Goal: Task Accomplishment & Management: Manage account settings

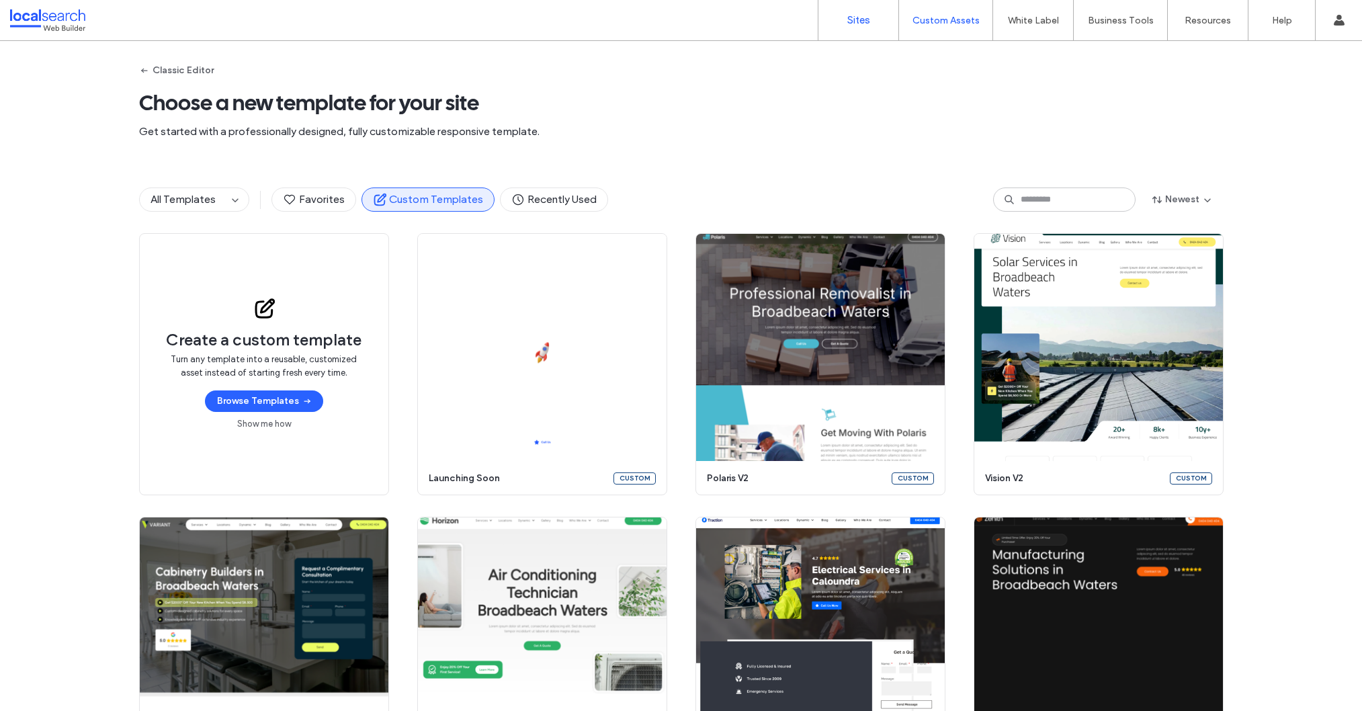
drag, startPoint x: 865, startPoint y: 9, endPoint x: 843, endPoint y: 11, distance: 22.3
click at [865, 9] on link "Sites" at bounding box center [858, 20] width 80 height 40
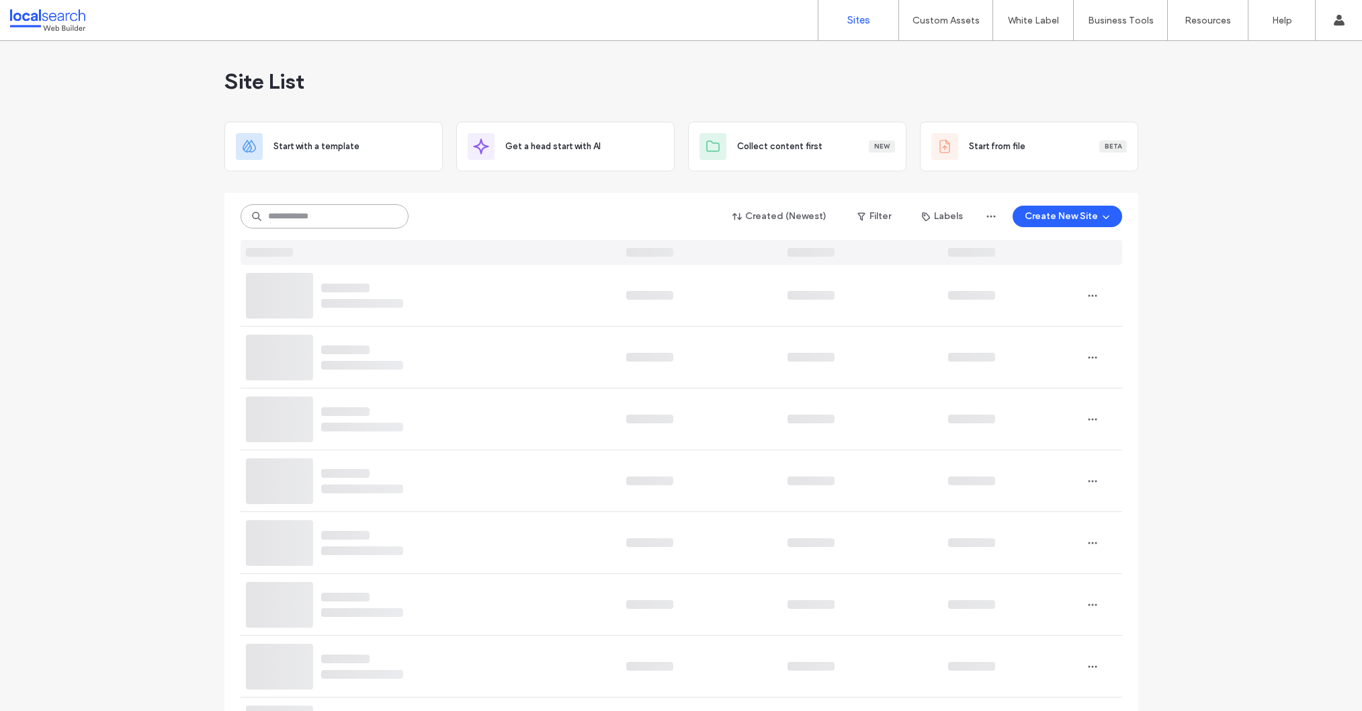
drag, startPoint x: 304, startPoint y: 218, endPoint x: 327, endPoint y: 223, distance: 22.8
click at [304, 218] on input at bounding box center [325, 216] width 168 height 24
paste input "********"
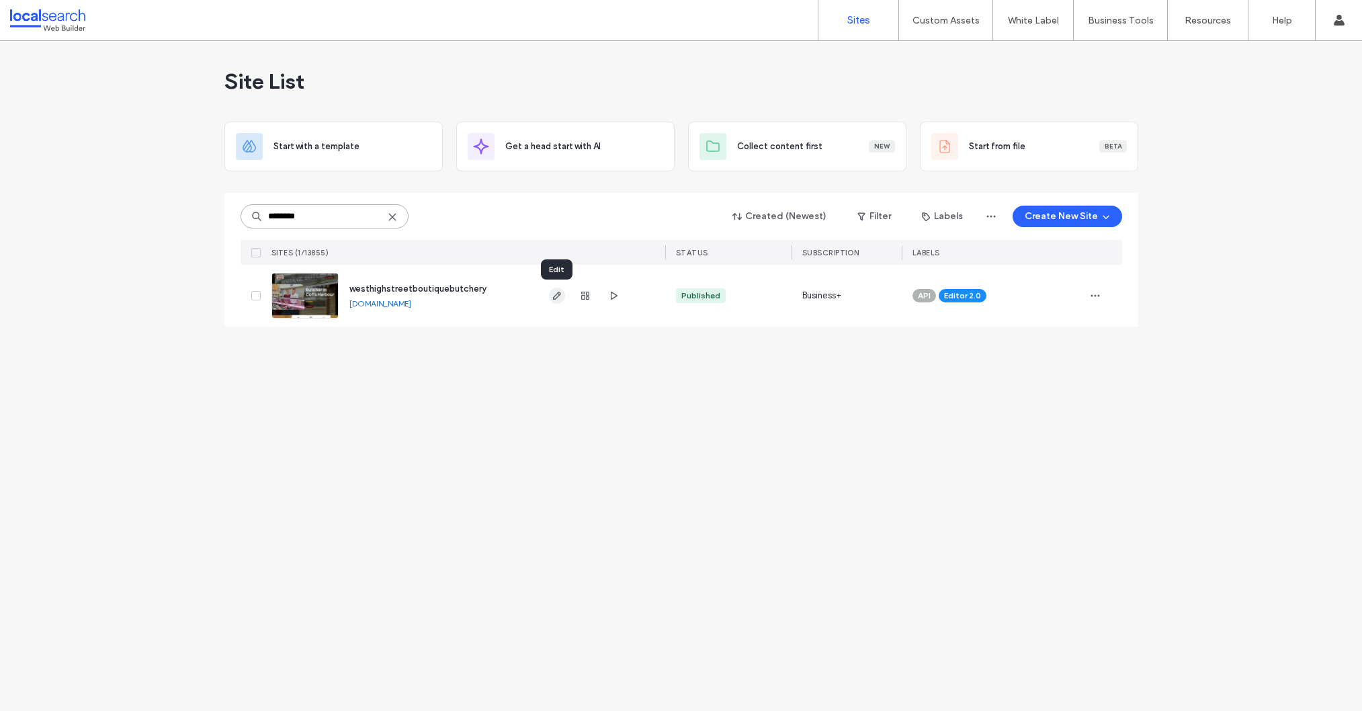
type input "********"
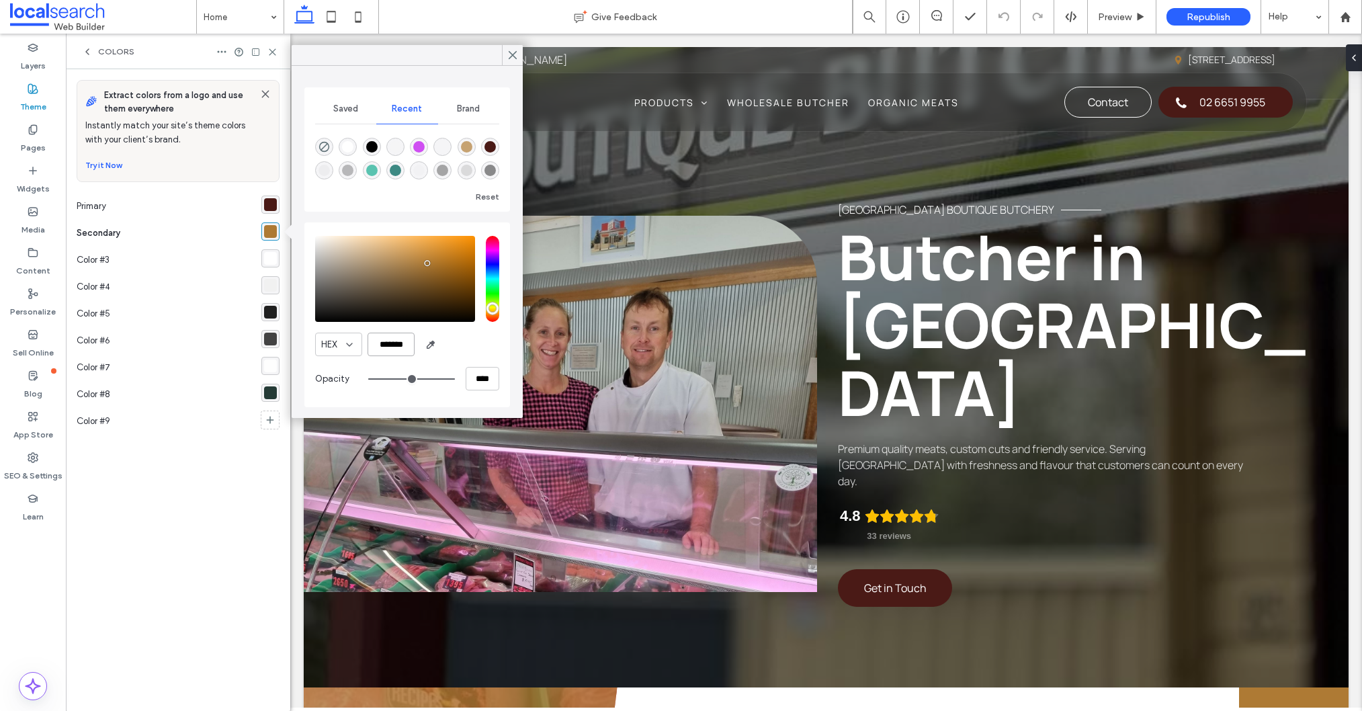
drag, startPoint x: 403, startPoint y: 345, endPoint x: 376, endPoint y: 343, distance: 27.0
click at [376, 343] on input "*******" at bounding box center [391, 345] width 47 height 24
click at [516, 56] on icon at bounding box center [513, 55] width 12 height 12
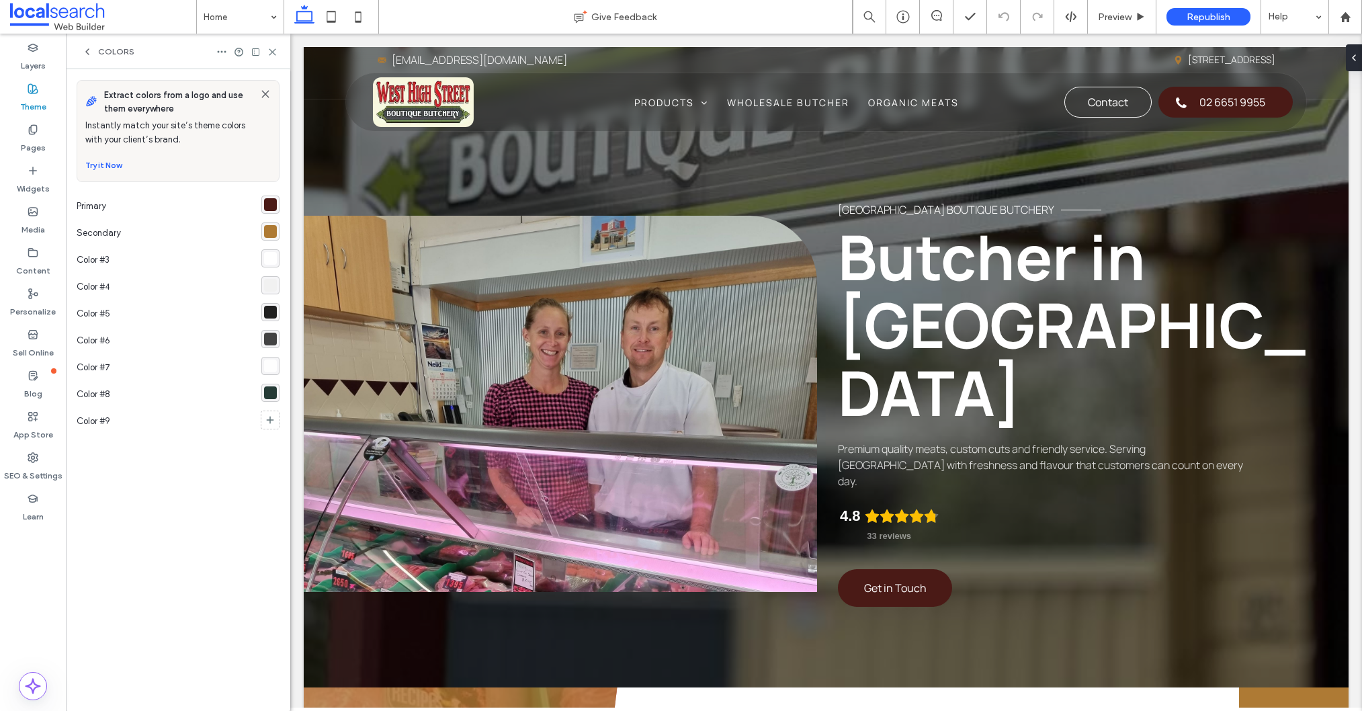
click at [265, 203] on div "rgba(74, 26, 22, 1)" at bounding box center [270, 204] width 13 height 13
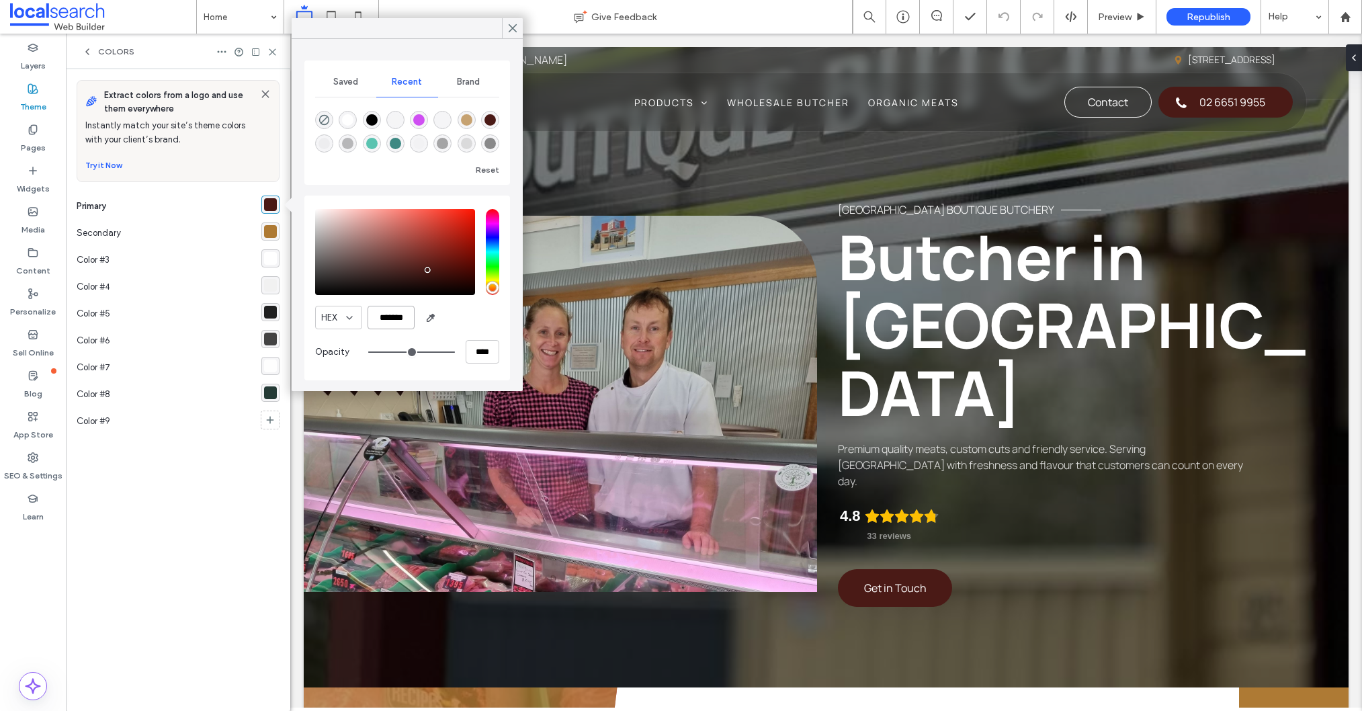
drag, startPoint x: 411, startPoint y: 316, endPoint x: 383, endPoint y: 316, distance: 28.2
click at [382, 315] on input "*******" at bounding box center [391, 318] width 47 height 24
paste input "******"
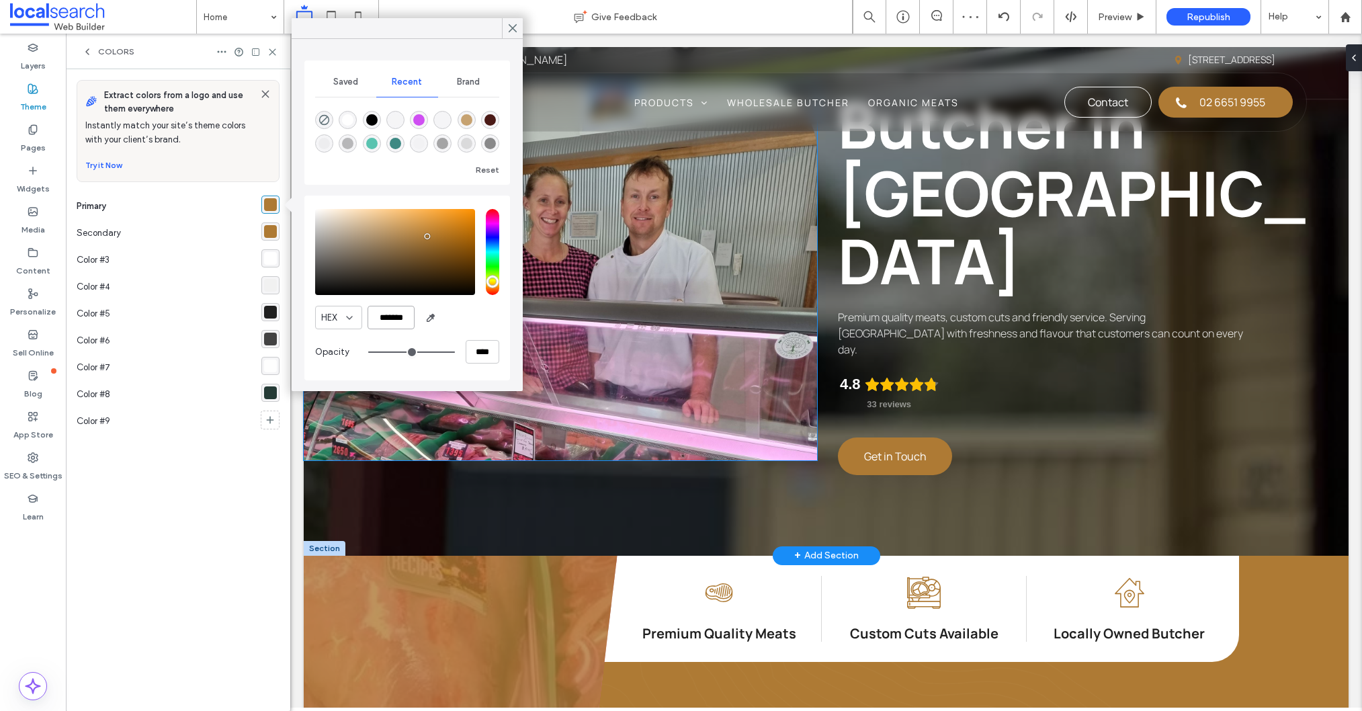
scroll to position [302, 0]
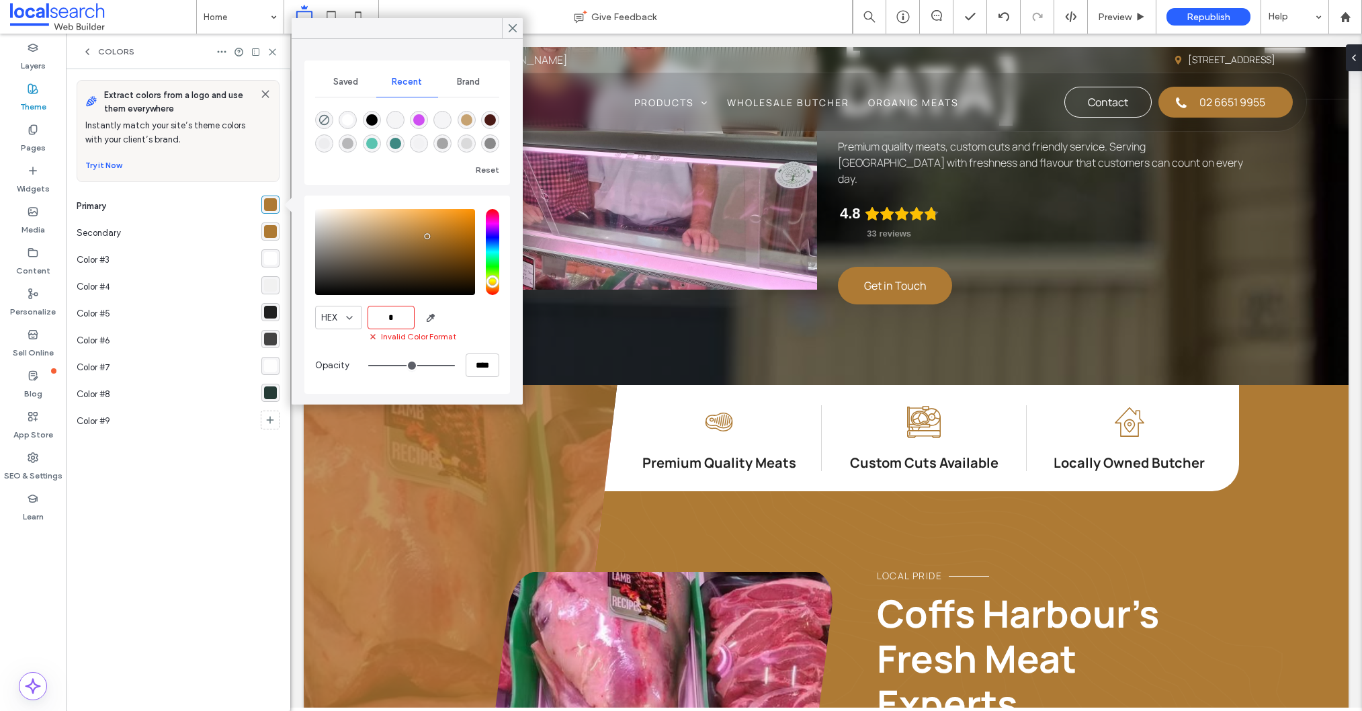
type input "*"
click at [262, 232] on div "rgba(174, 122, 52, 1)" at bounding box center [270, 231] width 18 height 18
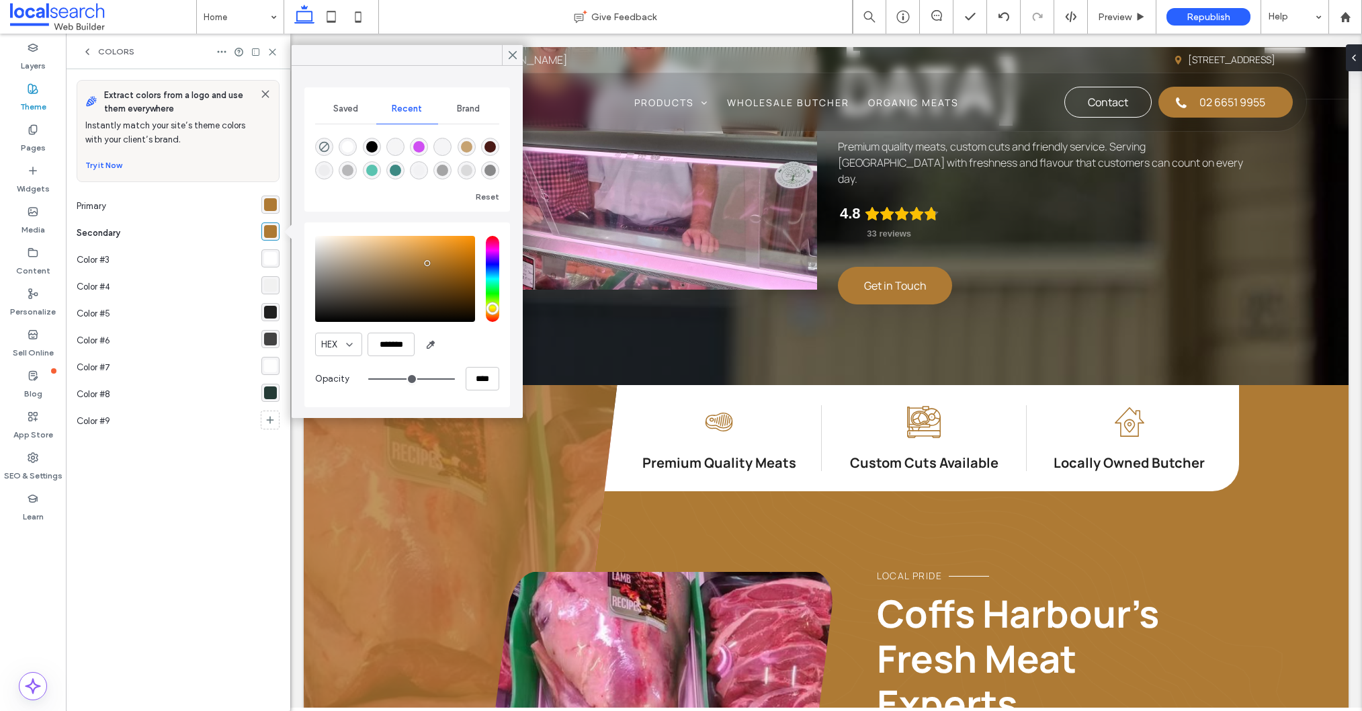
click at [492, 149] on div "rgba(74, 26, 22, 1)" at bounding box center [489, 146] width 11 height 11
type input "*******"
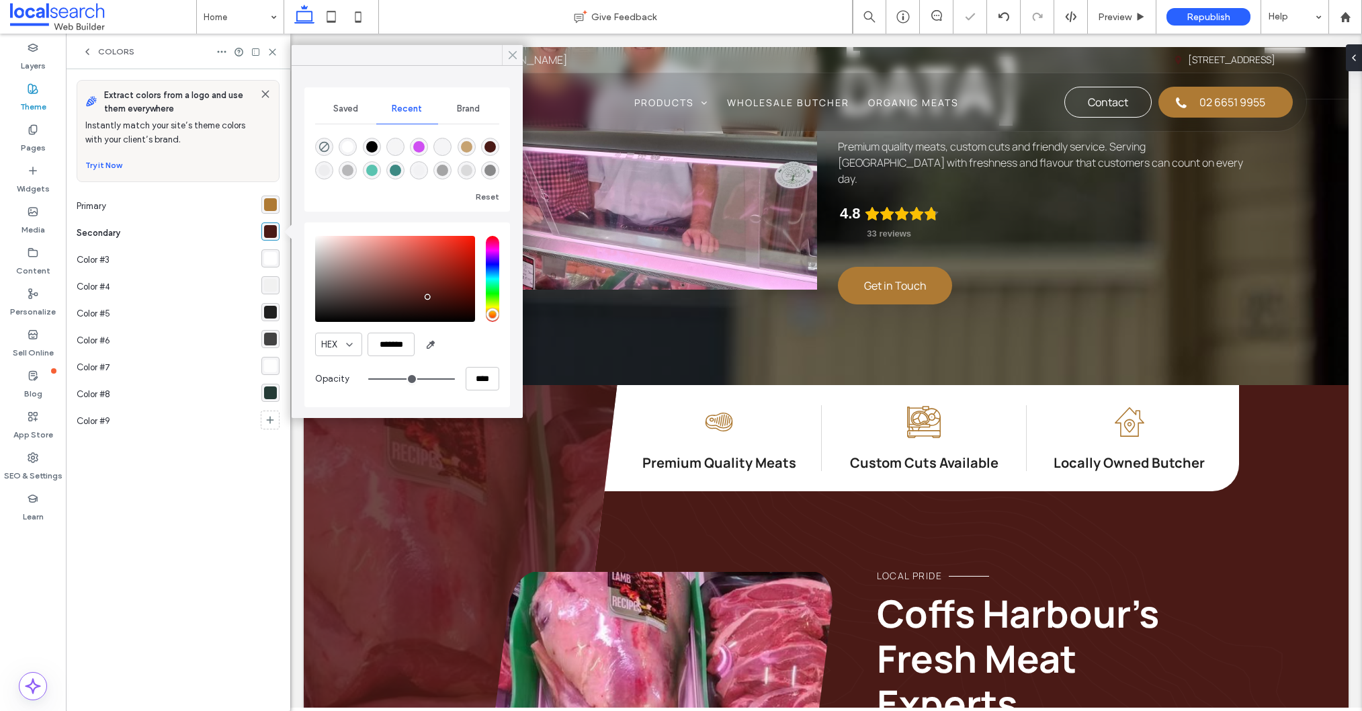
click at [515, 54] on icon at bounding box center [513, 55] width 12 height 12
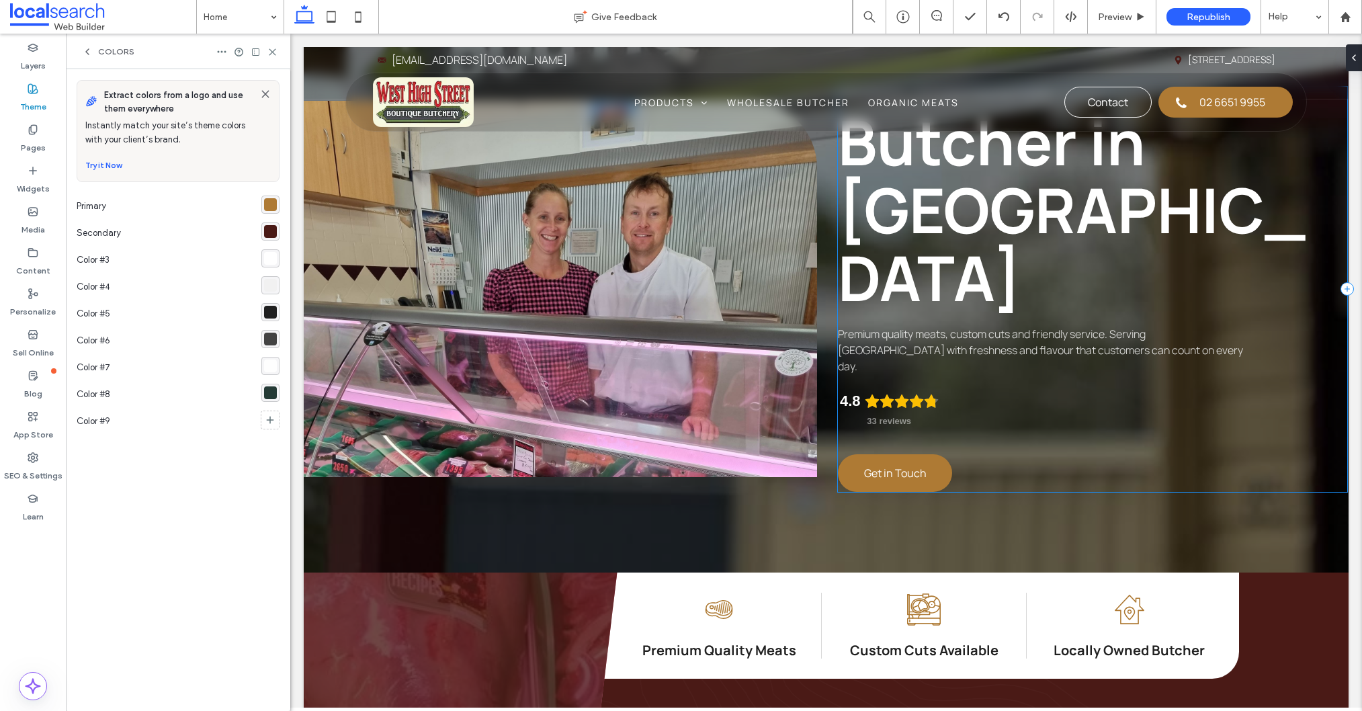
scroll to position [0, 0]
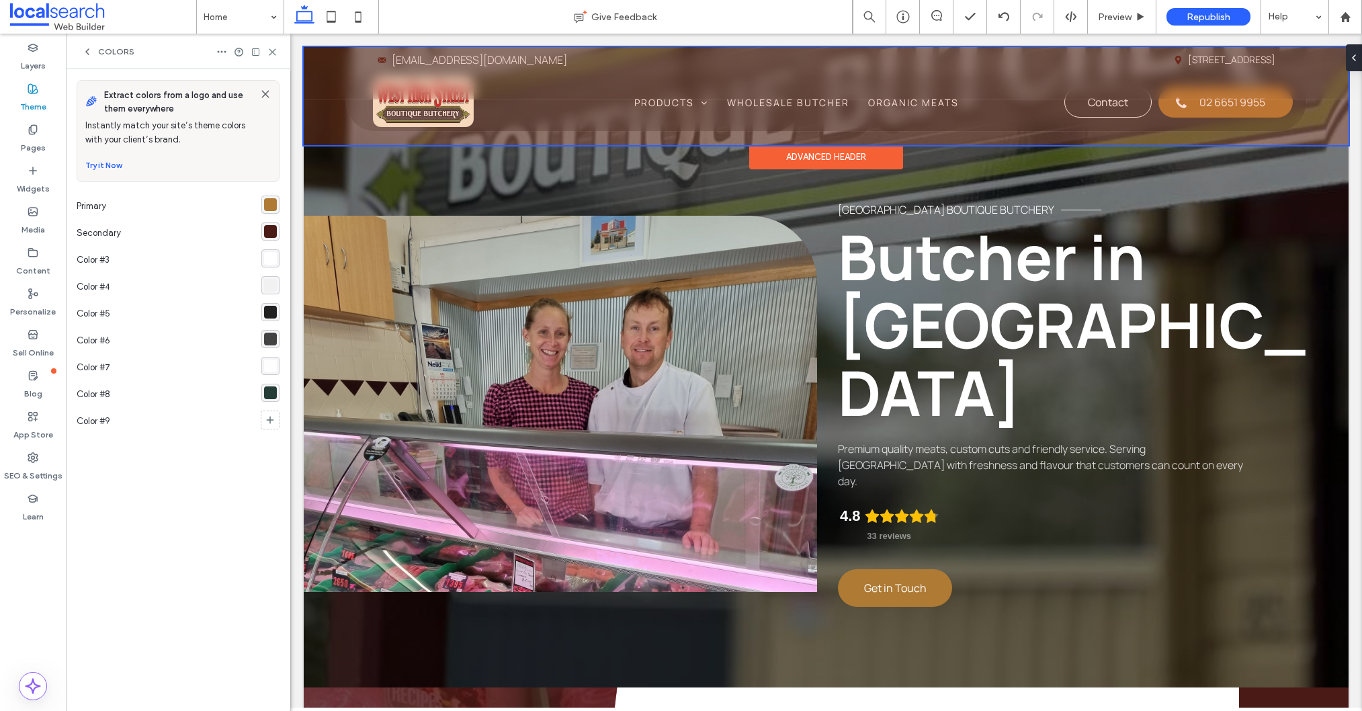
drag, startPoint x: 1101, startPoint y: 61, endPoint x: 1318, endPoint y: 61, distance: 217.0
click at [1100, 61] on div at bounding box center [826, 96] width 1045 height 98
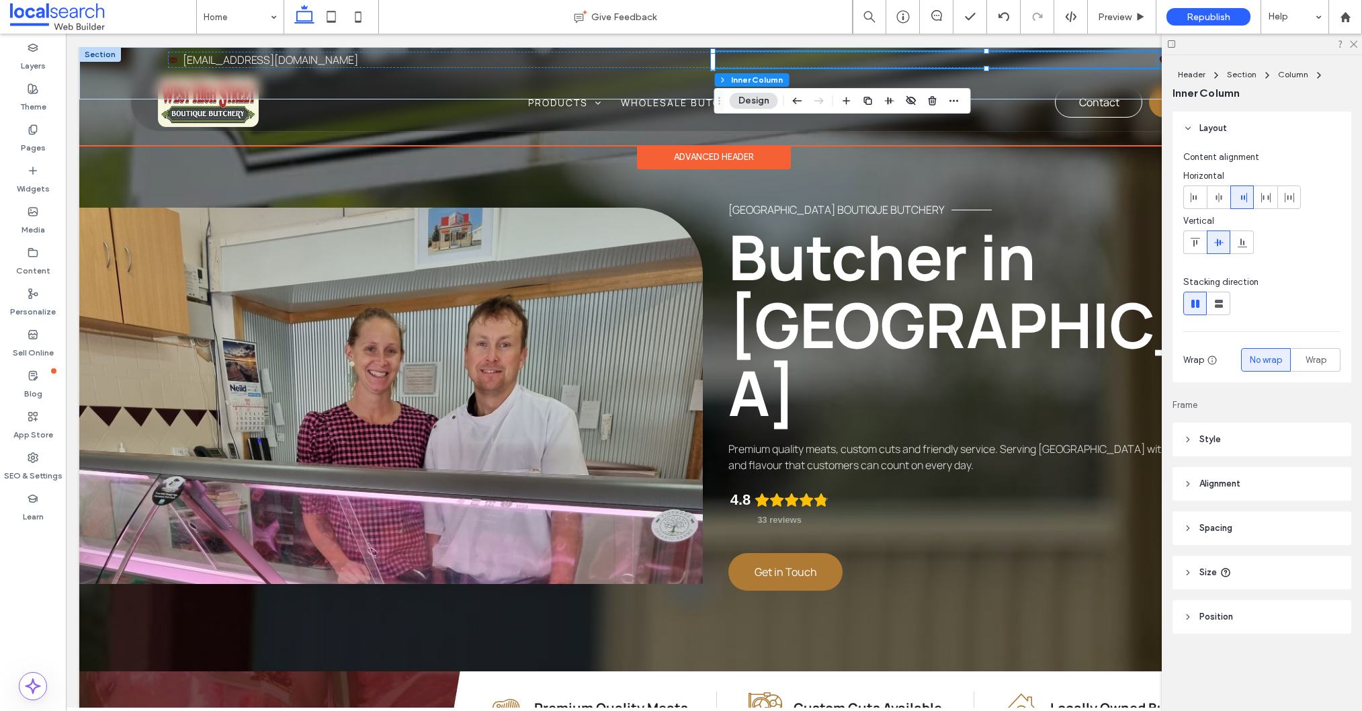
click at [1160, 61] on icon at bounding box center [1163, 59] width 6 height 9
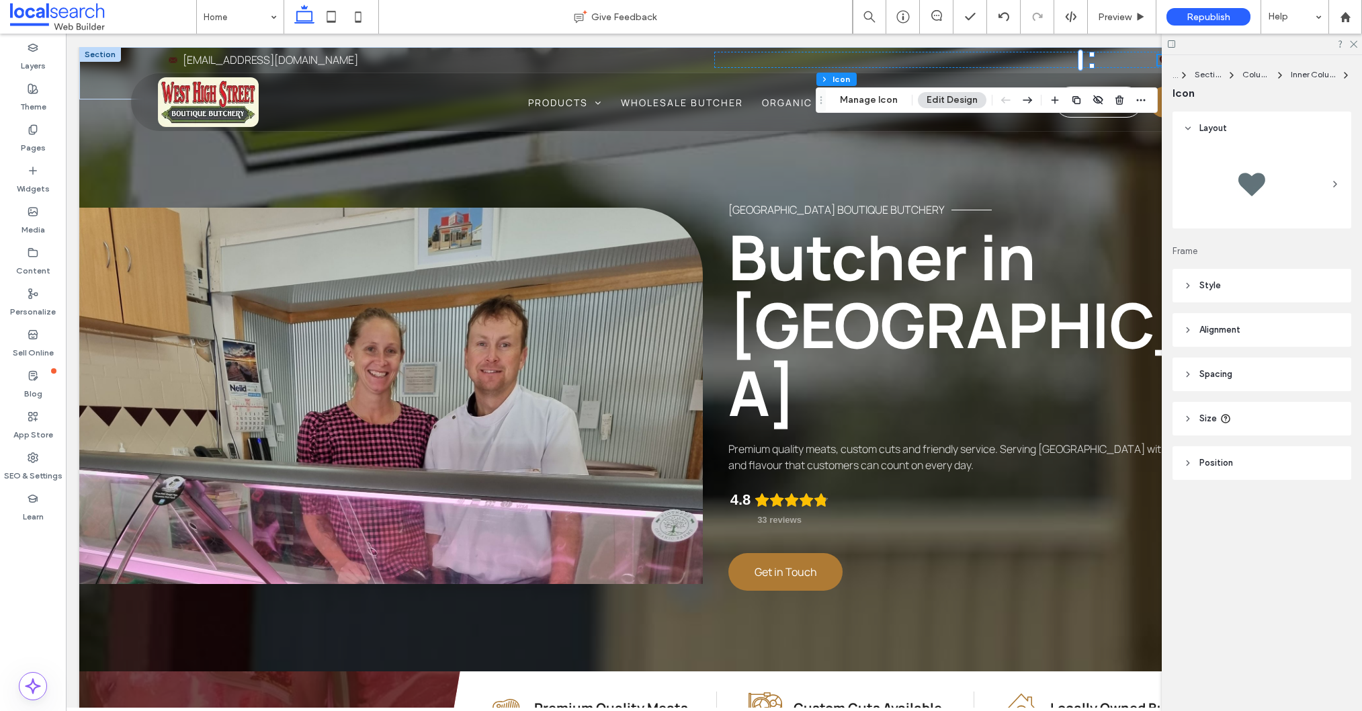
click at [1252, 288] on header "Style" at bounding box center [1261, 286] width 179 height 34
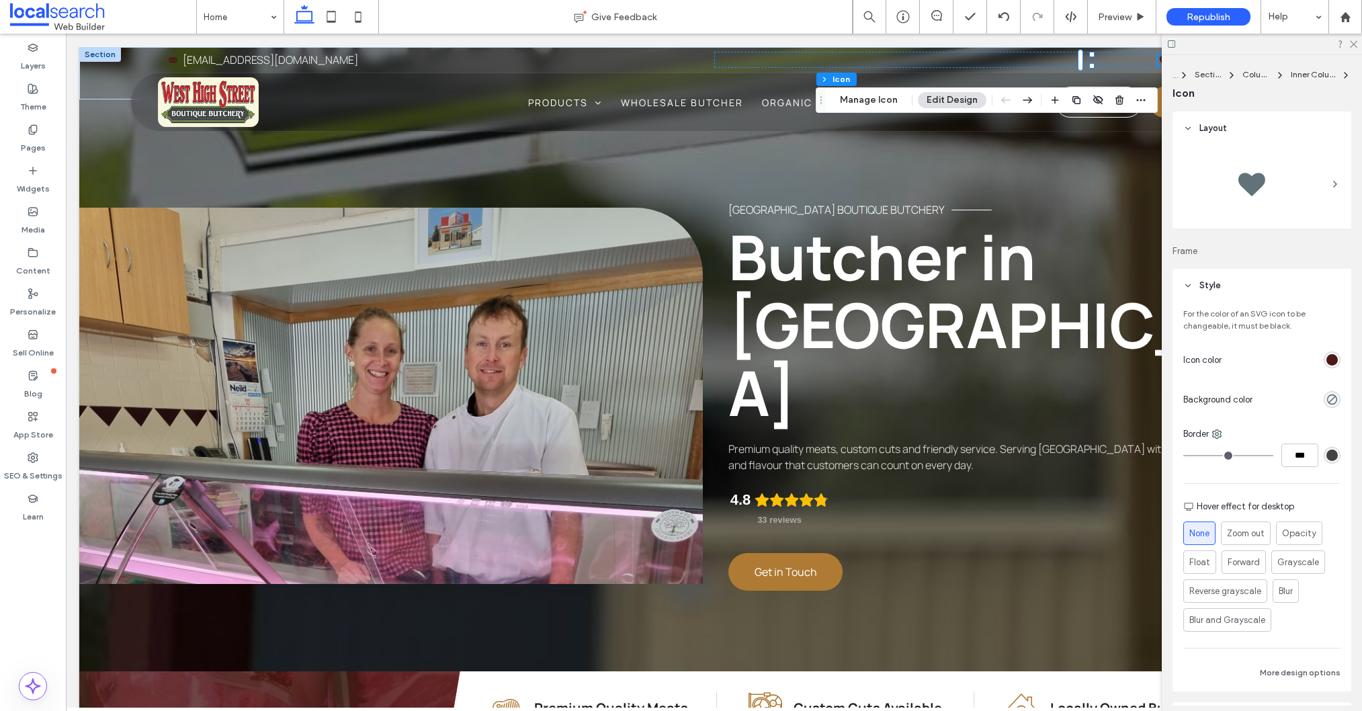
click at [1328, 360] on div "rgb(74, 26, 22)" at bounding box center [1331, 359] width 11 height 11
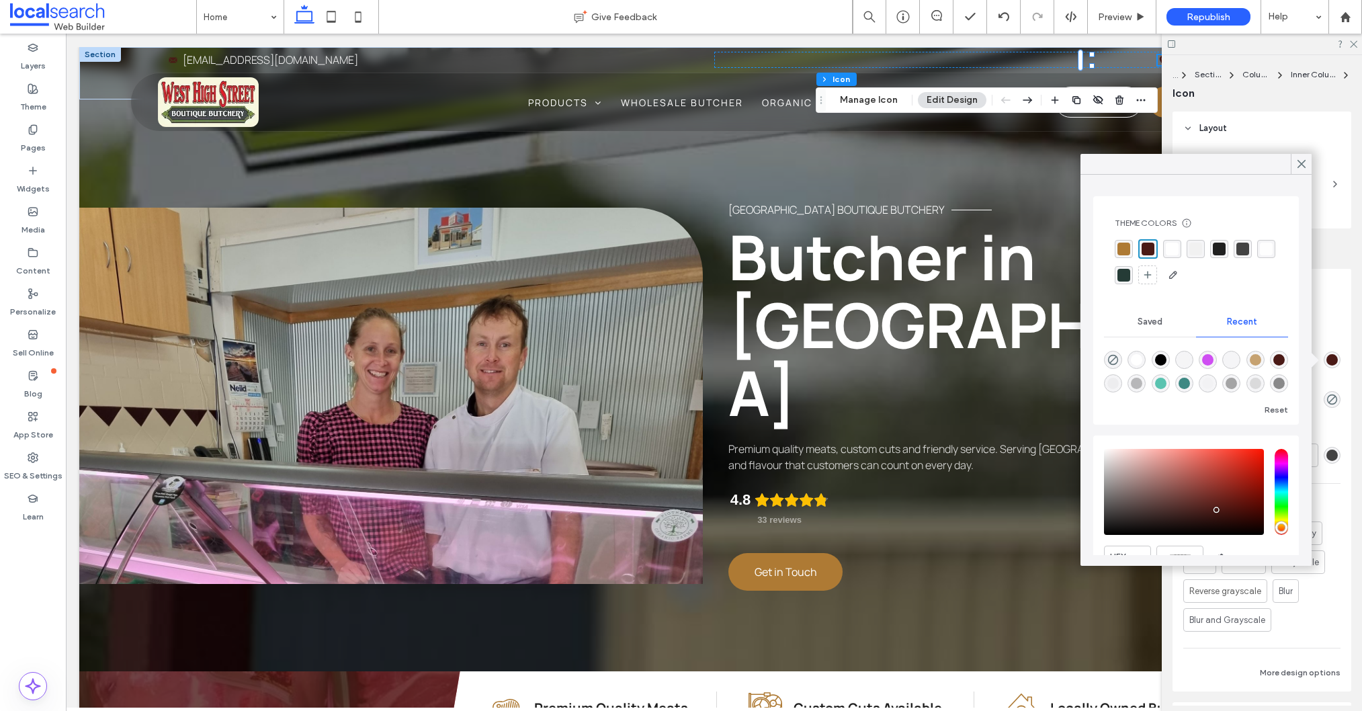
click at [1170, 249] on div "rgba(255, 255, 255, 1)" at bounding box center [1172, 249] width 13 height 13
click at [1297, 165] on icon at bounding box center [1301, 164] width 12 height 12
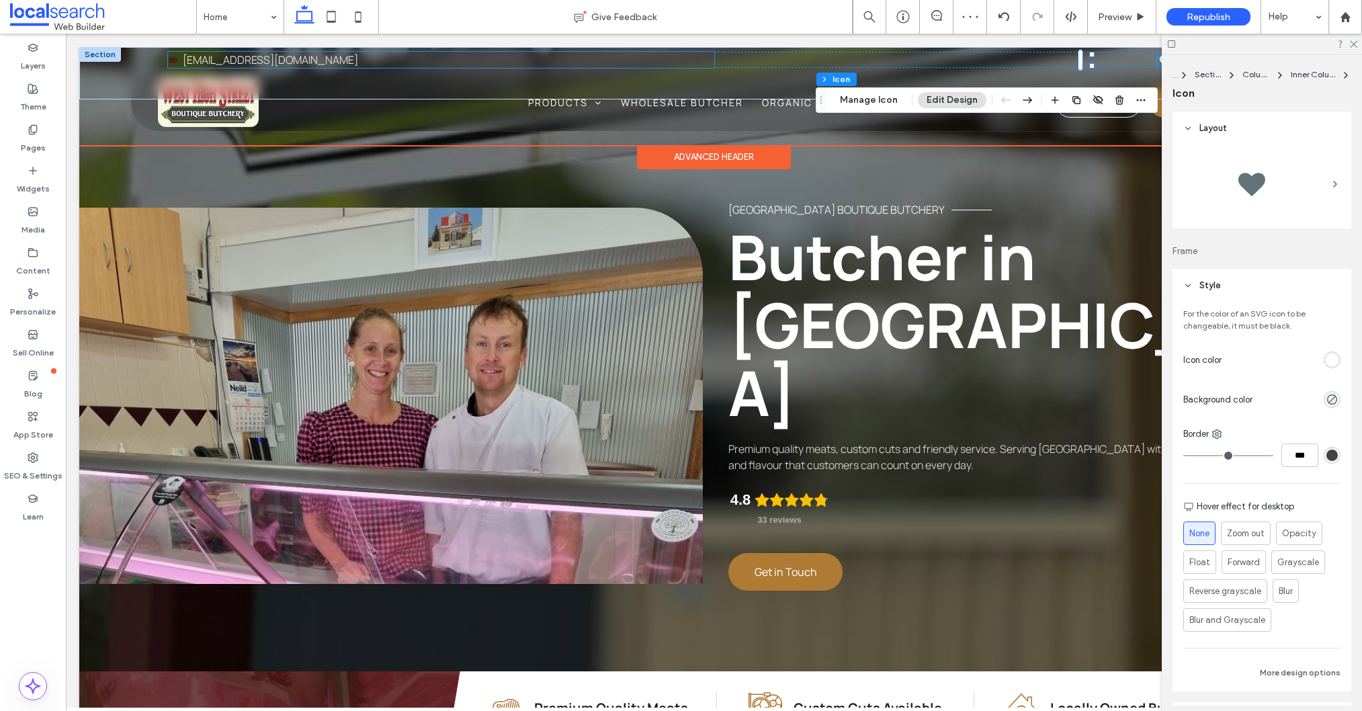
click at [171, 57] on icon "Mail Icon" at bounding box center [173, 60] width 10 height 10
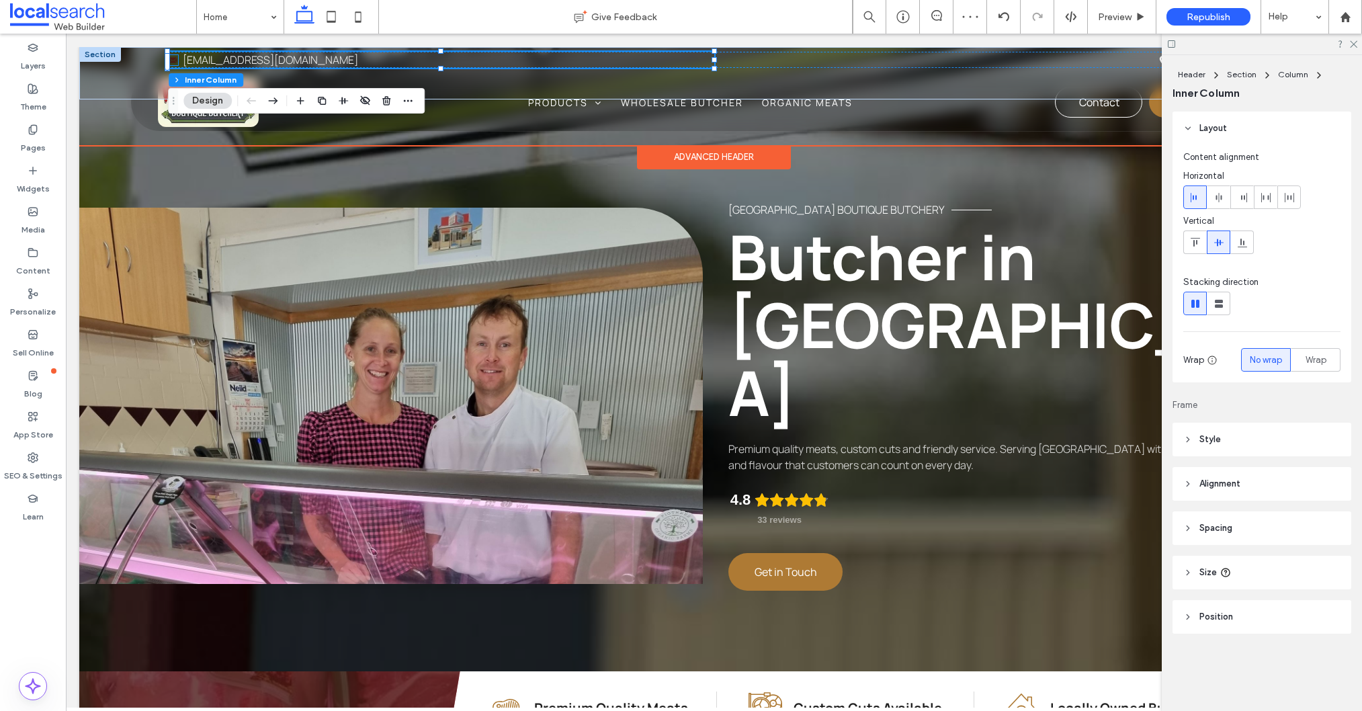
click at [177, 62] on icon at bounding box center [173, 59] width 8 height 5
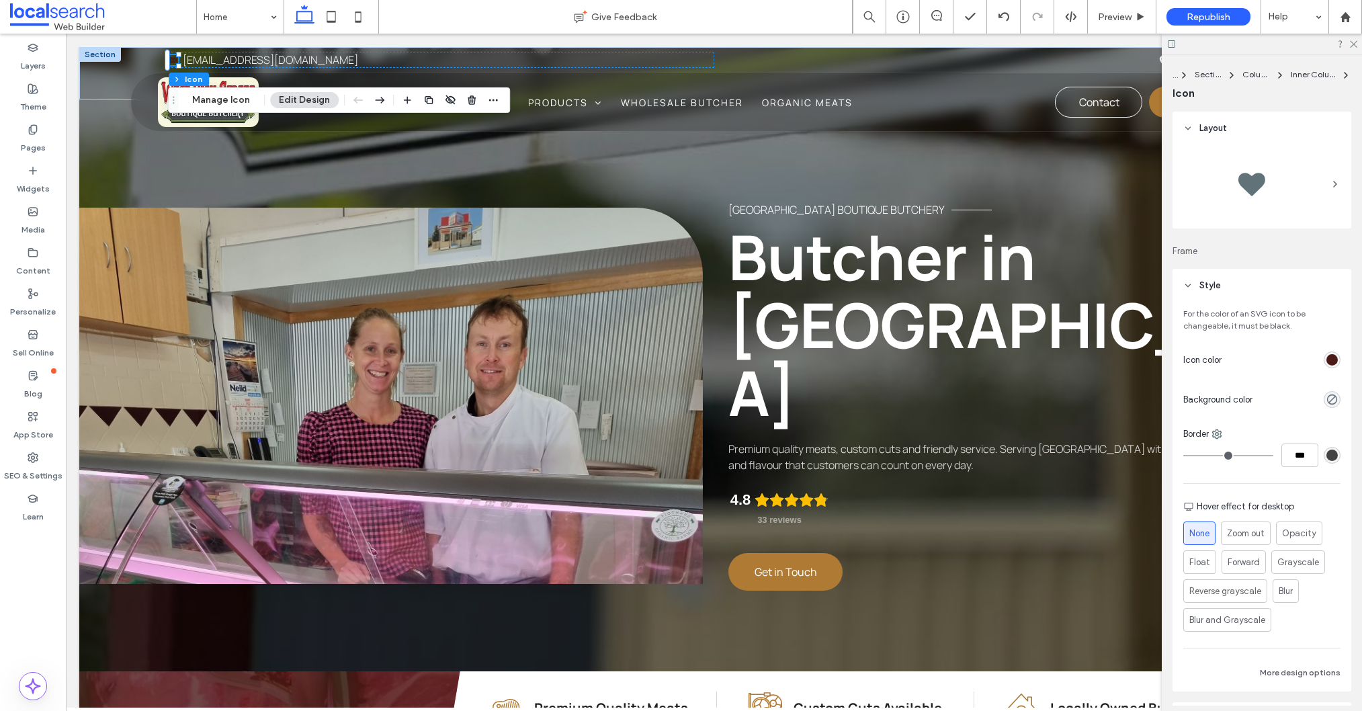
click at [1331, 356] on div "rgb(74, 26, 22)" at bounding box center [1331, 359] width 11 height 11
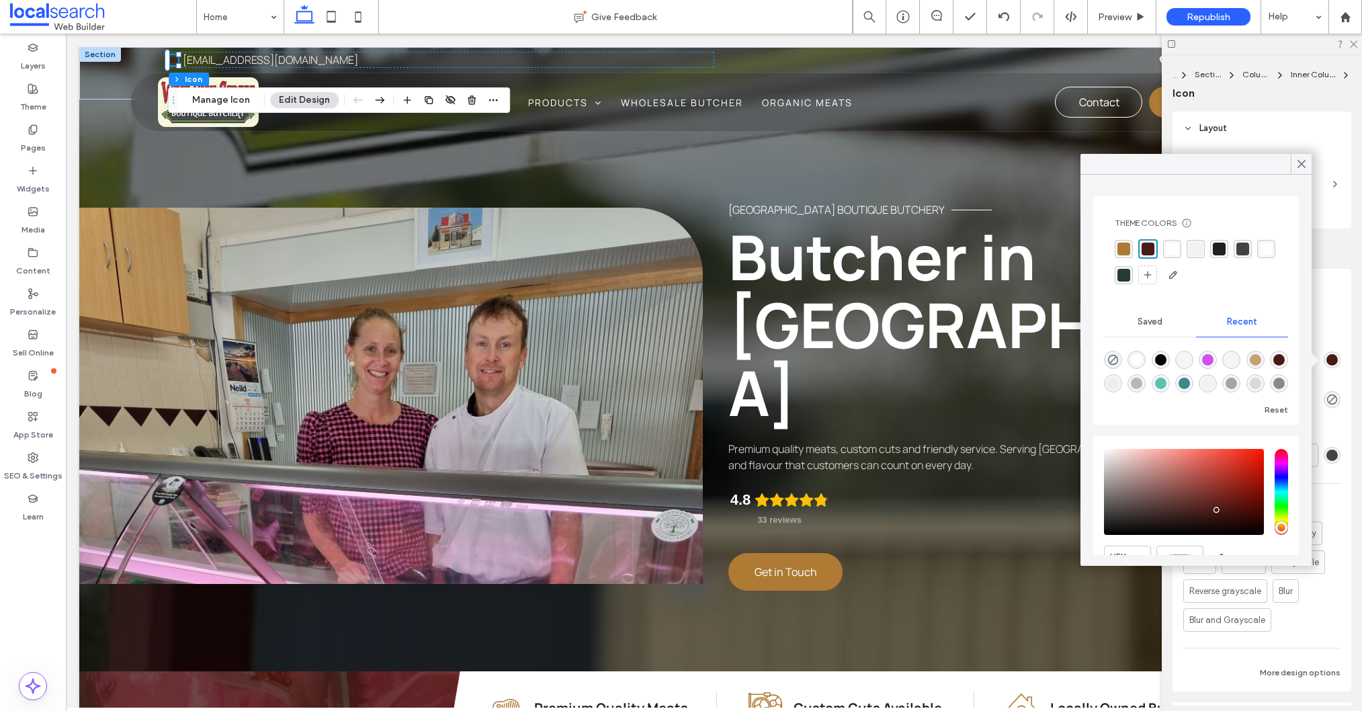
click at [1169, 247] on div "rgba(255, 255, 255, 1)" at bounding box center [1172, 249] width 13 height 13
click at [1298, 161] on use at bounding box center [1301, 164] width 7 height 7
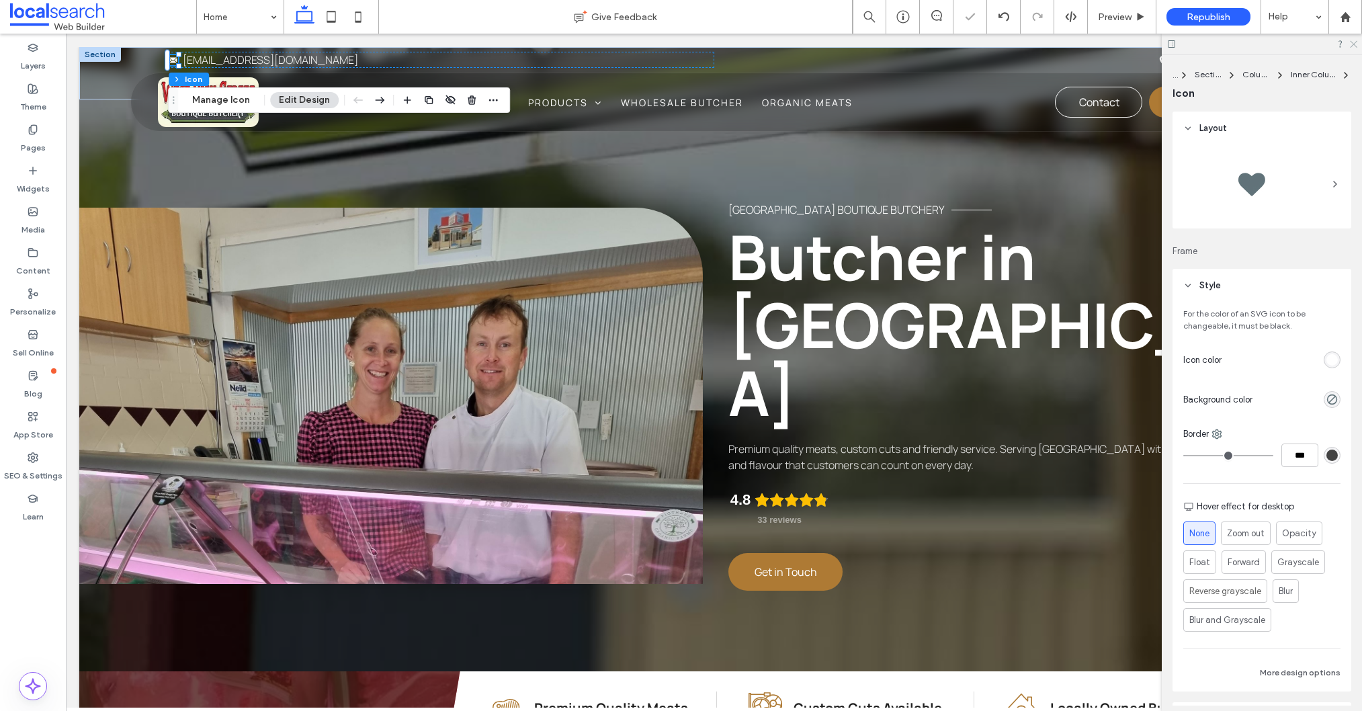
click at [1348, 46] on icon at bounding box center [1352, 43] width 9 height 9
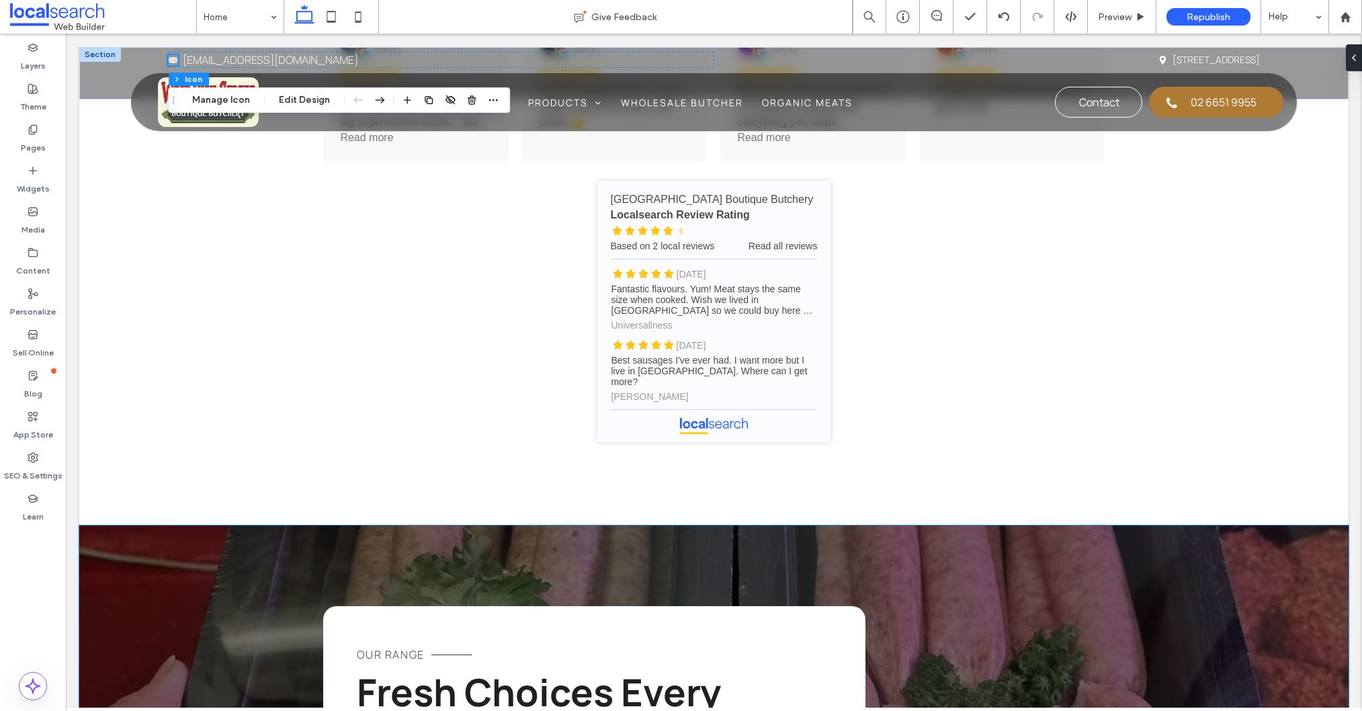
scroll to position [2928, 0]
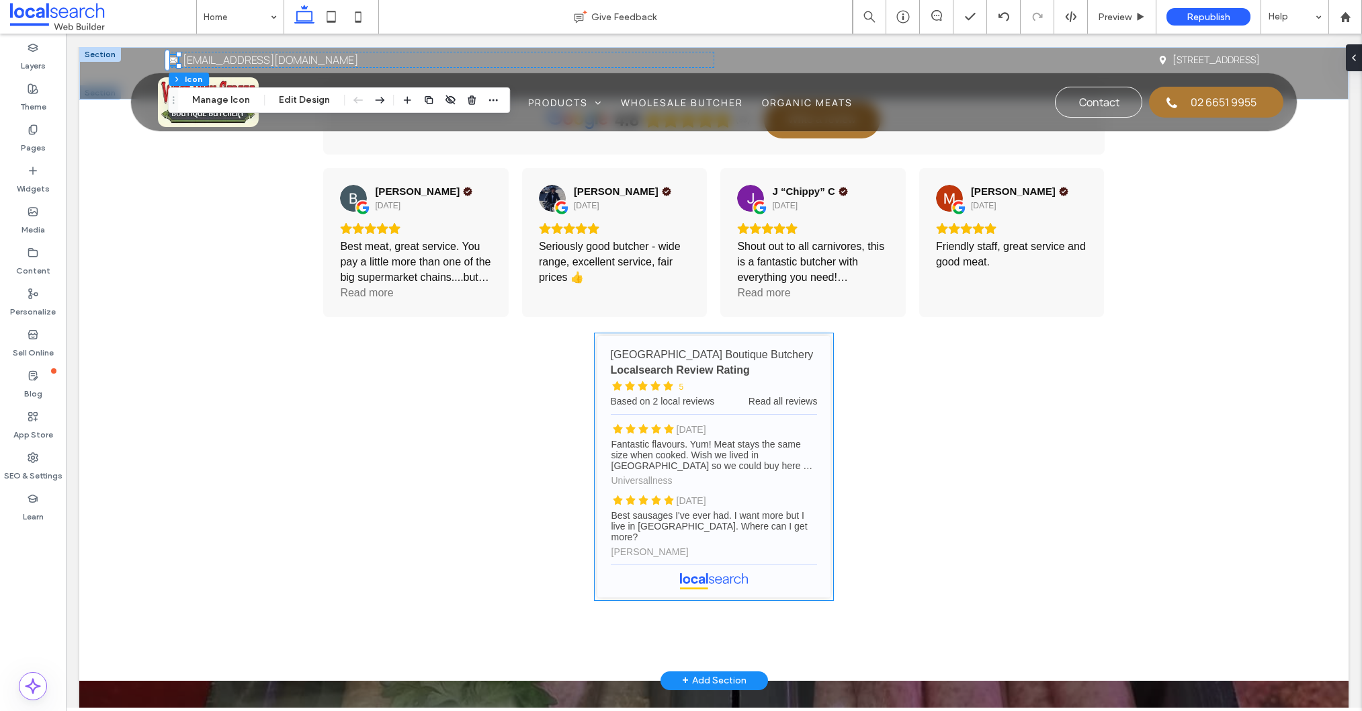
click at [782, 392] on link "[GEOGRAPHIC_DATA] Boutique Butchery - Localsearch reviews" at bounding box center [714, 466] width 234 height 261
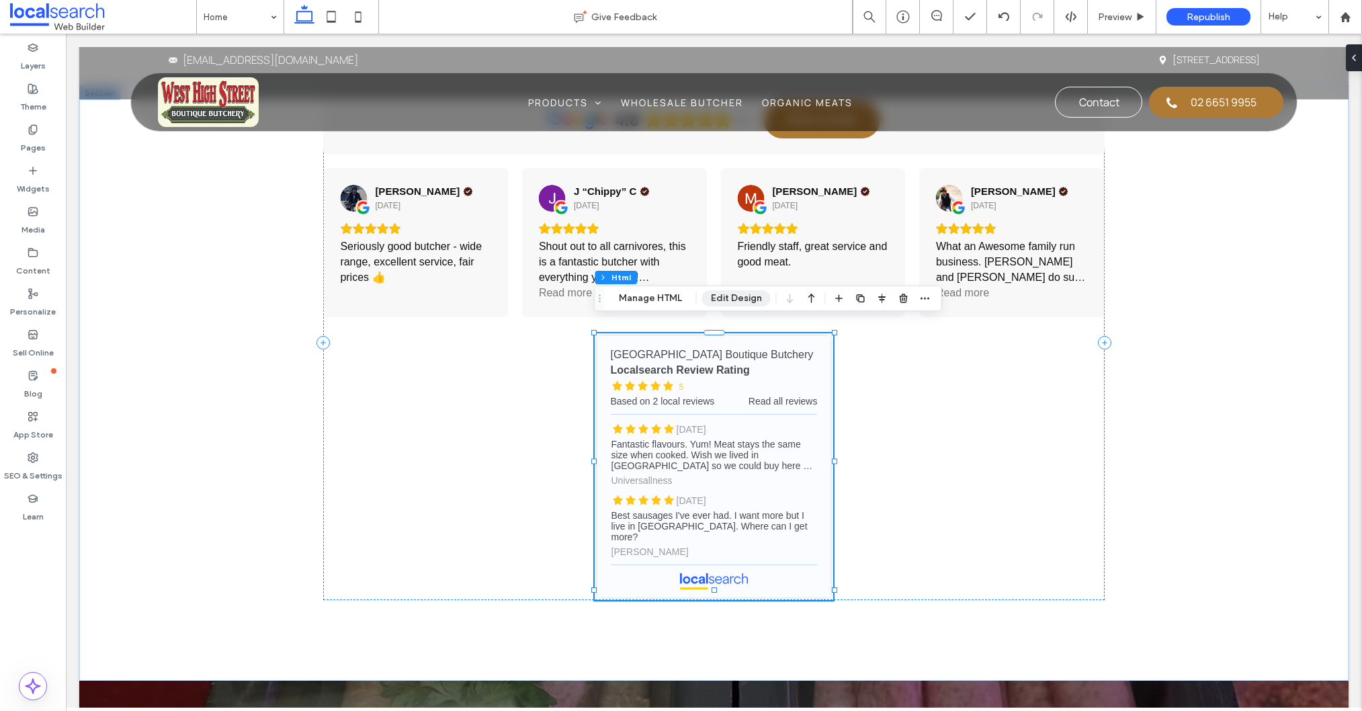
click at [742, 300] on button "Edit Design" at bounding box center [736, 298] width 69 height 16
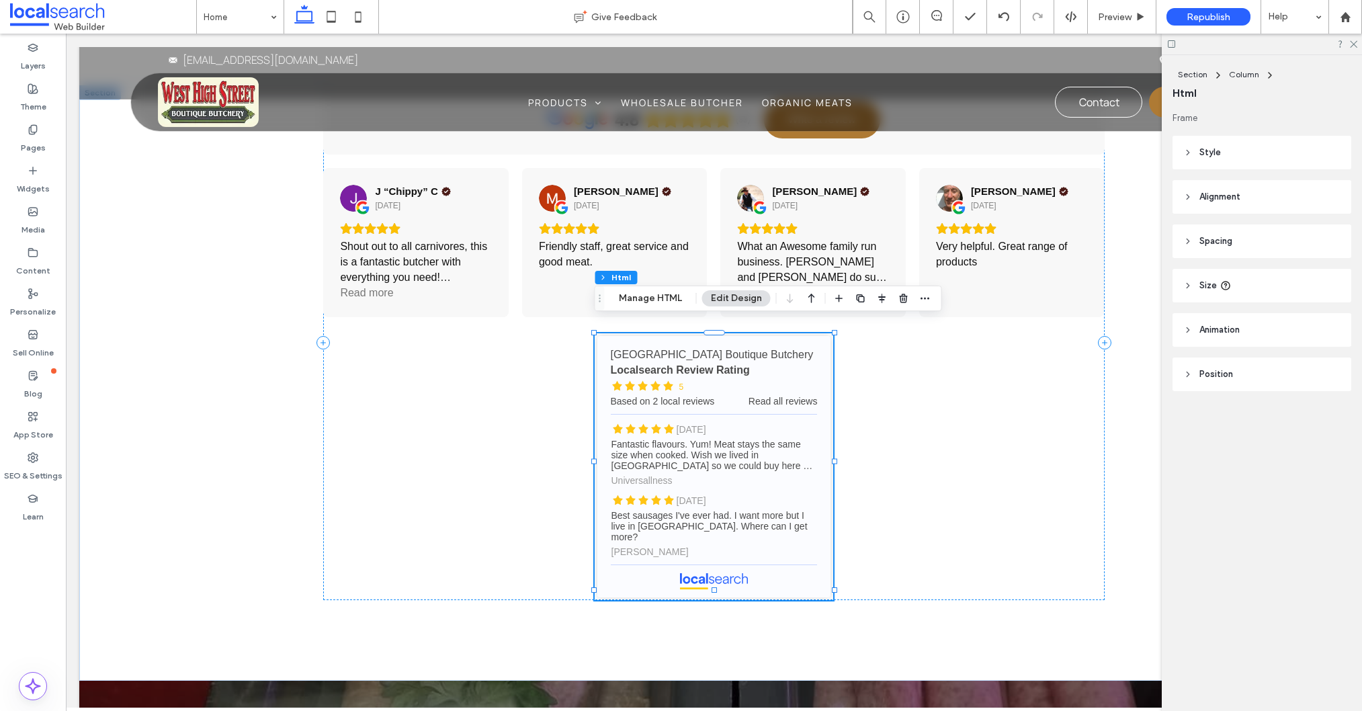
click at [1263, 289] on header "Size" at bounding box center [1261, 286] width 179 height 34
click at [1338, 320] on div "%" at bounding box center [1330, 320] width 20 height 24
click at [1330, 439] on span "A" at bounding box center [1330, 437] width 5 height 13
type input "*"
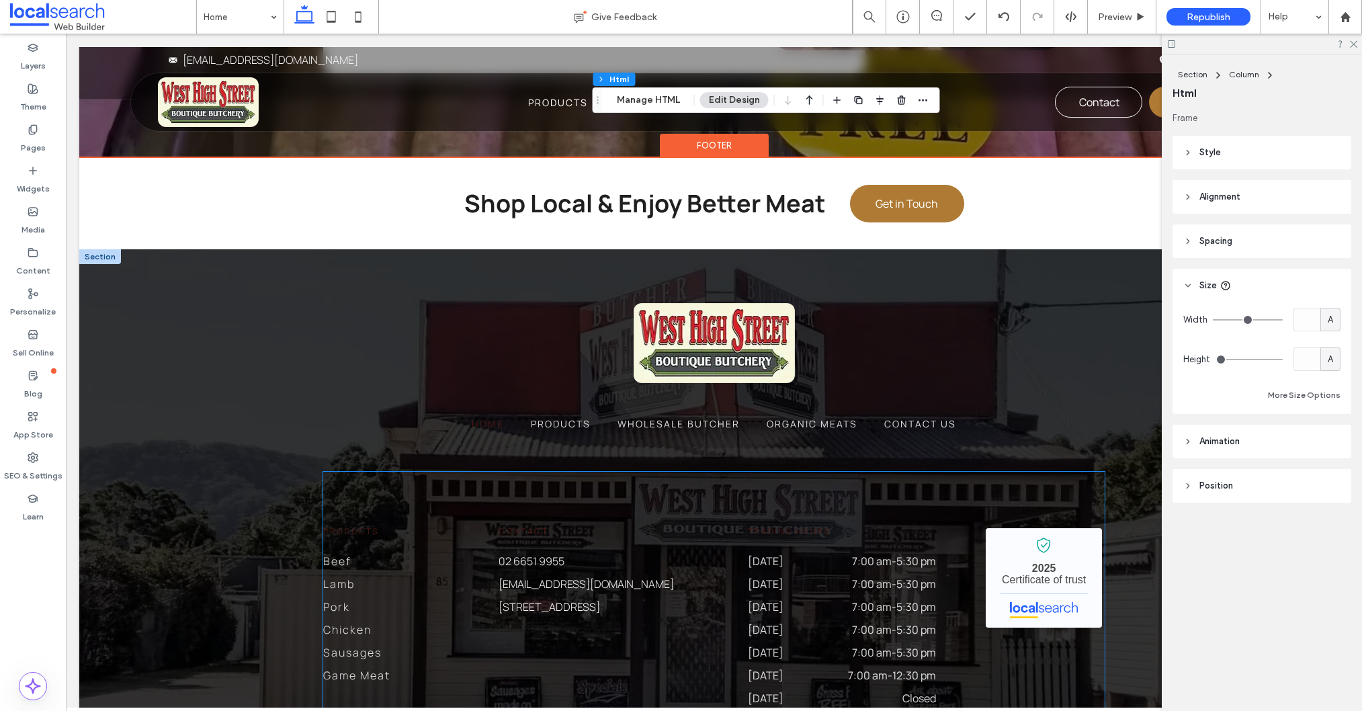
scroll to position [4069, 0]
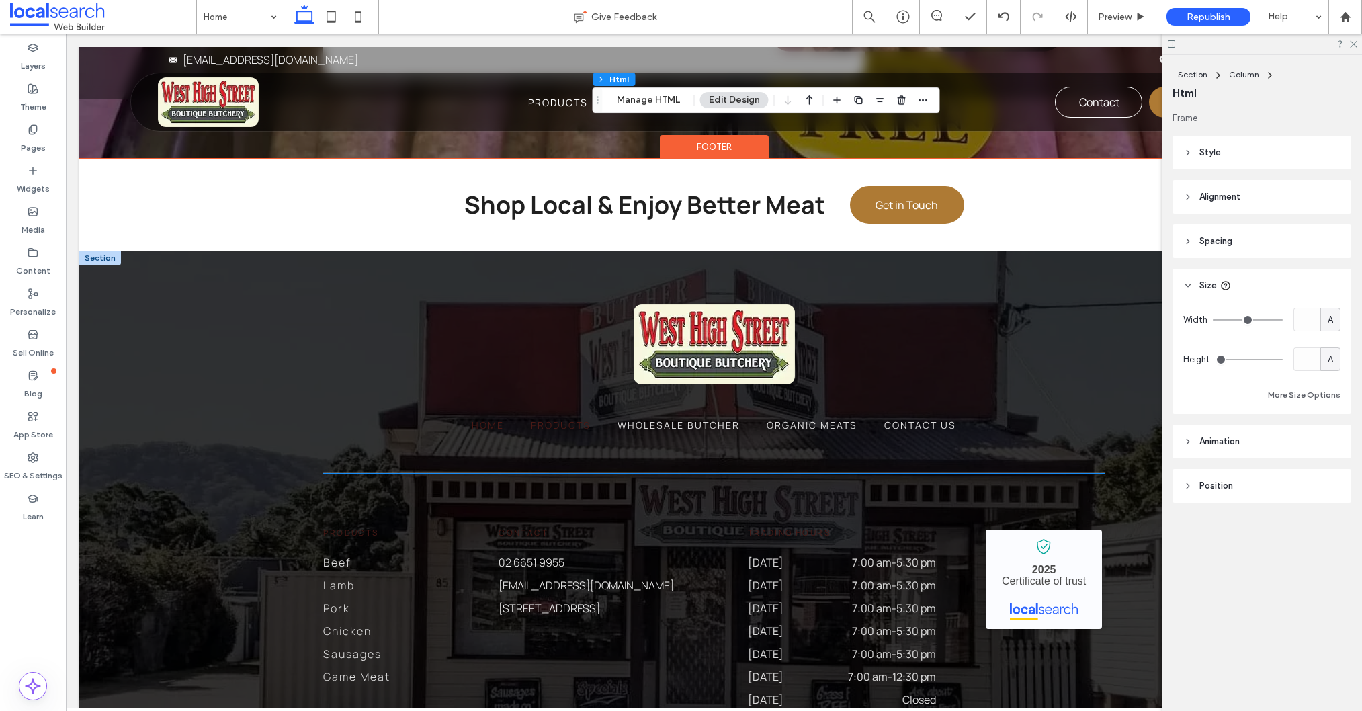
click at [558, 418] on span "Products" at bounding box center [561, 425] width 60 height 14
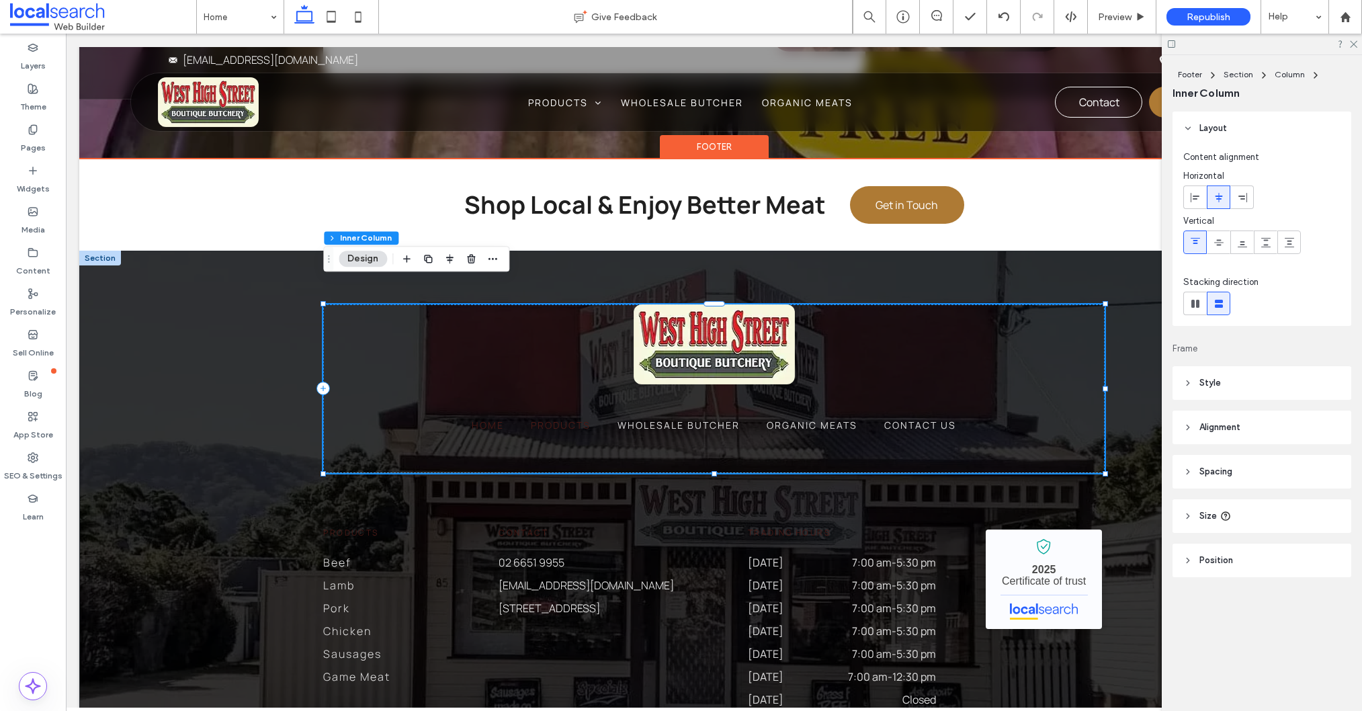
click at [558, 418] on span "Products" at bounding box center [561, 425] width 60 height 14
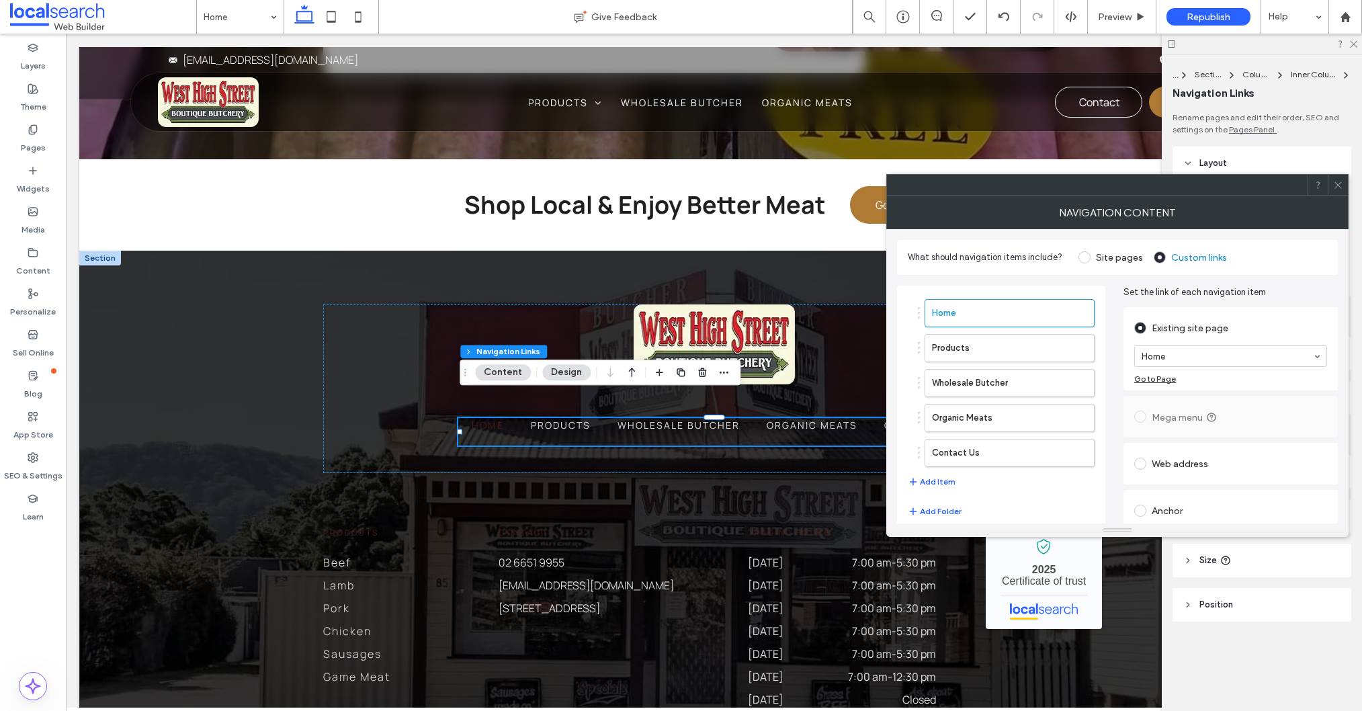
click at [1342, 186] on icon at bounding box center [1338, 185] width 10 height 10
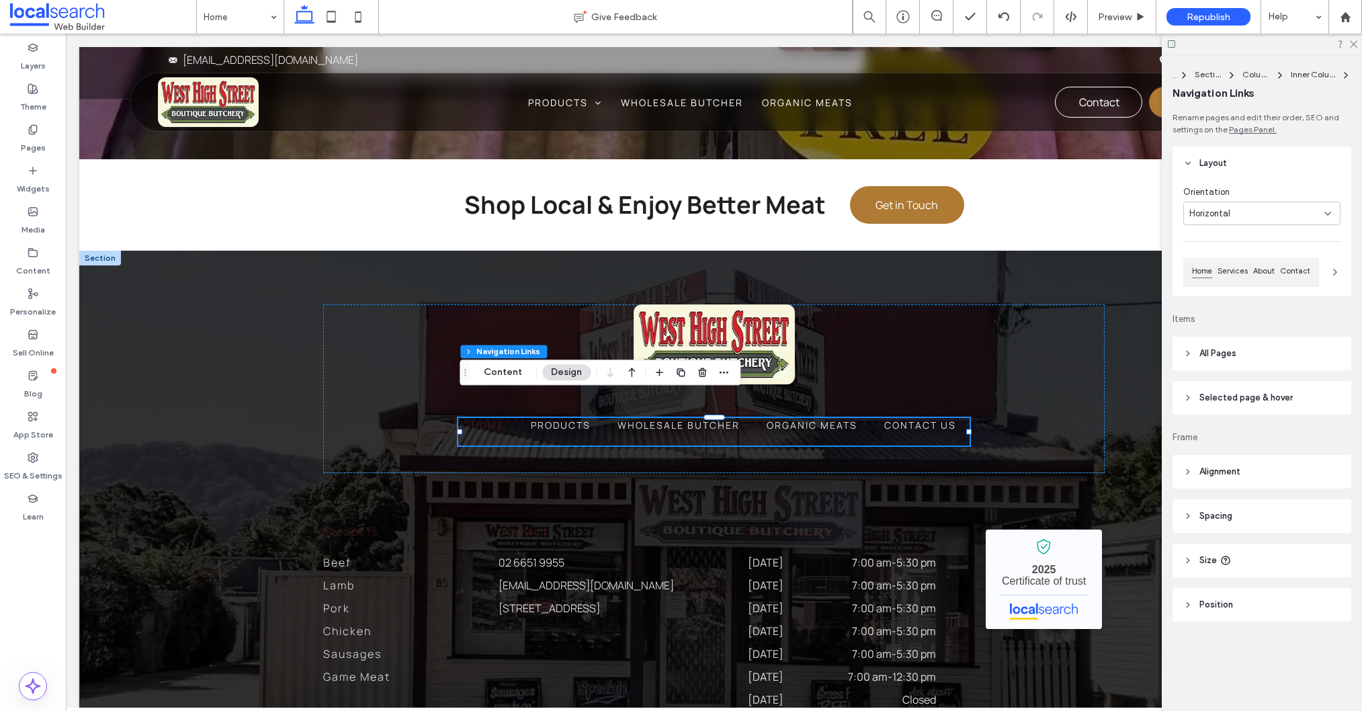
drag, startPoint x: 1250, startPoint y: 350, endPoint x: 1256, endPoint y: 355, distance: 7.1
click at [1250, 350] on header "All Pages" at bounding box center [1261, 354] width 179 height 34
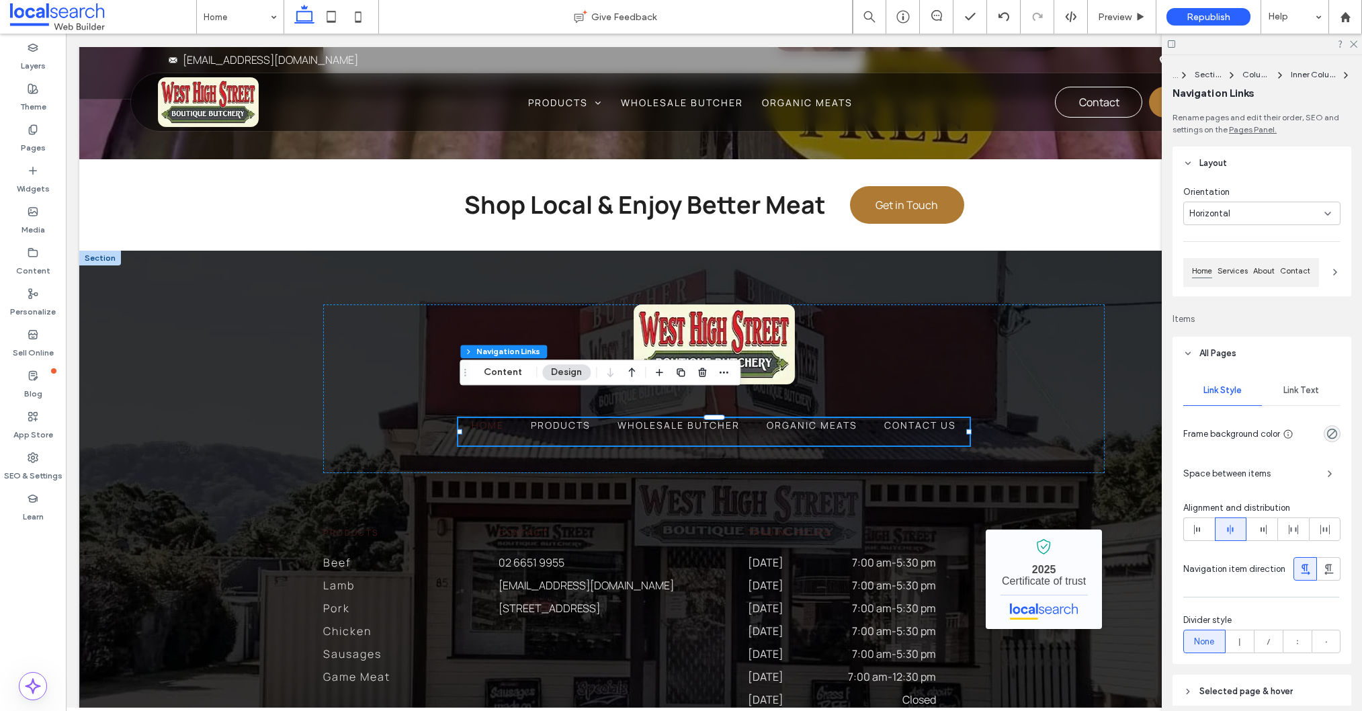
drag, startPoint x: 1309, startPoint y: 386, endPoint x: 1307, endPoint y: 407, distance: 20.9
click at [1308, 386] on span "Link Text" at bounding box center [1301, 390] width 36 height 11
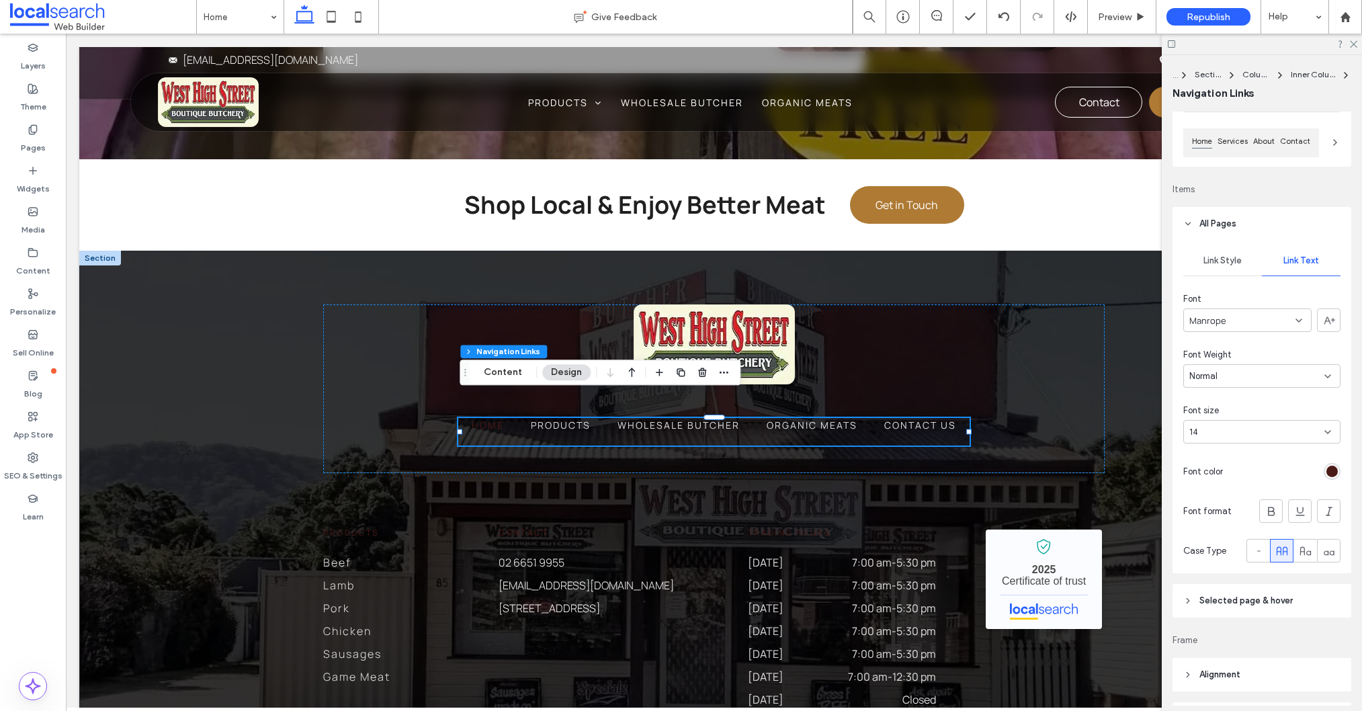
scroll to position [132, 0]
click at [1230, 604] on span "Selected page & hover" at bounding box center [1245, 598] width 93 height 13
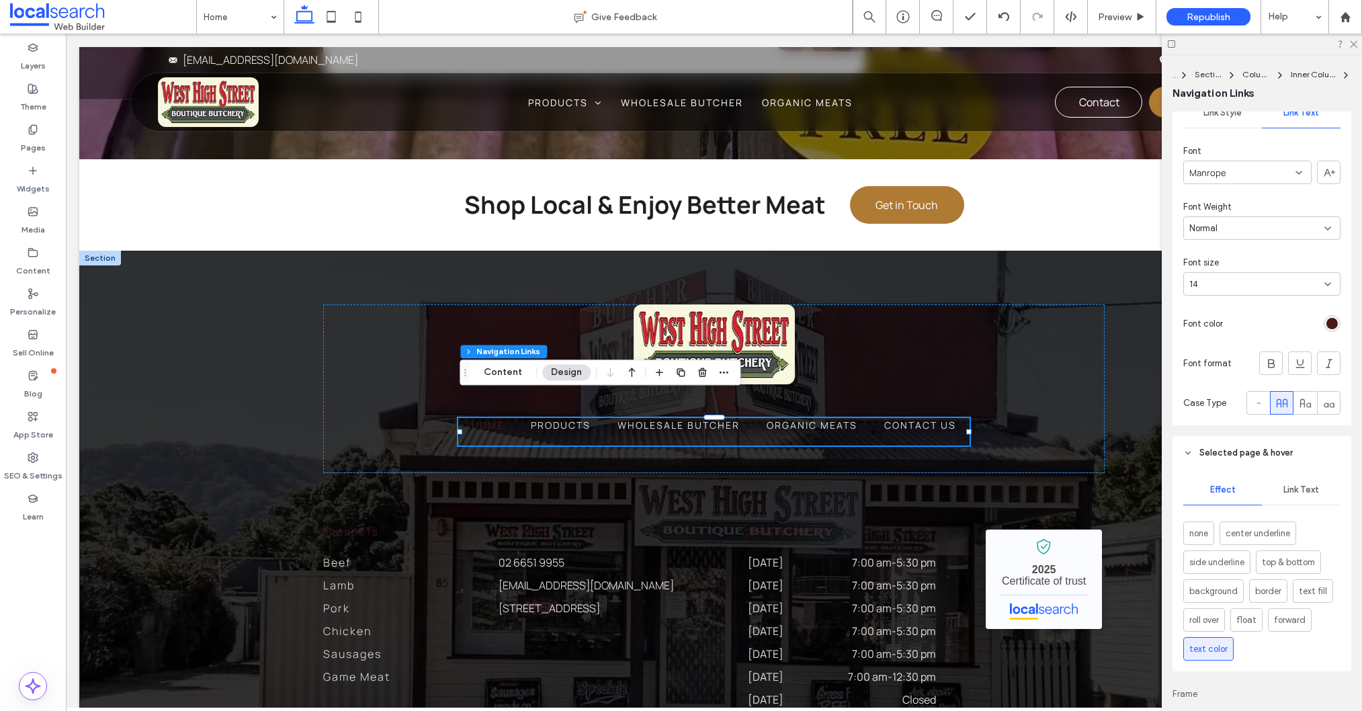
scroll to position [300, 0]
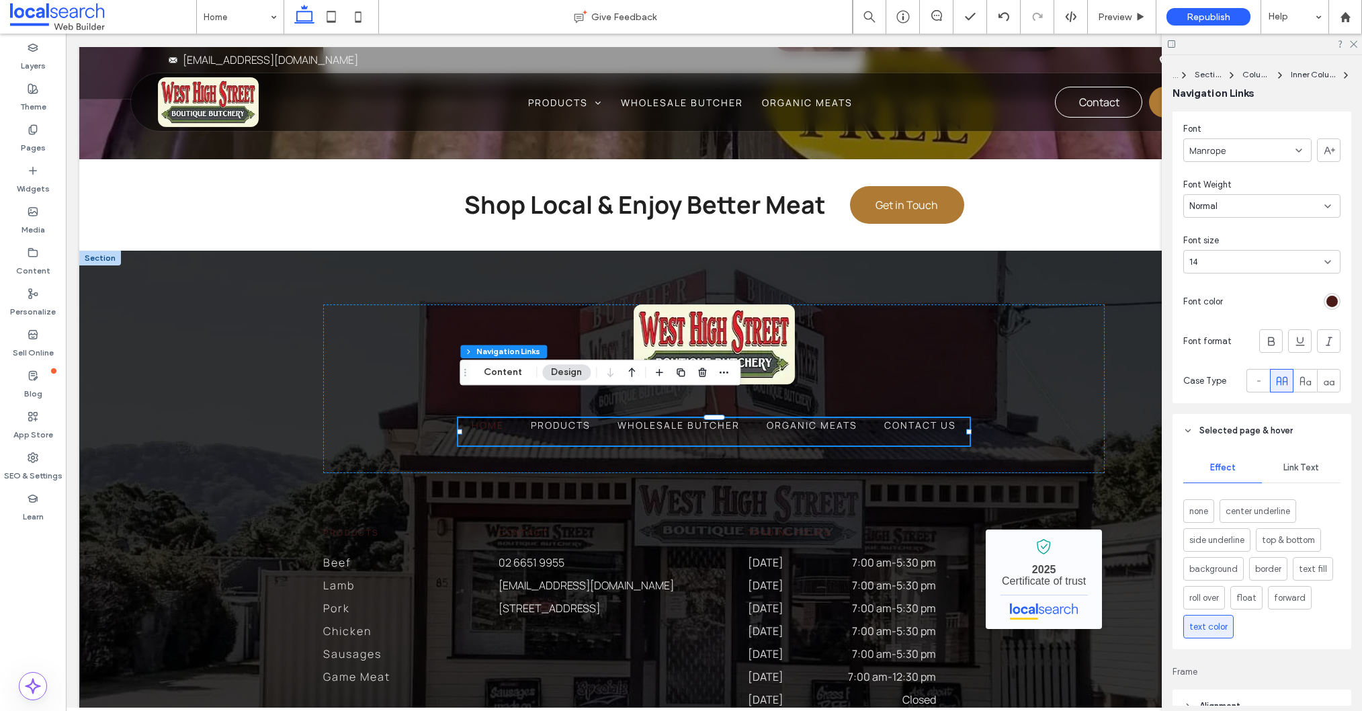
click at [1299, 476] on div "Link Text" at bounding box center [1301, 468] width 79 height 30
click at [1332, 515] on div "rgb(74, 26, 22)" at bounding box center [1331, 510] width 11 height 11
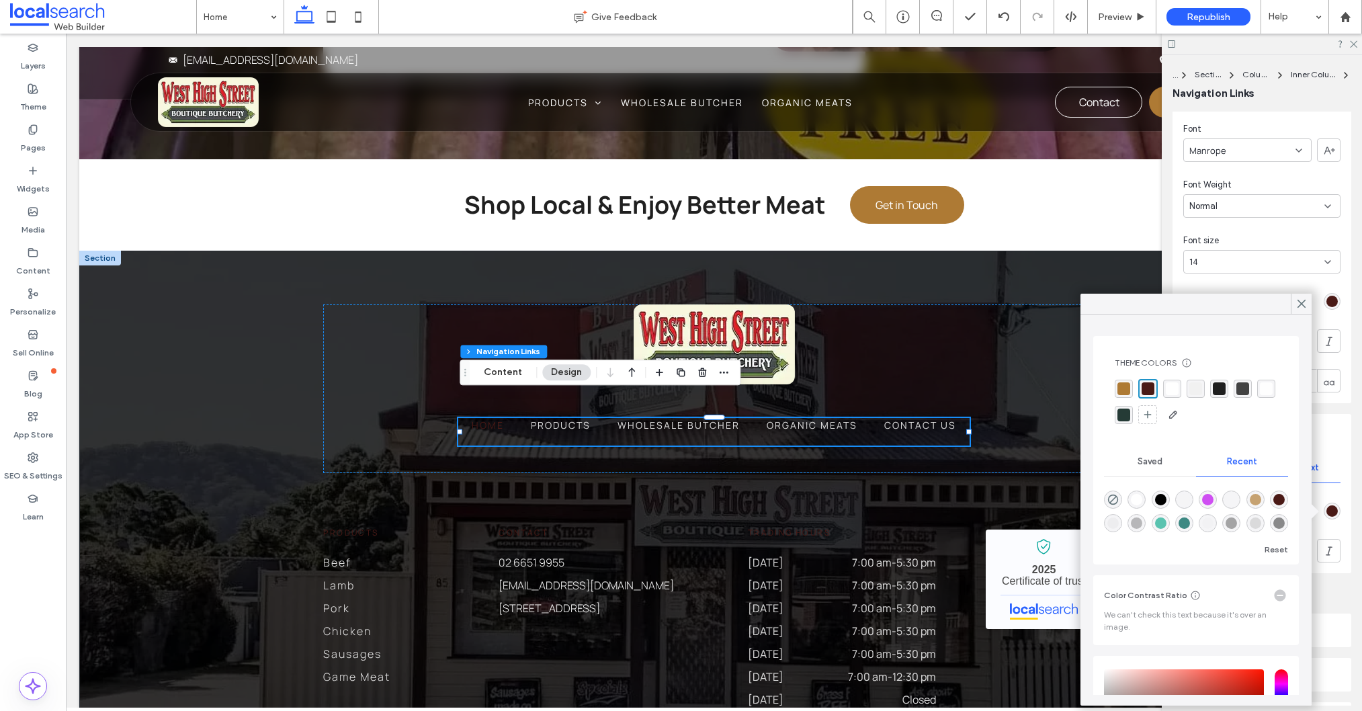
drag, startPoint x: 1121, startPoint y: 386, endPoint x: 1113, endPoint y: 386, distance: 8.1
click at [1121, 386] on div "rgba(174, 122, 52, 1)" at bounding box center [1123, 388] width 13 height 13
drag, startPoint x: 1296, startPoint y: 303, endPoint x: 1288, endPoint y: 306, distance: 8.7
click at [1295, 303] on icon at bounding box center [1301, 304] width 12 height 12
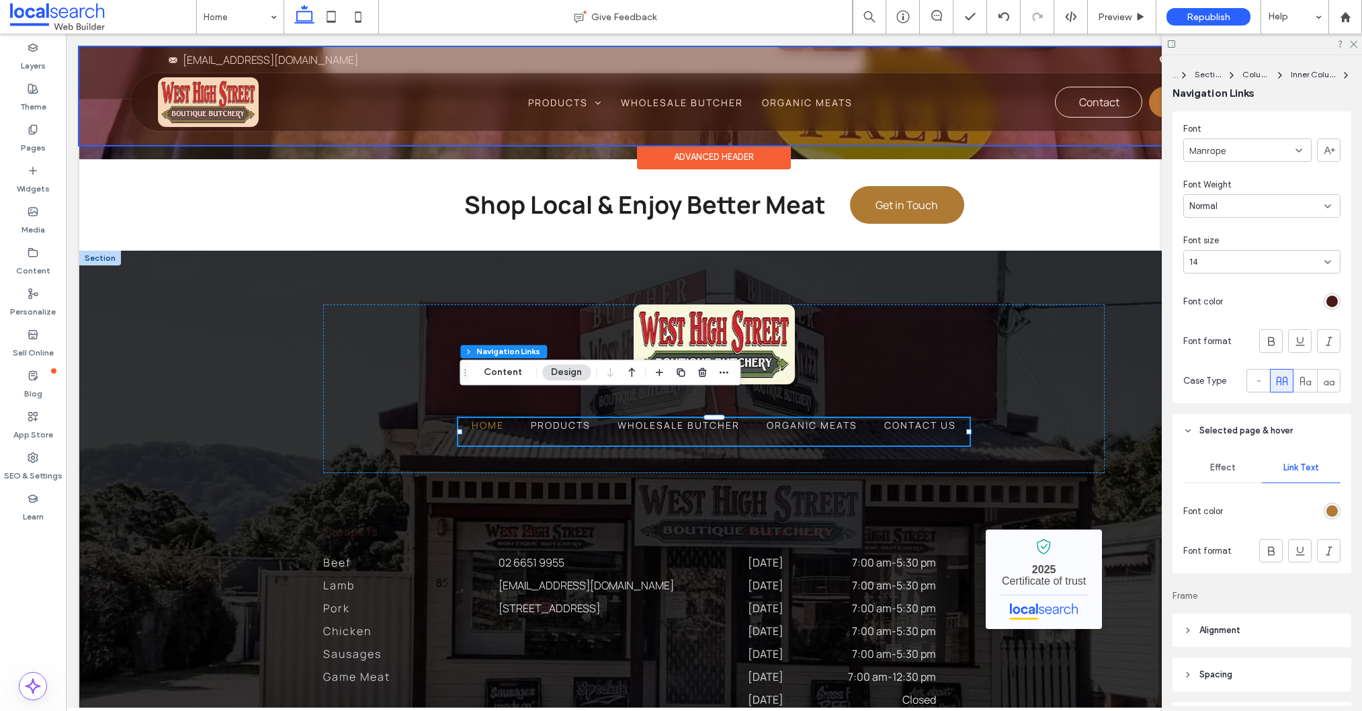
click at [570, 93] on div at bounding box center [713, 96] width 1269 height 98
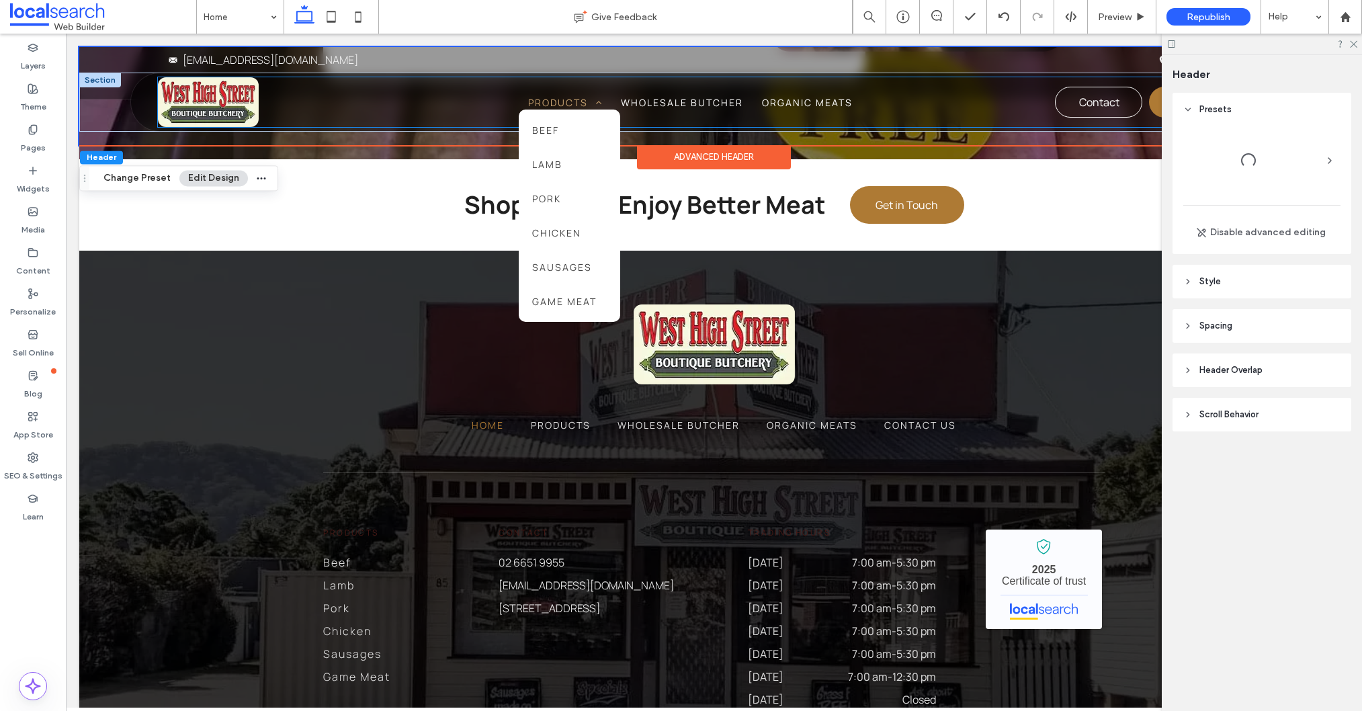
click at [569, 99] on span "Products" at bounding box center [565, 102] width 74 height 14
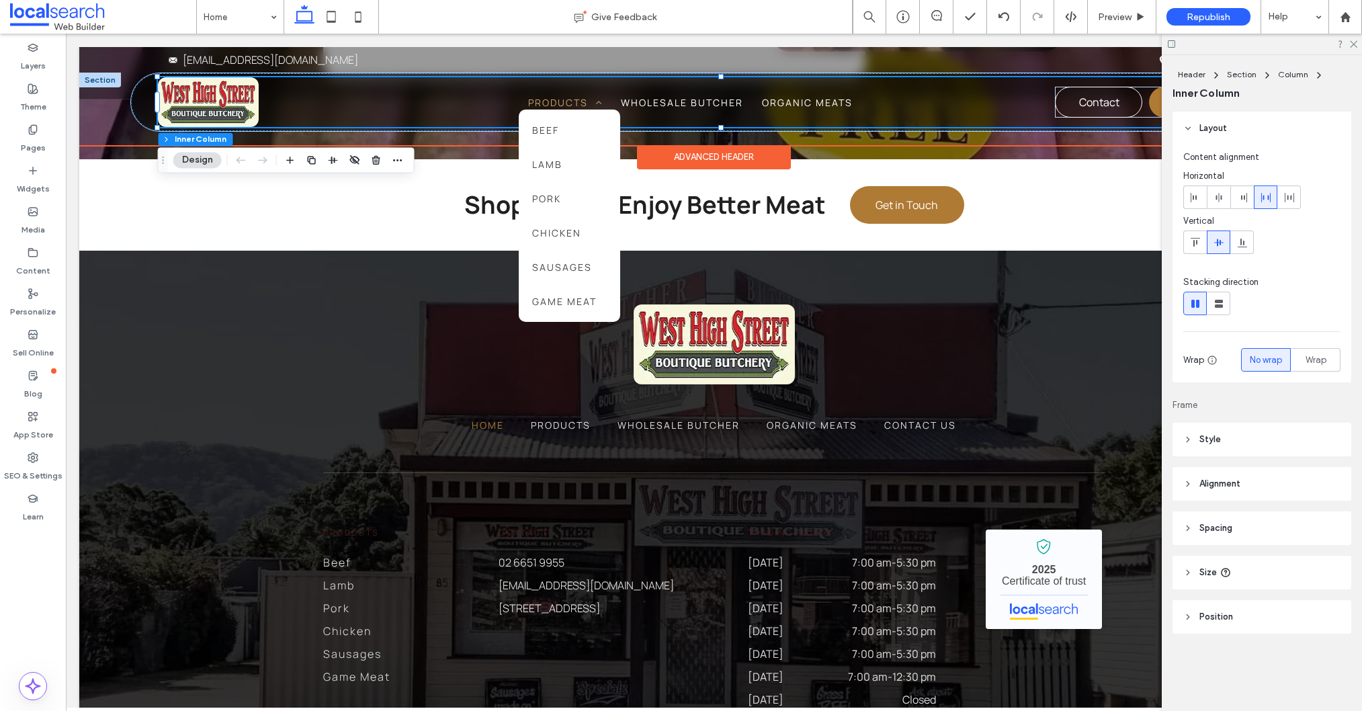
click at [569, 99] on span "Products" at bounding box center [565, 102] width 74 height 14
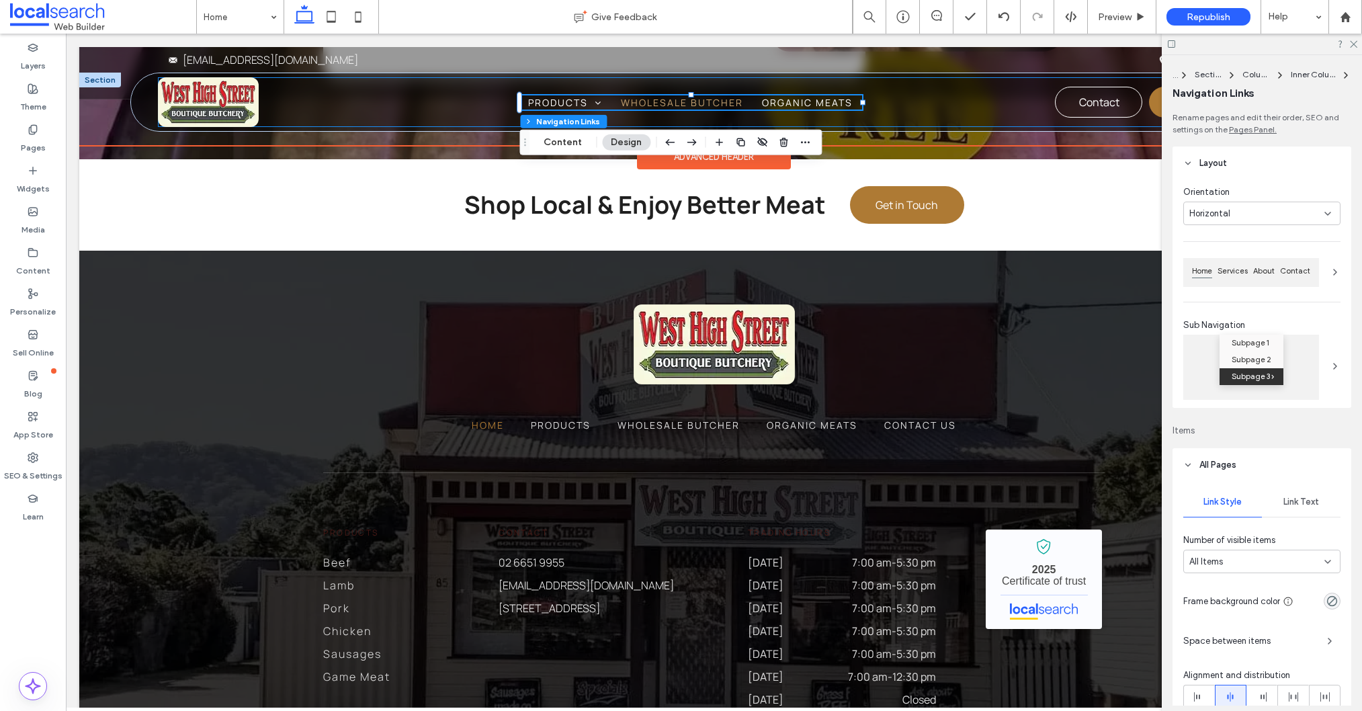
click at [627, 99] on span "Wholesale Butcher" at bounding box center [682, 102] width 122 height 14
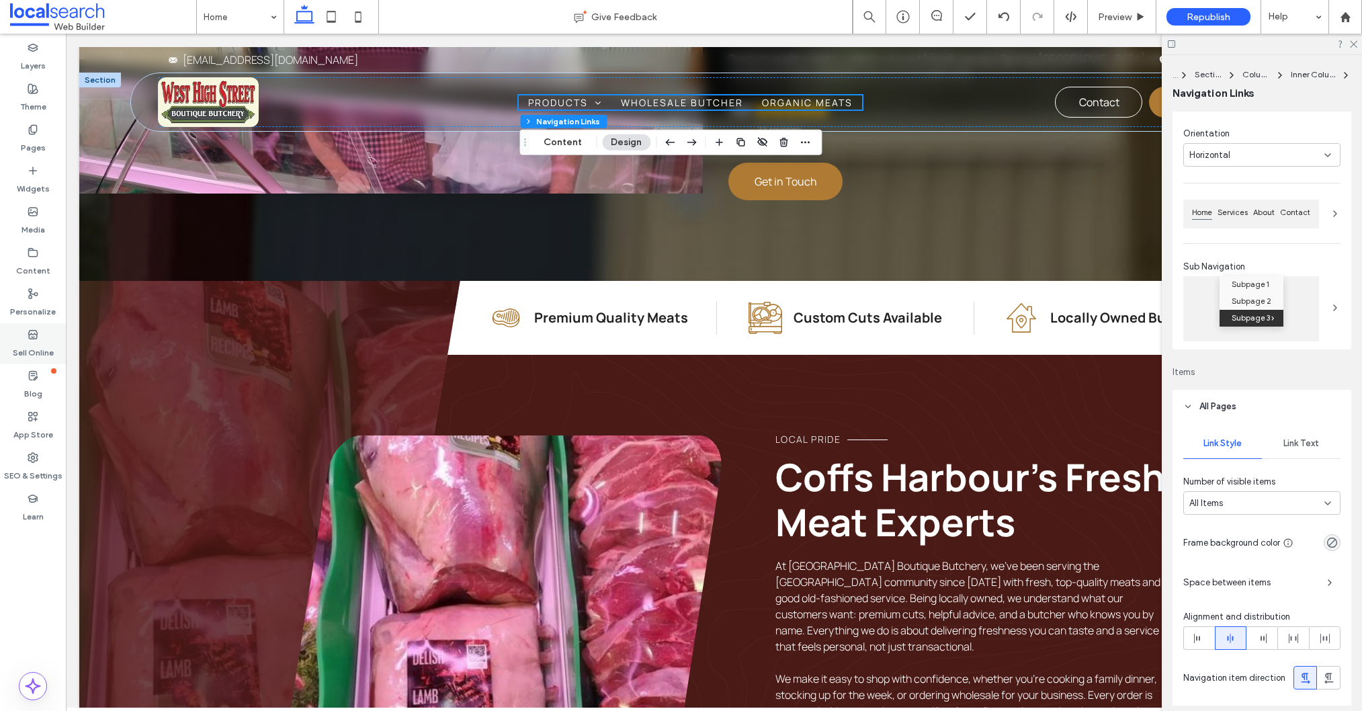
scroll to position [382, 0]
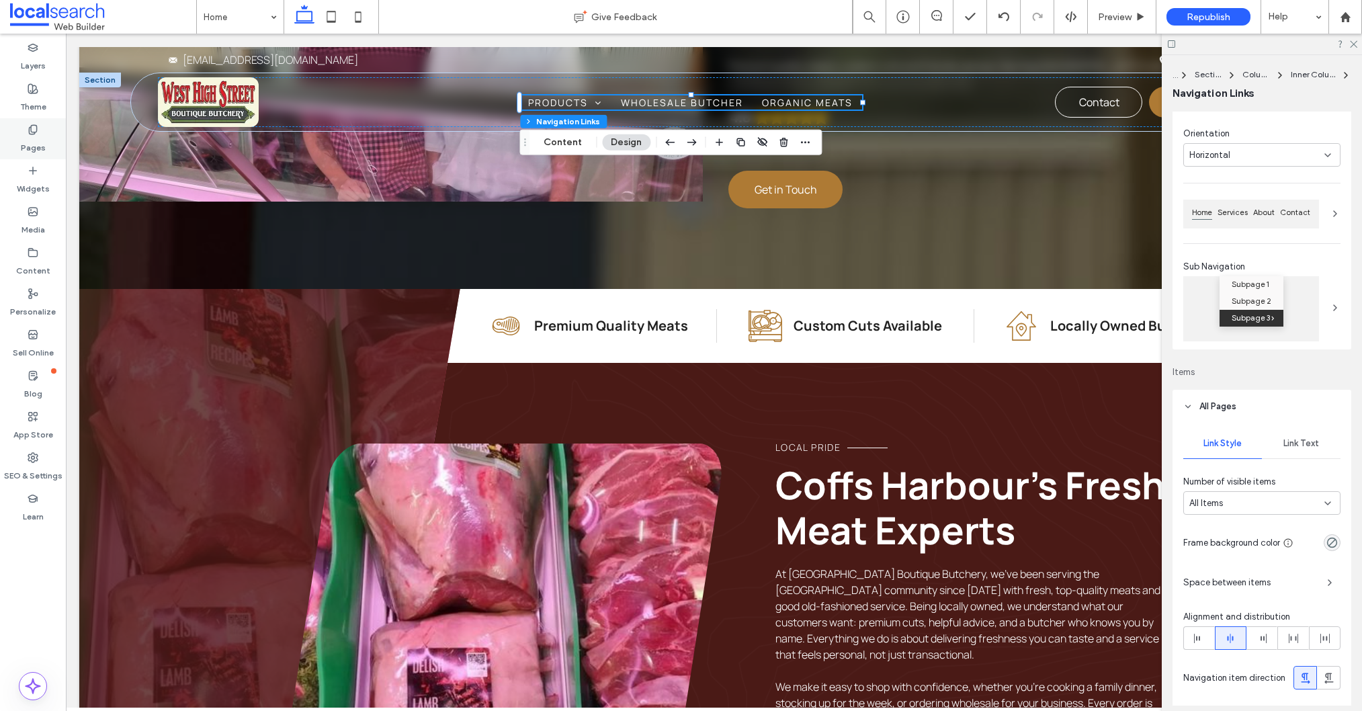
click at [36, 124] on span at bounding box center [33, 129] width 11 height 11
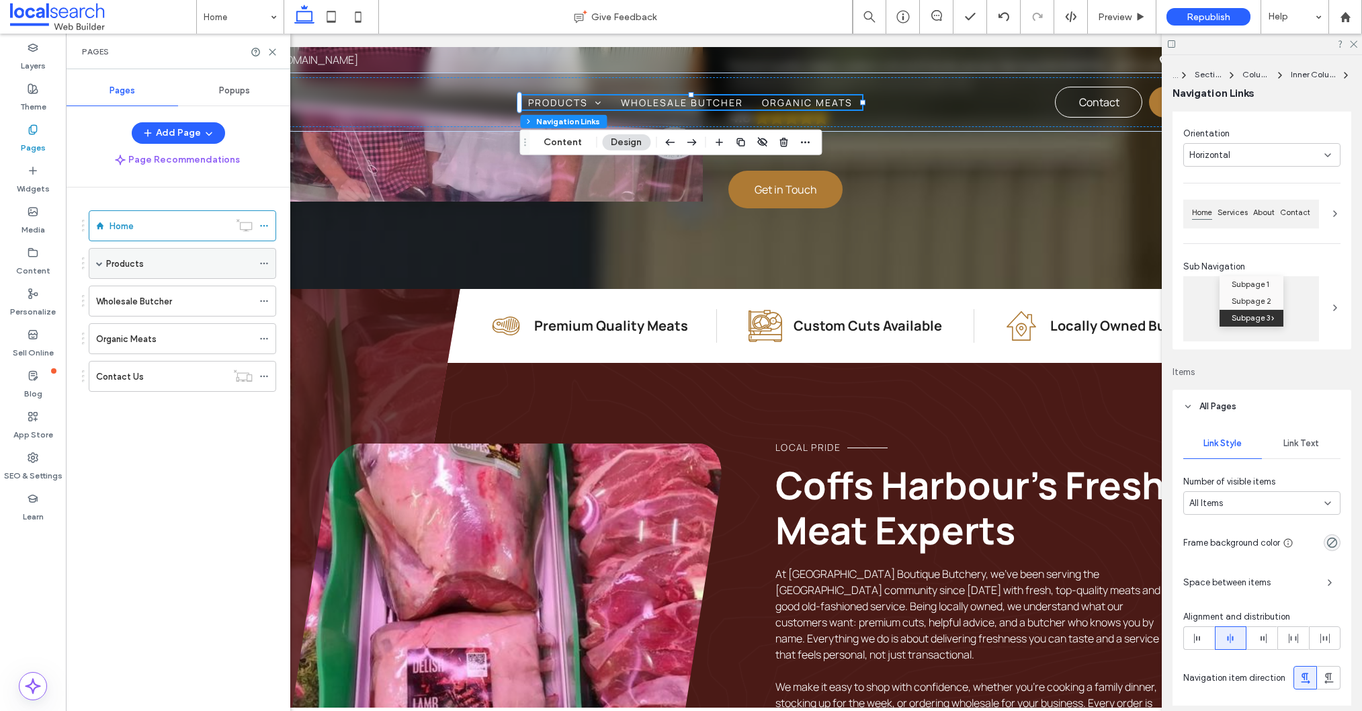
click at [96, 261] on span at bounding box center [99, 263] width 7 height 7
click at [183, 296] on div "Beef" at bounding box center [186, 295] width 133 height 14
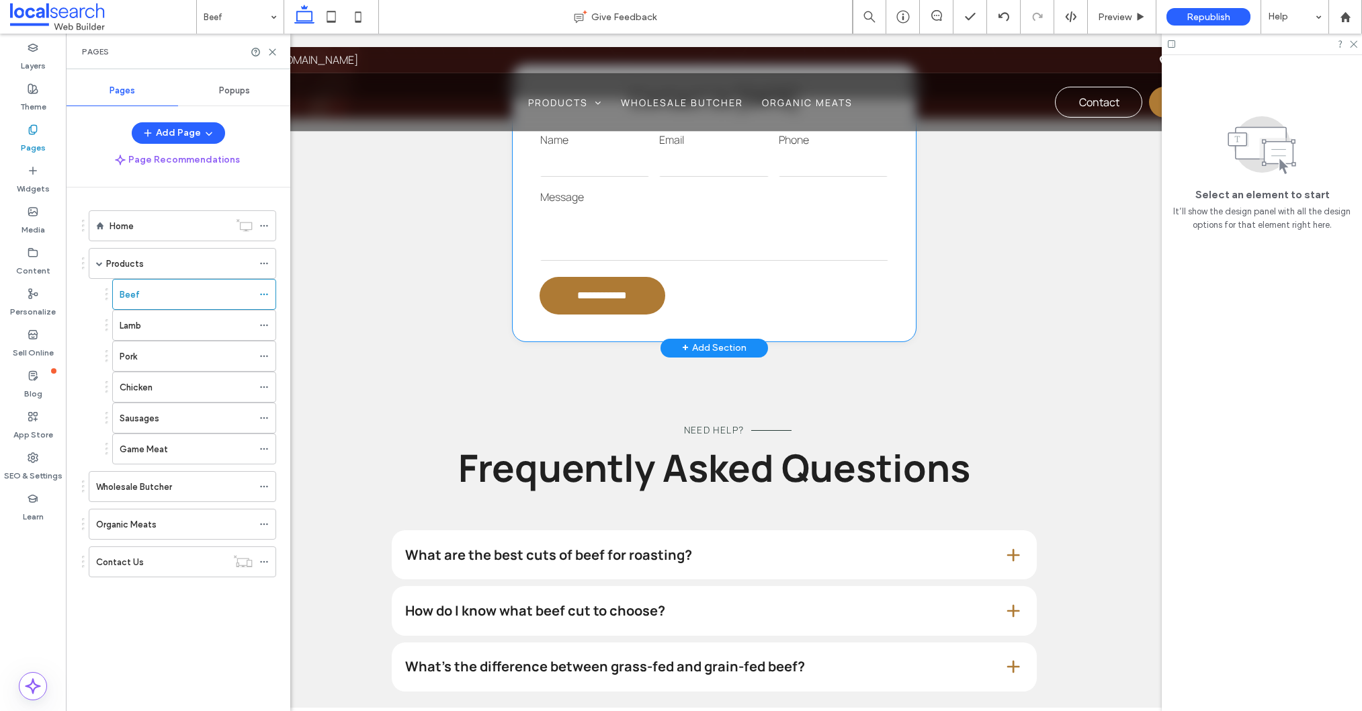
scroll to position [900, 0]
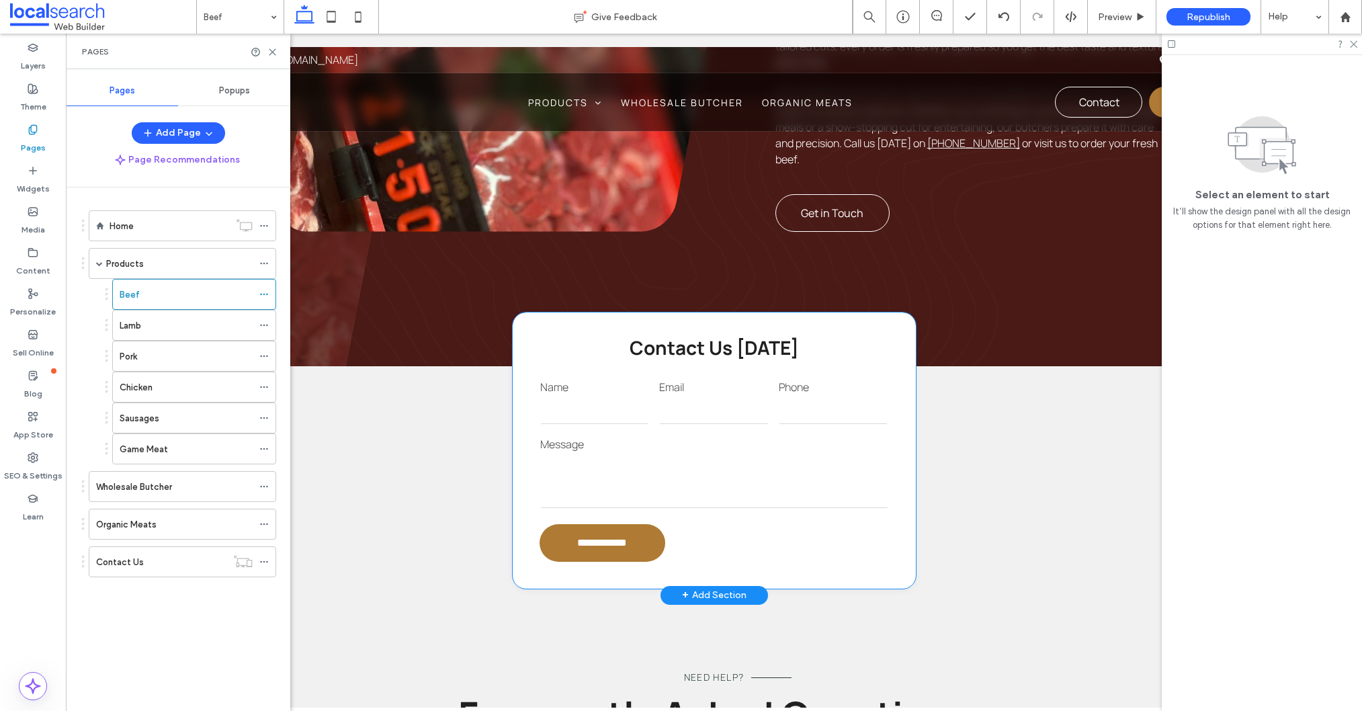
click at [680, 454] on textarea at bounding box center [714, 481] width 348 height 54
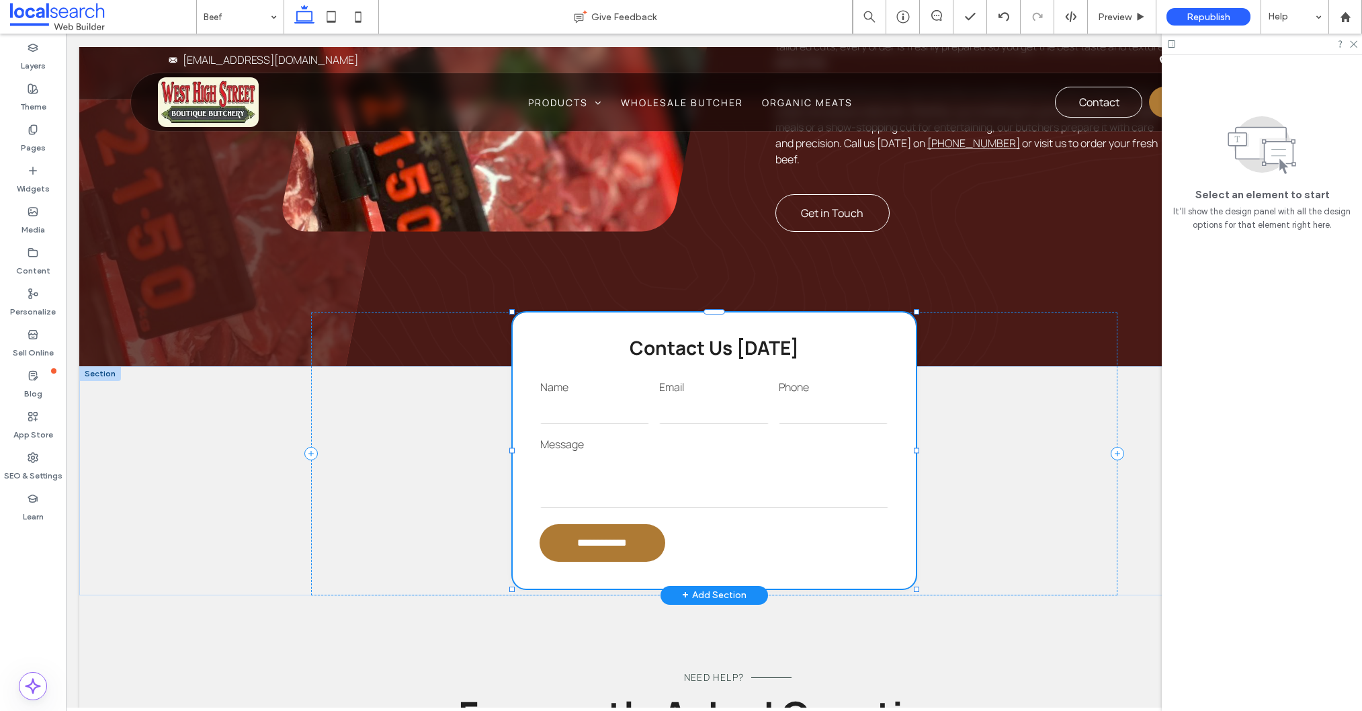
click at [680, 454] on textarea at bounding box center [714, 481] width 348 height 54
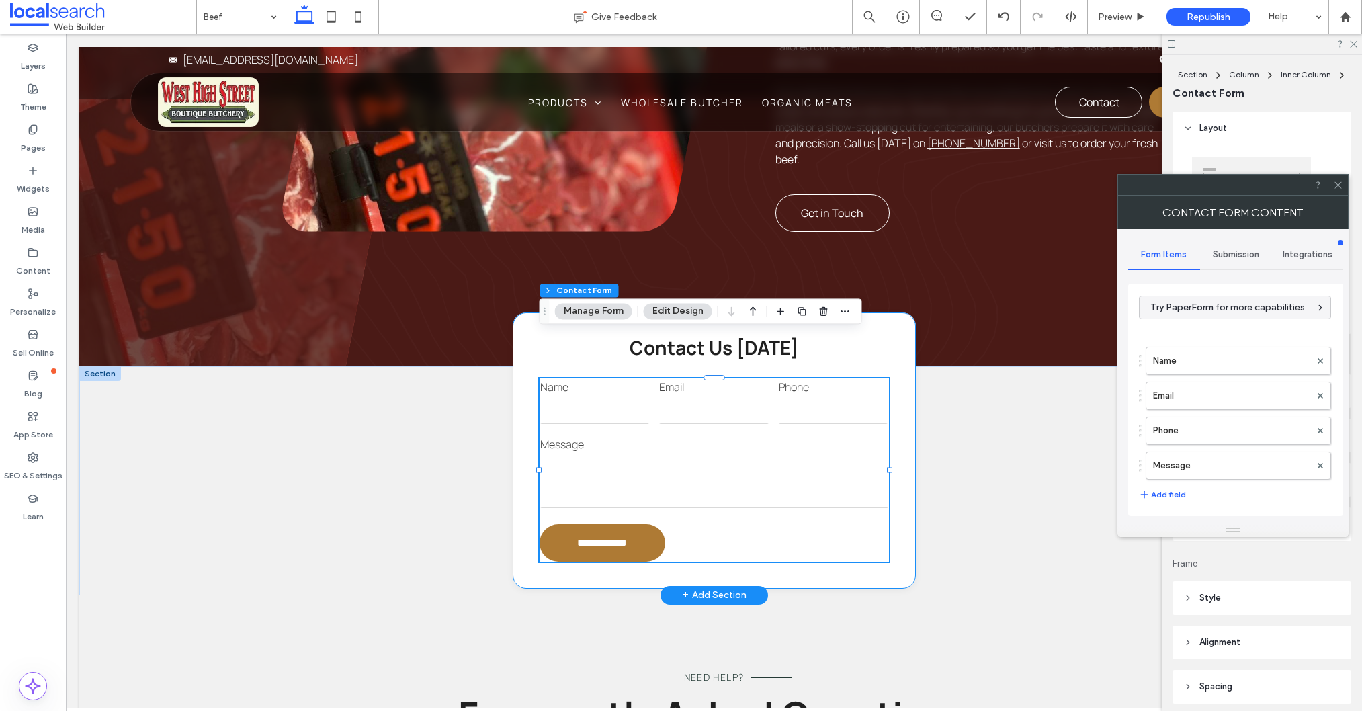
type input "**********"
type input "*"
type input "***"
type input "*"
type input "***"
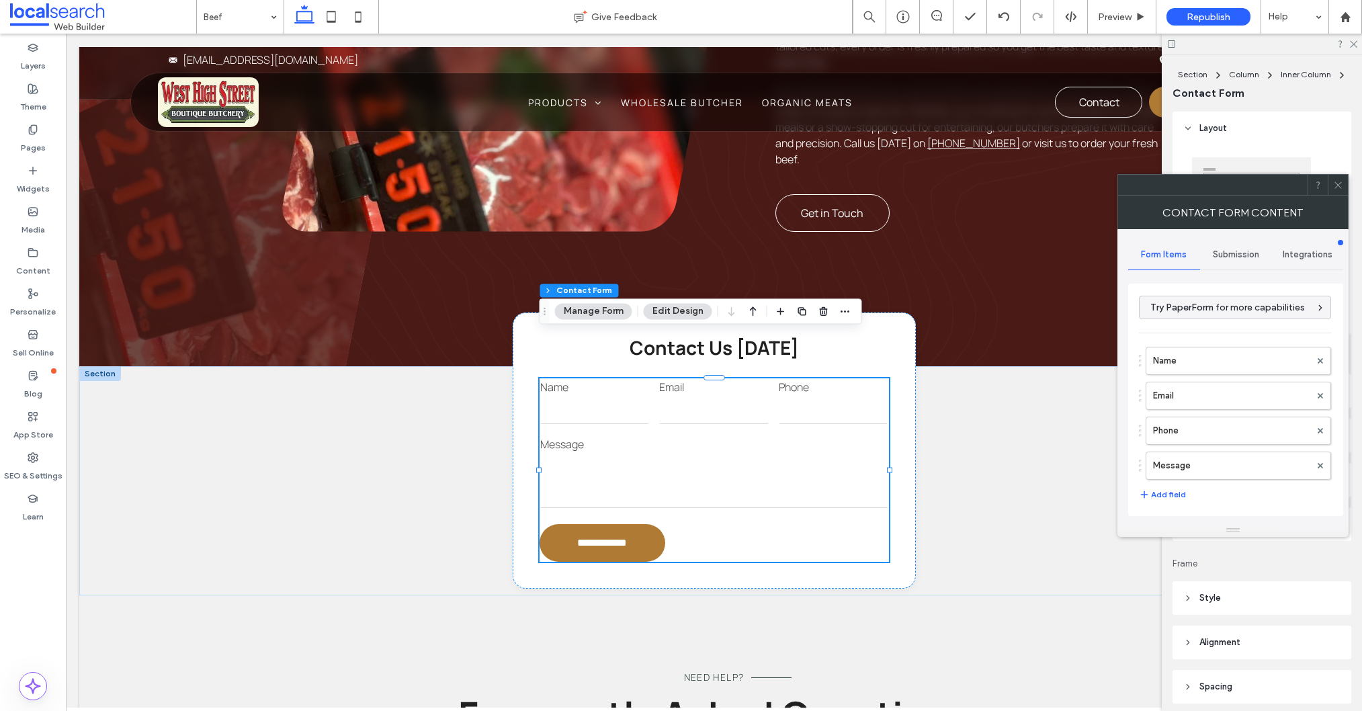
click at [1343, 183] on div at bounding box center [1338, 185] width 20 height 20
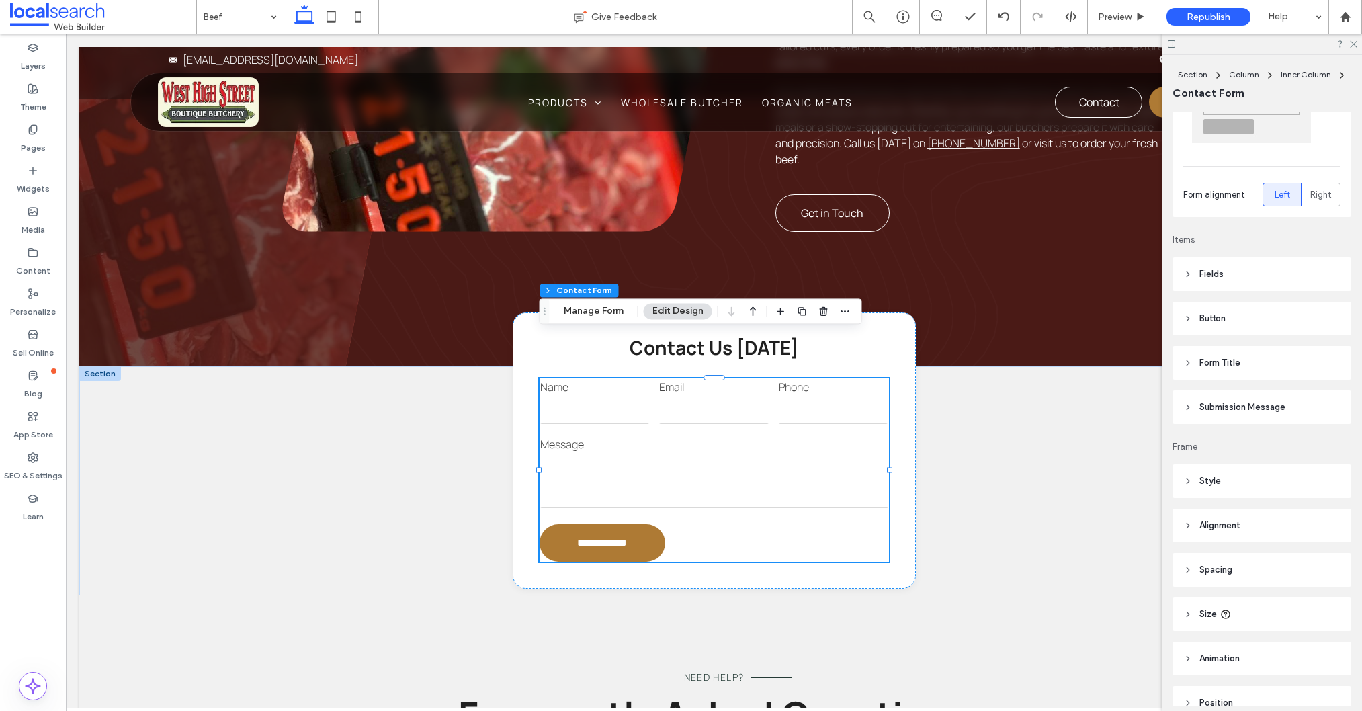
scroll to position [185, 0]
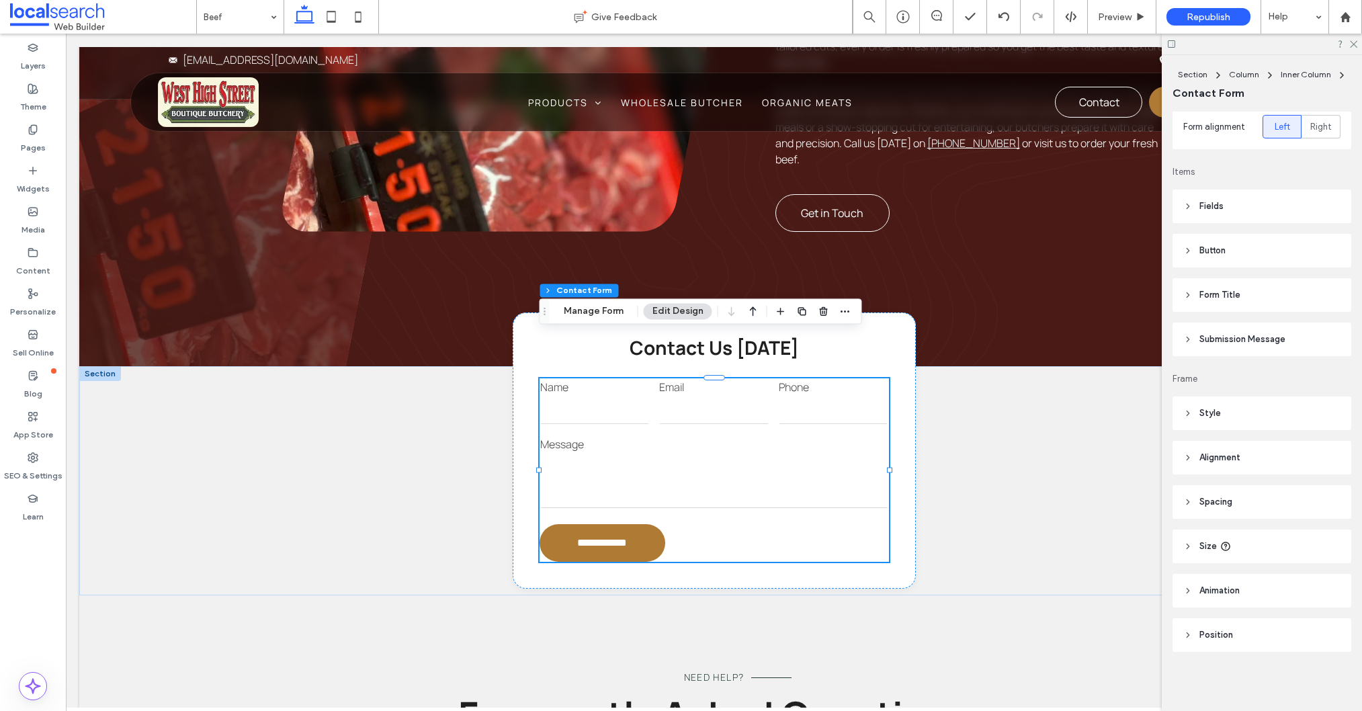
click at [1232, 253] on header "Button" at bounding box center [1261, 251] width 179 height 34
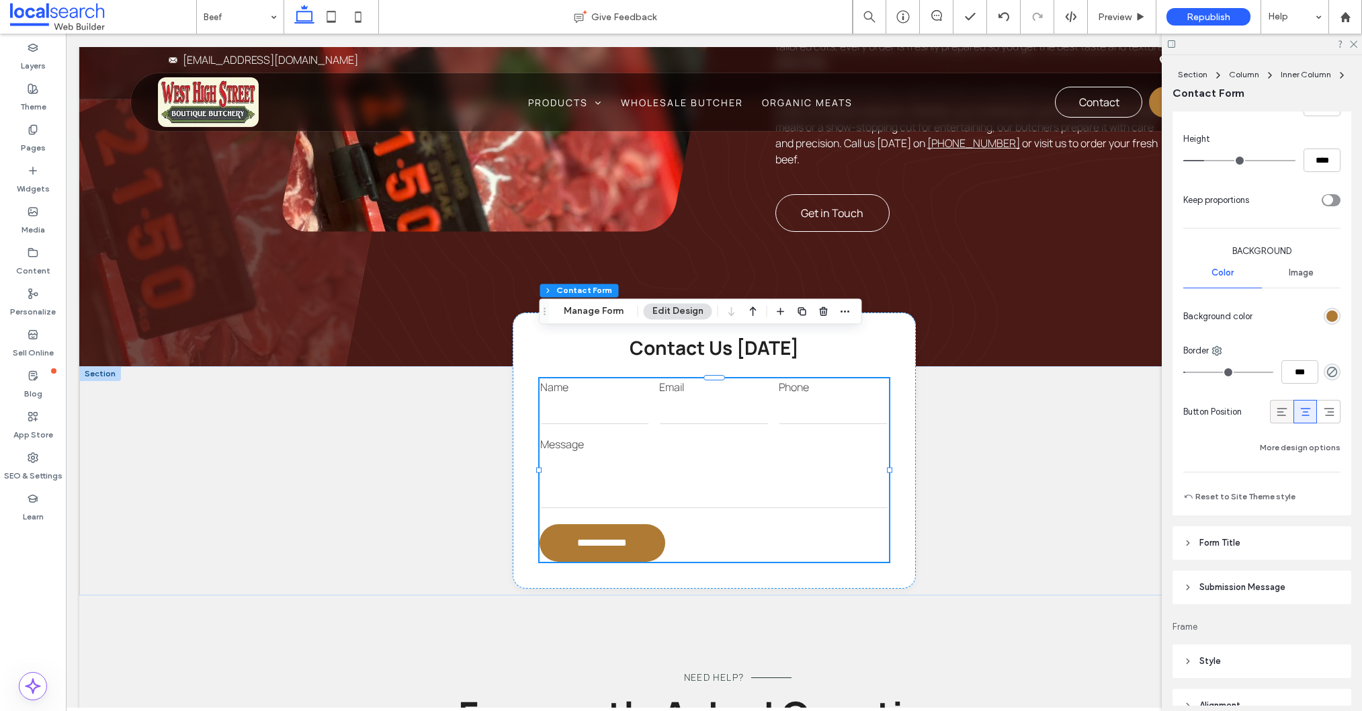
click at [1275, 412] on icon at bounding box center [1281, 411] width 13 height 13
click at [1305, 413] on icon at bounding box center [1305, 410] width 13 height 13
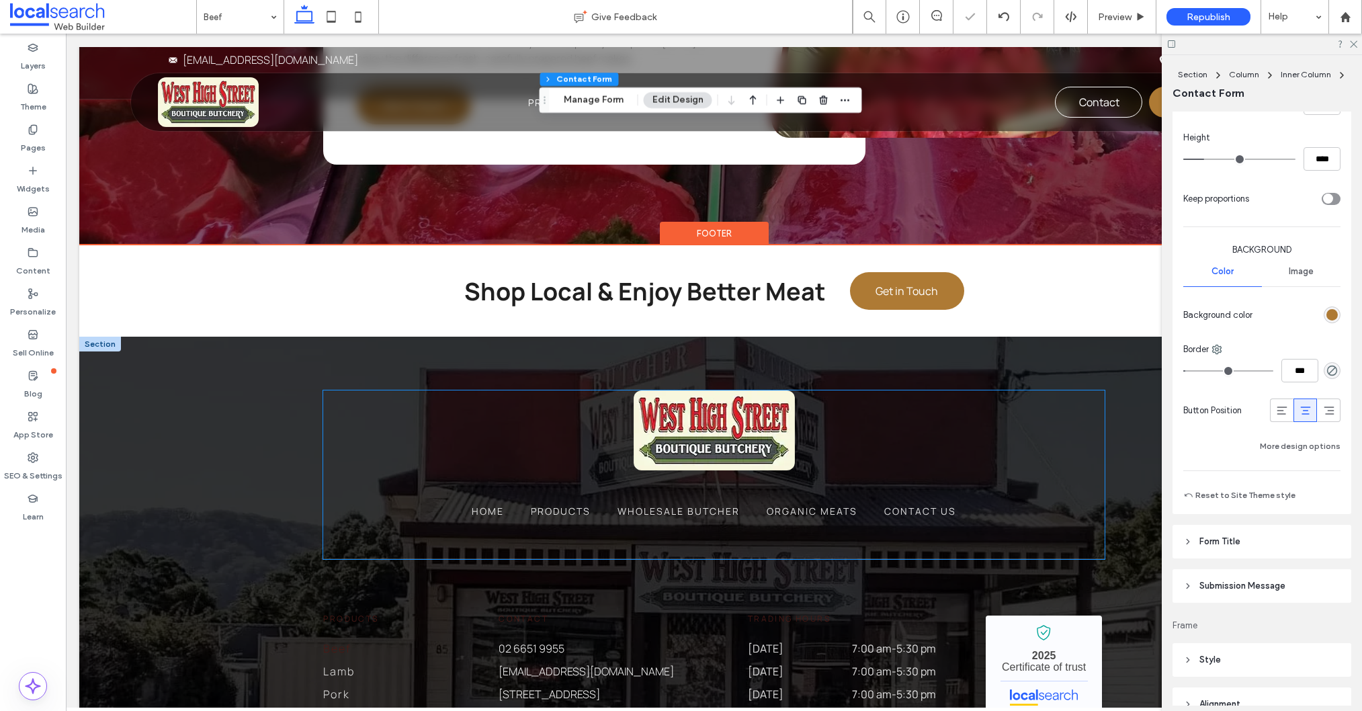
scroll to position [2319, 0]
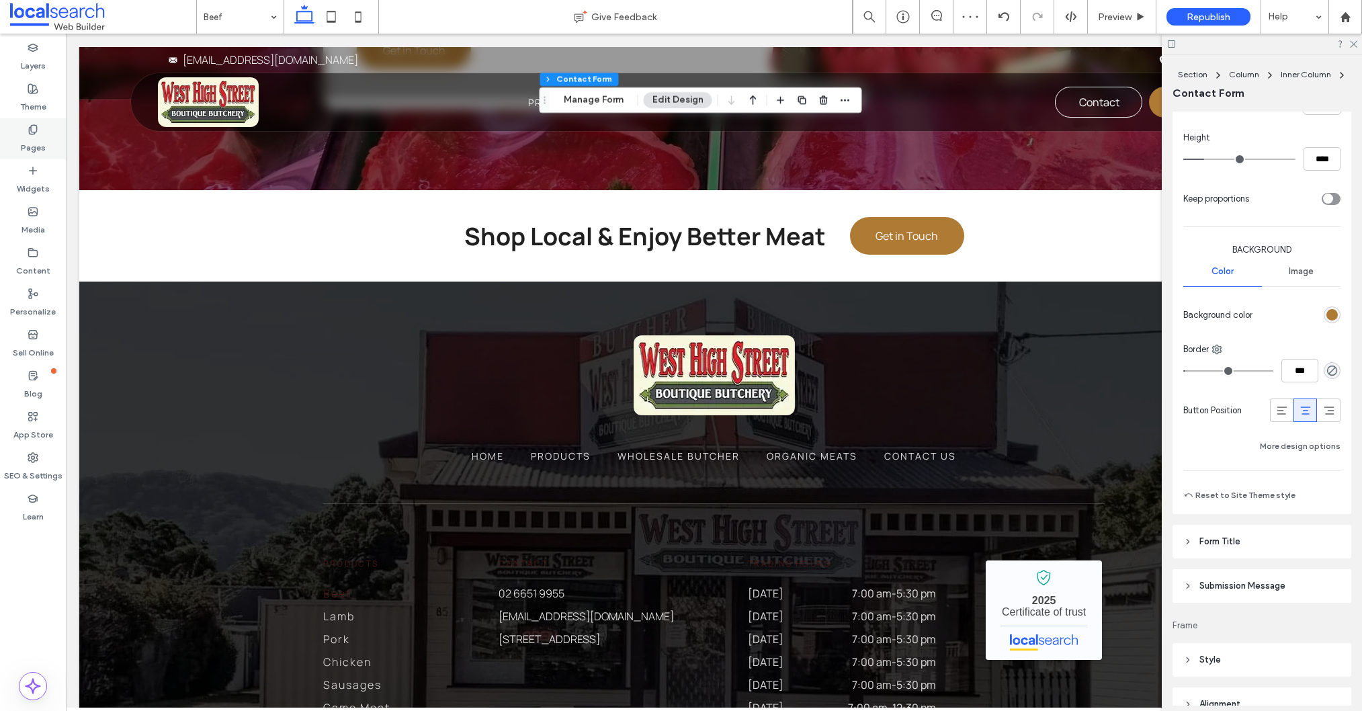
click at [36, 134] on icon at bounding box center [33, 129] width 11 height 11
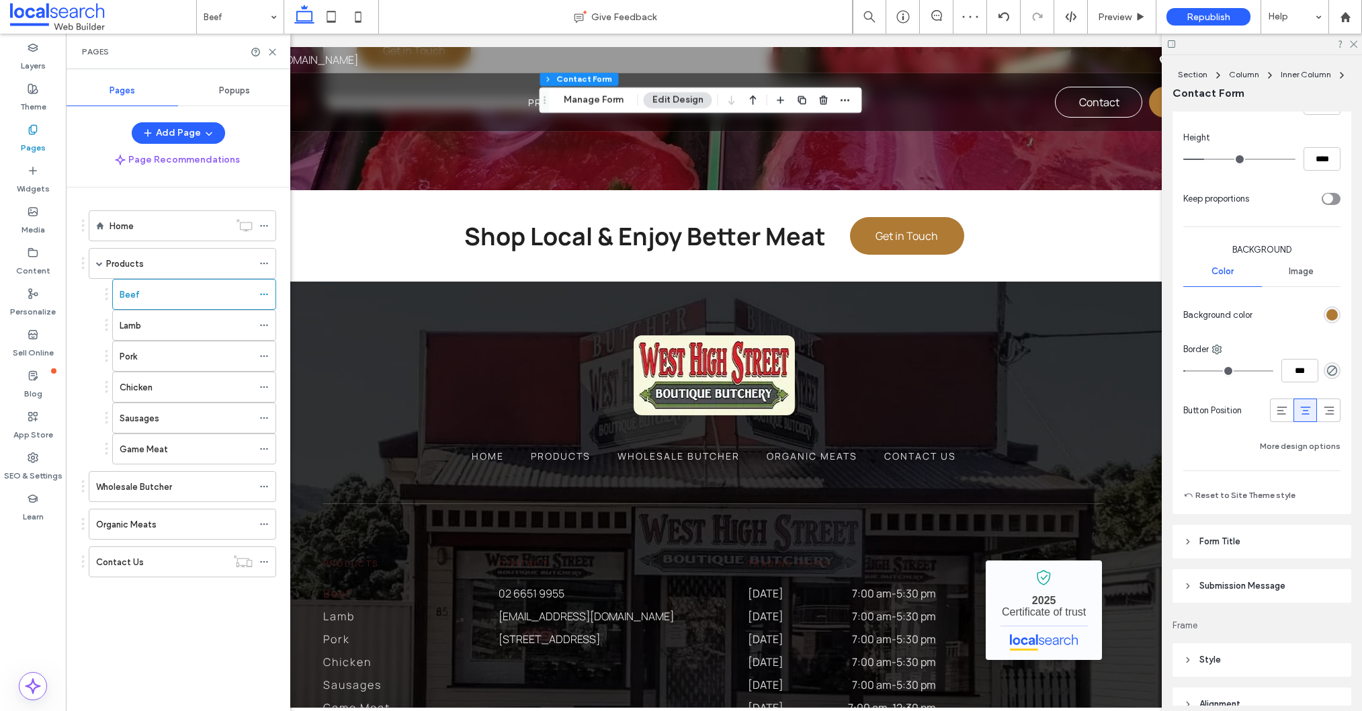
click at [180, 333] on div "Lamb" at bounding box center [186, 325] width 133 height 30
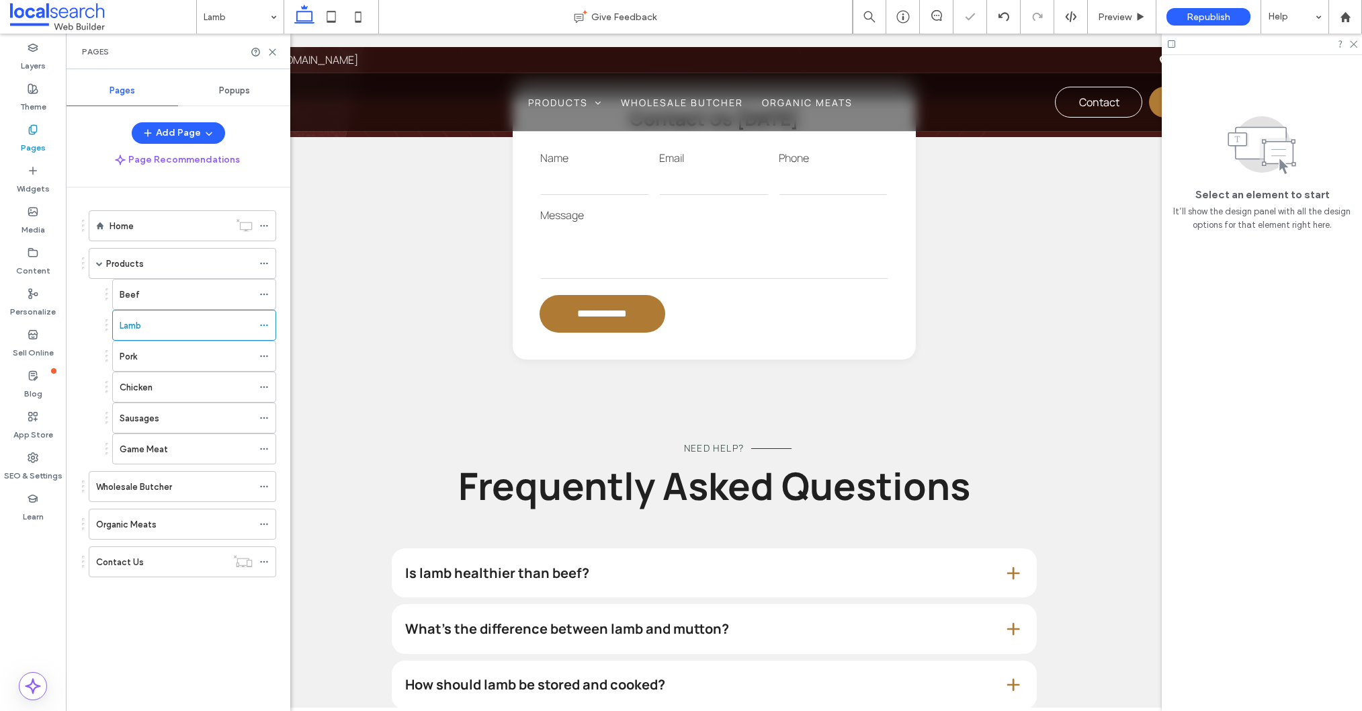
scroll to position [1019, 0]
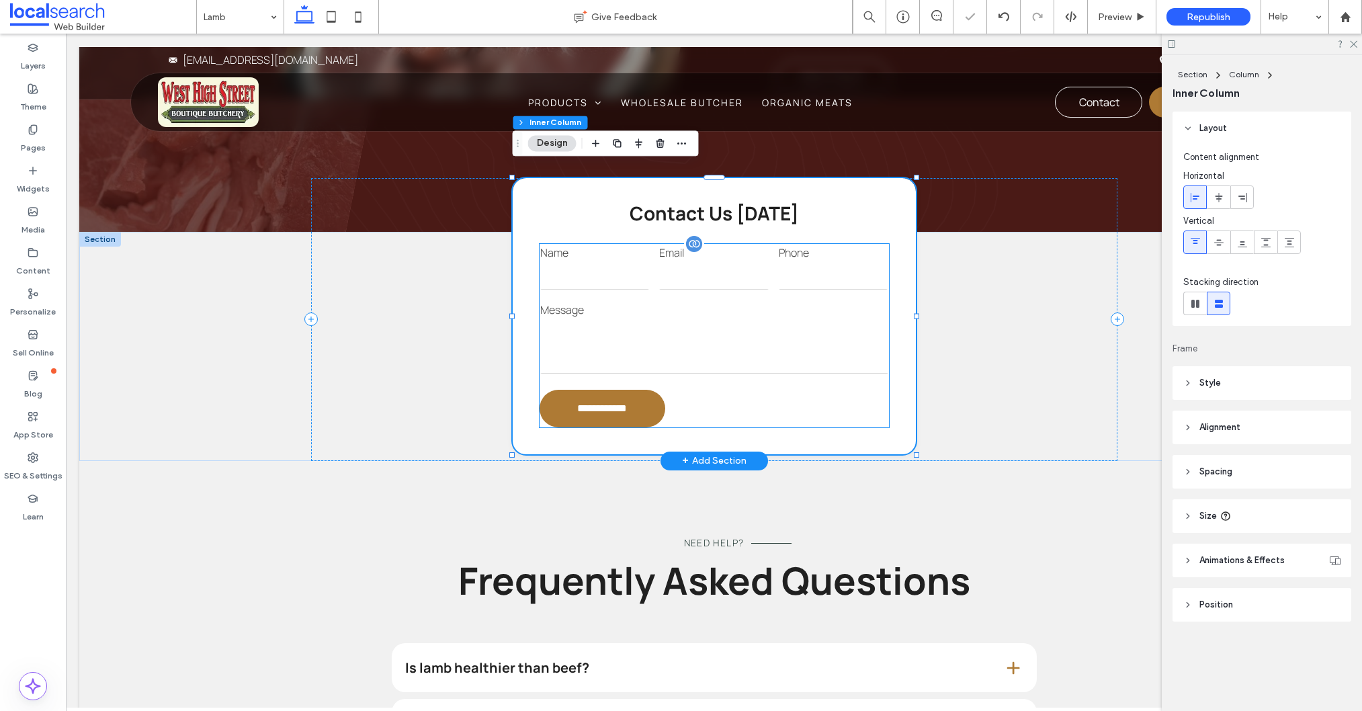
click at [685, 296] on div "Message" at bounding box center [714, 338] width 358 height 84
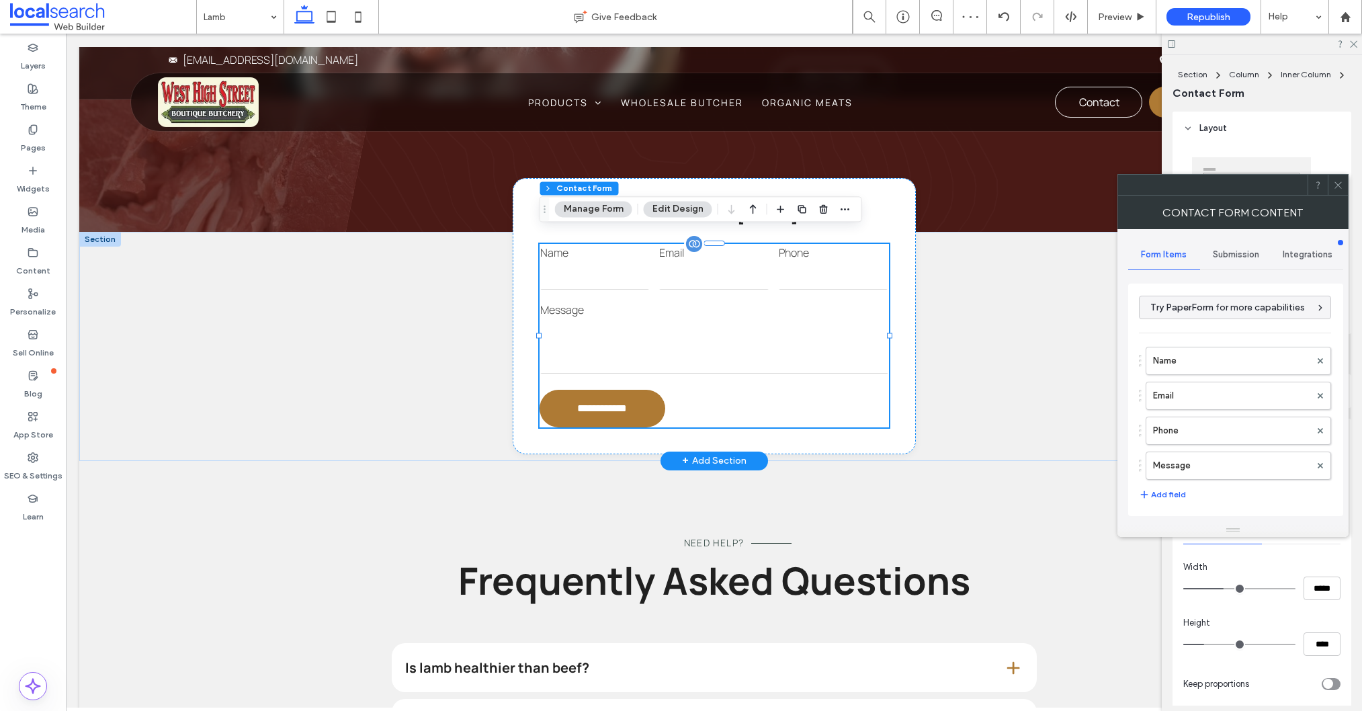
type input "**********"
type input "*"
type input "***"
type input "*"
type input "***"
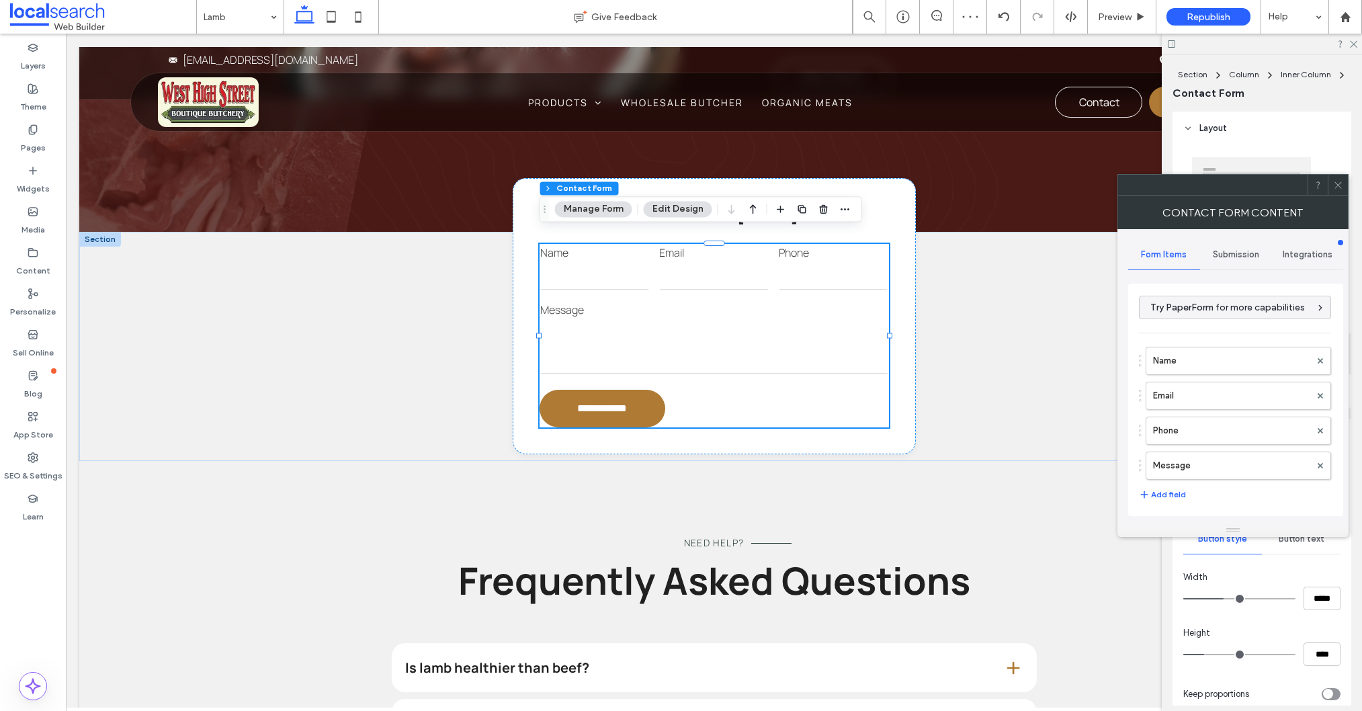
drag, startPoint x: 1340, startPoint y: 185, endPoint x: 1336, endPoint y: 194, distance: 9.0
click at [1340, 185] on icon at bounding box center [1338, 185] width 10 height 10
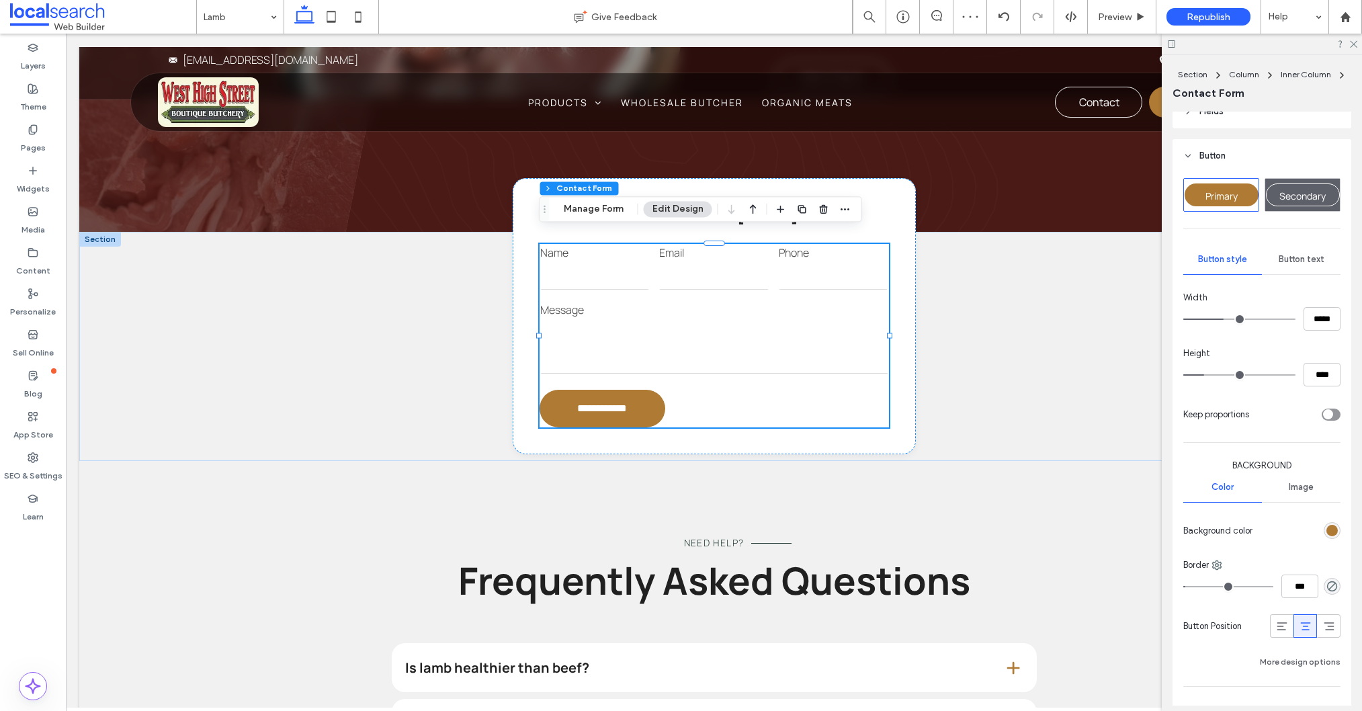
scroll to position [306, 0]
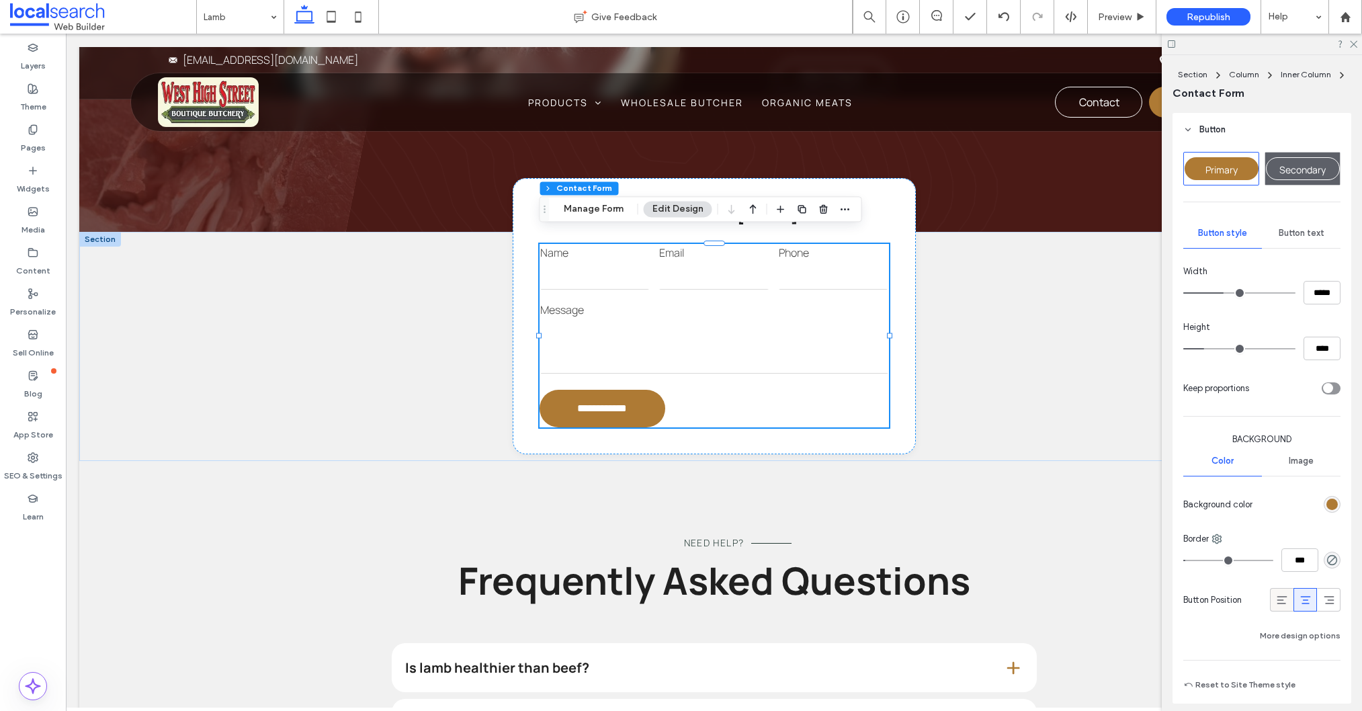
click at [1284, 602] on icon at bounding box center [1281, 599] width 13 height 13
click at [1304, 603] on use at bounding box center [1305, 600] width 10 height 8
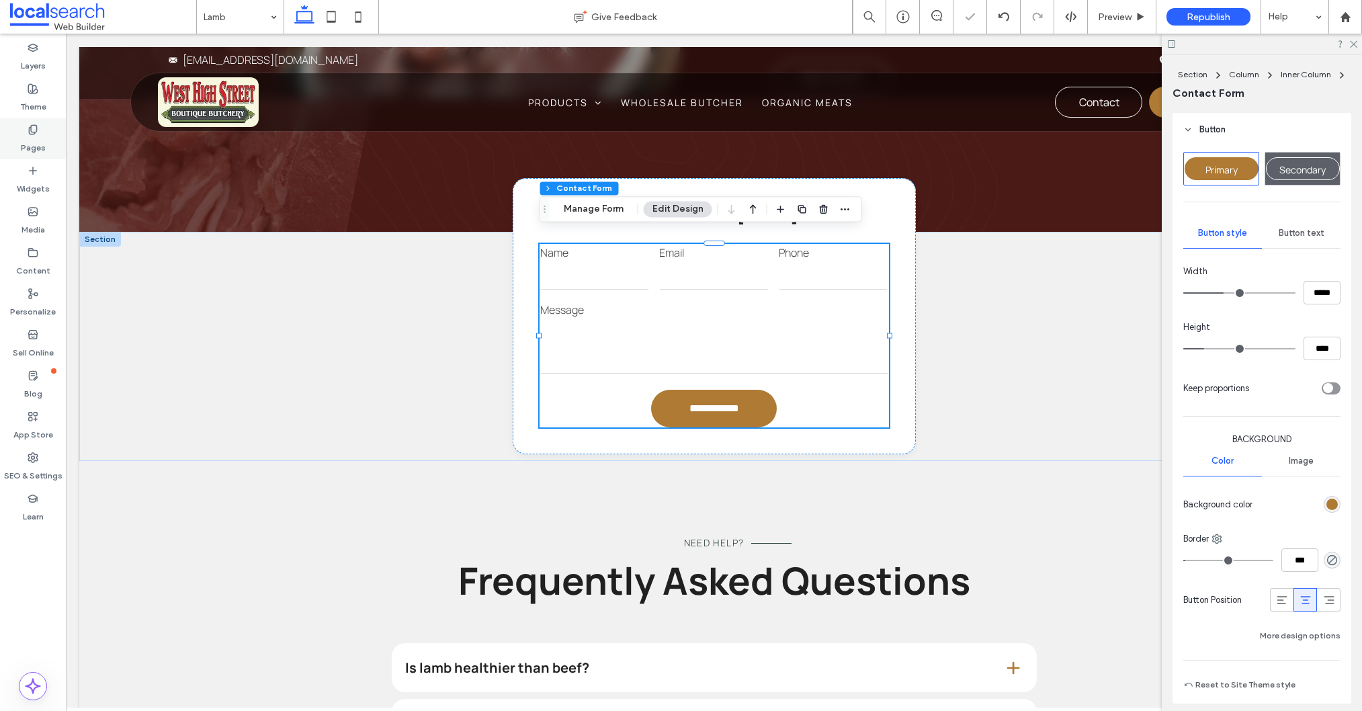
drag, startPoint x: 62, startPoint y: 136, endPoint x: 55, endPoint y: 133, distance: 7.9
click at [62, 136] on div "Pages" at bounding box center [33, 138] width 66 height 41
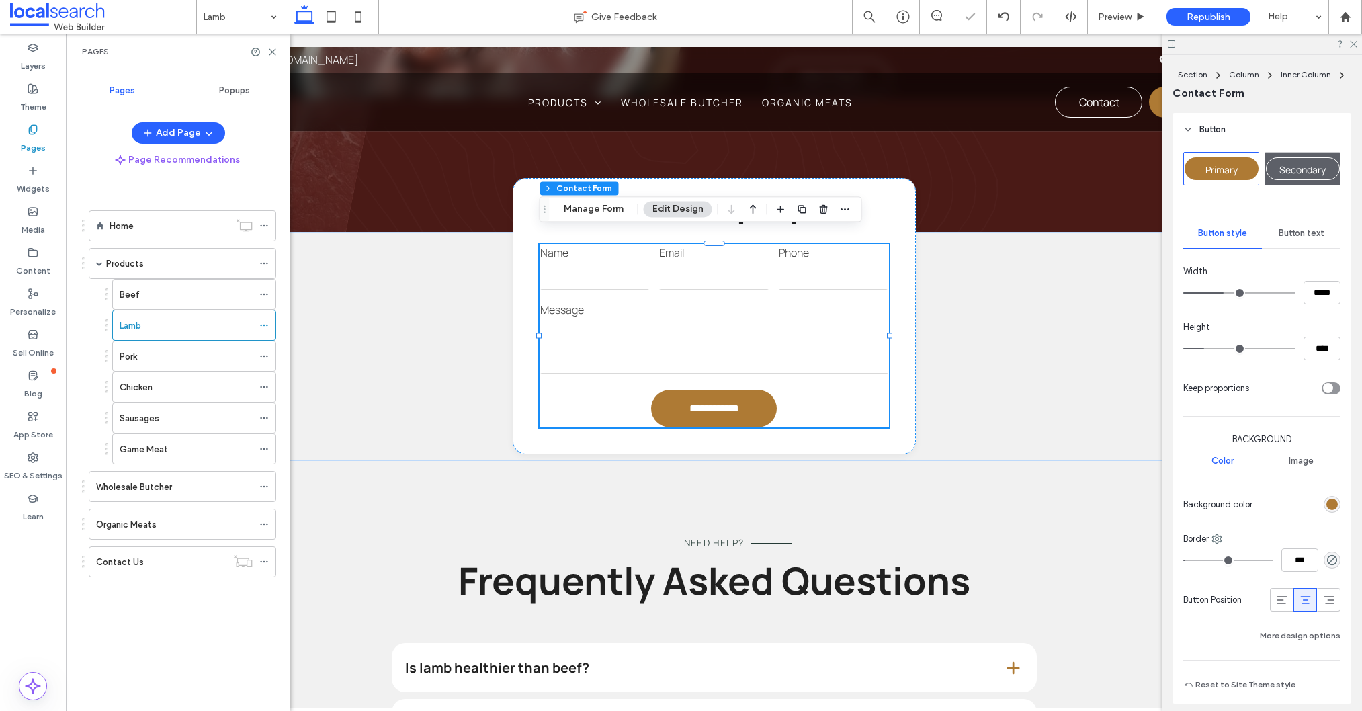
click at [165, 354] on div "Pork" at bounding box center [186, 356] width 133 height 14
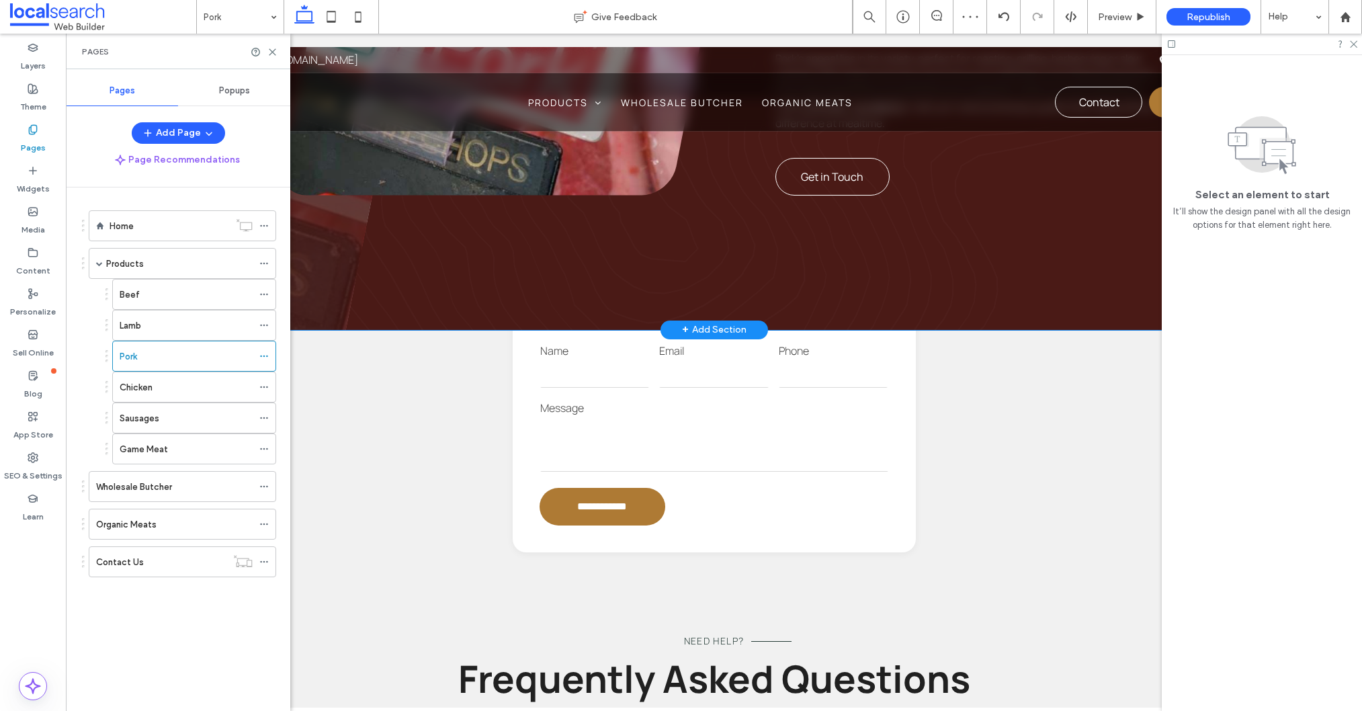
scroll to position [978, 0]
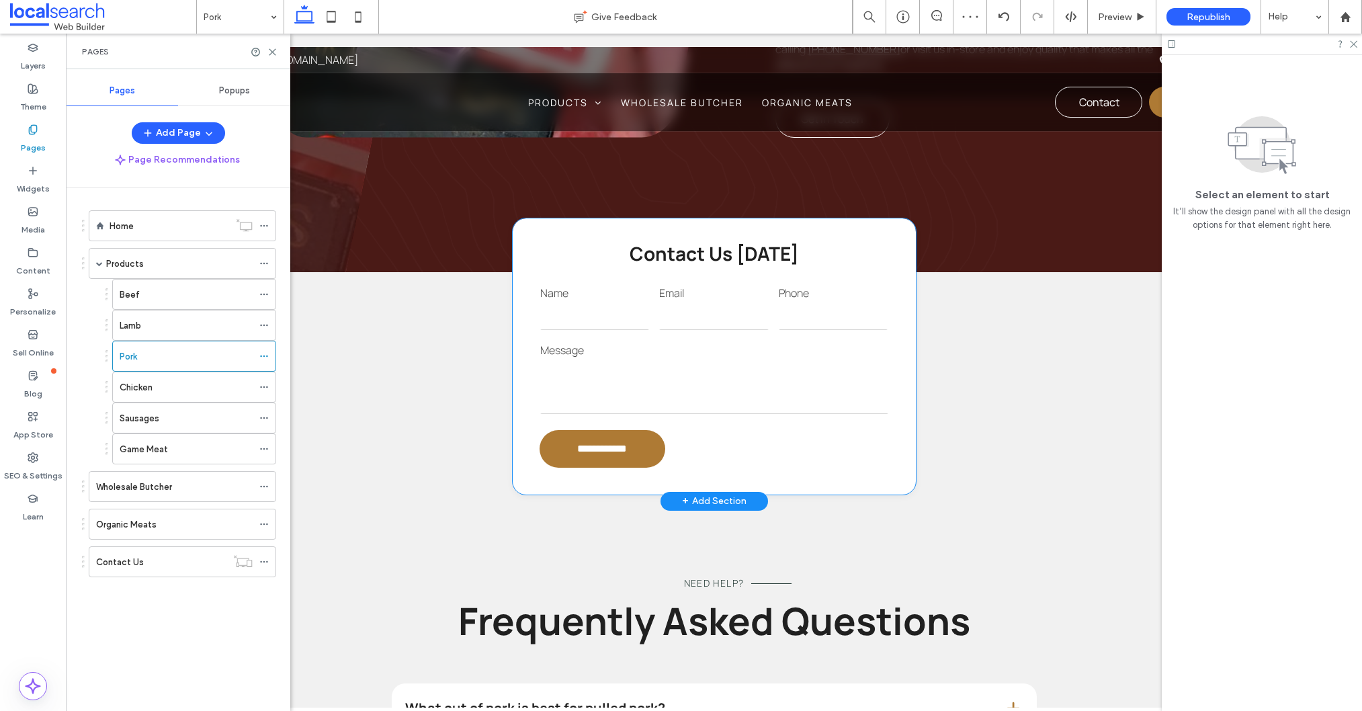
click at [687, 316] on input "email" at bounding box center [714, 316] width 110 height 27
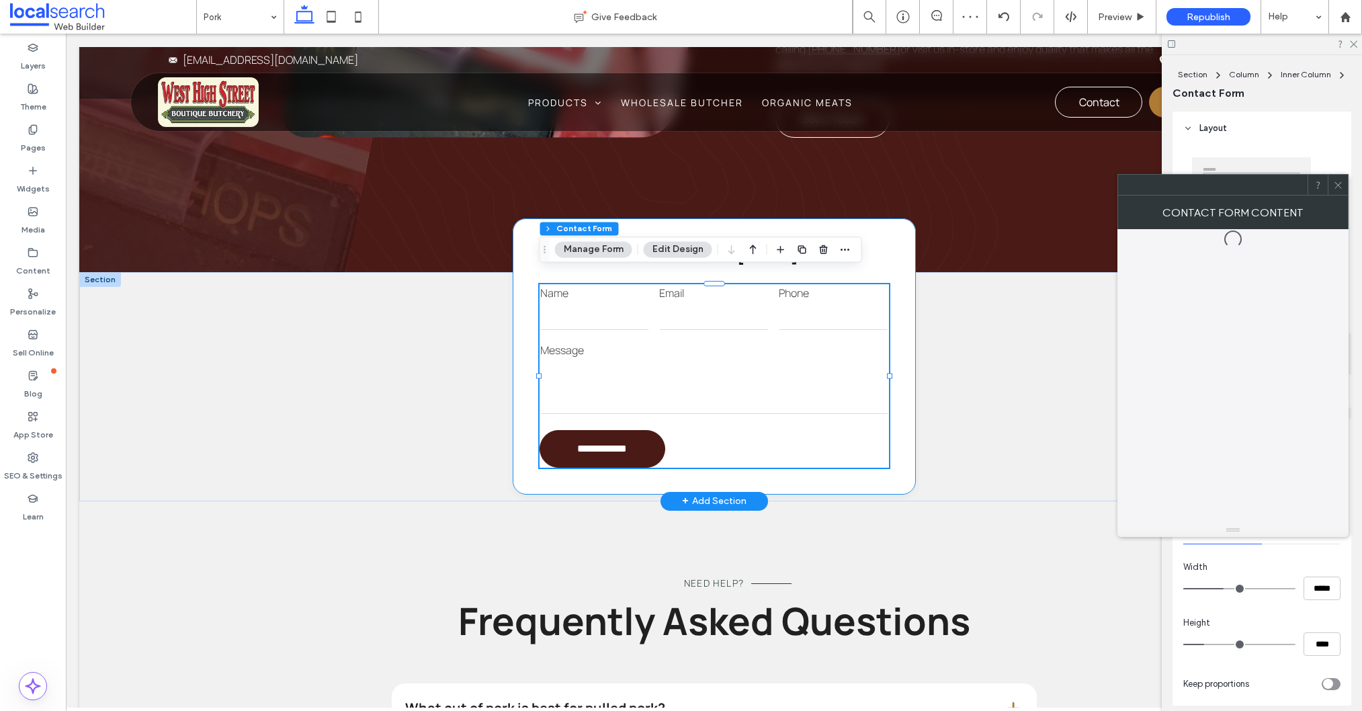
type input "*"
type input "***"
type input "*"
type input "***"
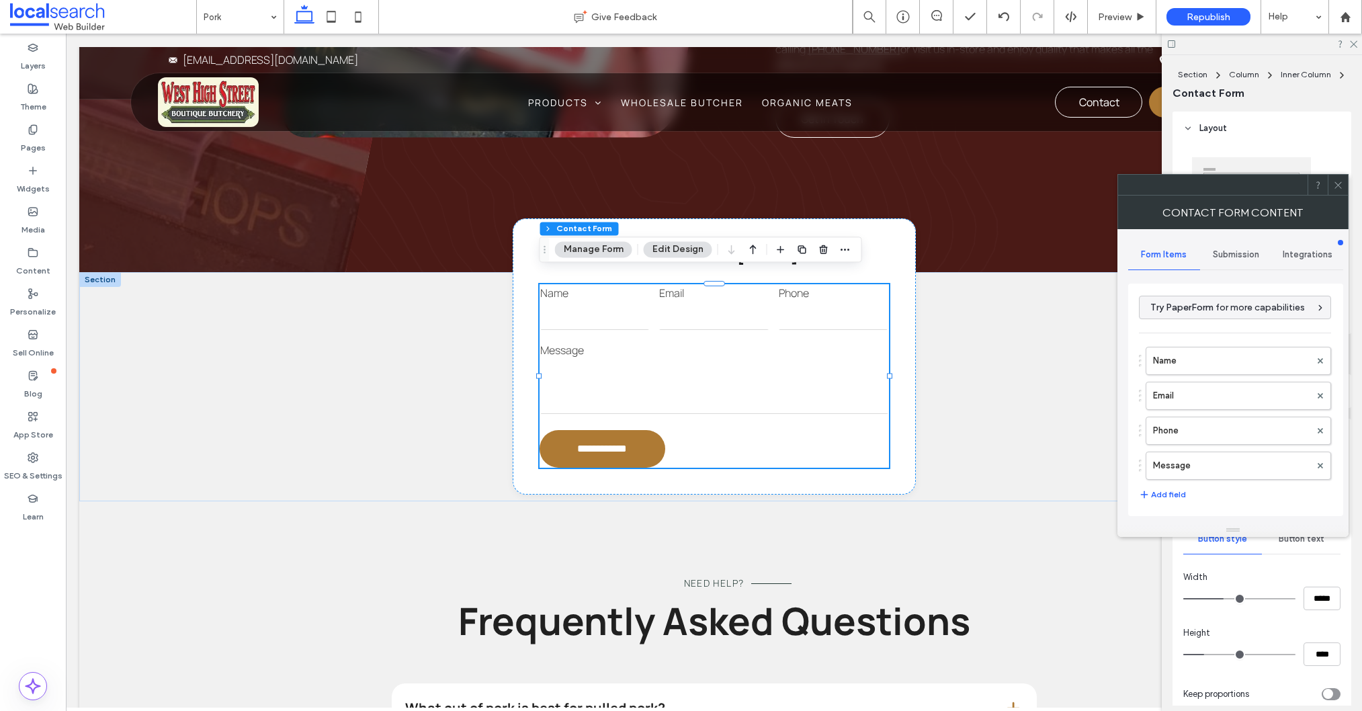
drag, startPoint x: 1344, startPoint y: 185, endPoint x: 1334, endPoint y: 248, distance: 63.3
click at [1343, 185] on div at bounding box center [1338, 185] width 20 height 20
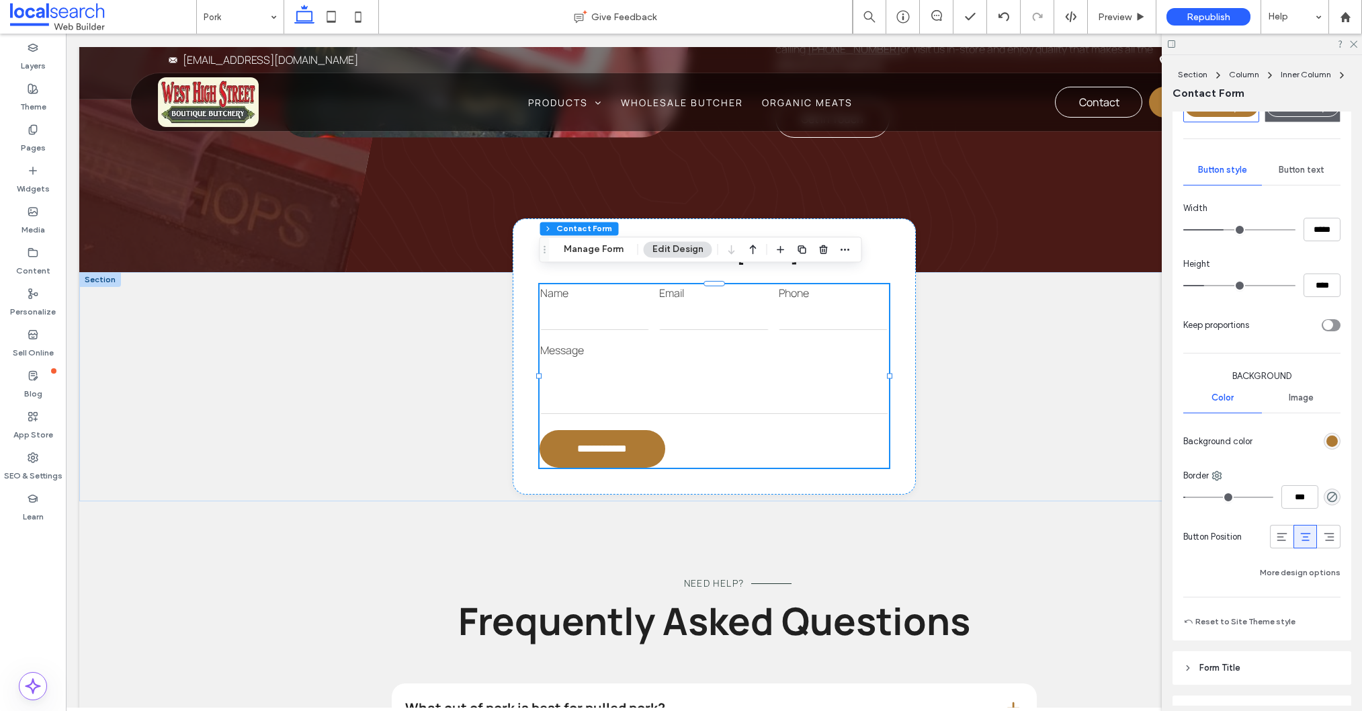
scroll to position [433, 0]
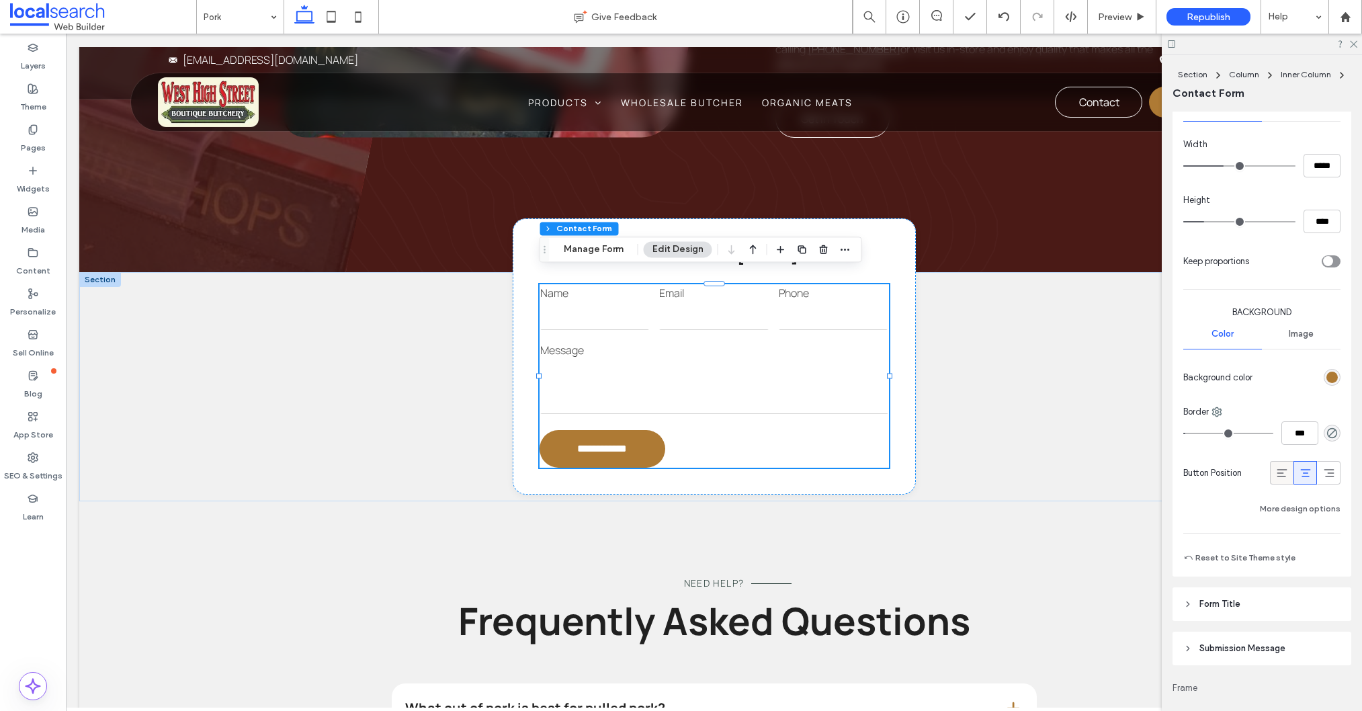
drag, startPoint x: 1275, startPoint y: 474, endPoint x: 1285, endPoint y: 474, distance: 10.1
click at [1275, 474] on icon at bounding box center [1281, 472] width 13 height 13
click at [1296, 473] on div at bounding box center [1305, 473] width 22 height 22
drag, startPoint x: 43, startPoint y: 140, endPoint x: 54, endPoint y: 155, distance: 18.3
click at [42, 140] on label "Pages" at bounding box center [33, 144] width 25 height 19
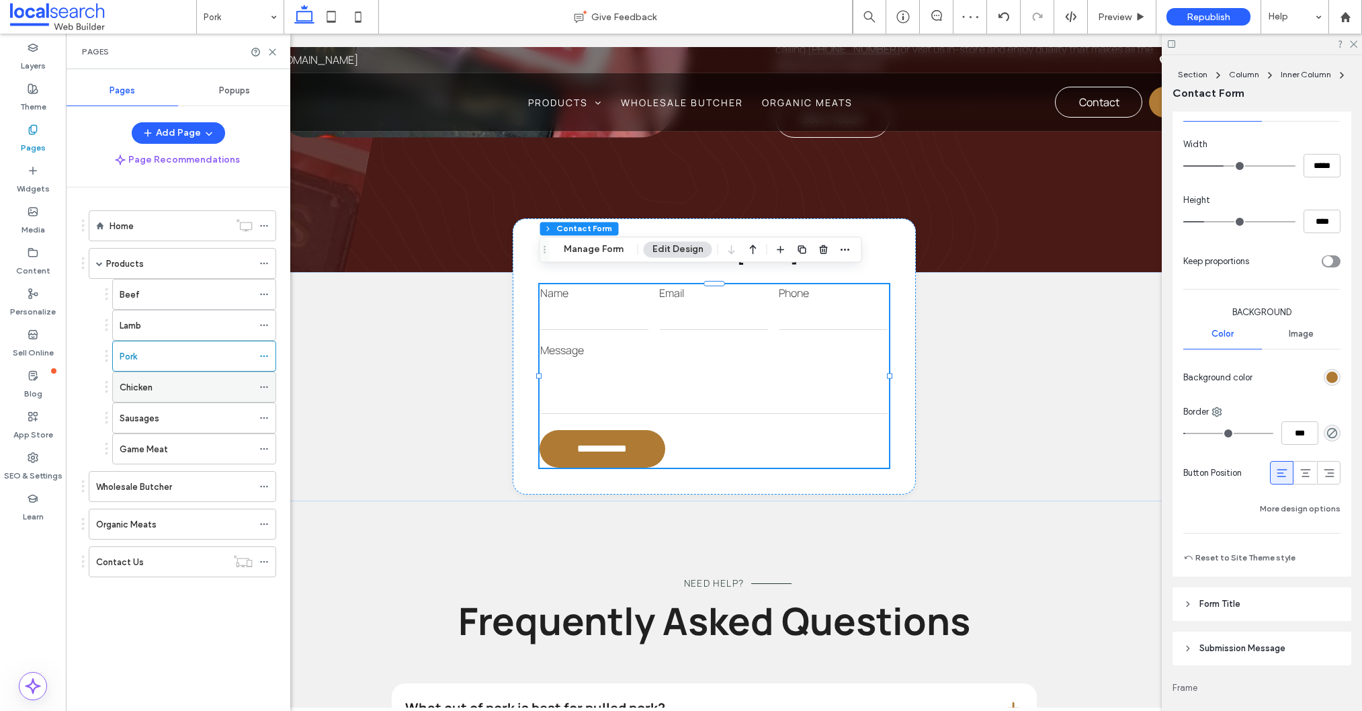
click at [158, 393] on div "Chicken" at bounding box center [186, 387] width 133 height 14
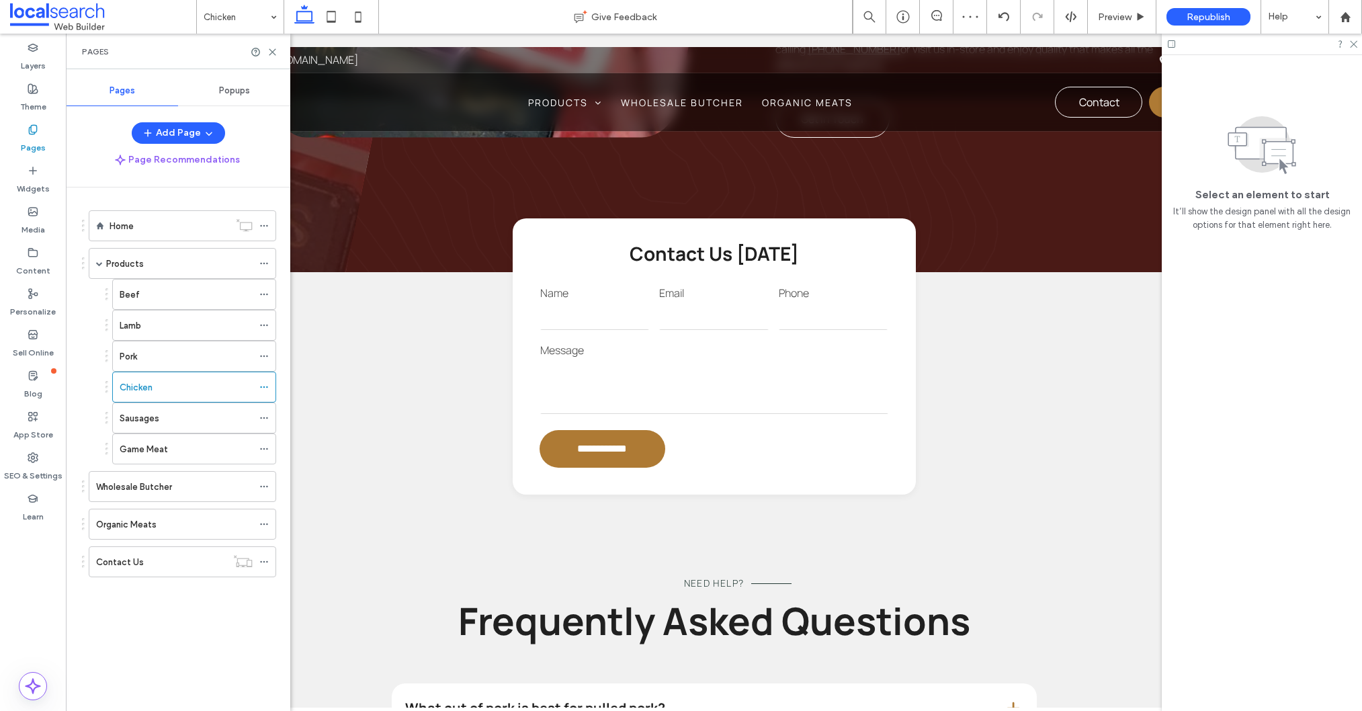
click at [153, 362] on div "Pork" at bounding box center [186, 356] width 133 height 14
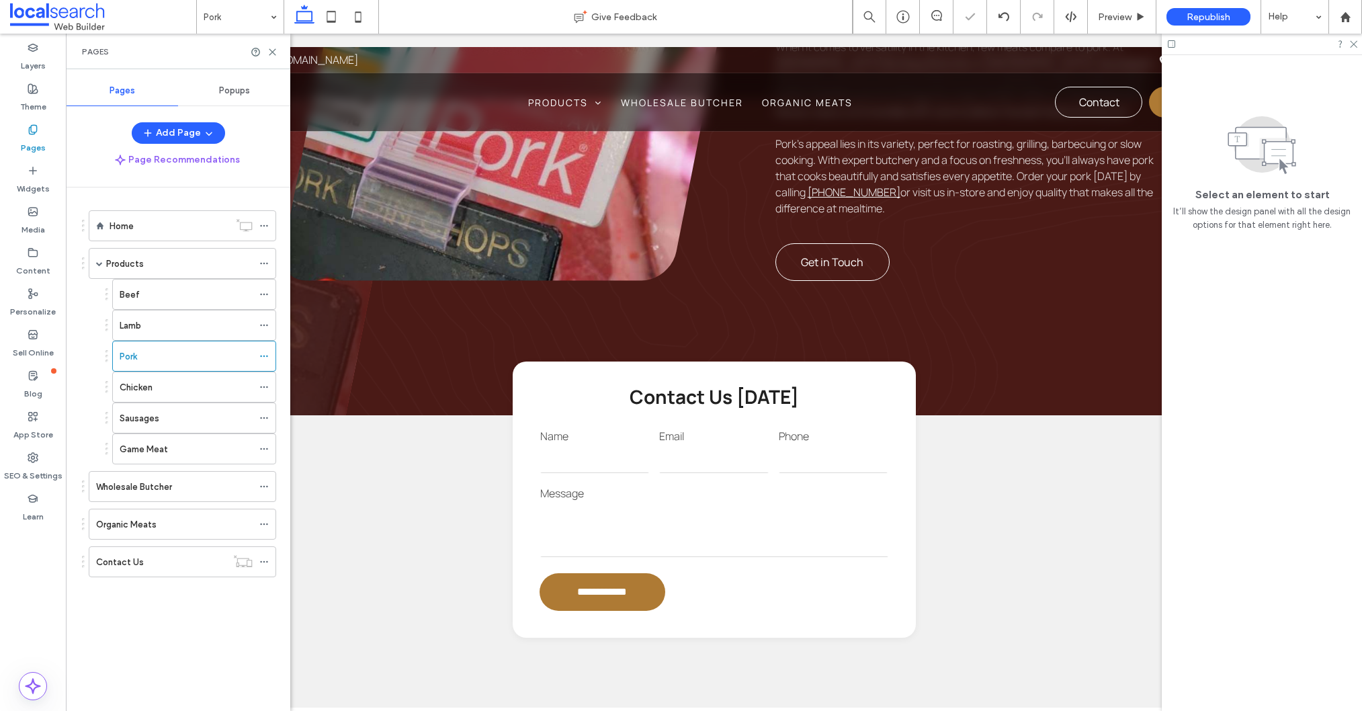
scroll to position [1000, 0]
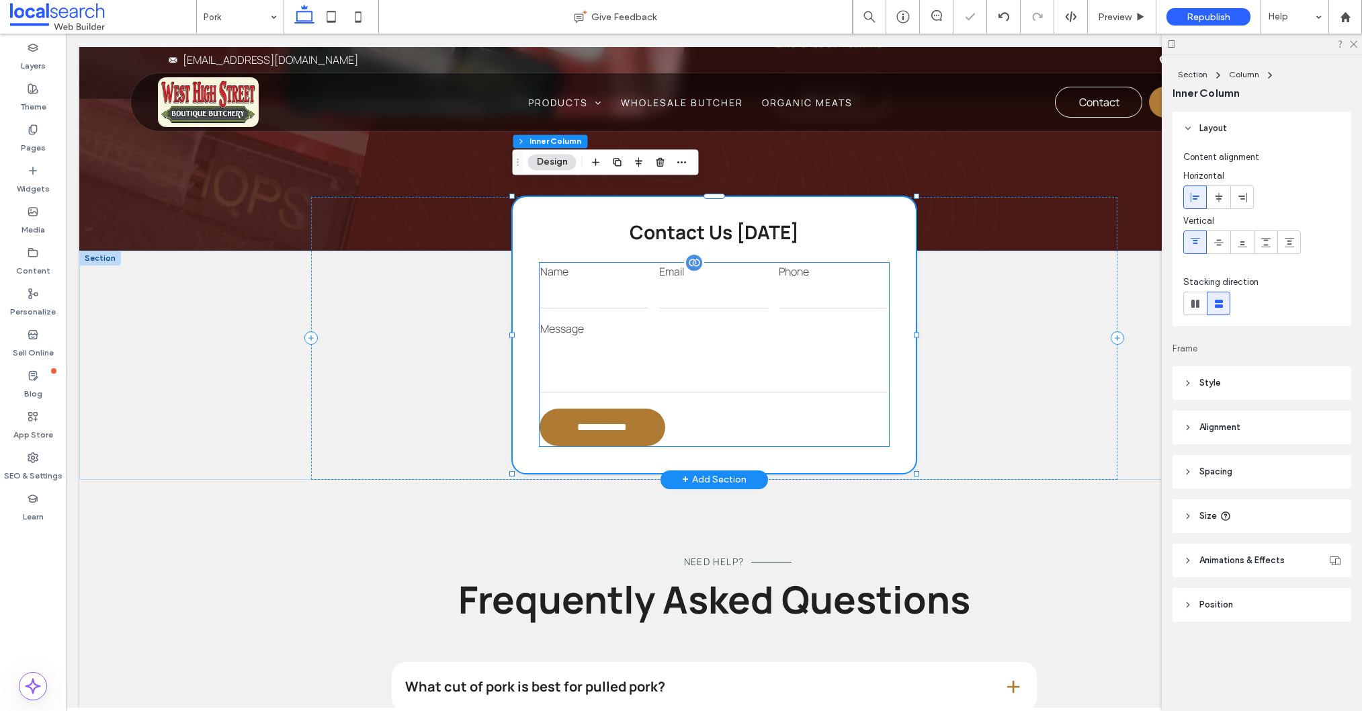
click at [639, 361] on textarea at bounding box center [714, 366] width 348 height 54
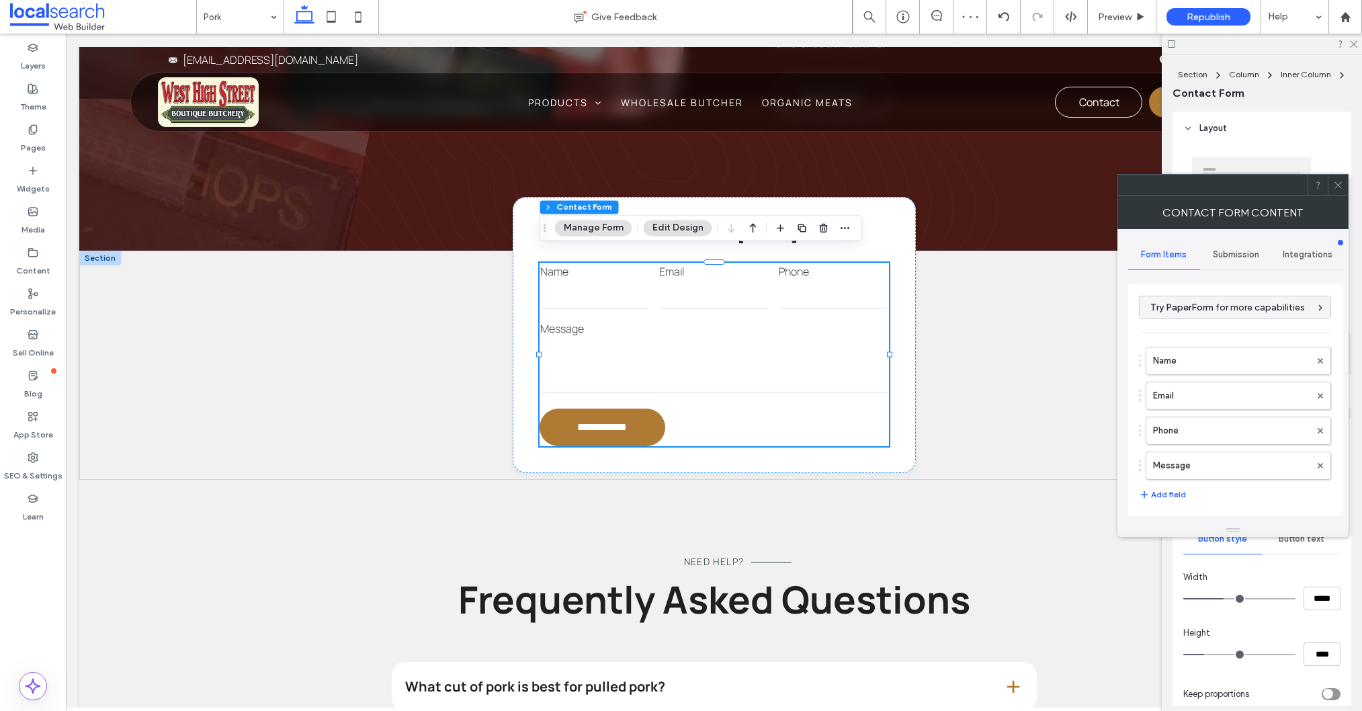
drag, startPoint x: 1338, startPoint y: 187, endPoint x: 1291, endPoint y: 342, distance: 161.5
click at [1338, 187] on icon at bounding box center [1338, 185] width 10 height 10
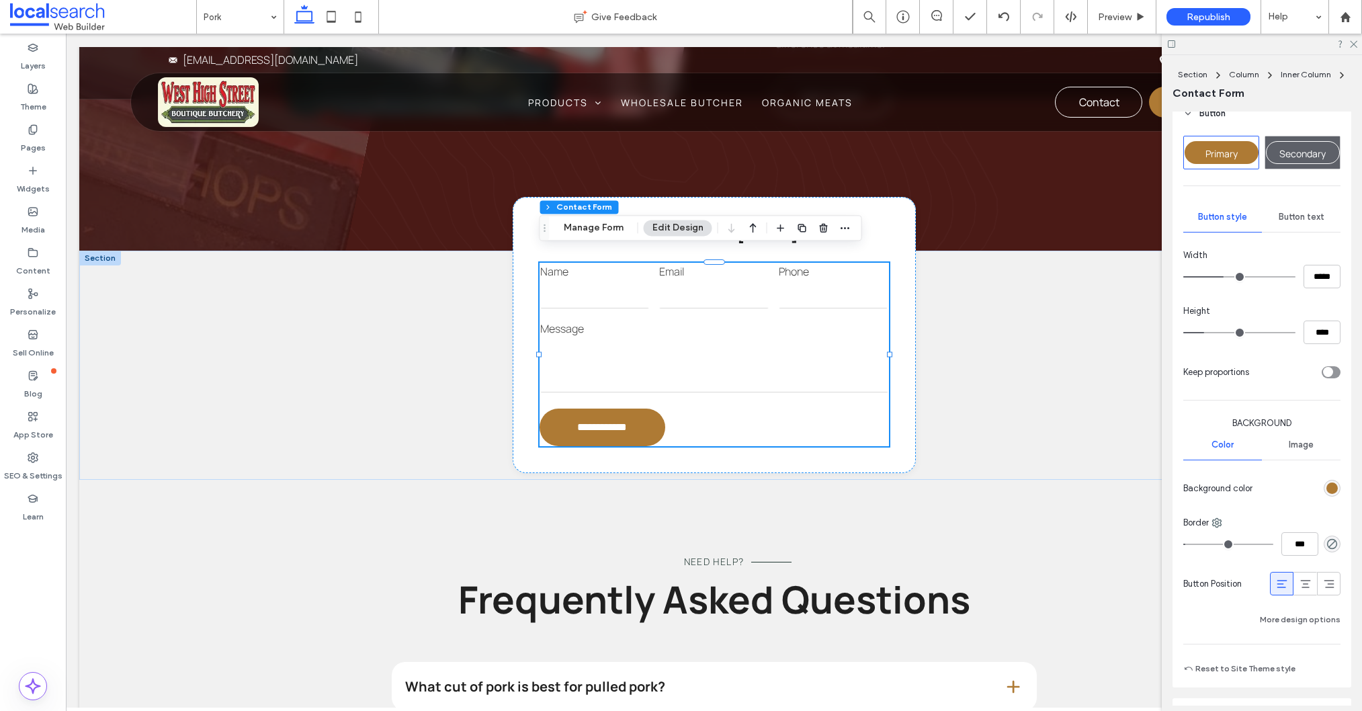
scroll to position [353, 0]
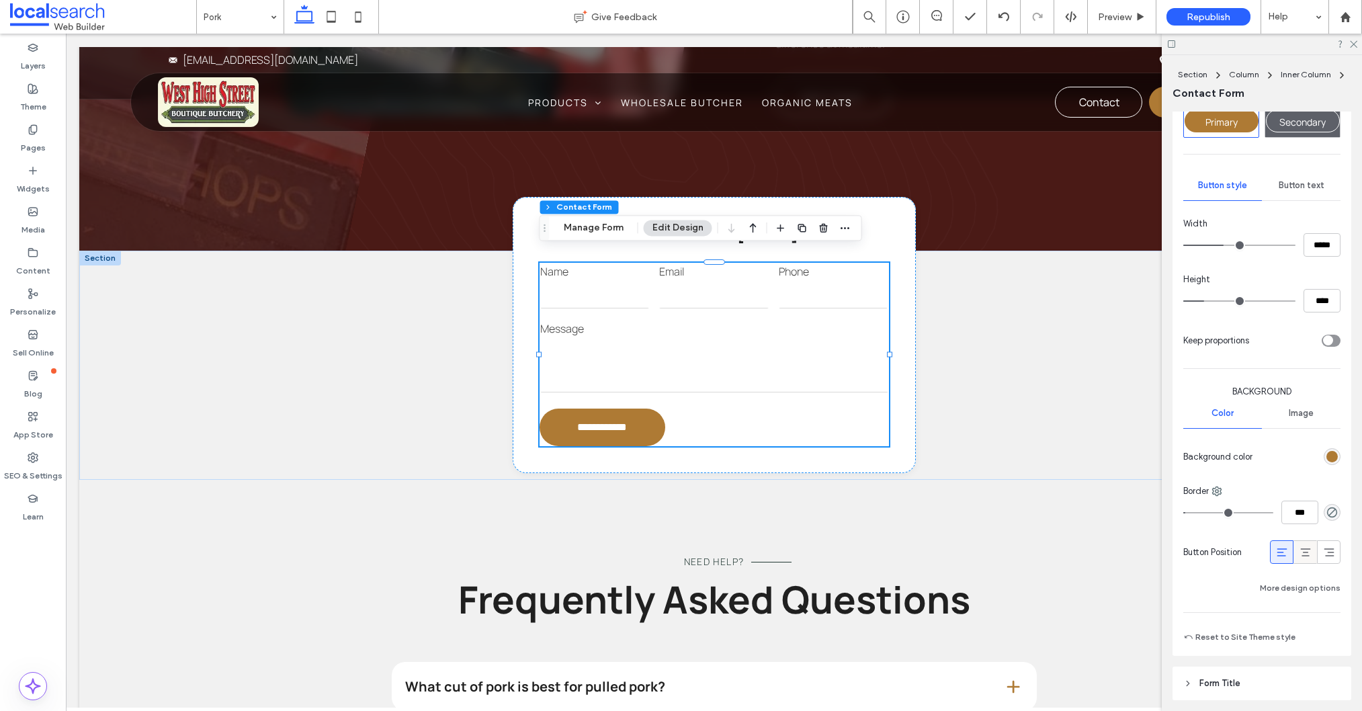
click at [1302, 556] on icon at bounding box center [1305, 552] width 13 height 13
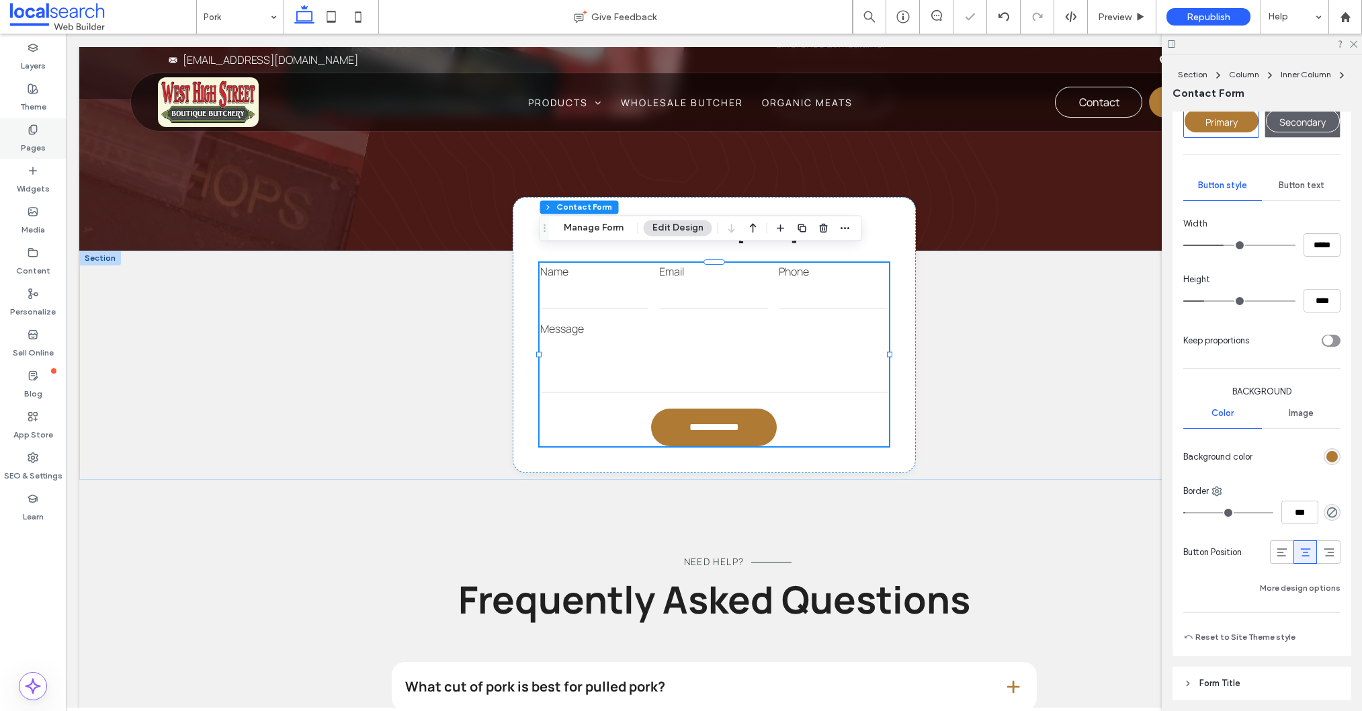
click at [24, 127] on div "Pages" at bounding box center [33, 138] width 66 height 41
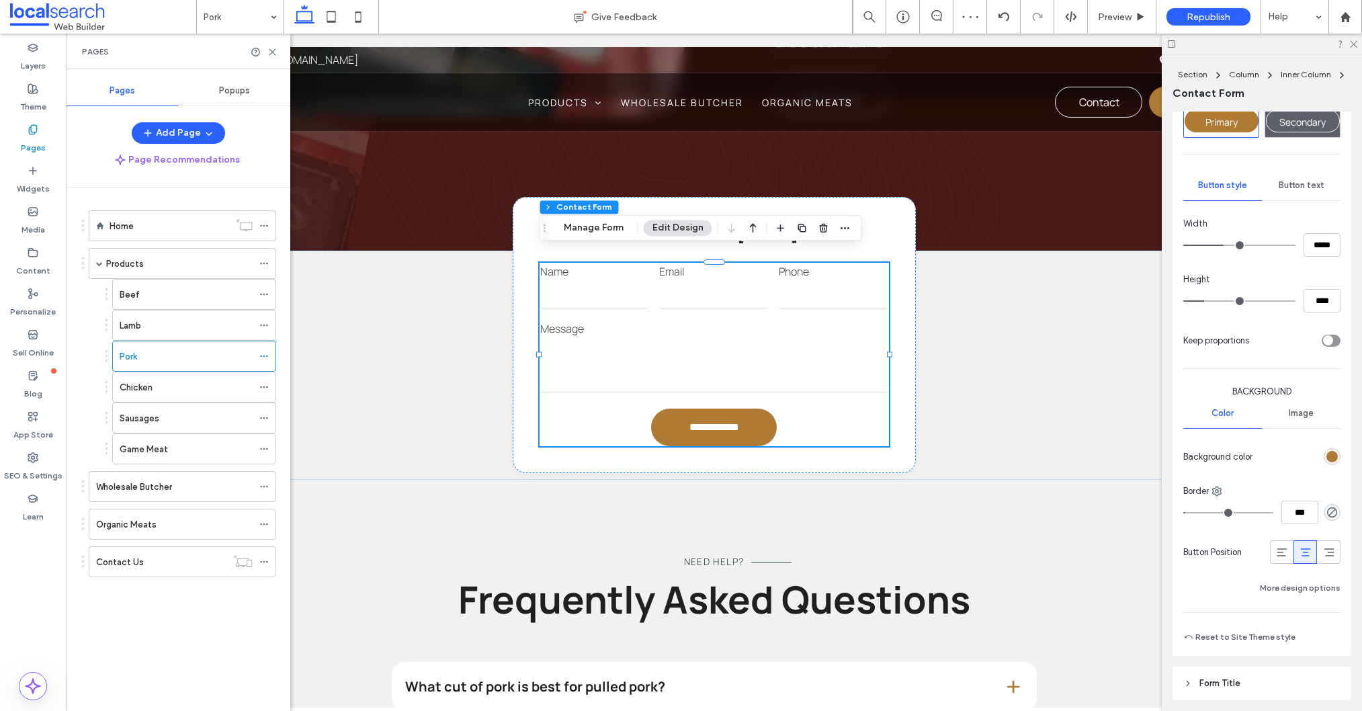
click at [173, 327] on div "Lamb" at bounding box center [186, 325] width 133 height 14
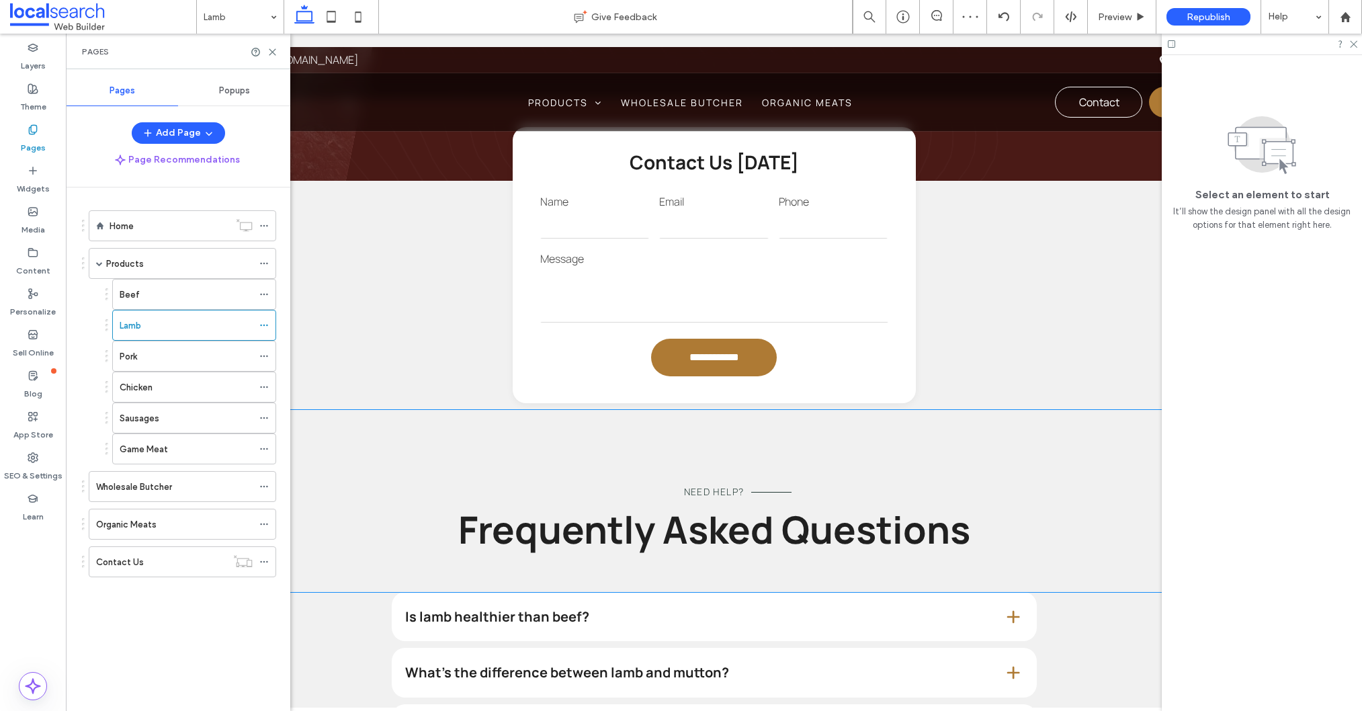
scroll to position [1103, 0]
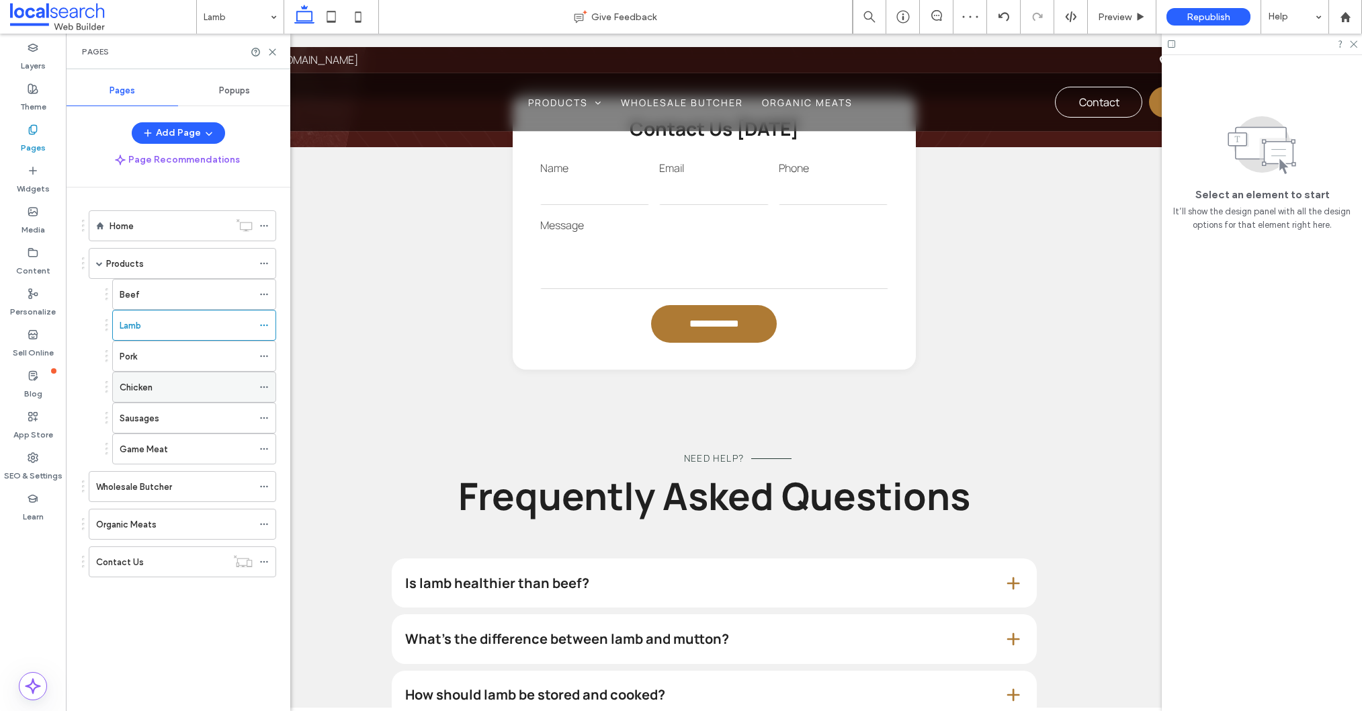
click at [151, 390] on label "Chicken" at bounding box center [136, 388] width 33 height 24
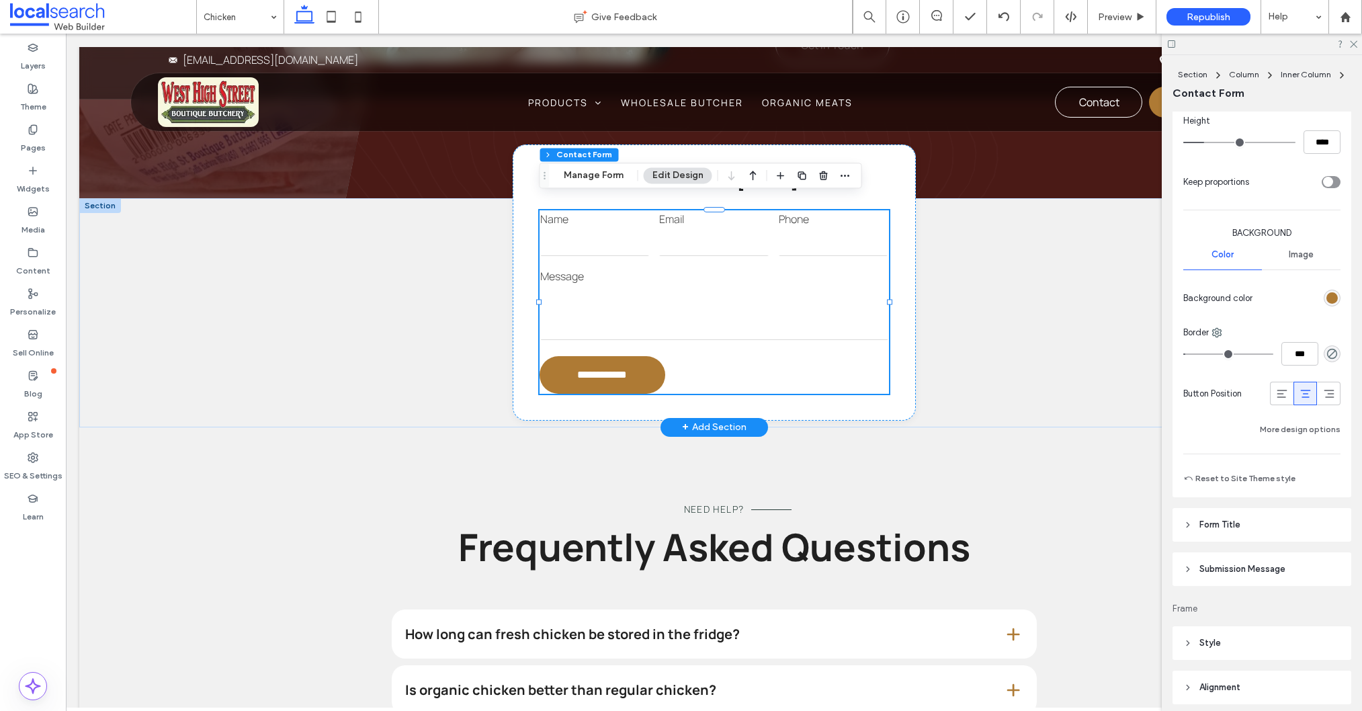
scroll to position [591, 0]
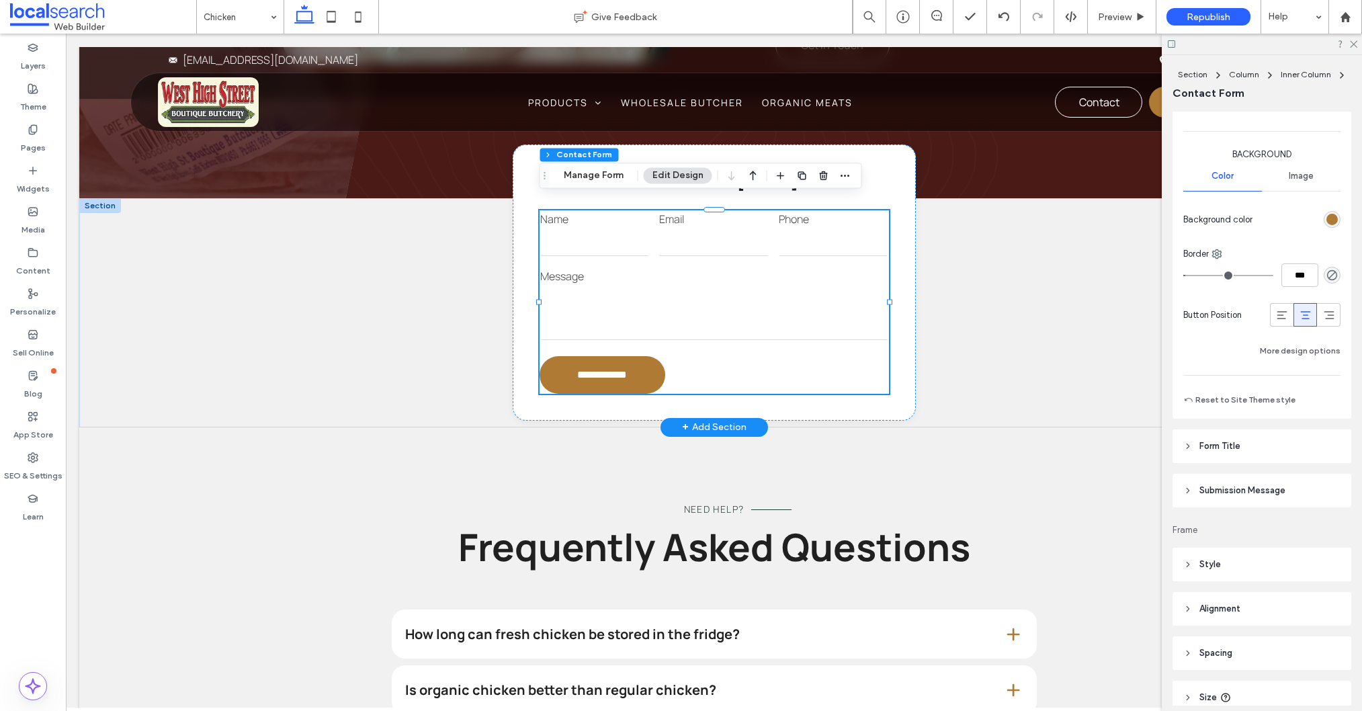
drag, startPoint x: 1281, startPoint y: 318, endPoint x: 1300, endPoint y: 316, distance: 19.5
click at [1281, 318] on use at bounding box center [1282, 315] width 10 height 8
click at [1302, 314] on icon at bounding box center [1305, 314] width 13 height 13
click at [32, 135] on label "Pages" at bounding box center [33, 144] width 25 height 19
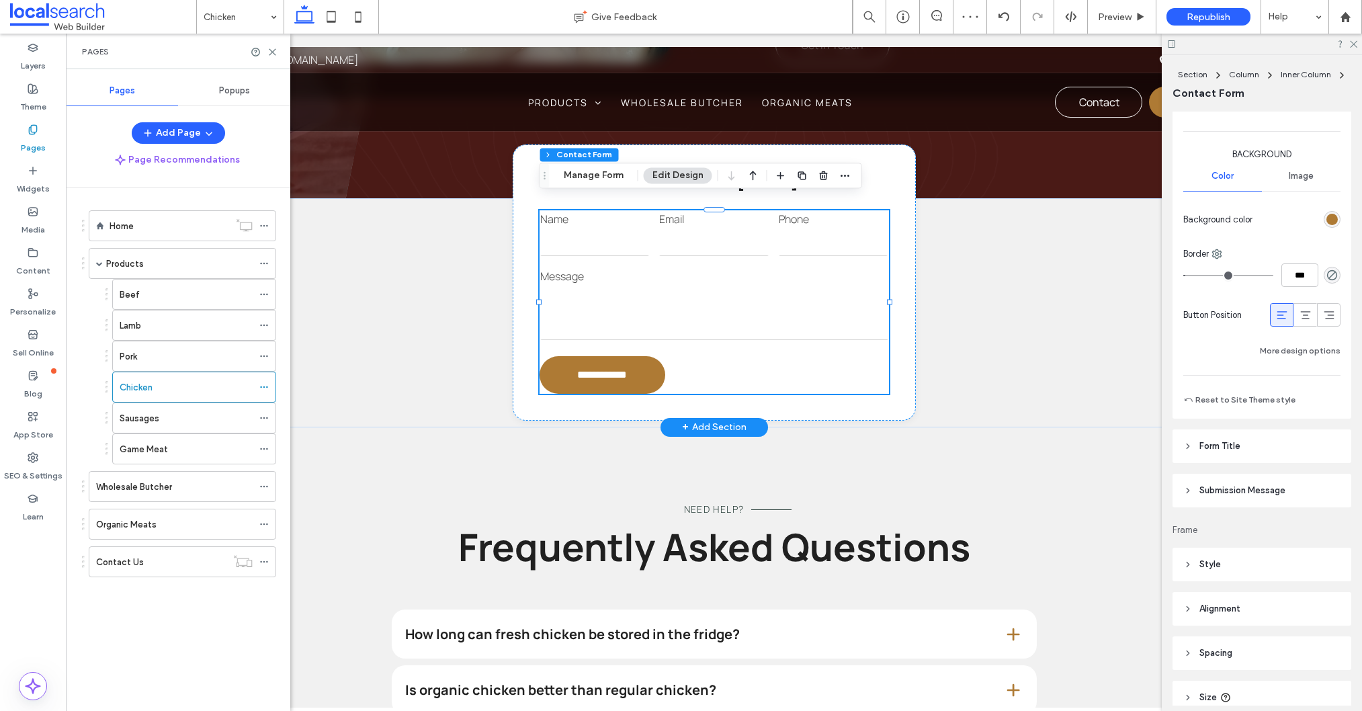
click at [171, 415] on div "Sausages" at bounding box center [186, 418] width 133 height 14
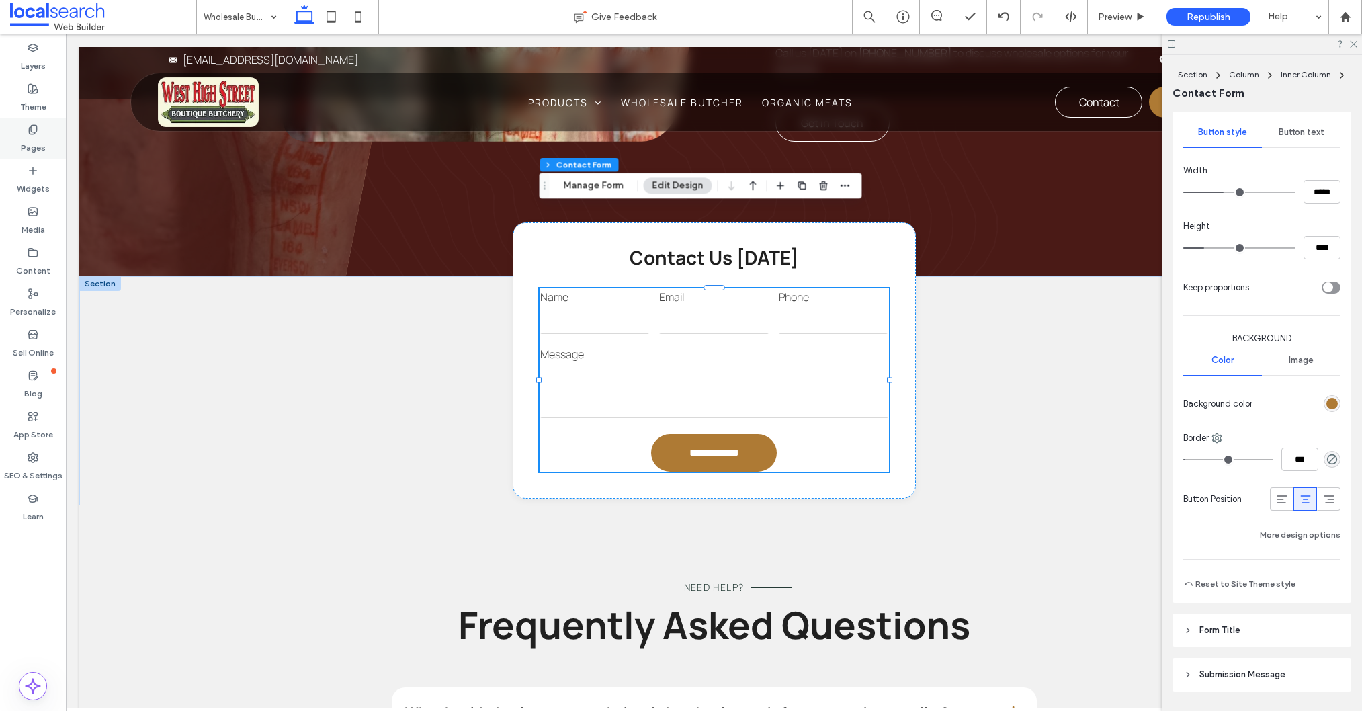
click at [44, 137] on div "Pages" at bounding box center [33, 138] width 66 height 41
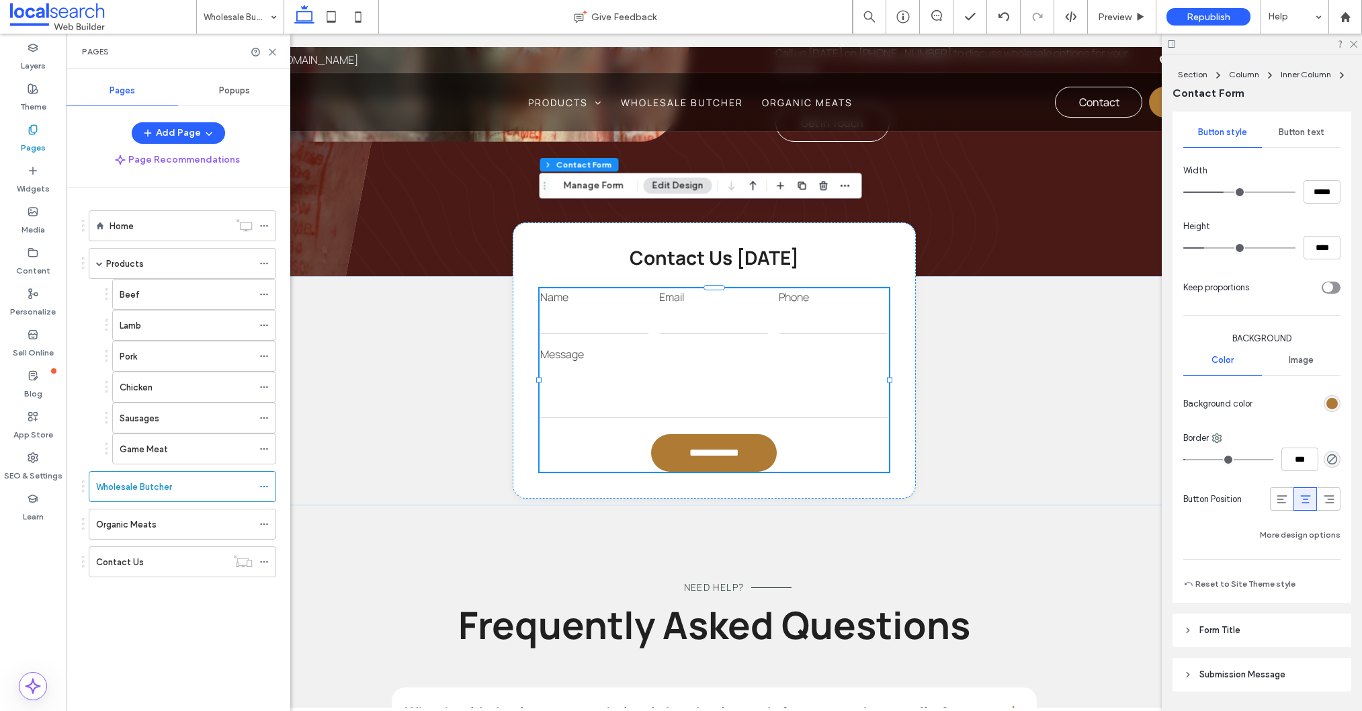
click at [144, 532] on div "Organic Meats" at bounding box center [174, 524] width 157 height 30
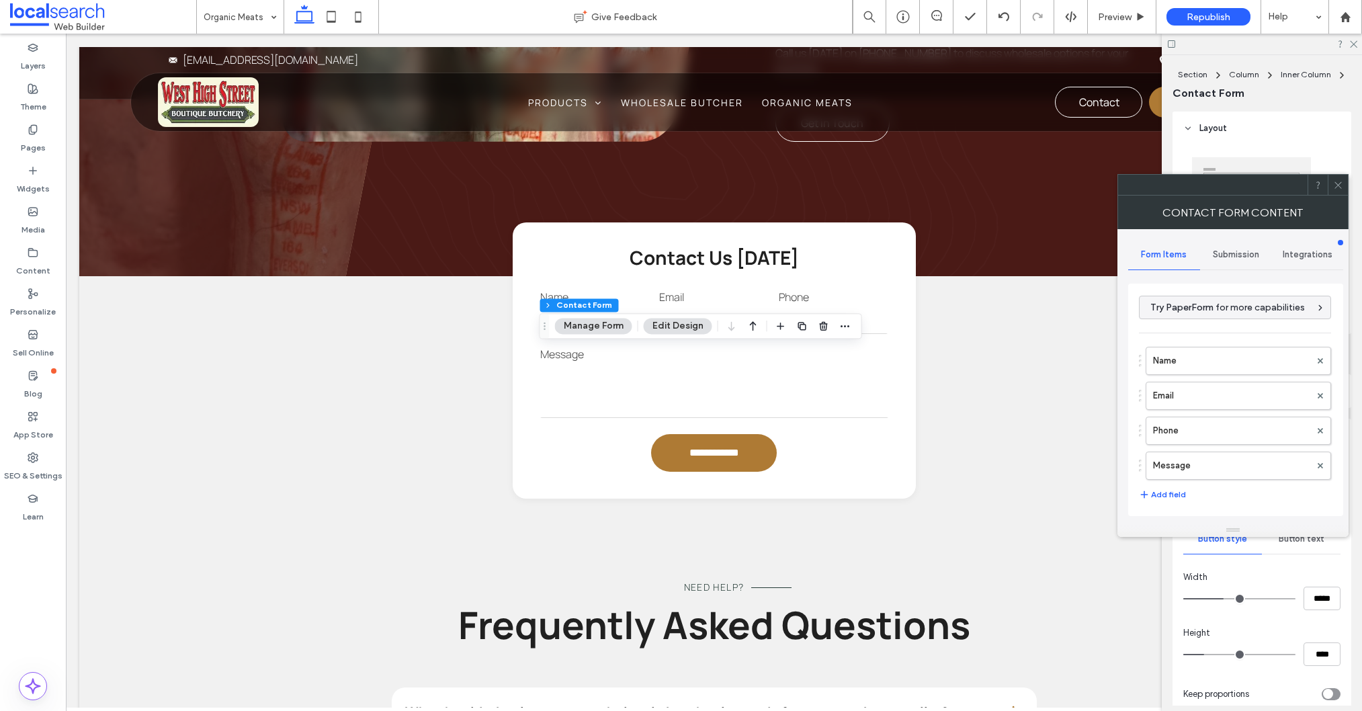
click at [1342, 187] on div at bounding box center [1338, 185] width 20 height 20
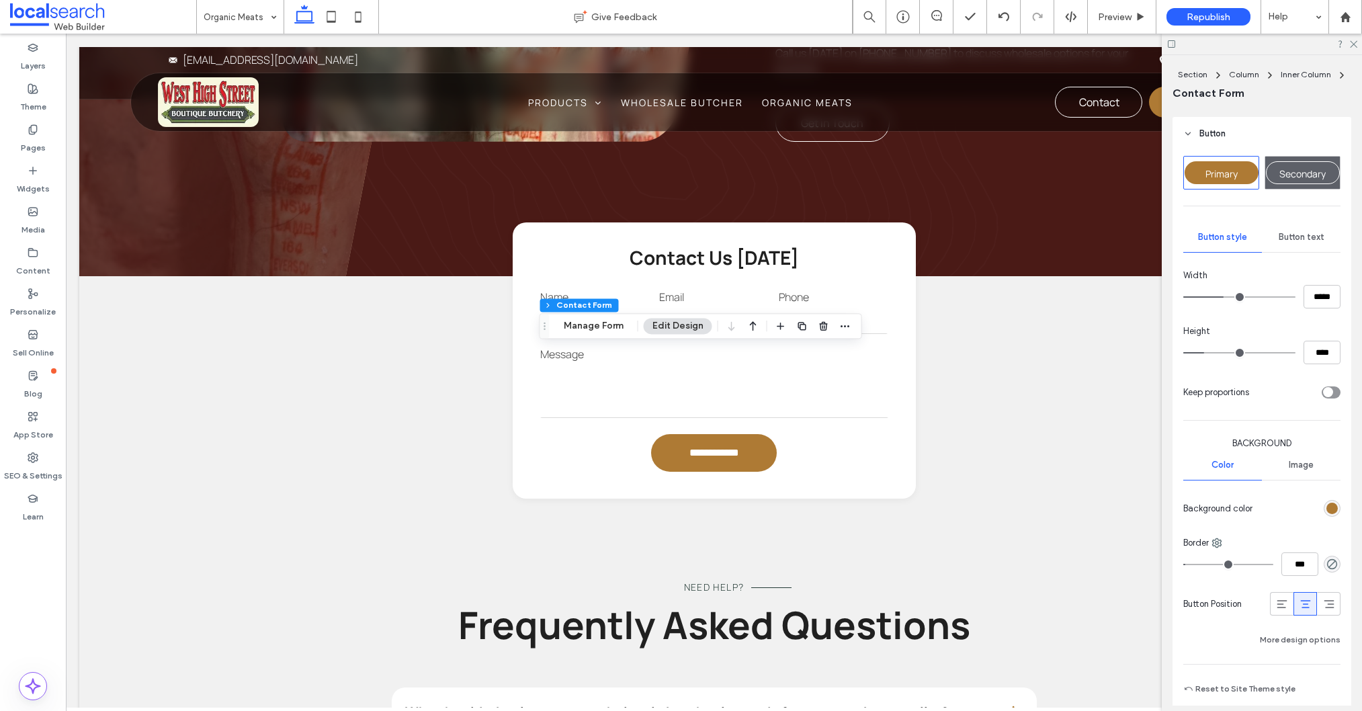
scroll to position [330, 0]
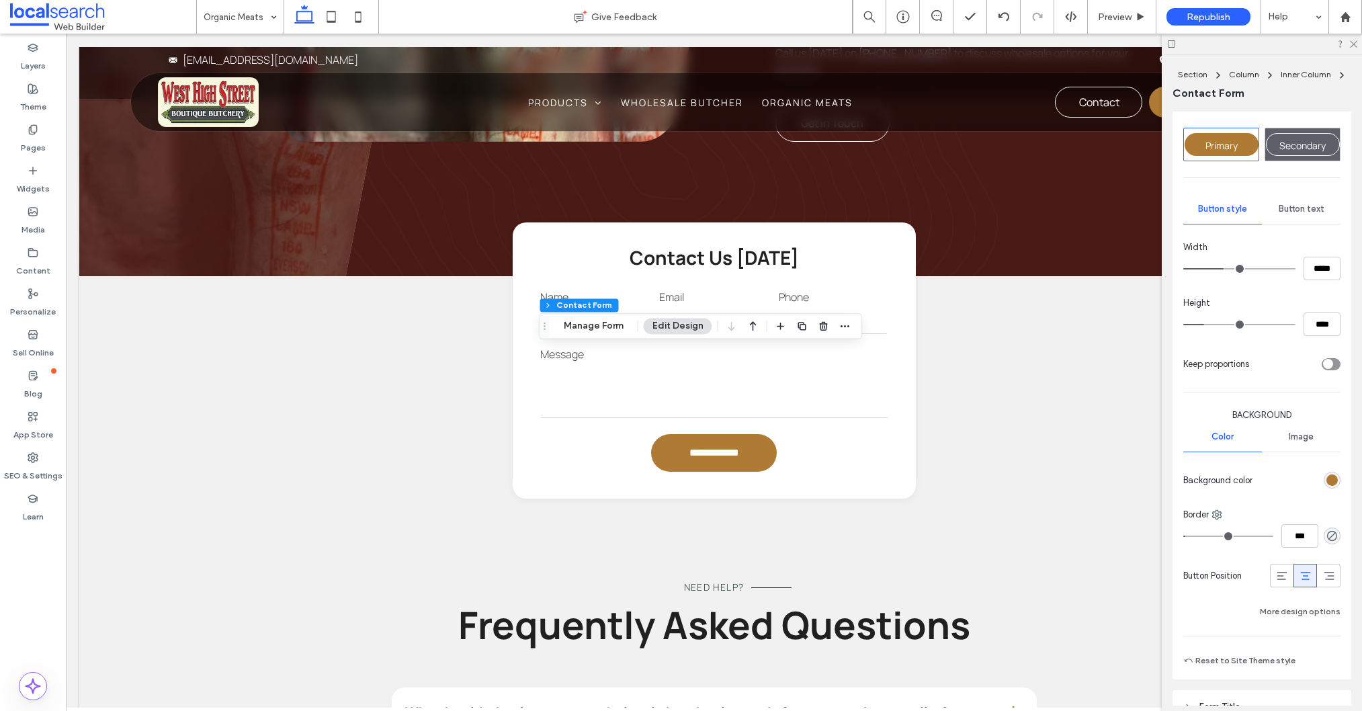
drag, startPoint x: 1284, startPoint y: 581, endPoint x: 1294, endPoint y: 581, distance: 10.1
click at [1284, 581] on icon at bounding box center [1281, 575] width 13 height 13
drag, startPoint x: 1309, startPoint y: 580, endPoint x: 1301, endPoint y: 581, distance: 8.8
click at [1309, 580] on icon at bounding box center [1305, 575] width 13 height 13
drag, startPoint x: 30, startPoint y: 134, endPoint x: 36, endPoint y: 148, distance: 16.2
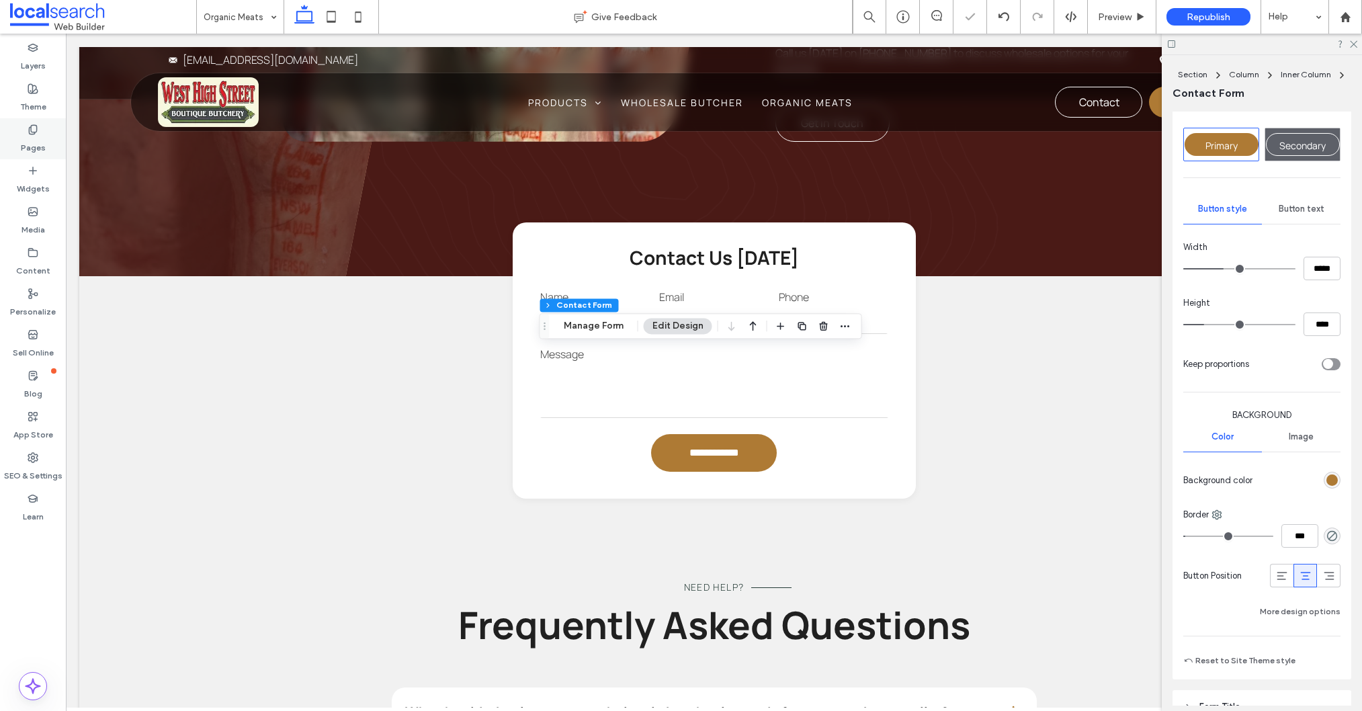
click at [30, 134] on use at bounding box center [32, 129] width 7 height 9
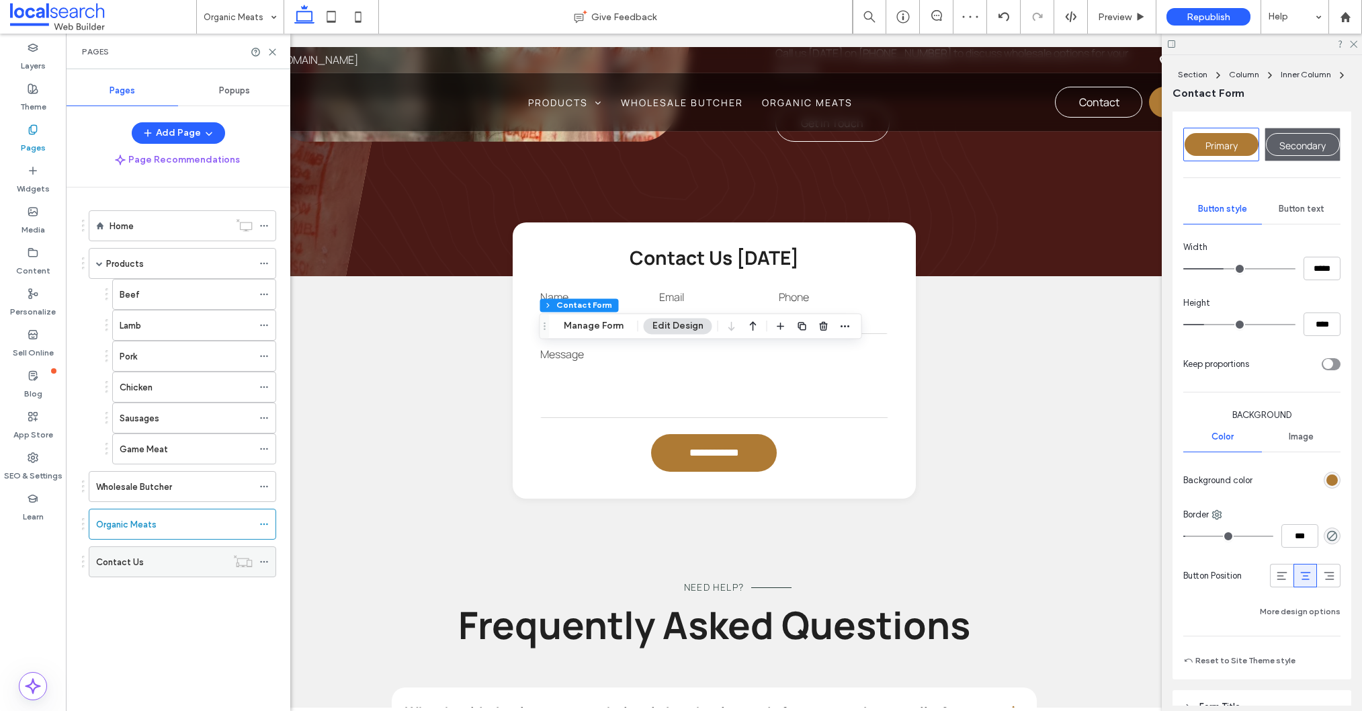
click at [144, 567] on div "Contact Us" at bounding box center [161, 562] width 130 height 14
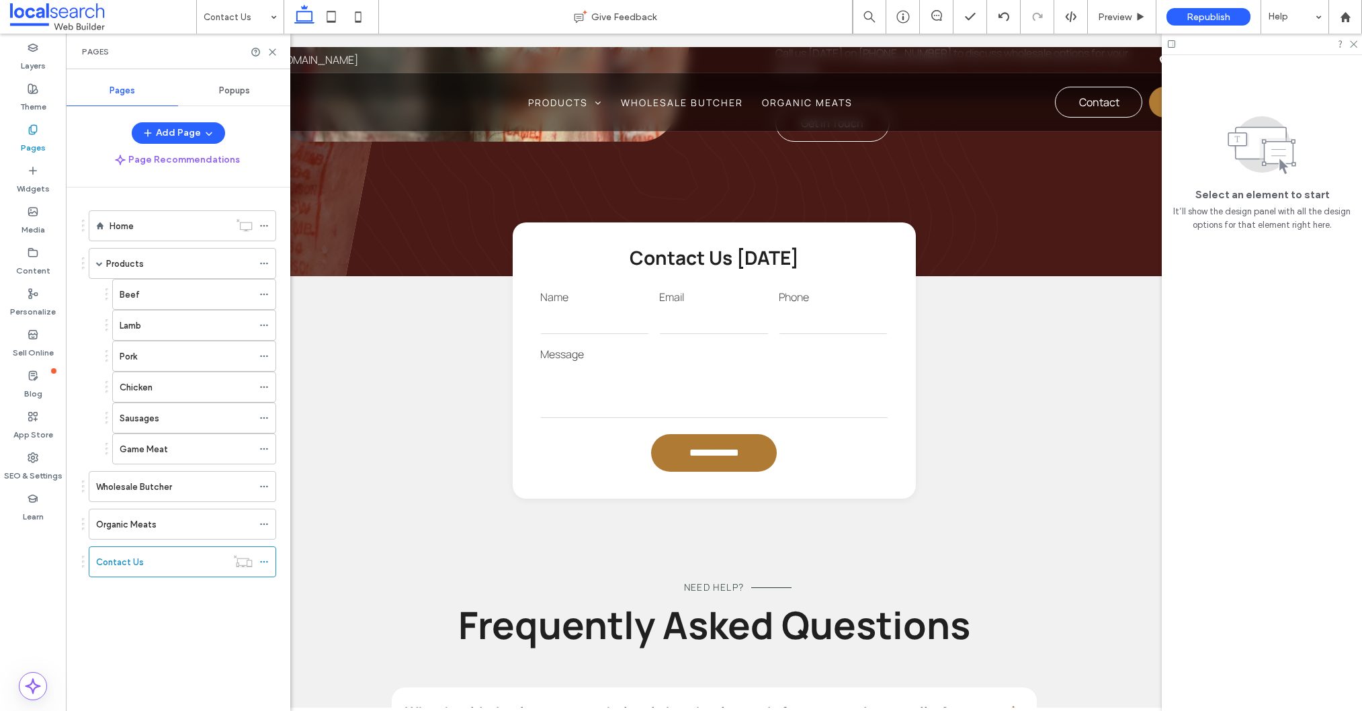
click at [159, 228] on div "Home" at bounding box center [170, 226] width 120 height 14
click at [332, 12] on icon at bounding box center [331, 16] width 27 height 27
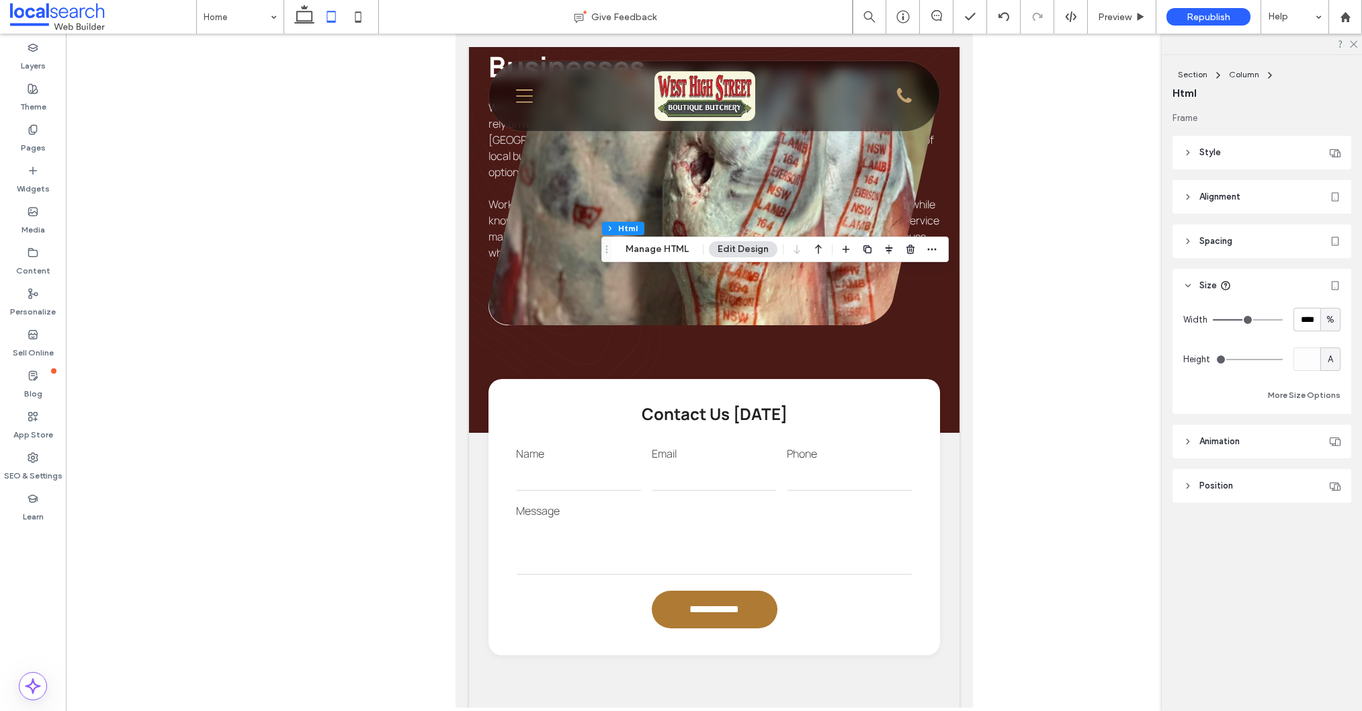
click at [1338, 316] on div "%" at bounding box center [1330, 320] width 20 height 24
click at [1330, 439] on span "A" at bounding box center [1330, 437] width 5 height 13
type input "*"
click at [48, 152] on div "Pages" at bounding box center [33, 138] width 66 height 41
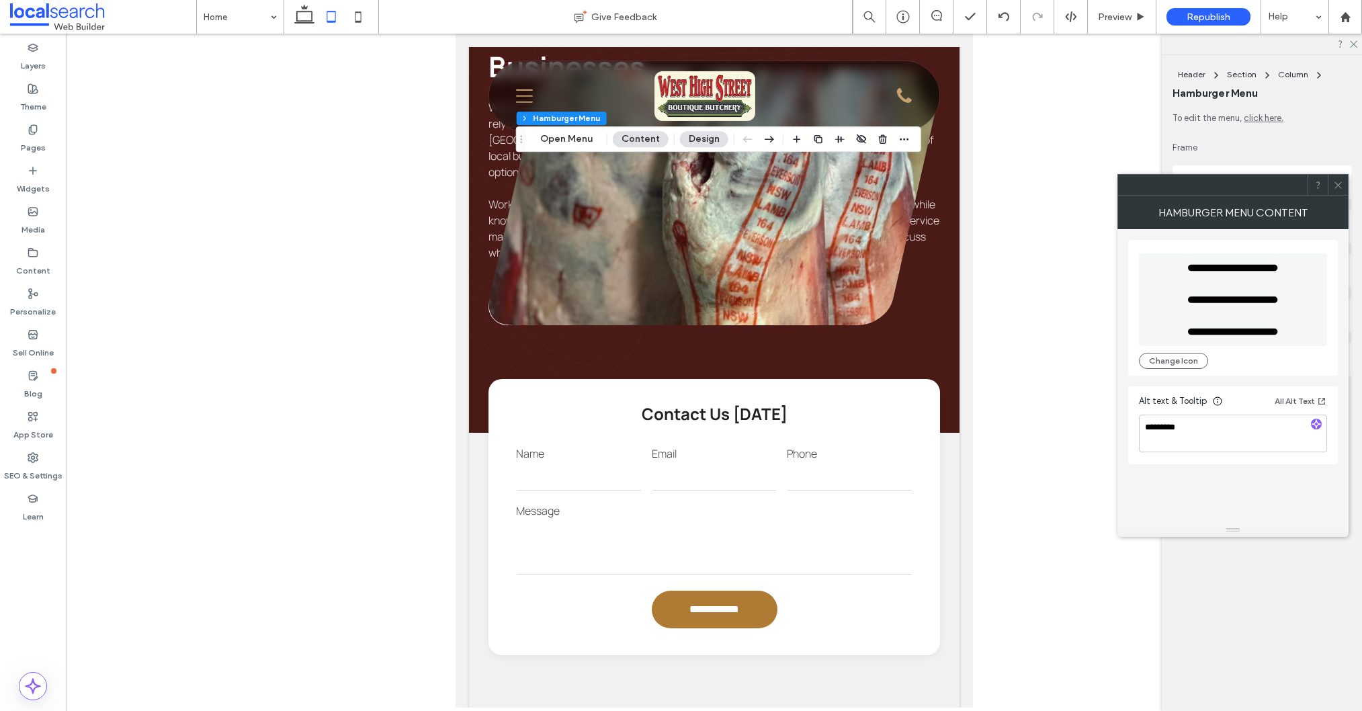
click at [1336, 183] on use at bounding box center [1337, 184] width 7 height 7
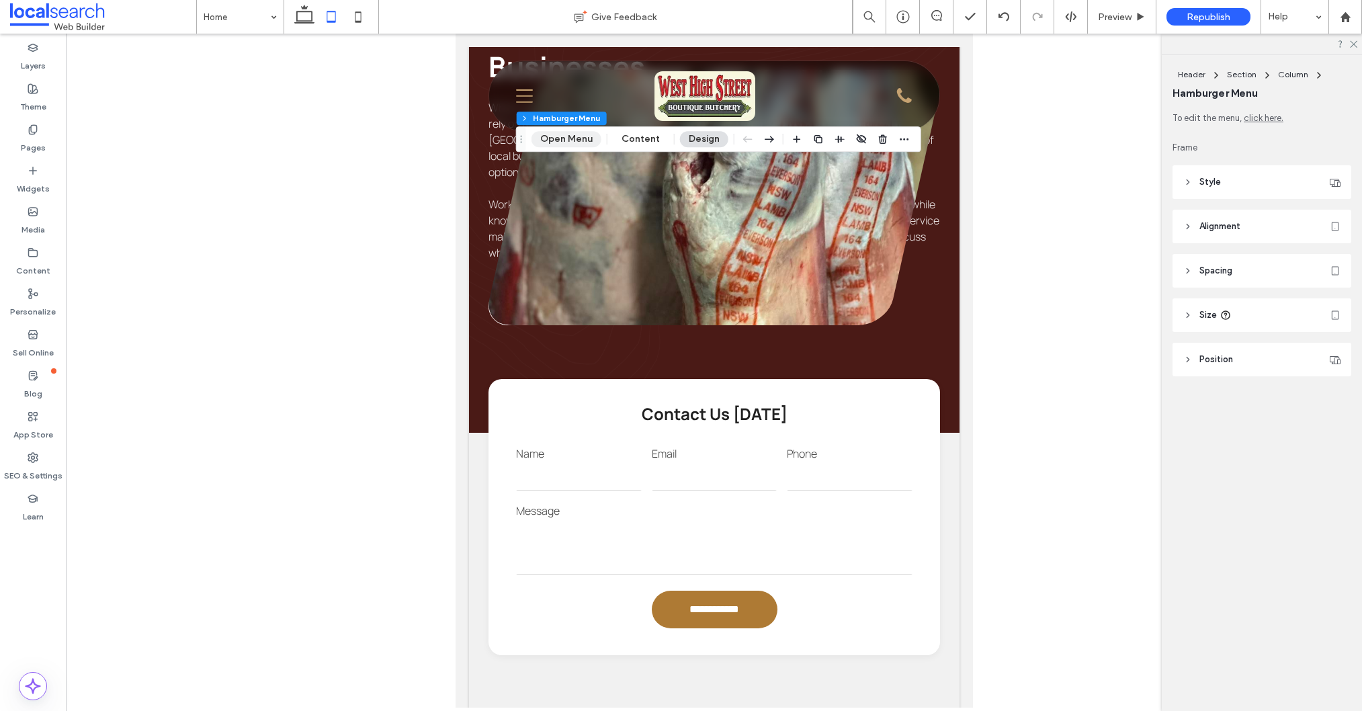
click at [553, 137] on button "Open Menu" at bounding box center [566, 139] width 70 height 16
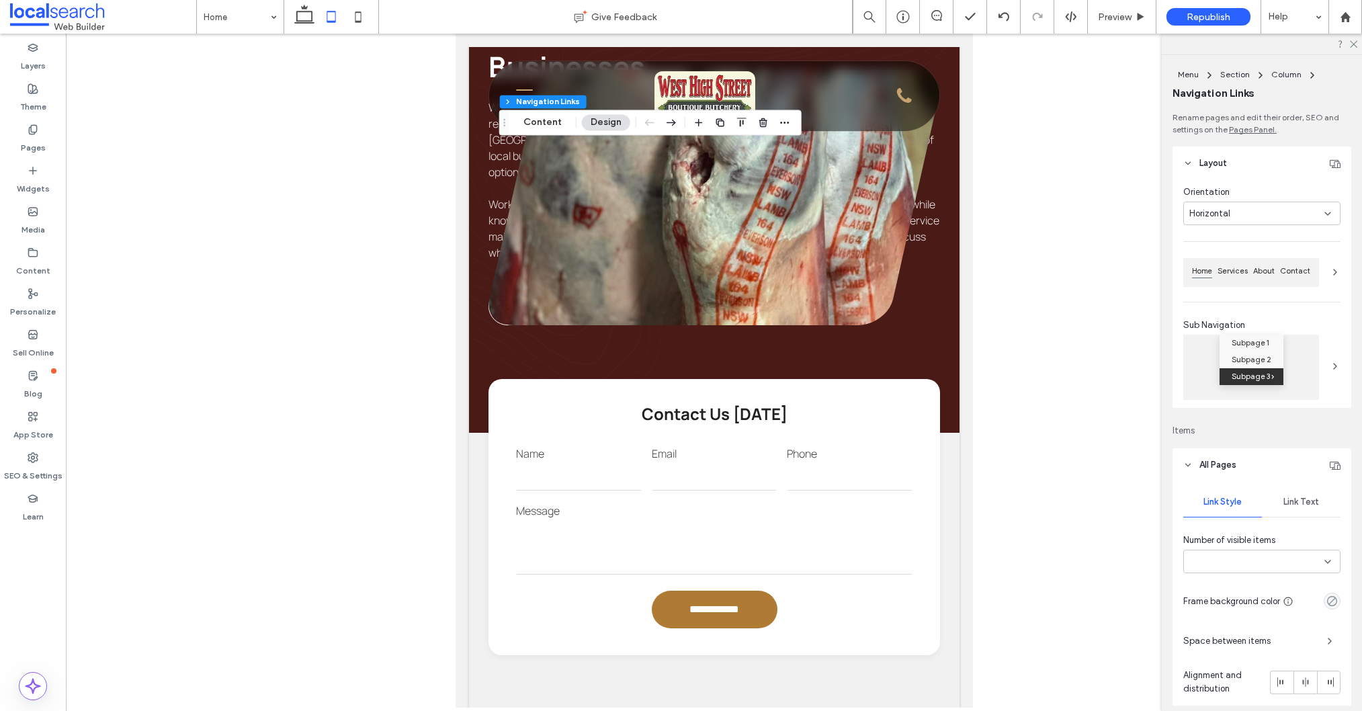
type input "***"
type input "****"
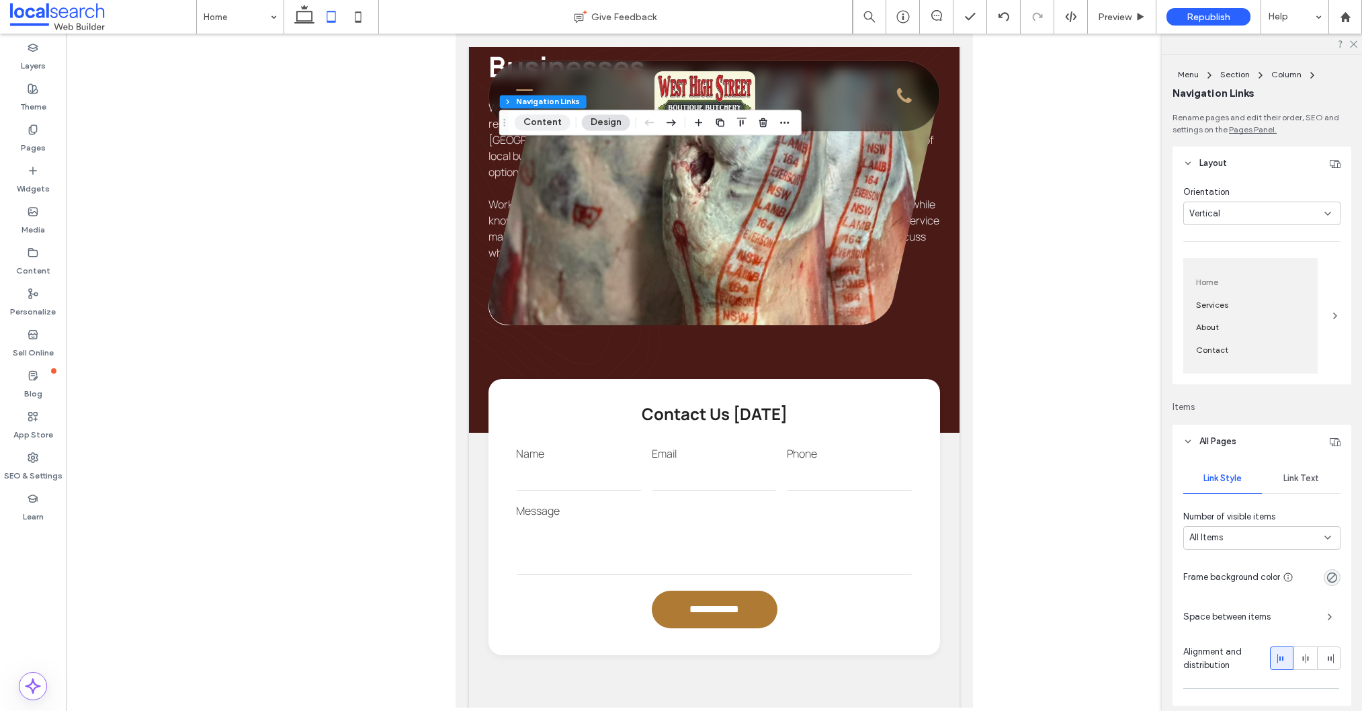
click at [548, 124] on button "Content" at bounding box center [543, 122] width 56 height 16
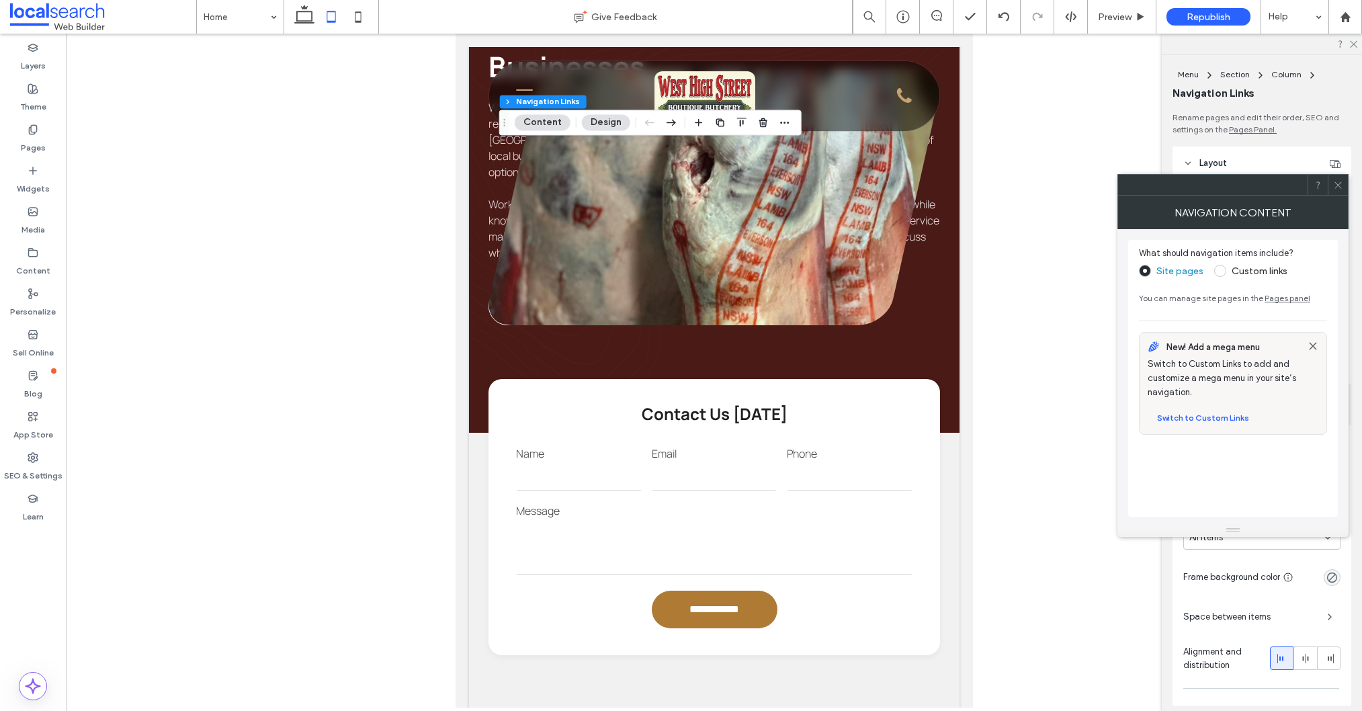
click at [1221, 270] on span at bounding box center [1220, 271] width 12 height 12
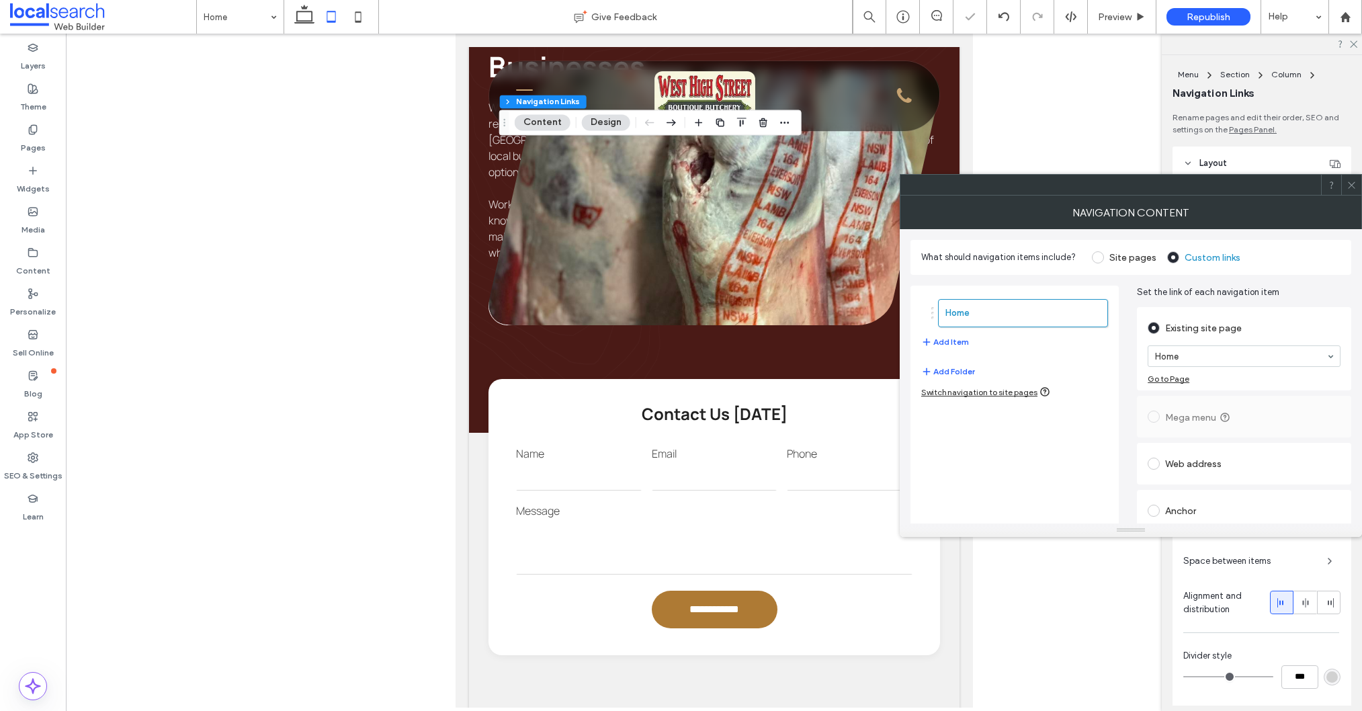
scroll to position [24, 0]
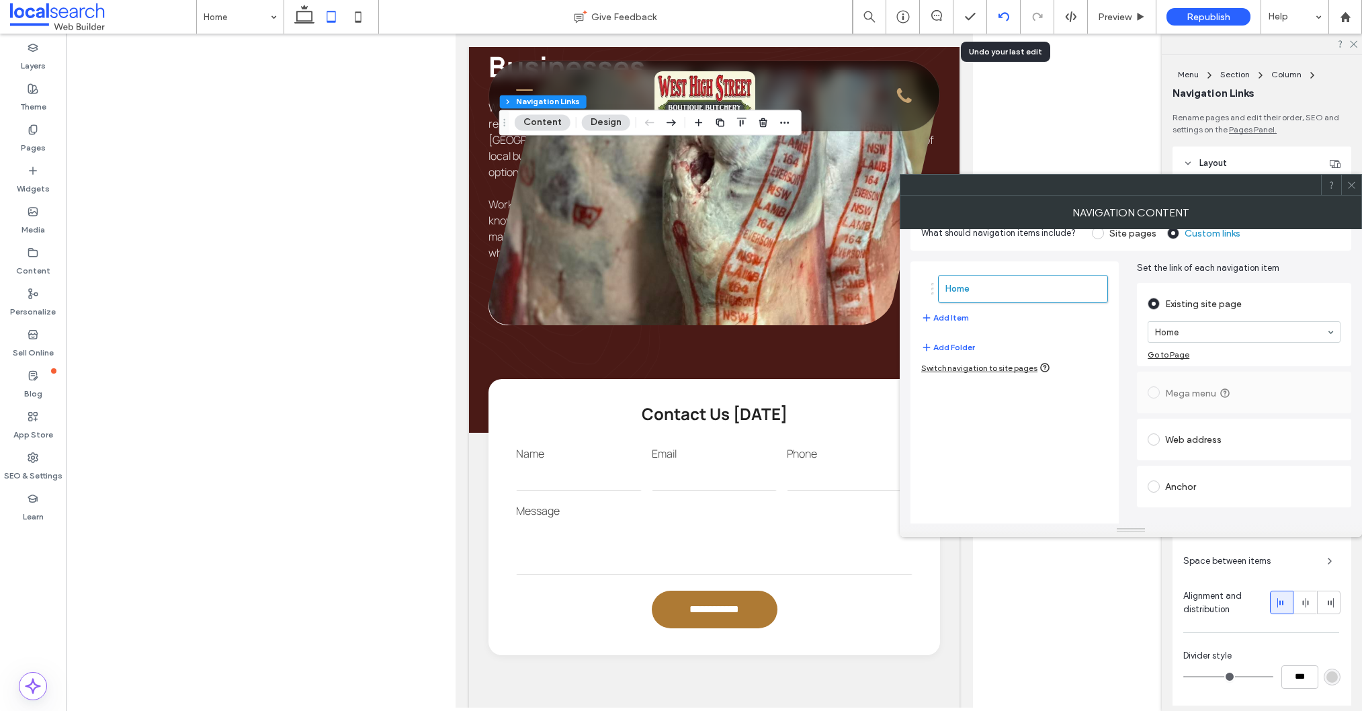
click at [1000, 17] on use at bounding box center [1003, 16] width 11 height 9
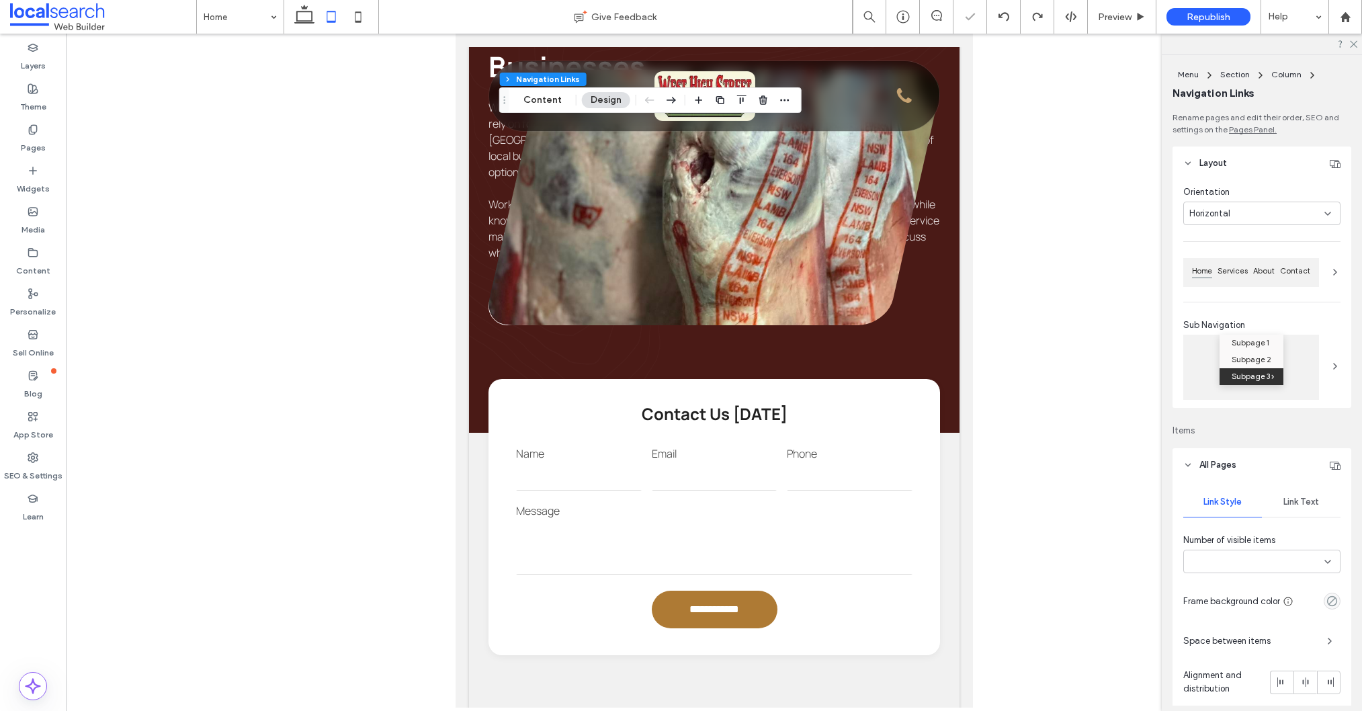
type input "***"
type input "****"
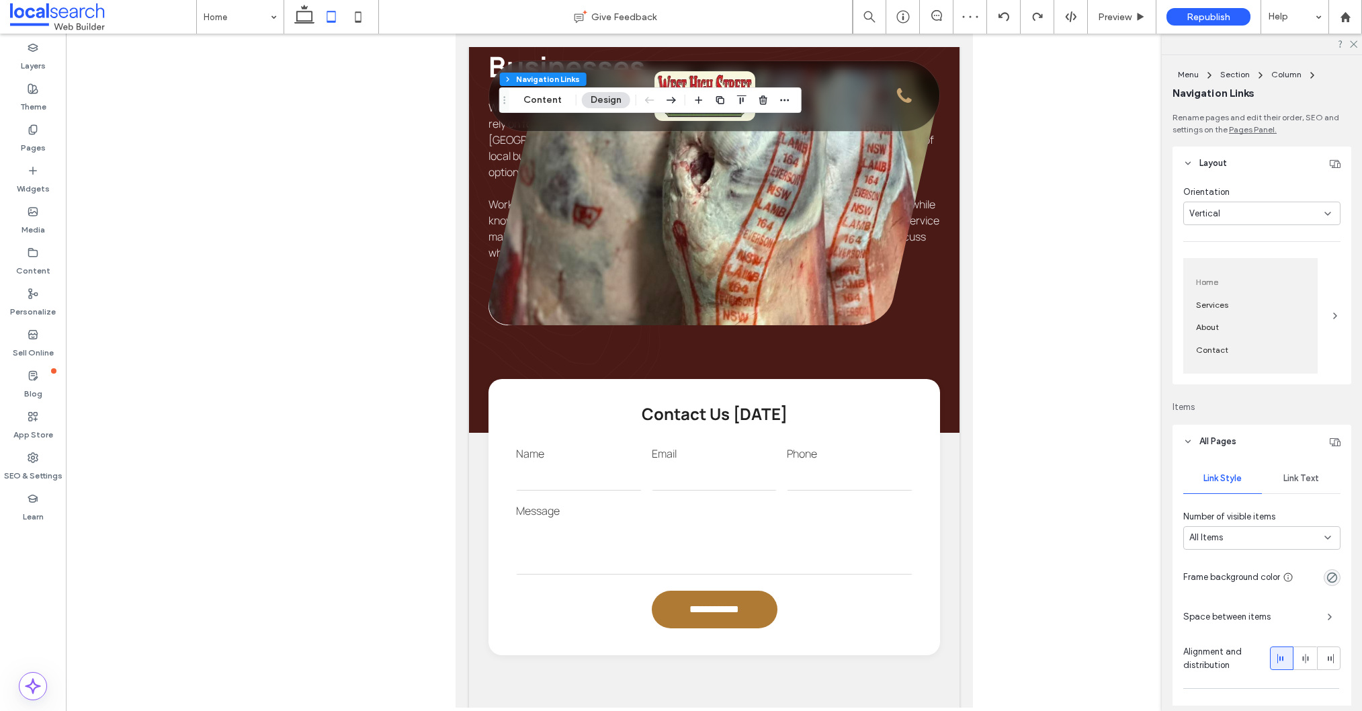
click at [448, 136] on div at bounding box center [714, 371] width 1296 height 674
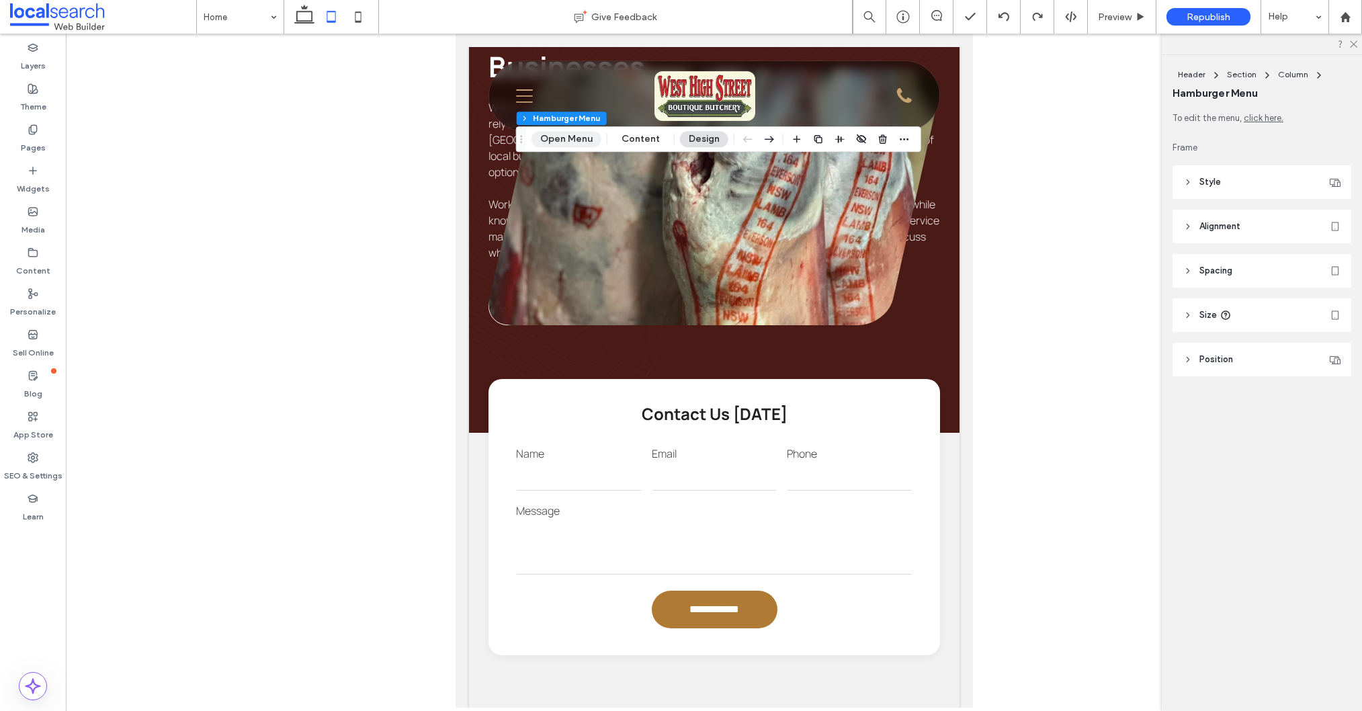
click at [564, 136] on button "Open Menu" at bounding box center [566, 139] width 70 height 16
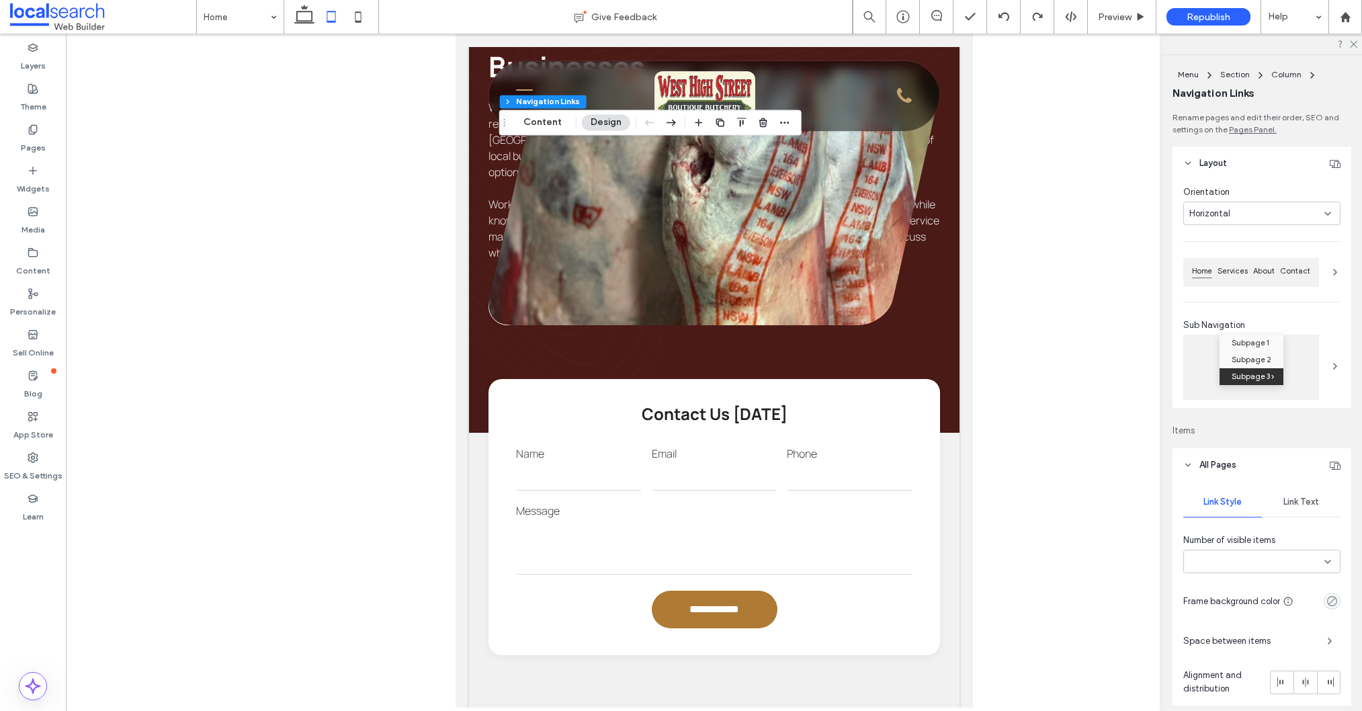
type input "***"
type input "****"
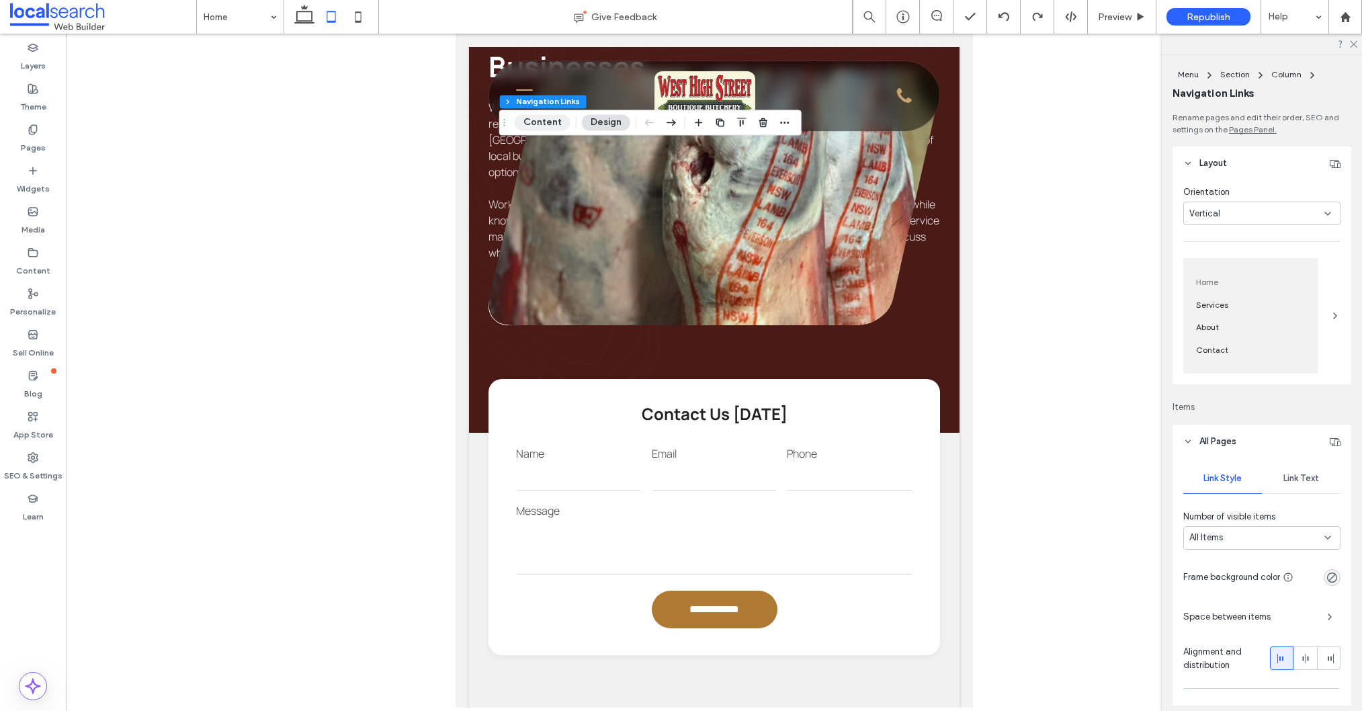
click at [540, 126] on button "Content" at bounding box center [543, 122] width 56 height 16
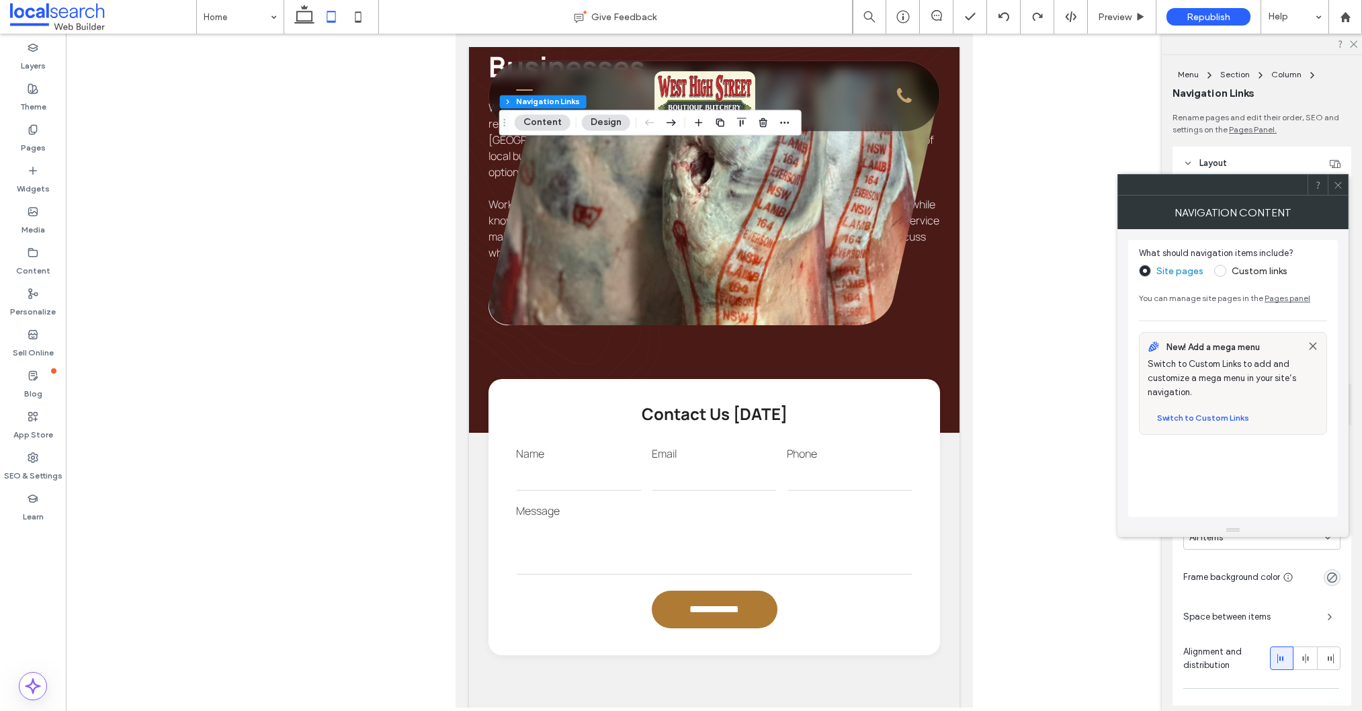
click at [1339, 183] on icon at bounding box center [1338, 185] width 10 height 10
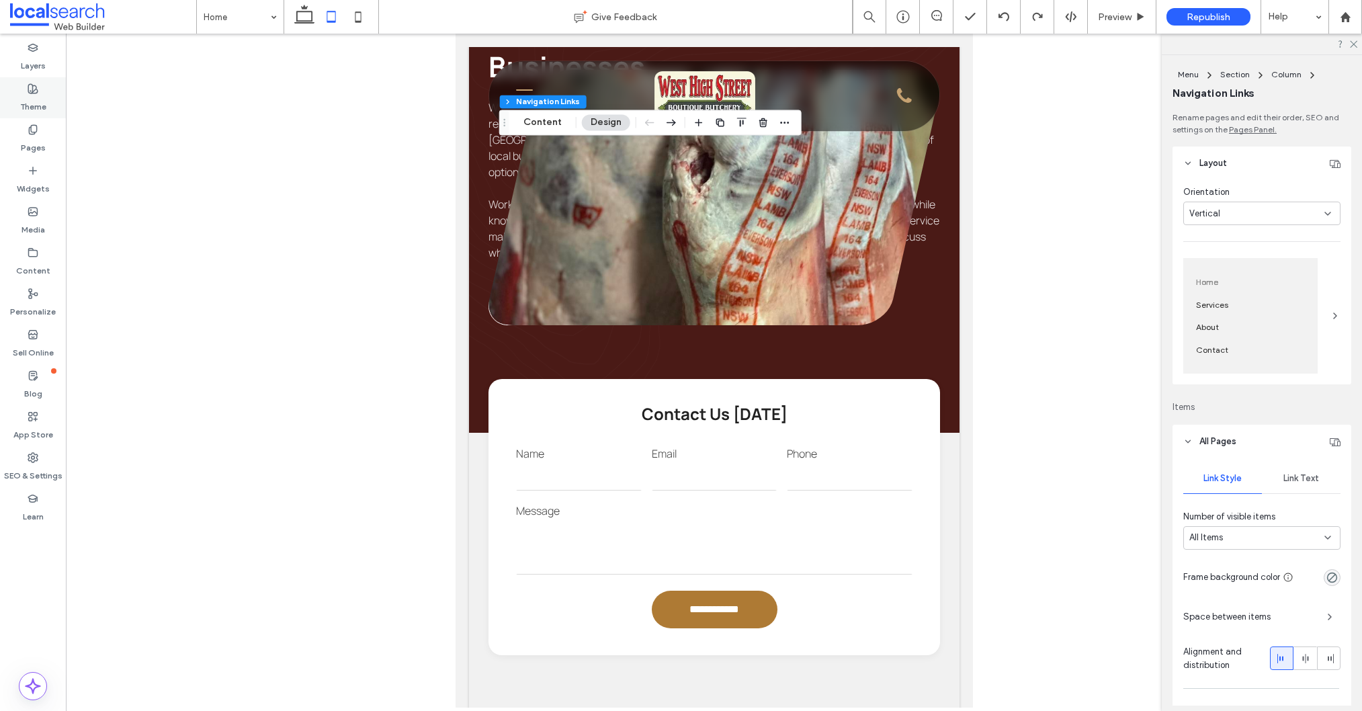
drag, startPoint x: 30, startPoint y: 95, endPoint x: 34, endPoint y: 101, distance: 7.1
click at [30, 95] on label "Theme" at bounding box center [33, 103] width 26 height 19
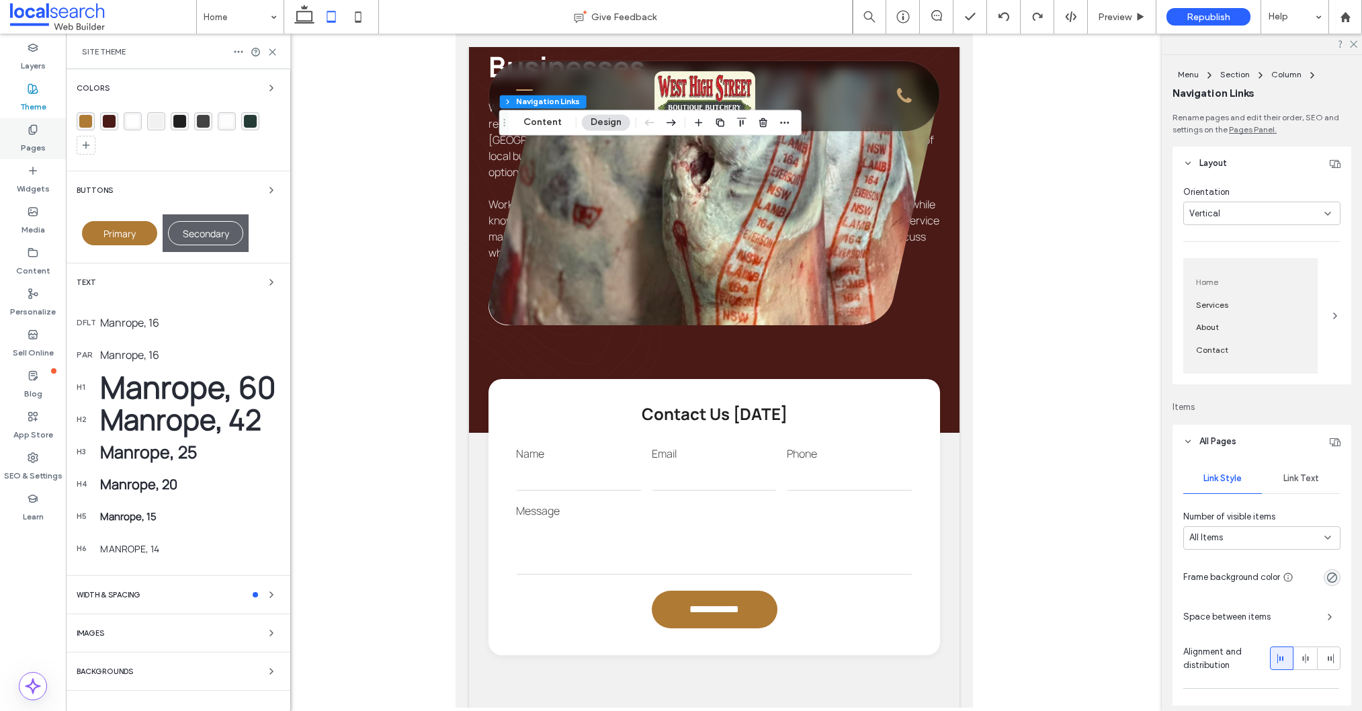
click at [30, 142] on label "Pages" at bounding box center [33, 144] width 25 height 19
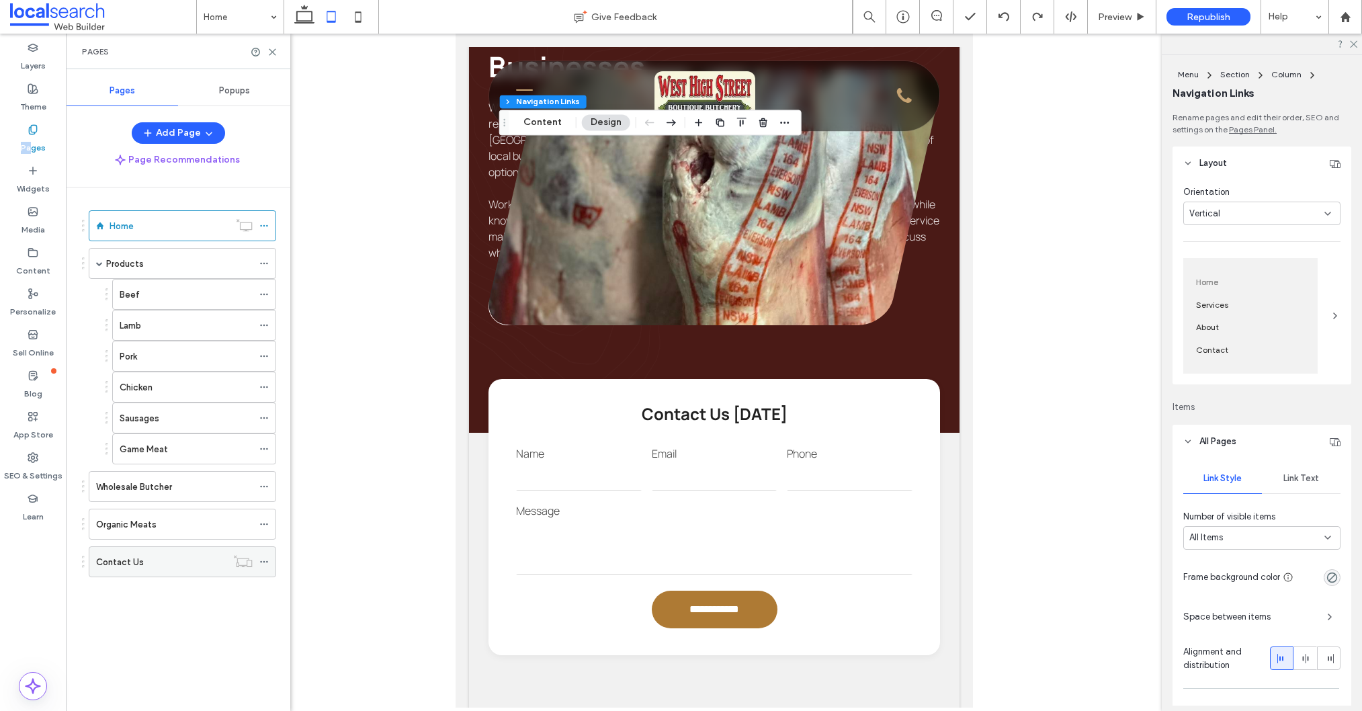
click at [264, 560] on icon at bounding box center [263, 561] width 9 height 9
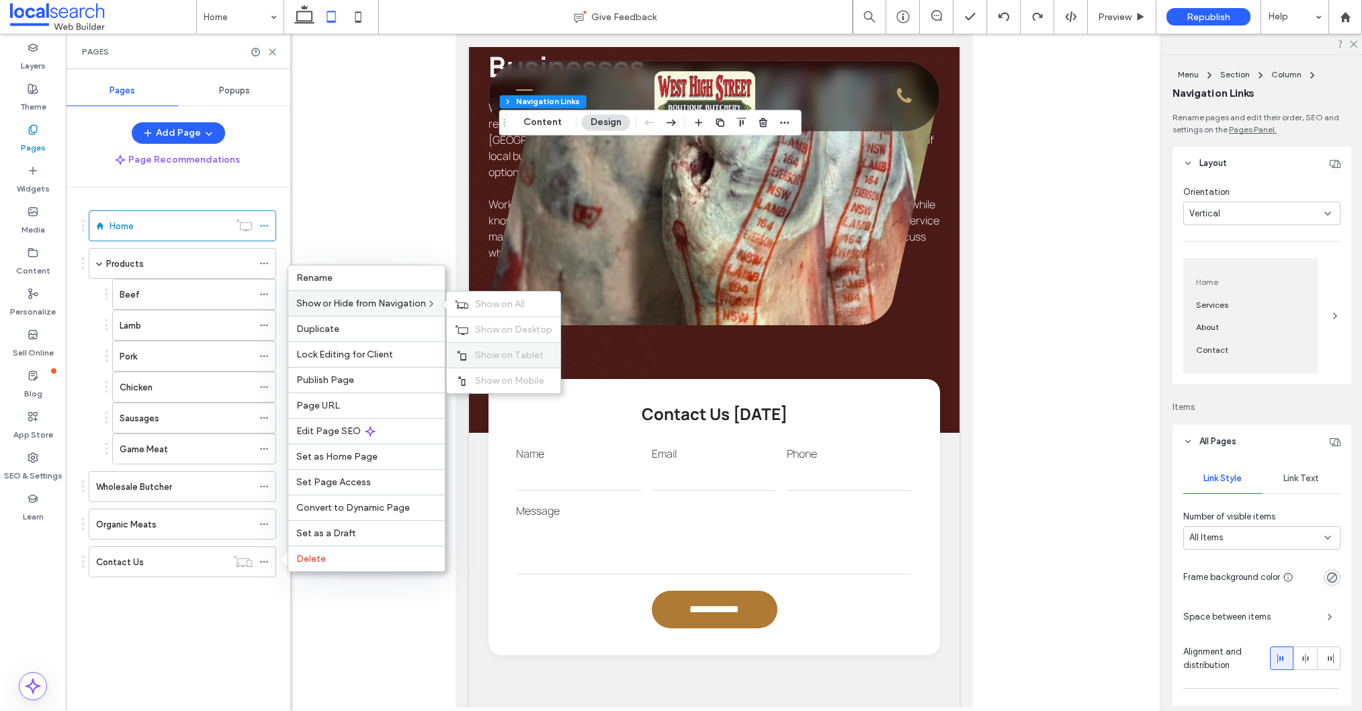
click at [497, 360] on span "Show on Tablet" at bounding box center [509, 354] width 69 height 11
click at [499, 380] on span "Show on Mobile" at bounding box center [509, 380] width 69 height 11
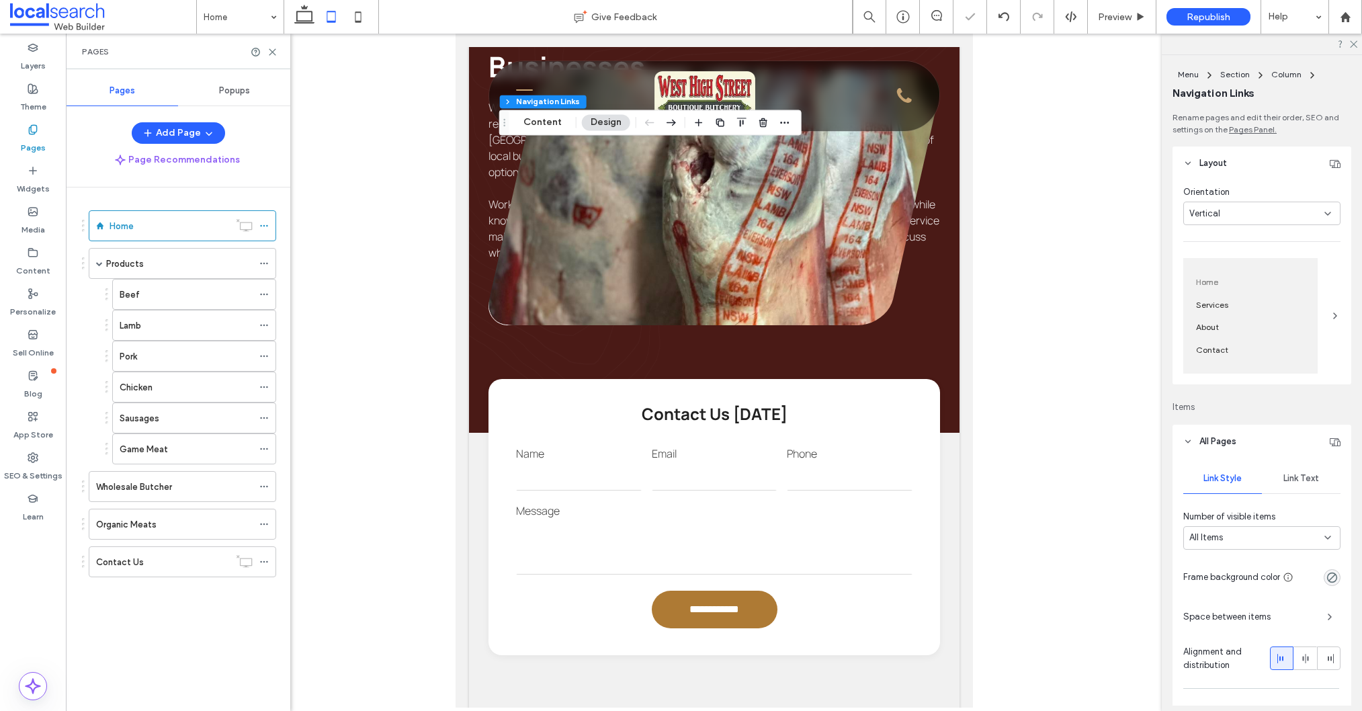
click at [394, 219] on div at bounding box center [714, 371] width 1296 height 674
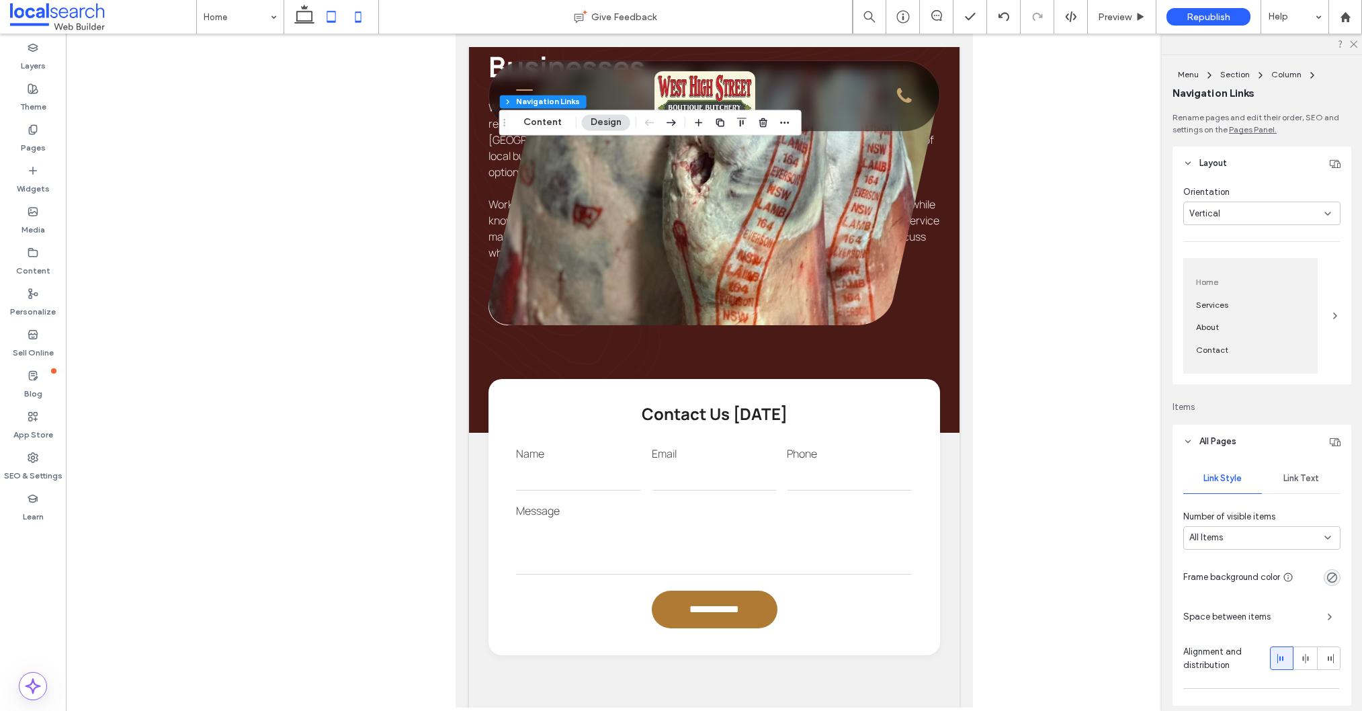
drag, startPoint x: 361, startPoint y: 19, endPoint x: 370, endPoint y: 26, distance: 11.0
click at [360, 19] on icon at bounding box center [358, 16] width 27 height 27
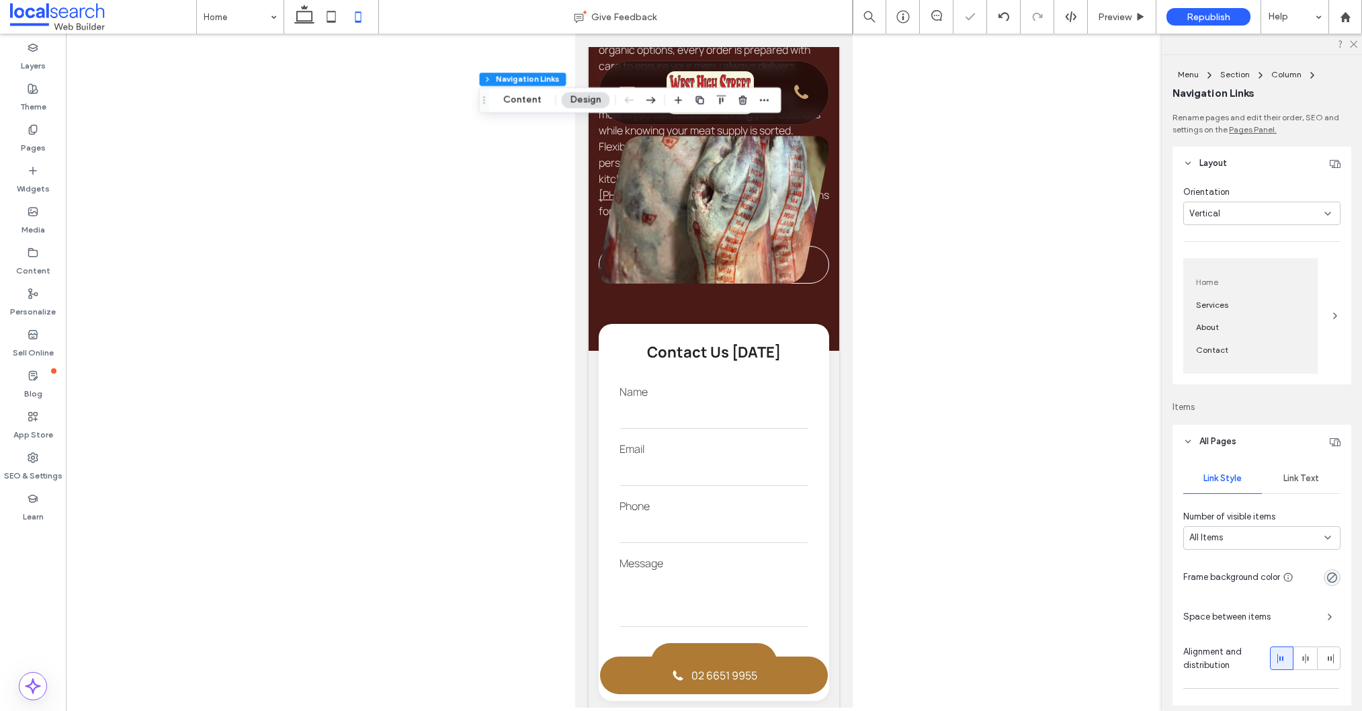
type input "**"
click at [36, 145] on label "Pages" at bounding box center [33, 144] width 25 height 19
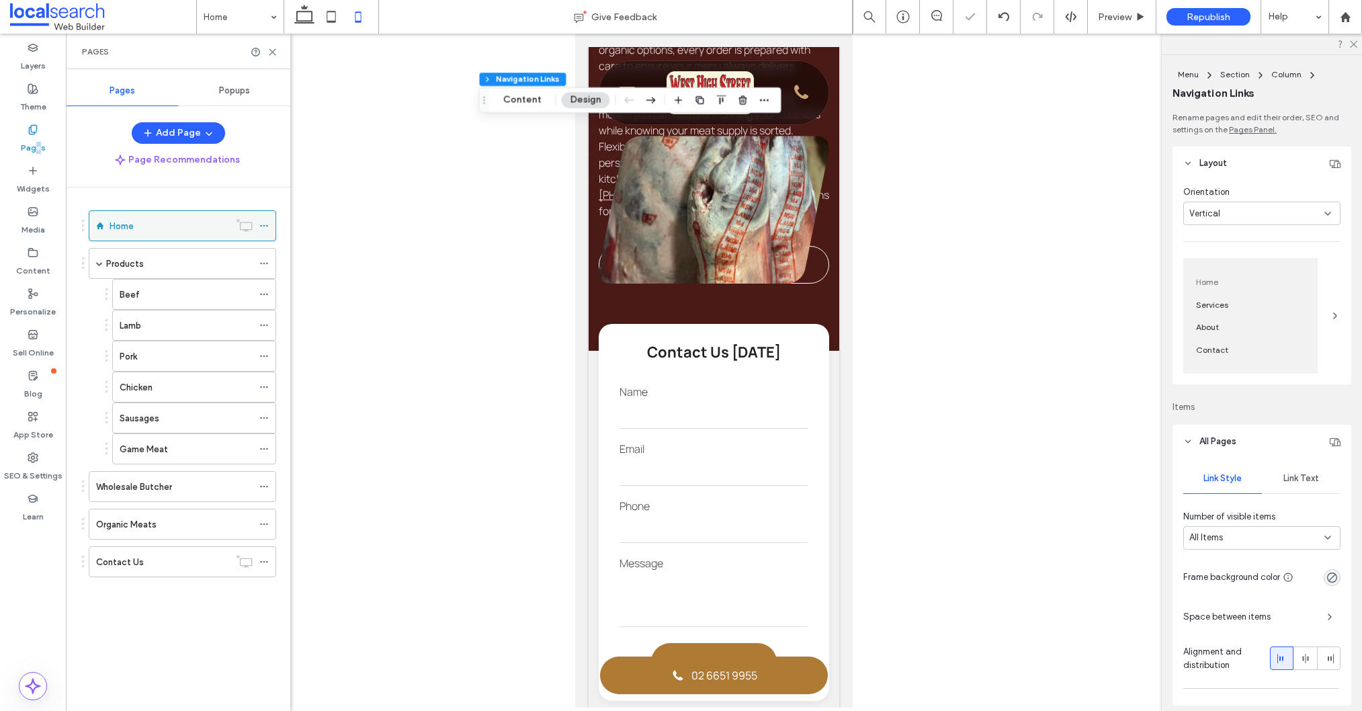
click at [179, 232] on div "Home" at bounding box center [170, 226] width 120 height 14
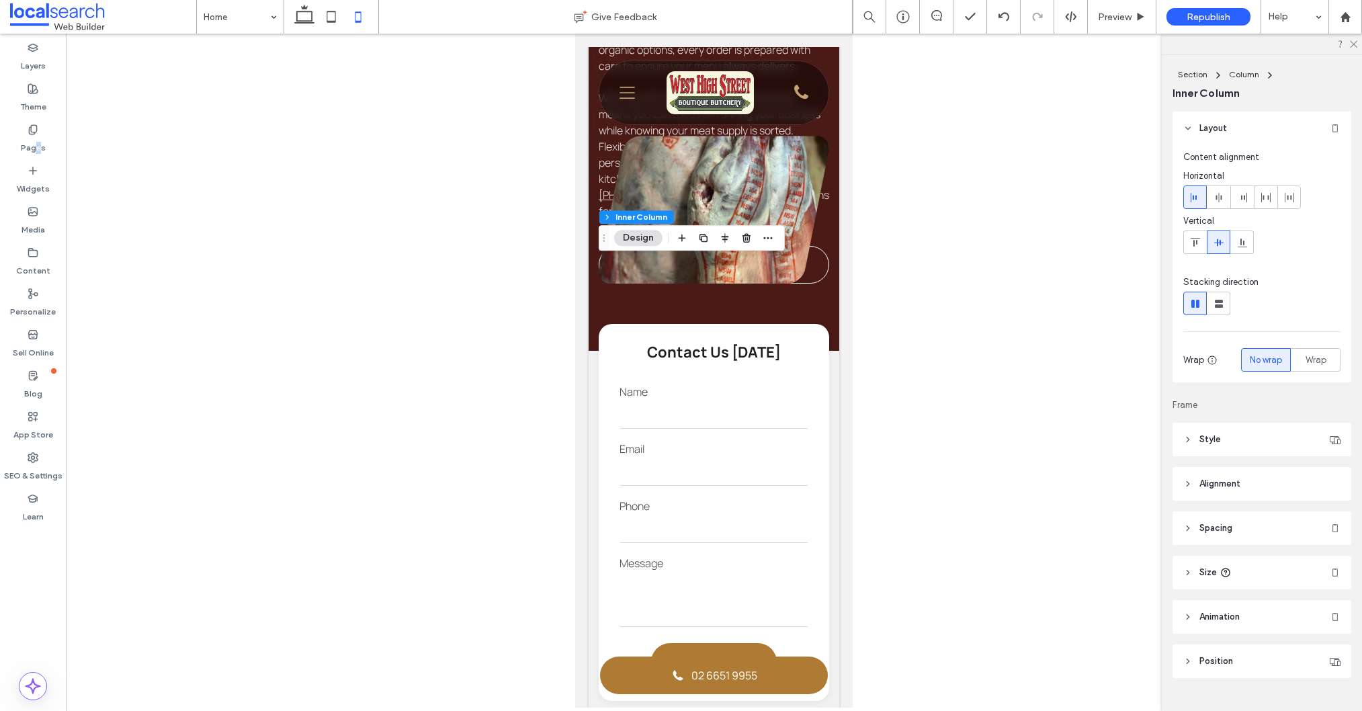
scroll to position [26, 0]
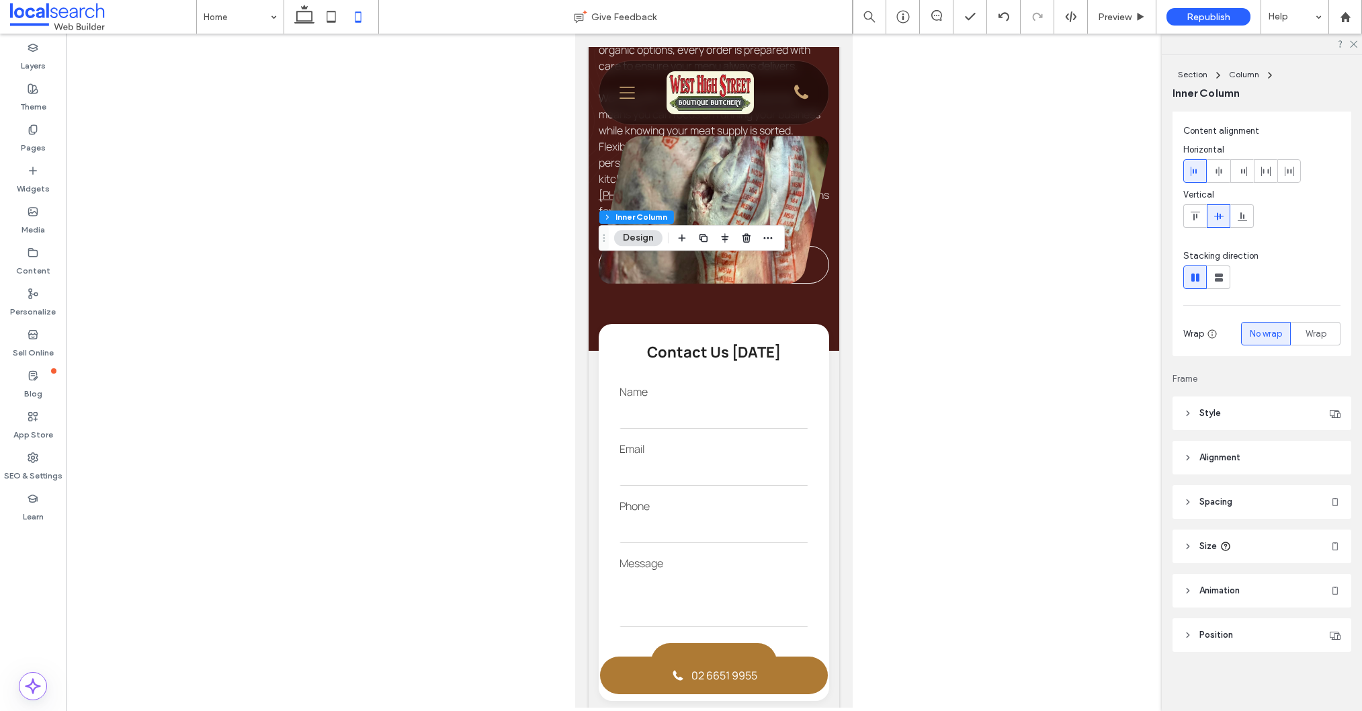
click at [1237, 507] on header "Spacing" at bounding box center [1261, 502] width 179 height 34
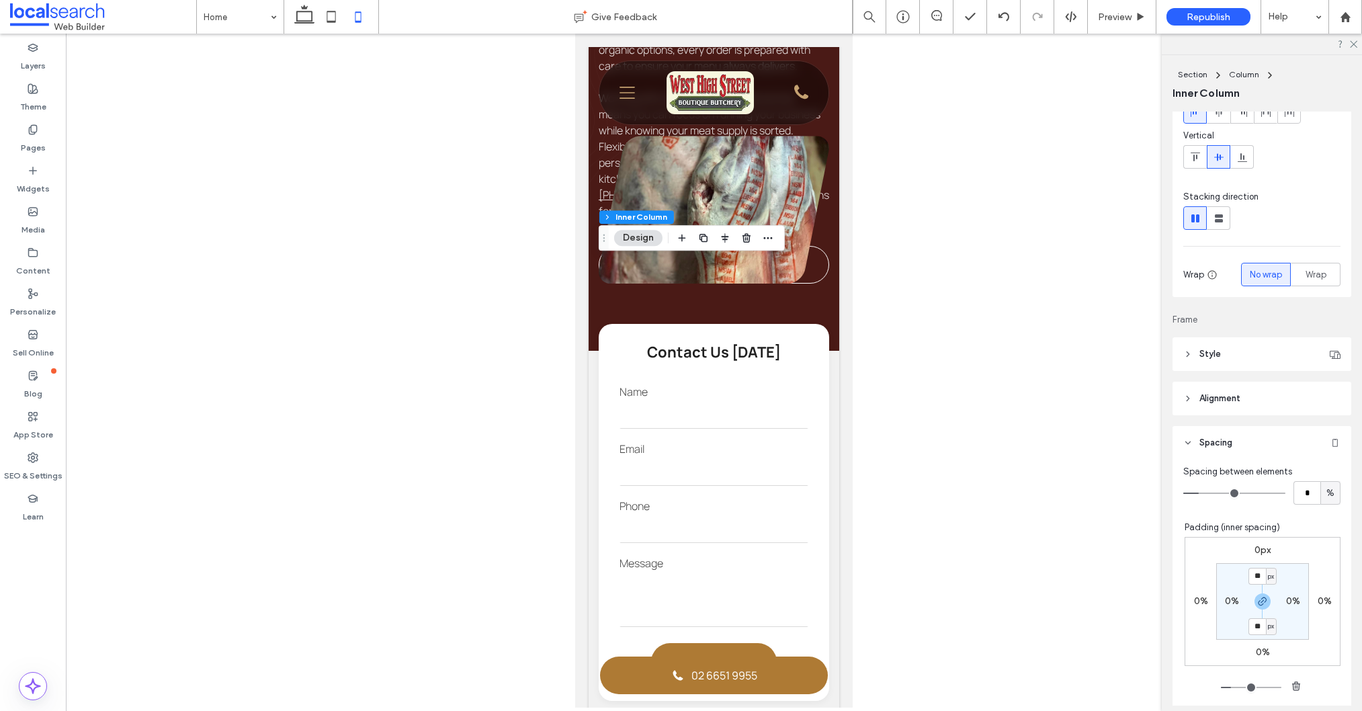
scroll to position [96, 0]
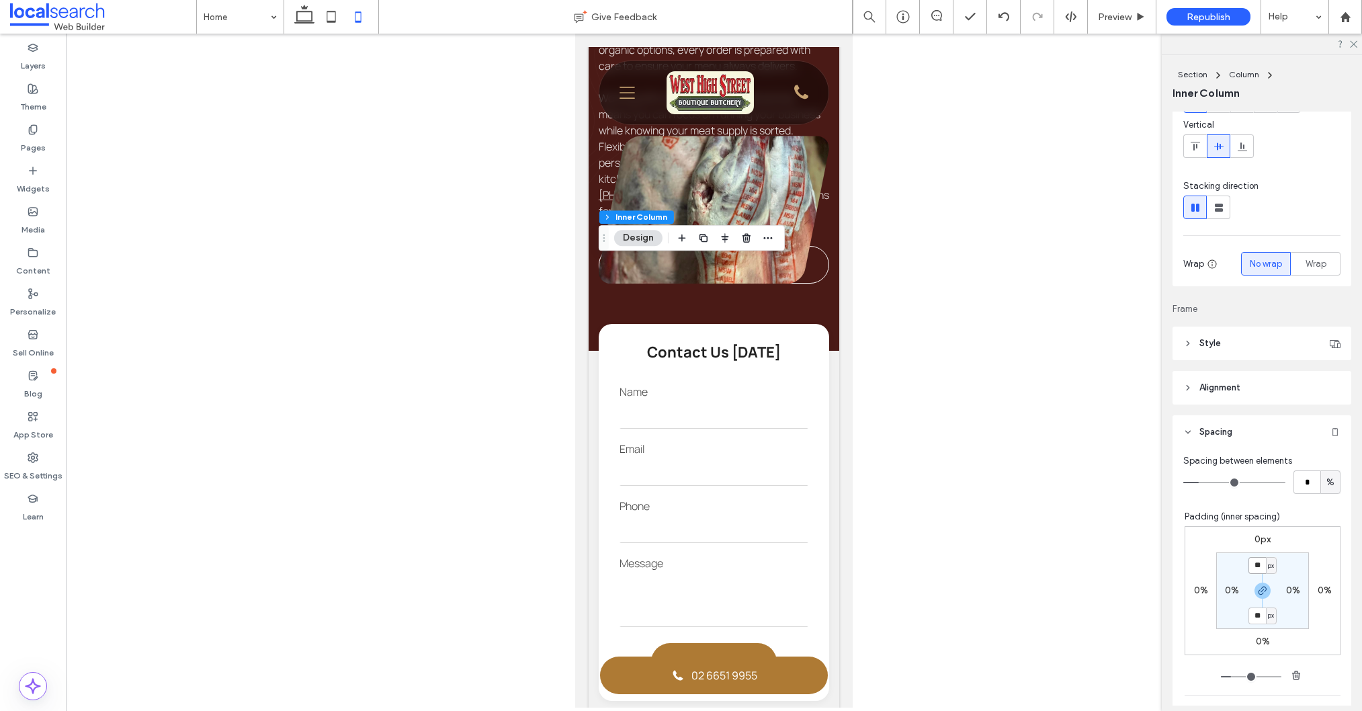
click at [1256, 565] on input "**" at bounding box center [1256, 565] width 17 height 17
type input "*"
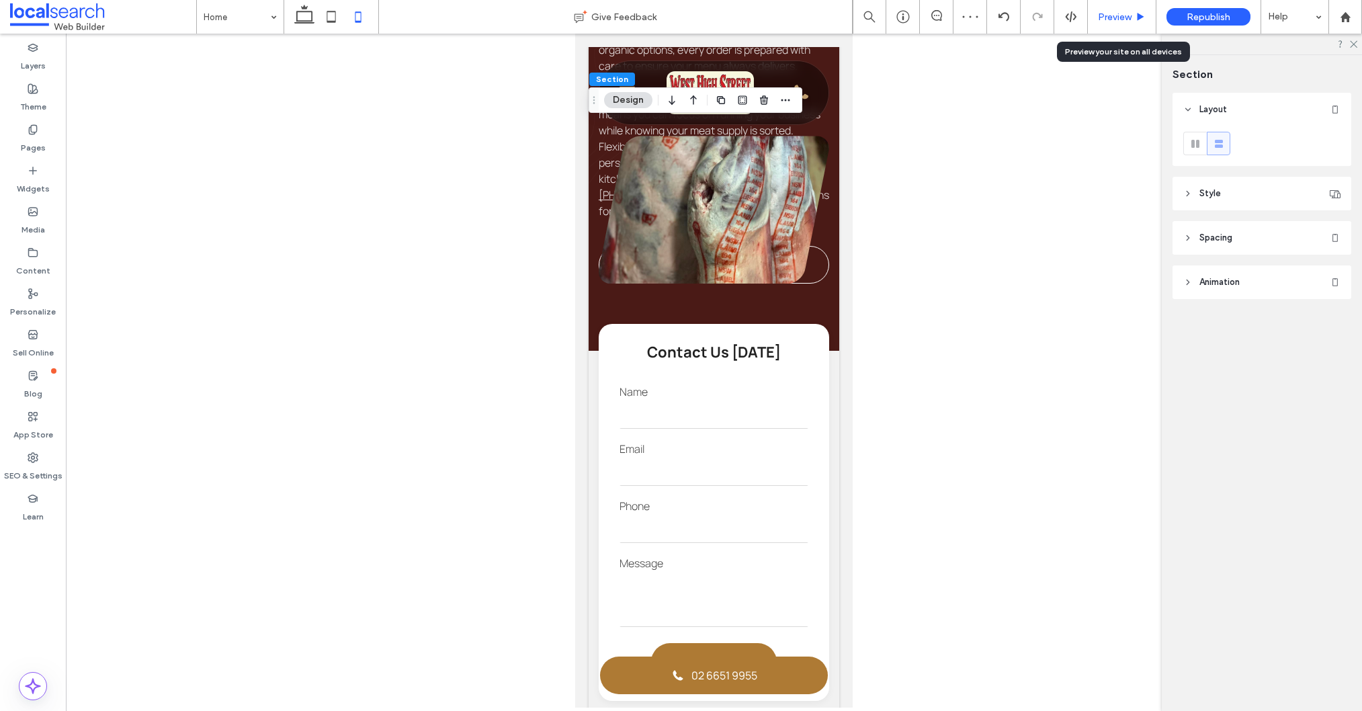
click at [1109, 19] on span "Preview" at bounding box center [1115, 16] width 34 height 11
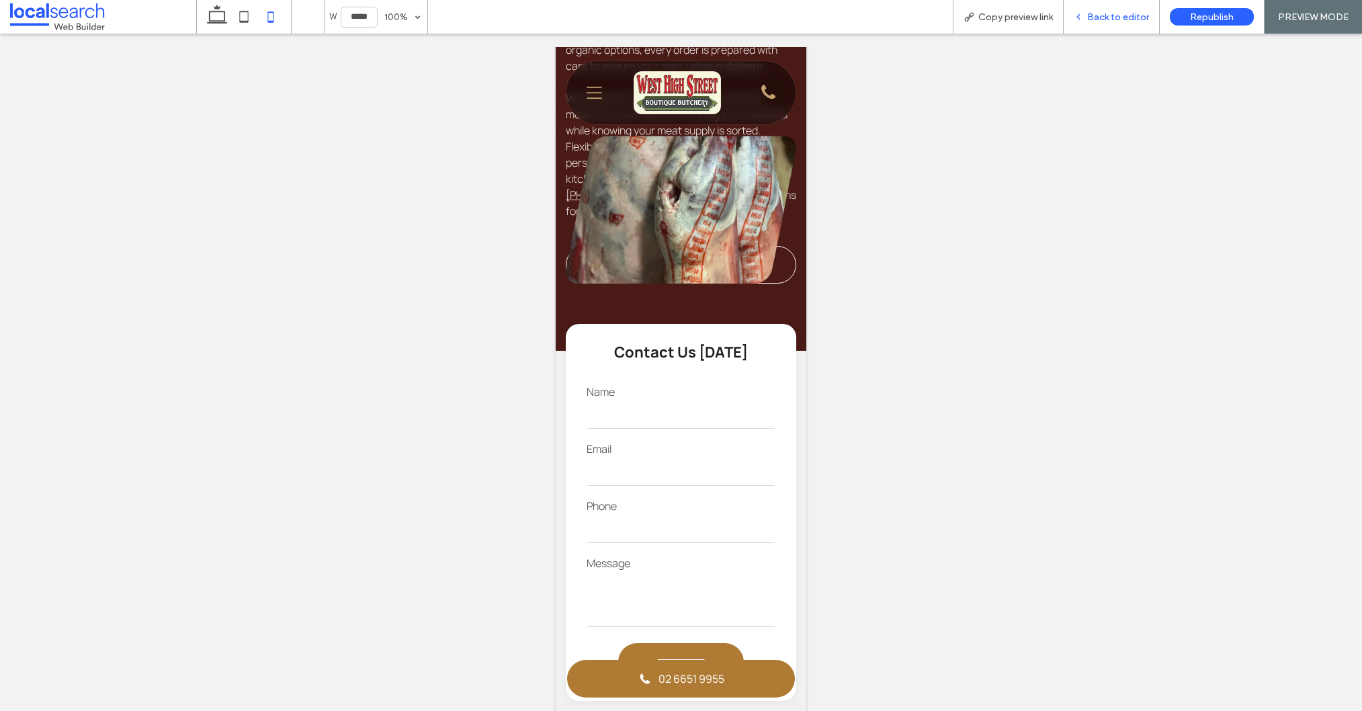
click at [1111, 20] on span "Back to editor" at bounding box center [1118, 16] width 62 height 11
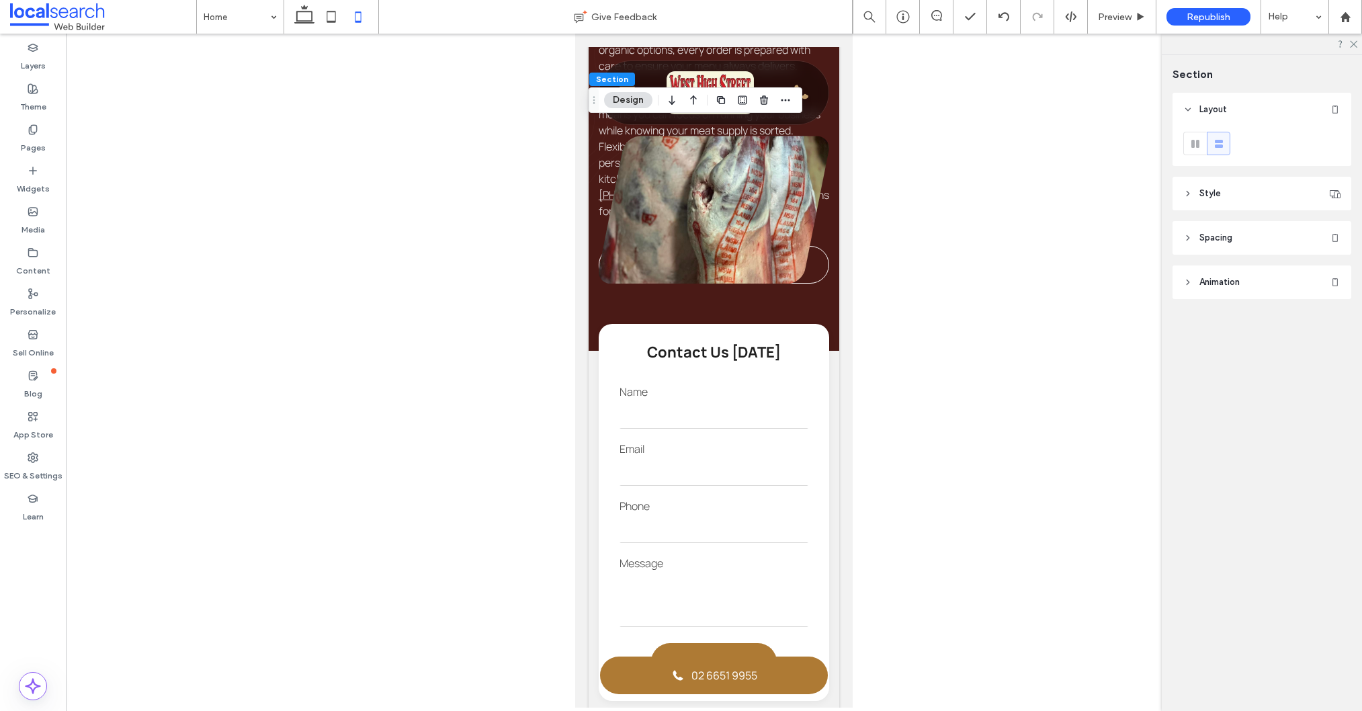
click at [1236, 239] on header "Spacing" at bounding box center [1261, 238] width 179 height 34
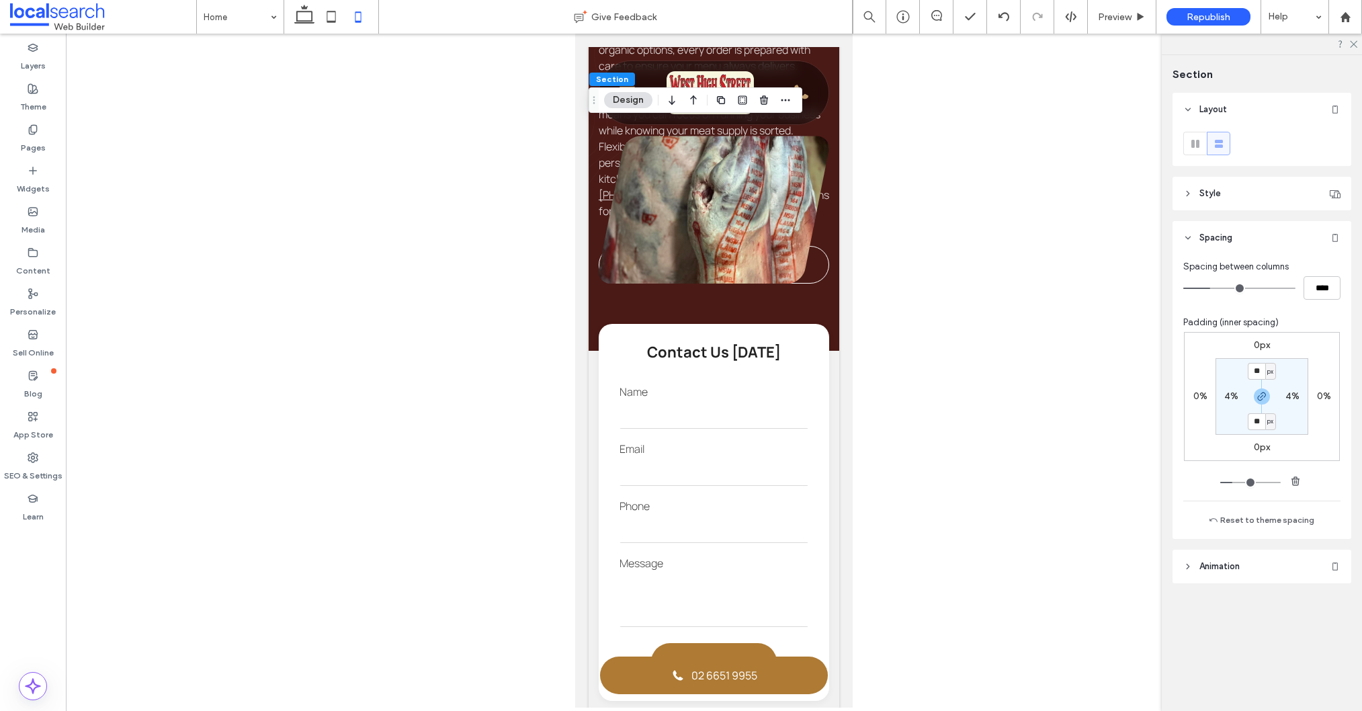
drag, startPoint x: 1260, startPoint y: 396, endPoint x: 1256, endPoint y: 414, distance: 18.4
click at [1259, 396] on icon "button" at bounding box center [1261, 396] width 11 height 11
click at [1256, 423] on label "40px" at bounding box center [1261, 420] width 22 height 11
type input "**"
type input "*"
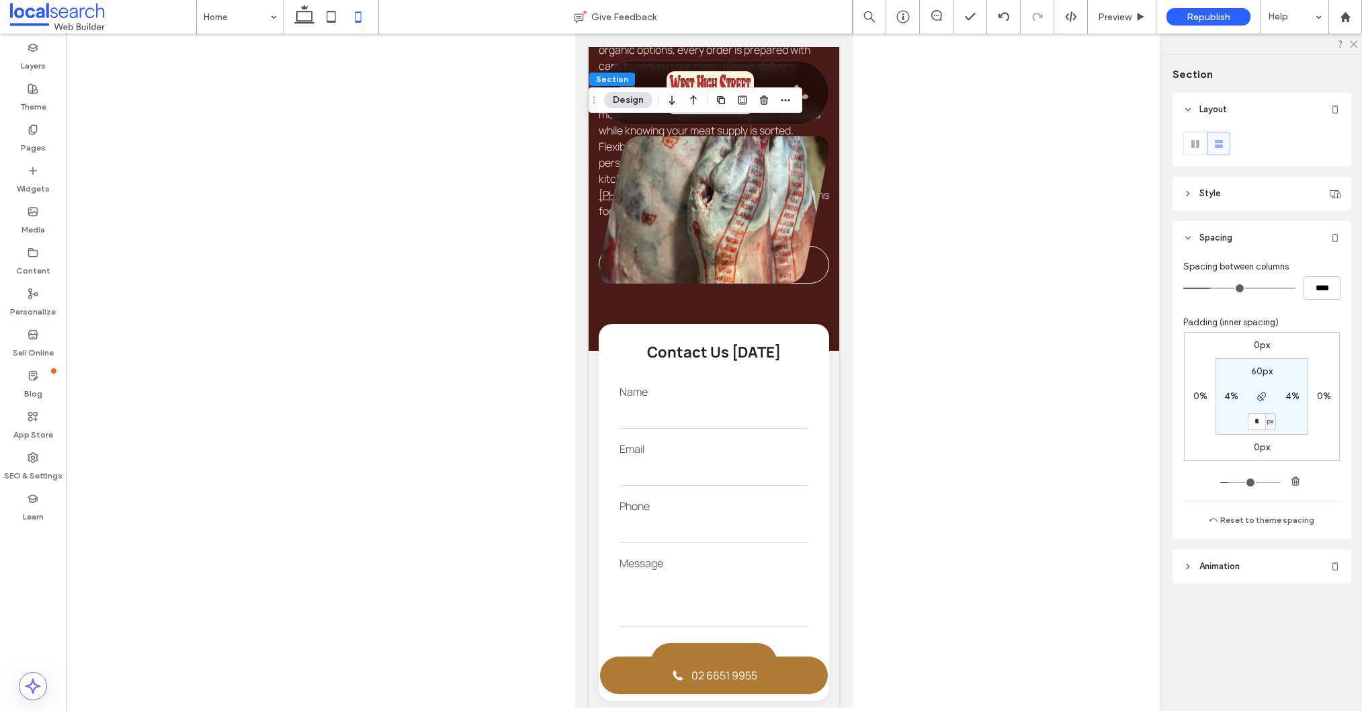
type input "*"
click at [1125, 27] on div "Preview" at bounding box center [1122, 17] width 69 height 34
click at [1123, 20] on span "Preview" at bounding box center [1115, 16] width 34 height 11
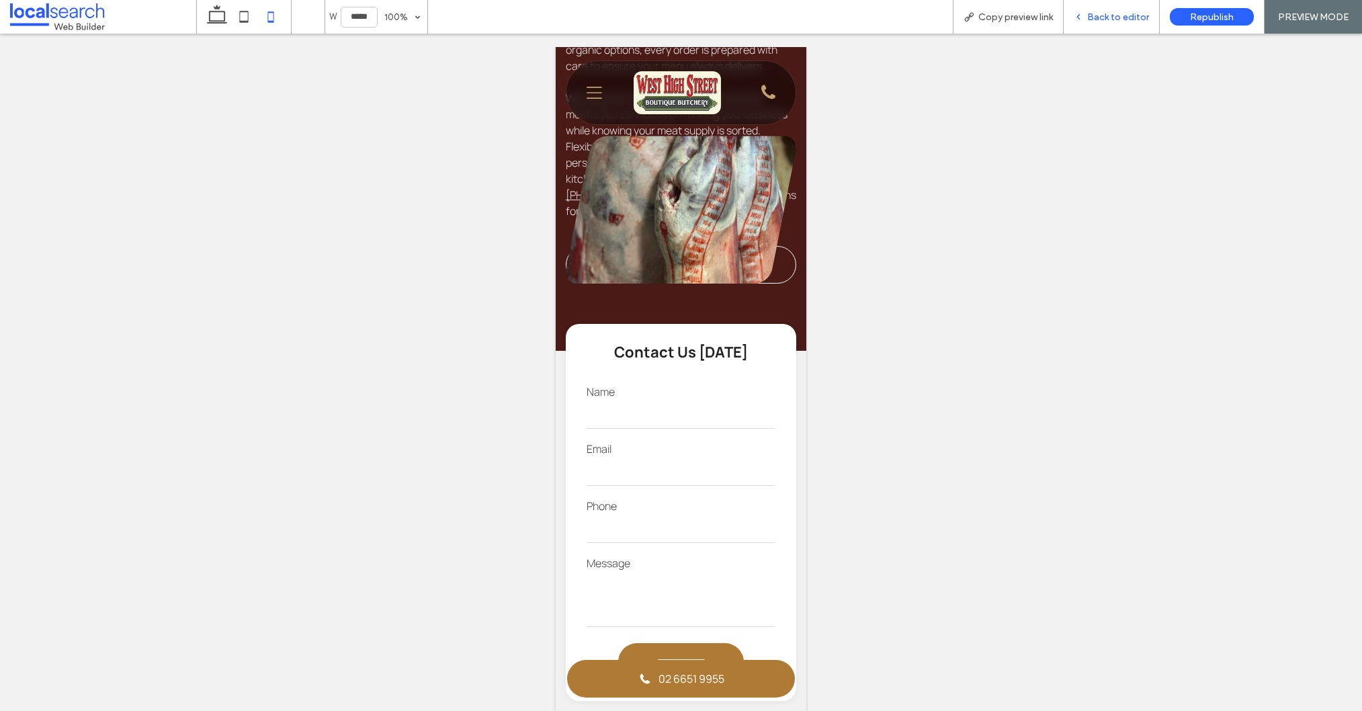
click at [1123, 18] on span "Back to editor" at bounding box center [1118, 16] width 62 height 11
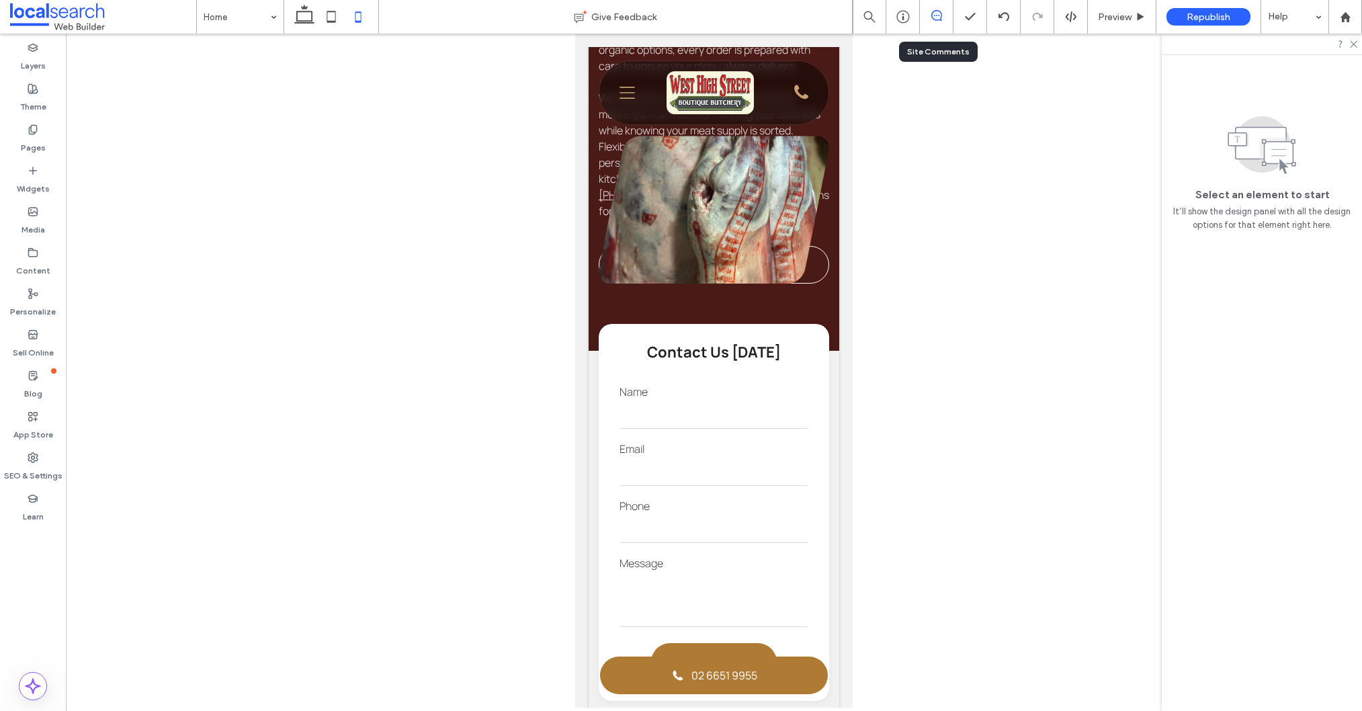
click at [935, 19] on icon at bounding box center [936, 15] width 11 height 11
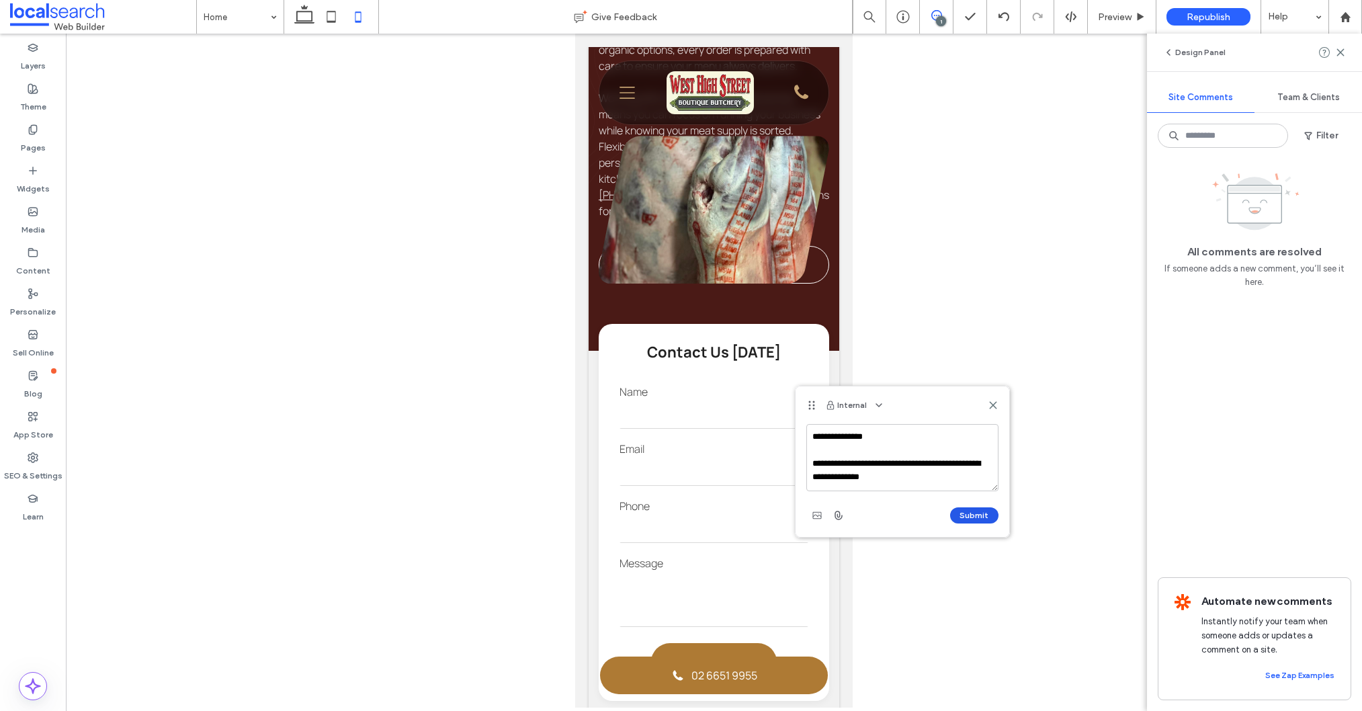
type textarea "**********"
click at [982, 515] on button "Submit" at bounding box center [974, 515] width 48 height 16
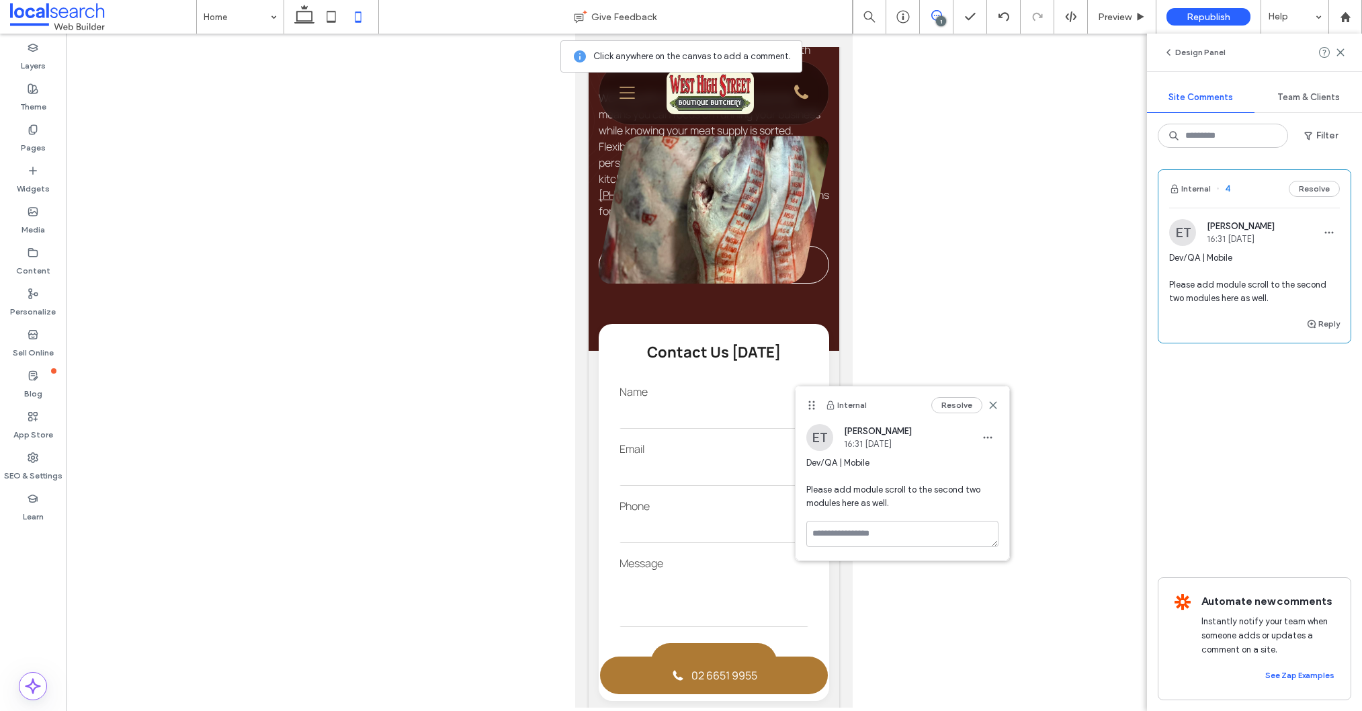
click at [994, 406] on use at bounding box center [993, 405] width 6 height 6
click at [940, 21] on div "1" at bounding box center [941, 21] width 10 height 10
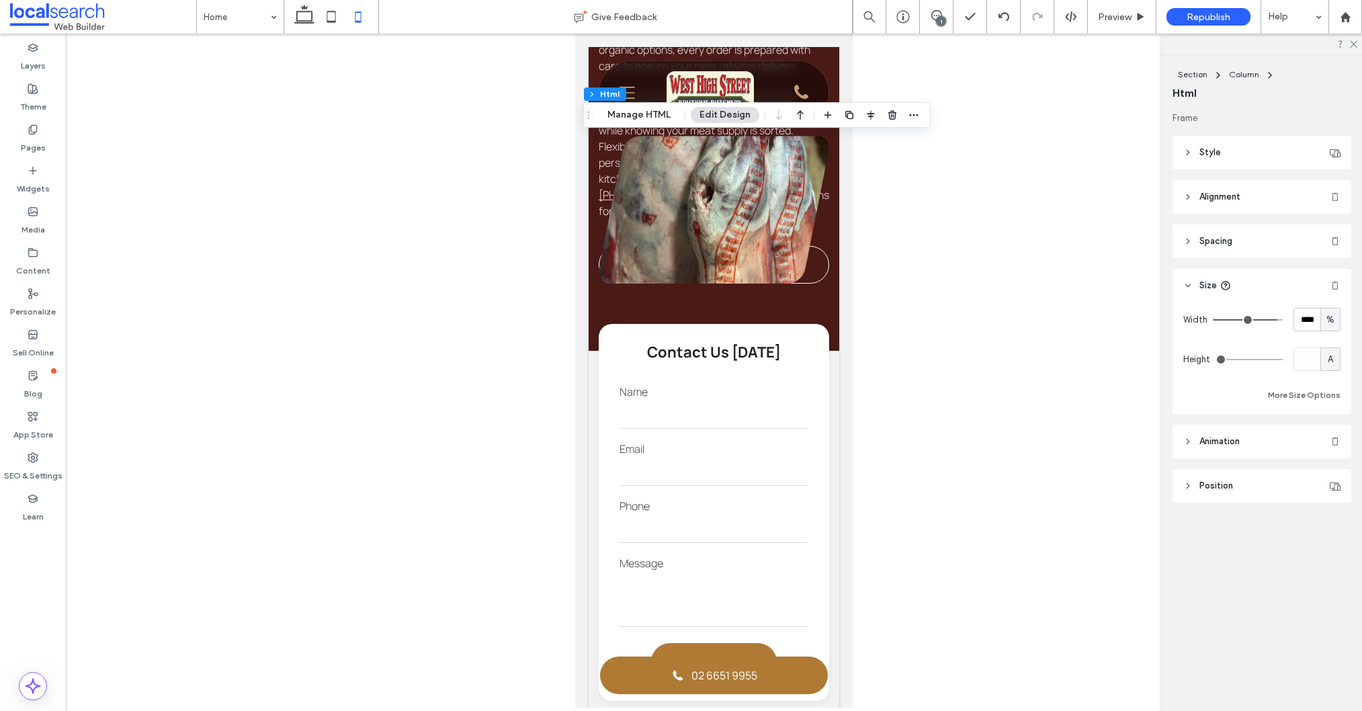
click at [1330, 314] on span "%" at bounding box center [1330, 319] width 8 height 13
drag, startPoint x: 1334, startPoint y: 443, endPoint x: 1324, endPoint y: 443, distance: 10.8
click at [1334, 443] on div "A" at bounding box center [1330, 437] width 19 height 24
type input "*"
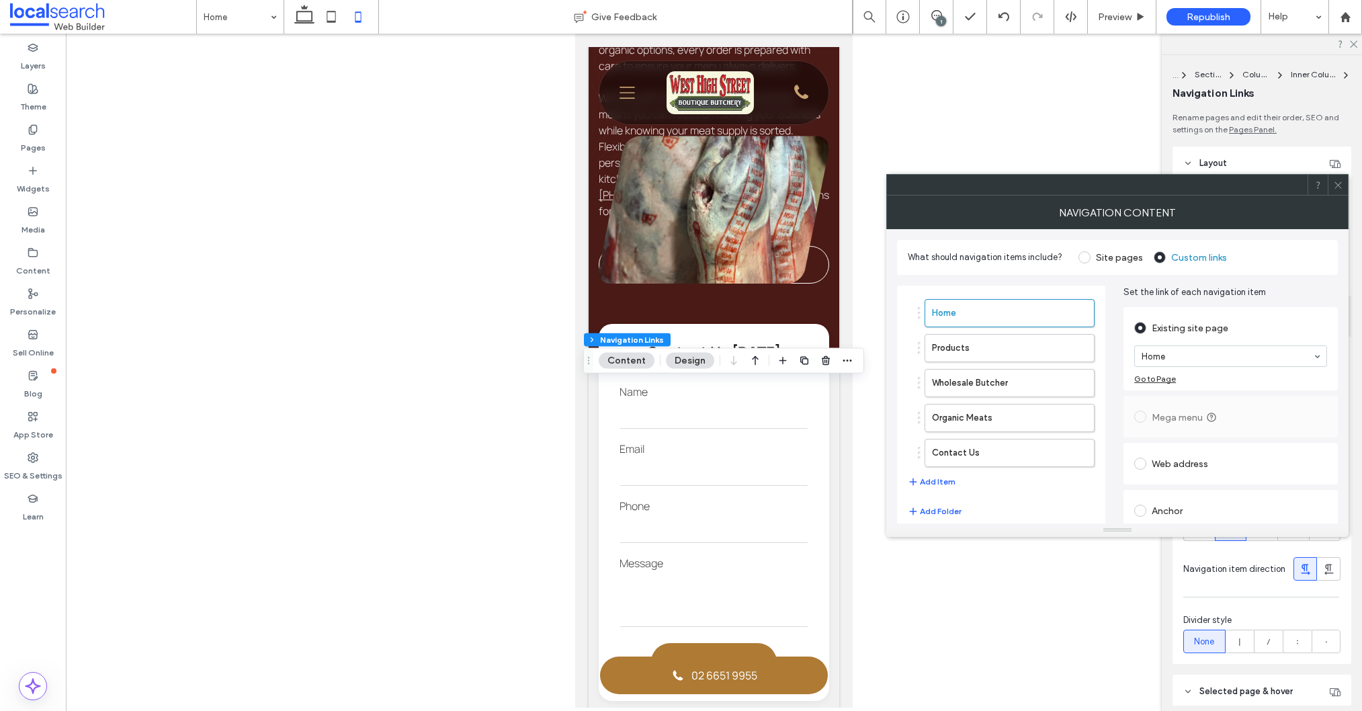
click at [1336, 185] on icon at bounding box center [1338, 185] width 10 height 10
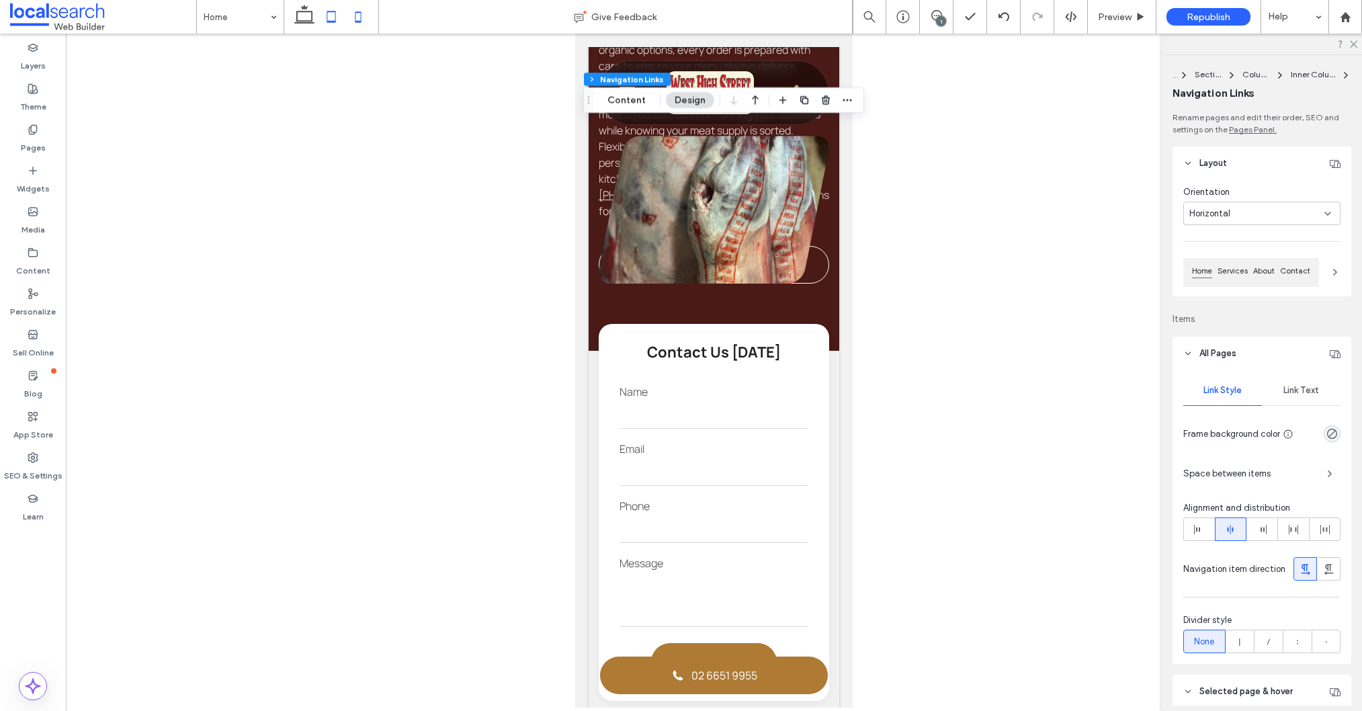
drag, startPoint x: 312, startPoint y: 17, endPoint x: 324, endPoint y: 23, distance: 12.6
click at [312, 17] on icon at bounding box center [304, 16] width 27 height 27
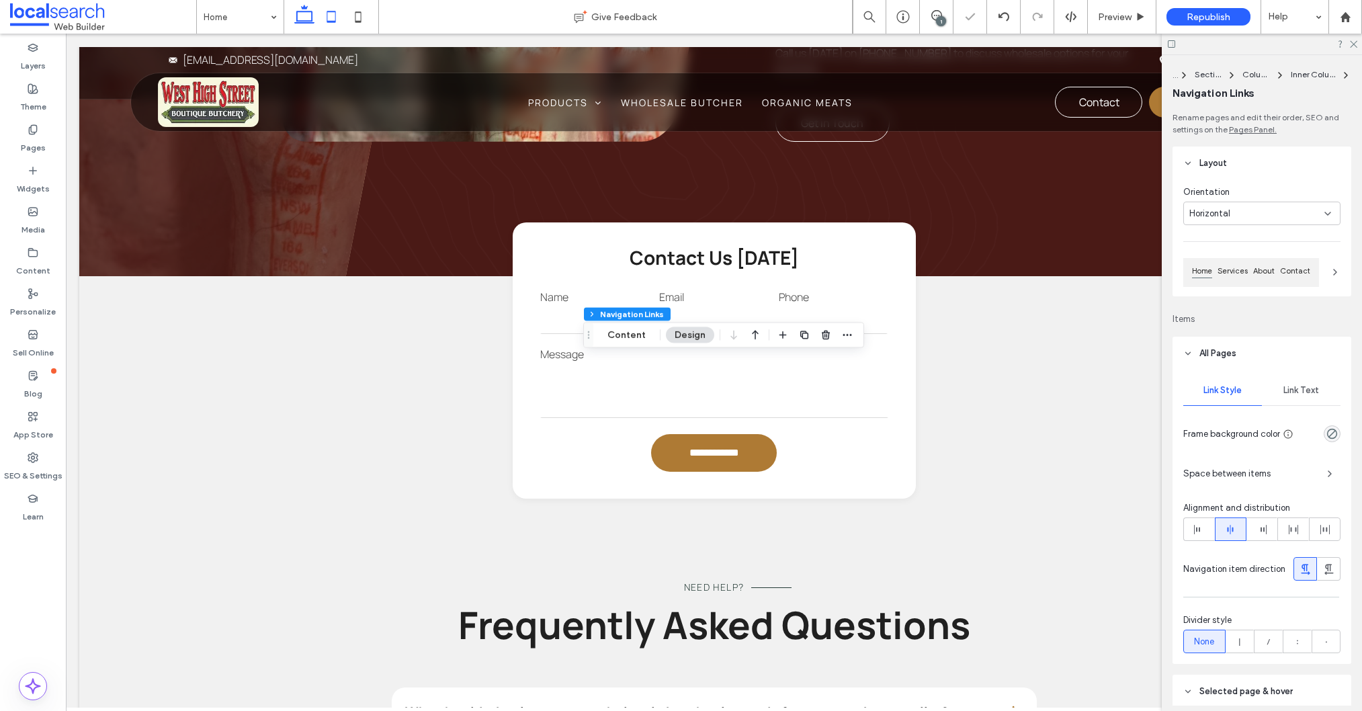
type input "*"
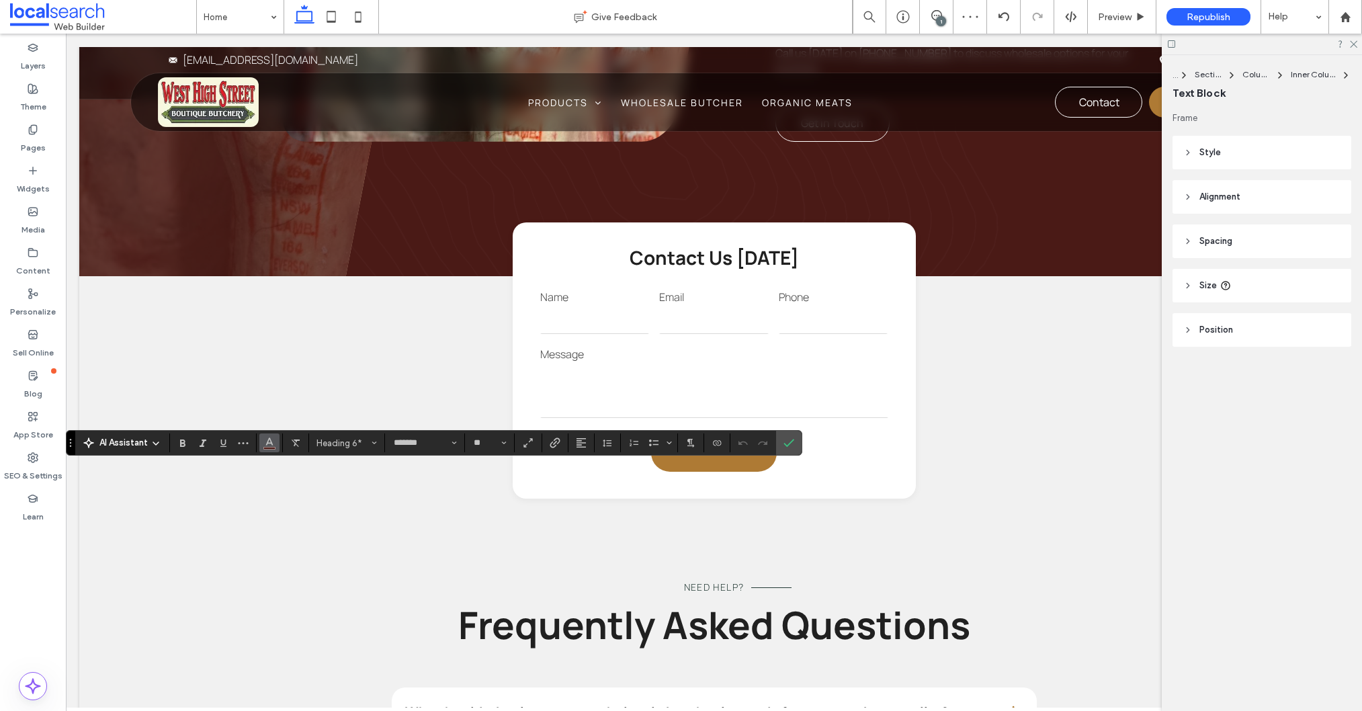
click at [270, 441] on use "Color" at bounding box center [269, 441] width 7 height 7
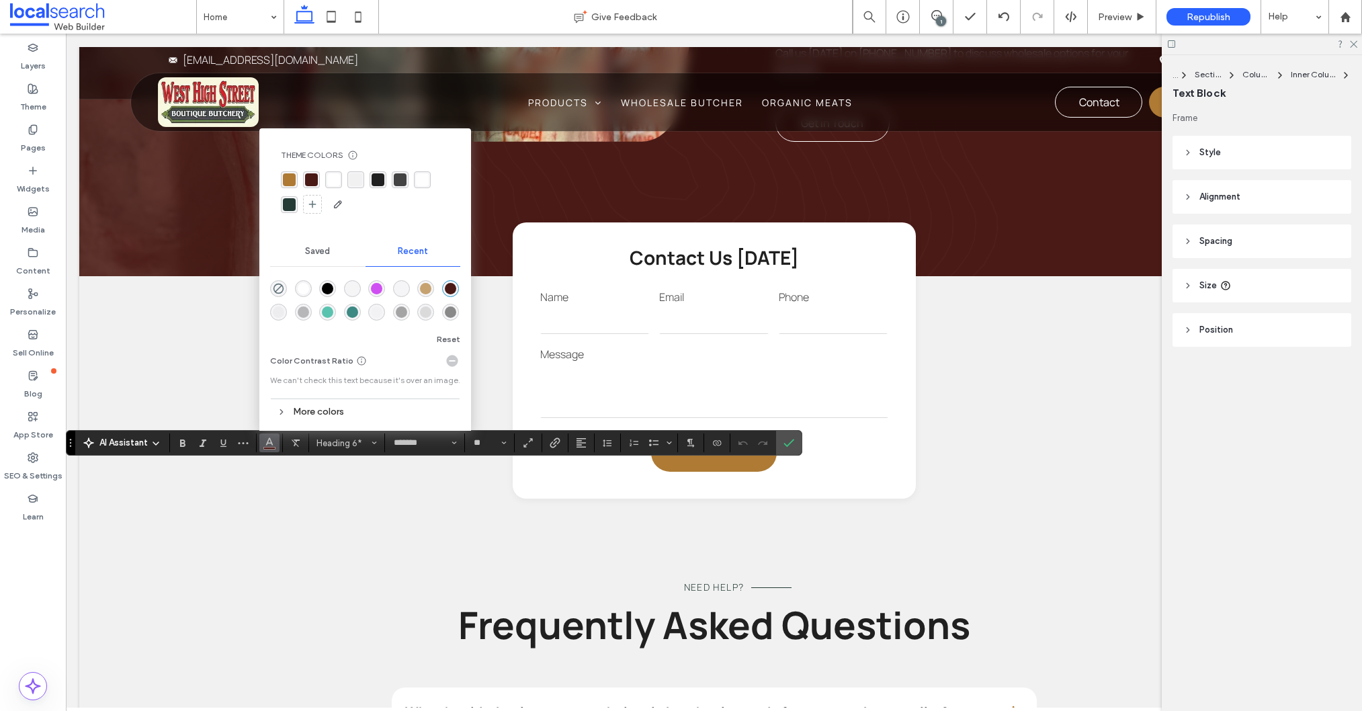
drag, startPoint x: 334, startPoint y: 179, endPoint x: 340, endPoint y: 189, distance: 11.8
click at [332, 179] on div "rgba(255, 255, 255, 1)" at bounding box center [333, 179] width 13 height 13
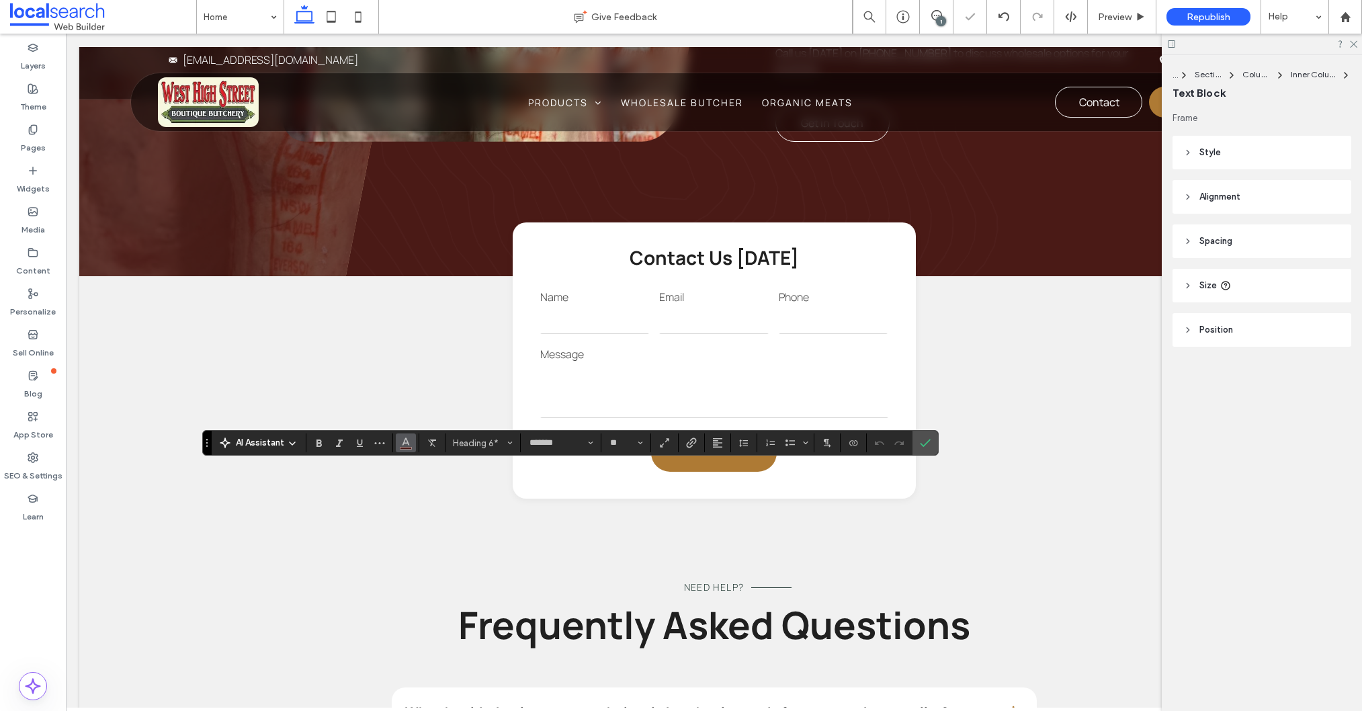
click at [406, 445] on icon "Color" at bounding box center [405, 441] width 11 height 11
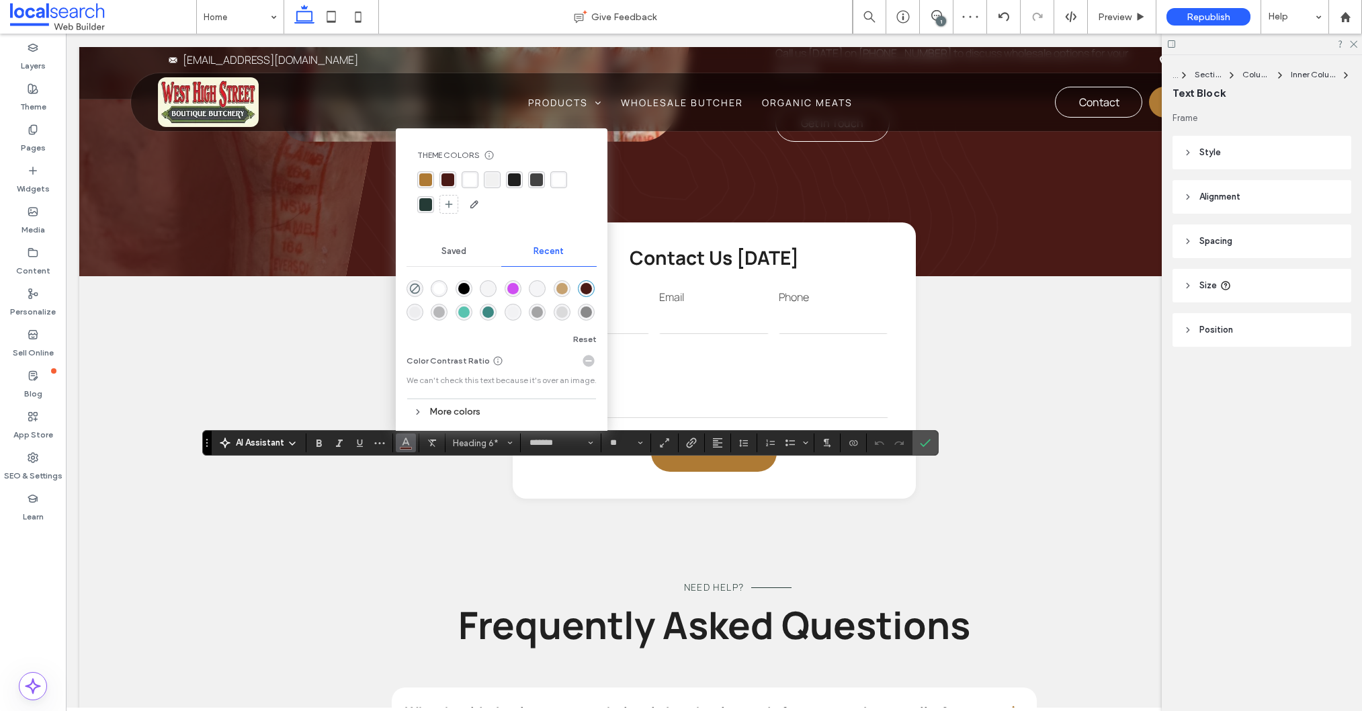
click at [470, 182] on div "rgba(255, 255, 255, 1)" at bounding box center [470, 179] width 13 height 13
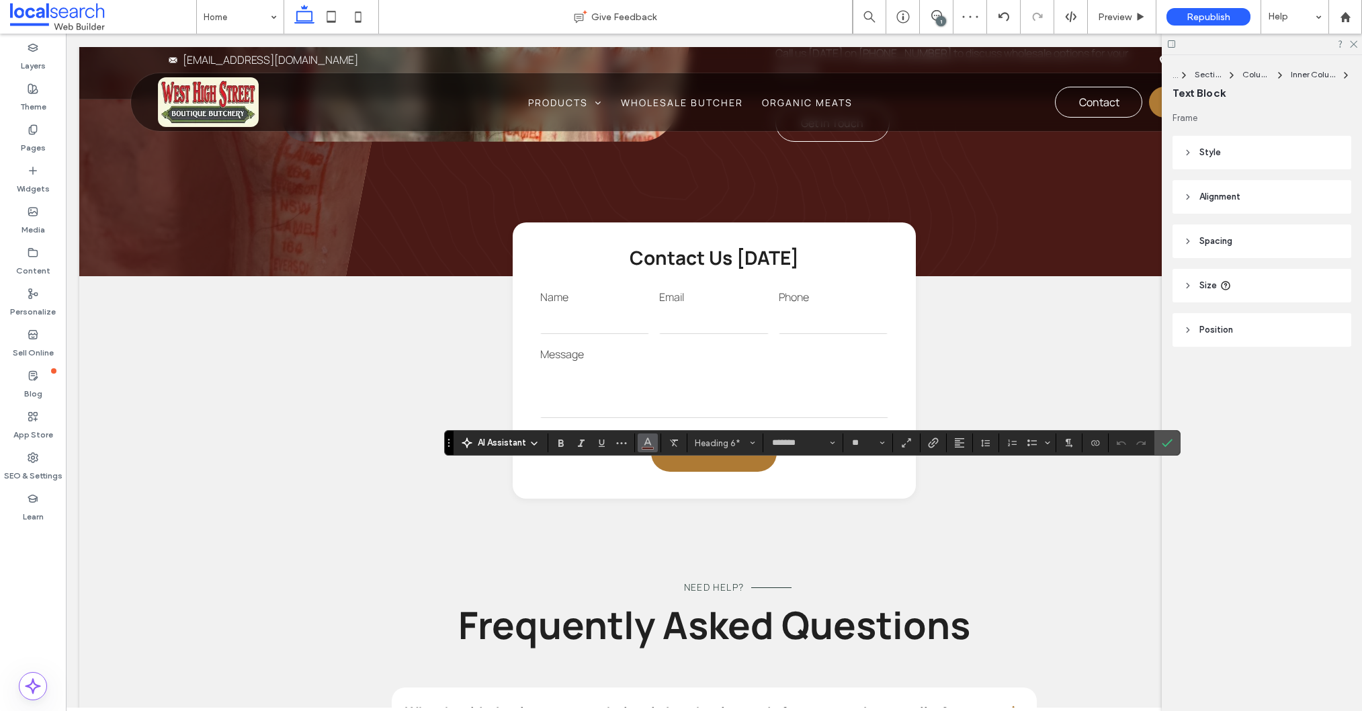
click at [647, 443] on icon "Color" at bounding box center [647, 441] width 11 height 11
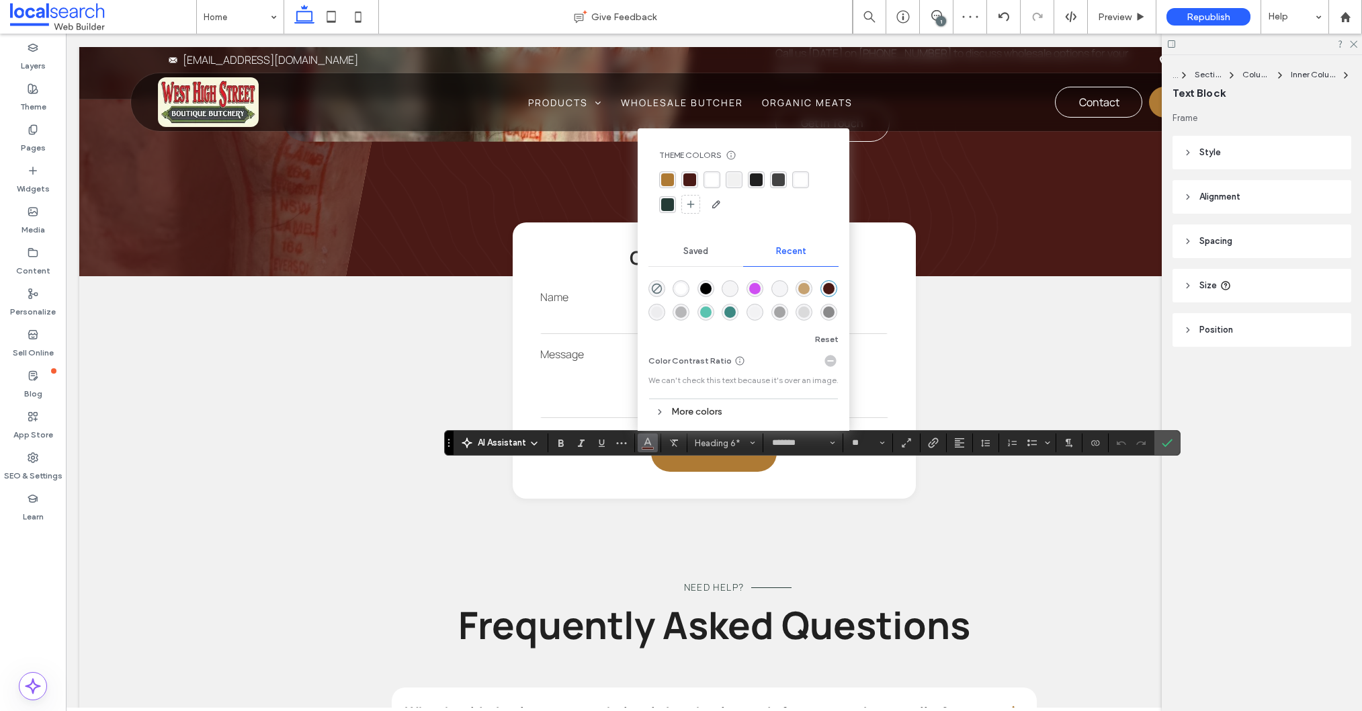
click at [716, 177] on div "rgba(255, 255, 255, 1)" at bounding box center [711, 179] width 13 height 13
click at [1169, 439] on icon "Confirm" at bounding box center [1167, 442] width 11 height 11
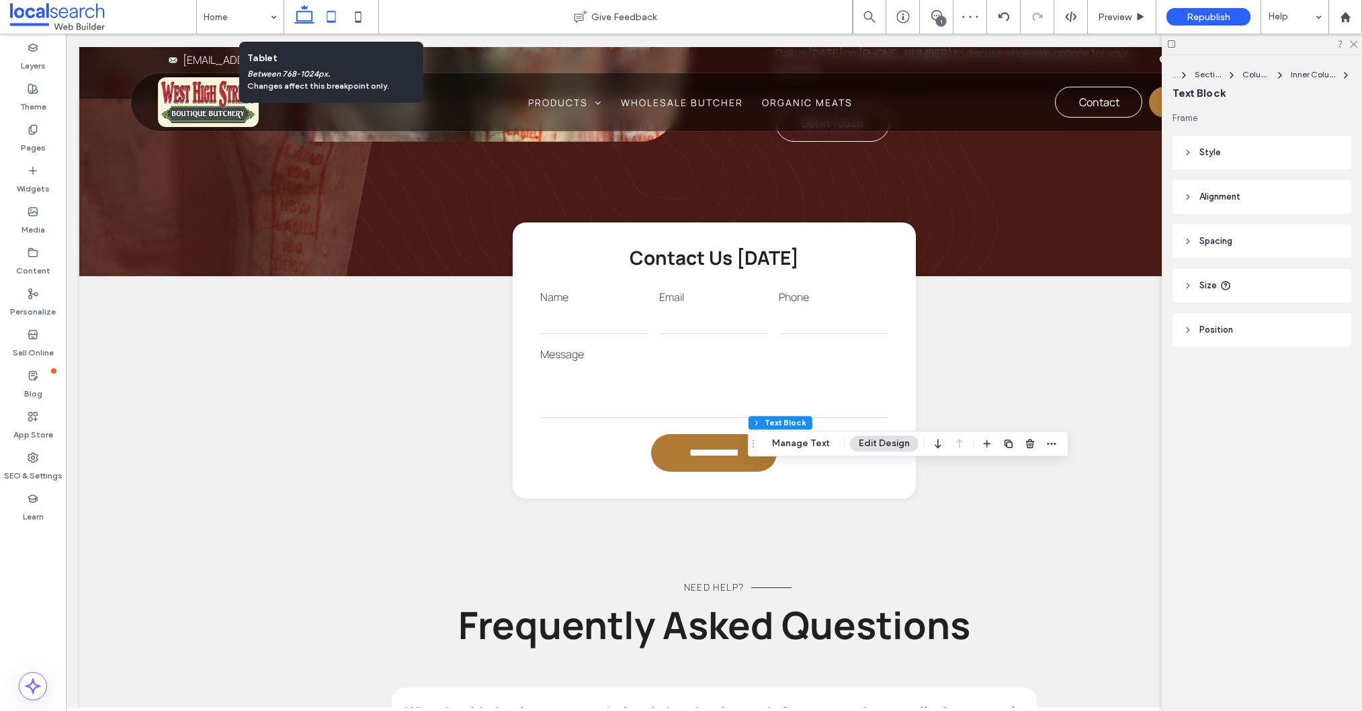
click at [327, 16] on icon at bounding box center [331, 16] width 27 height 27
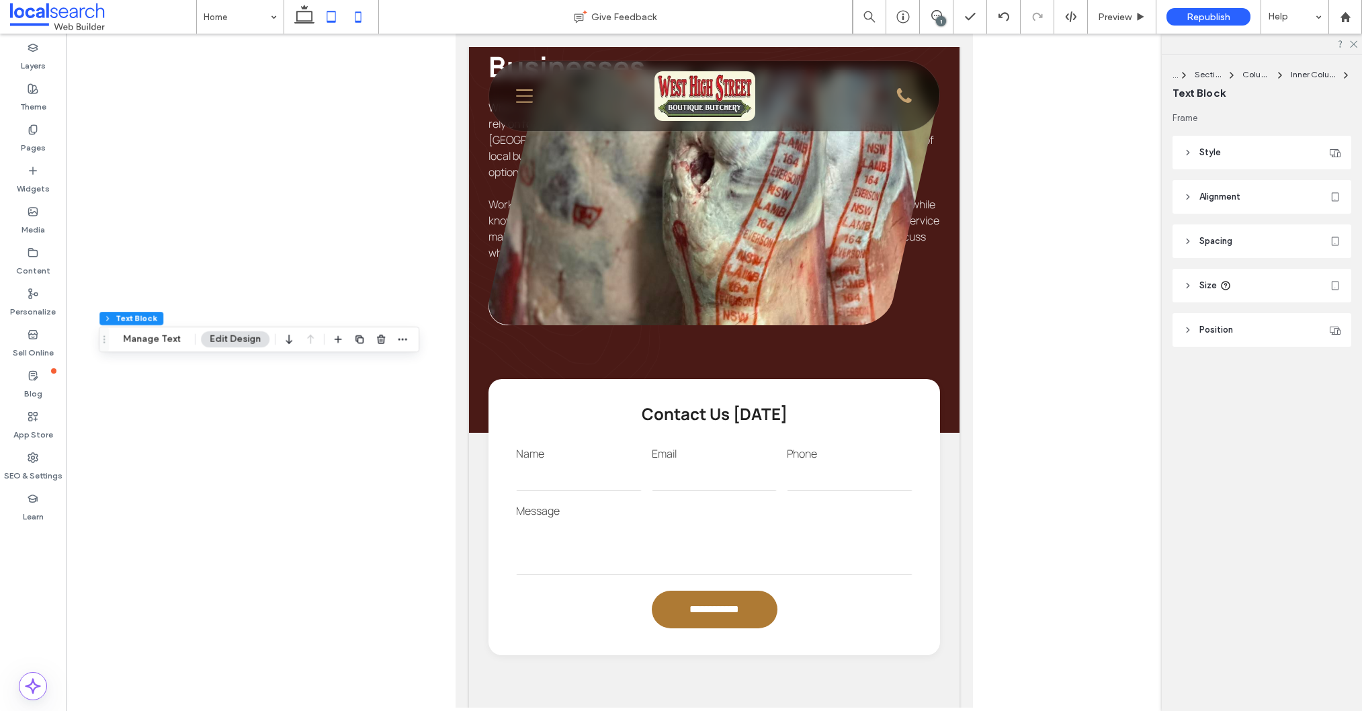
click at [359, 18] on icon at bounding box center [358, 16] width 27 height 27
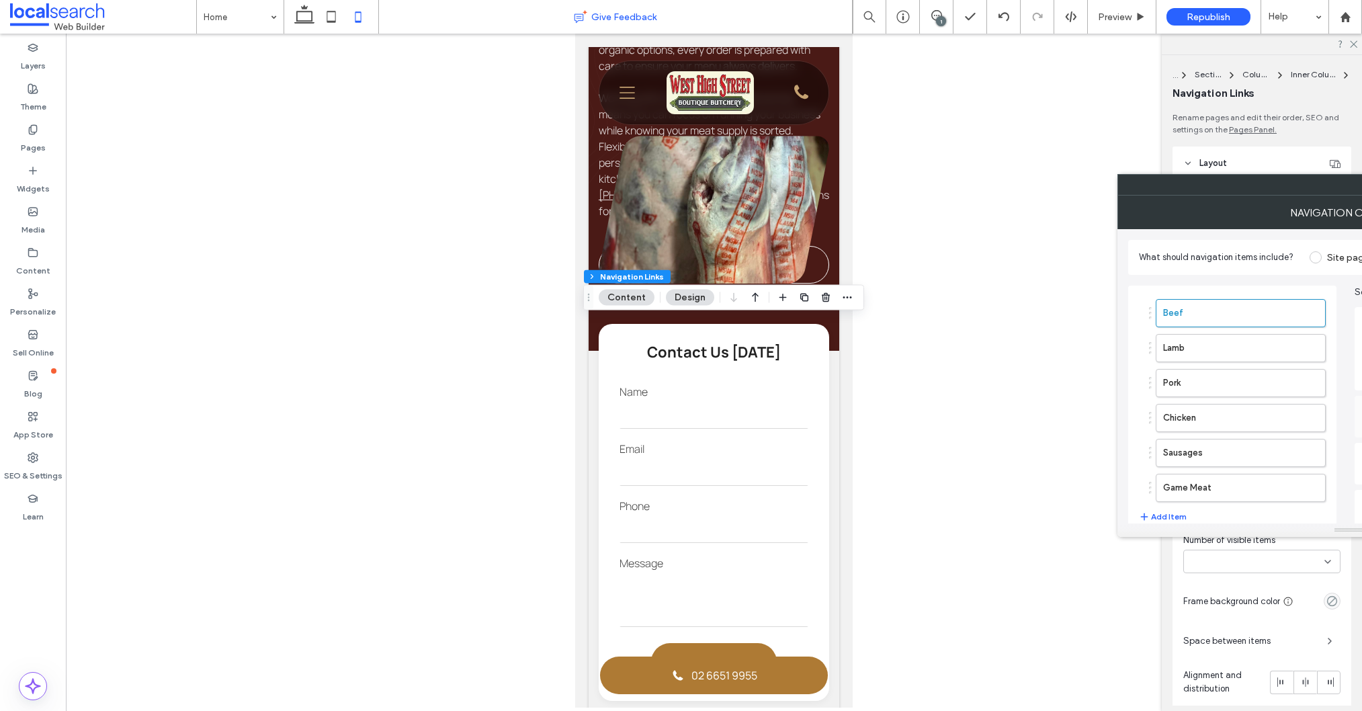
type input "***"
type input "****"
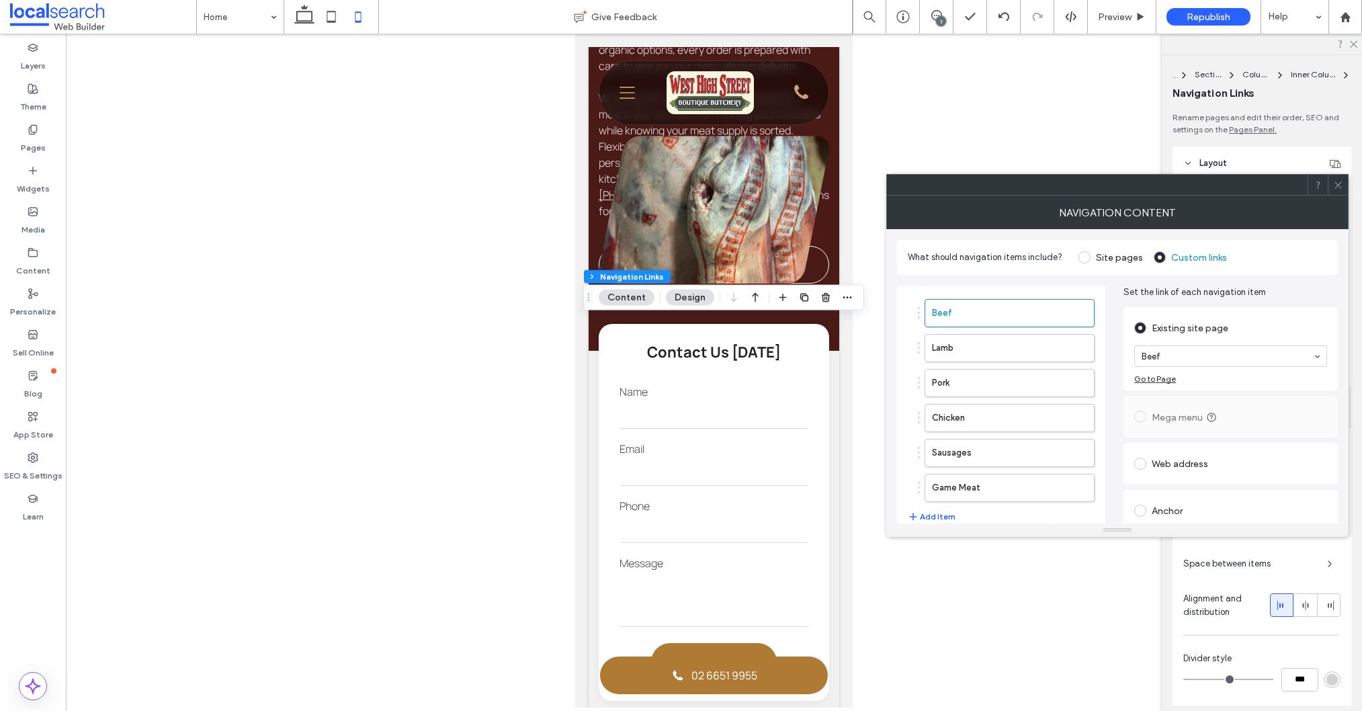
drag, startPoint x: 1340, startPoint y: 180, endPoint x: 1316, endPoint y: 273, distance: 95.8
click at [1340, 180] on icon at bounding box center [1338, 185] width 10 height 10
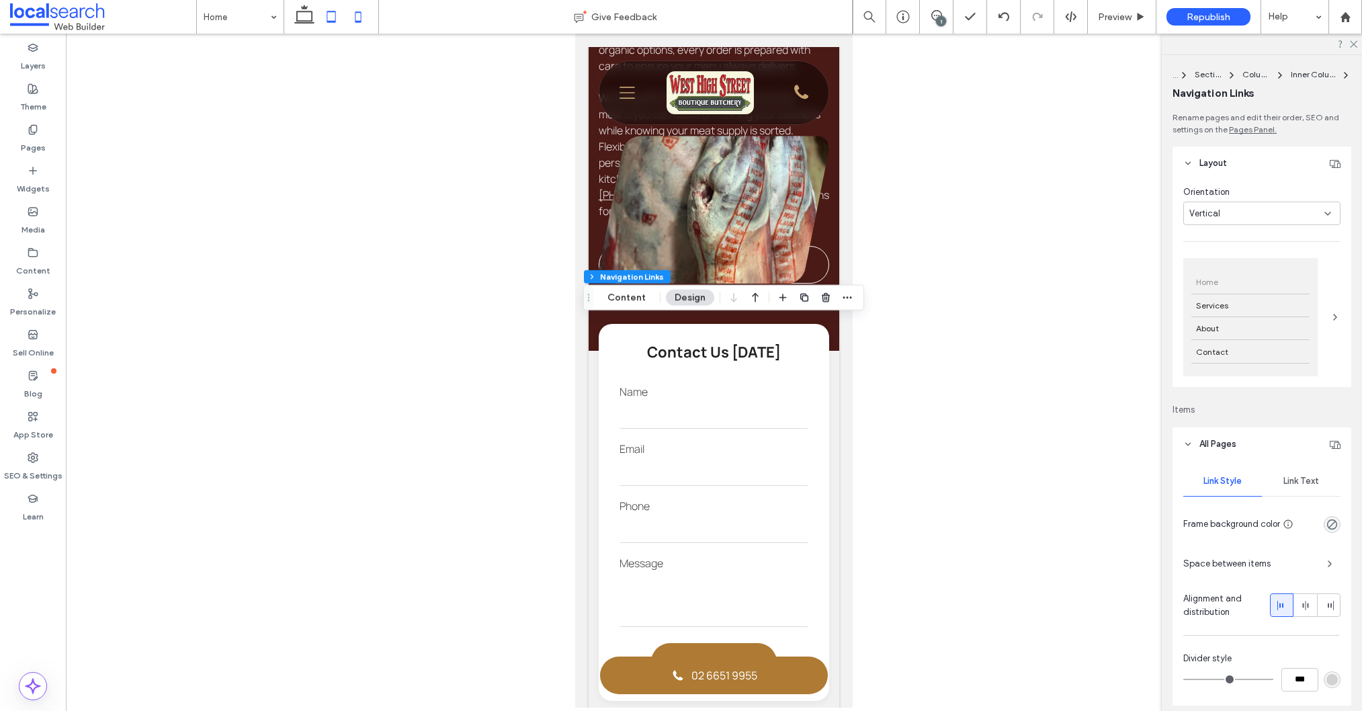
click at [310, 20] on use at bounding box center [304, 14] width 20 height 19
type input "***"
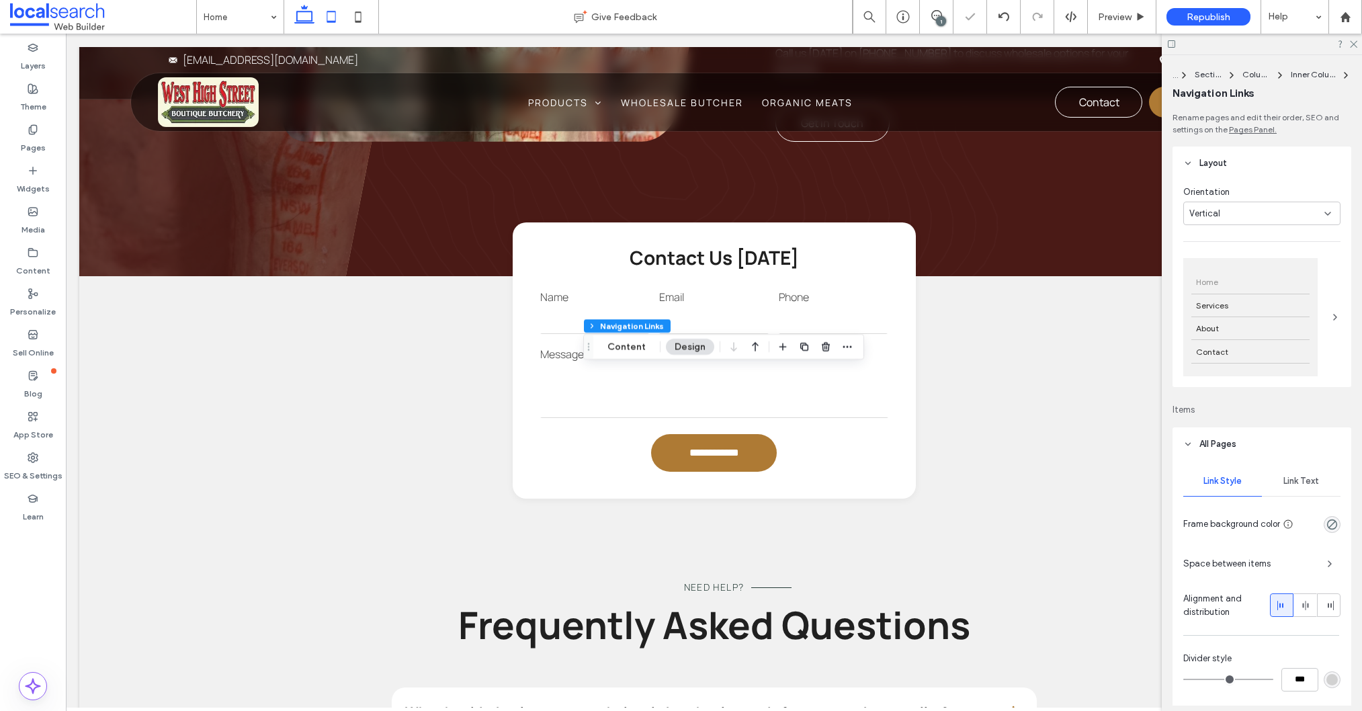
type input "***"
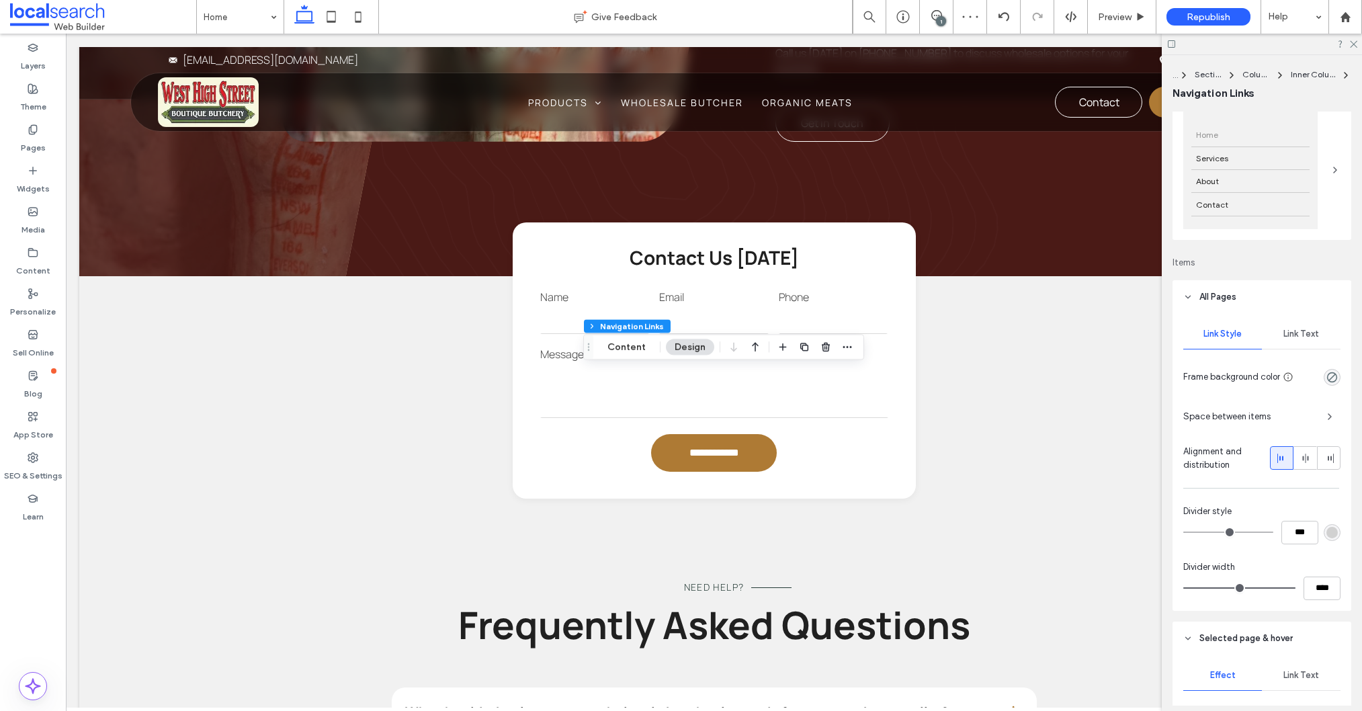
click at [1299, 334] on span "Link Text" at bounding box center [1301, 334] width 36 height 11
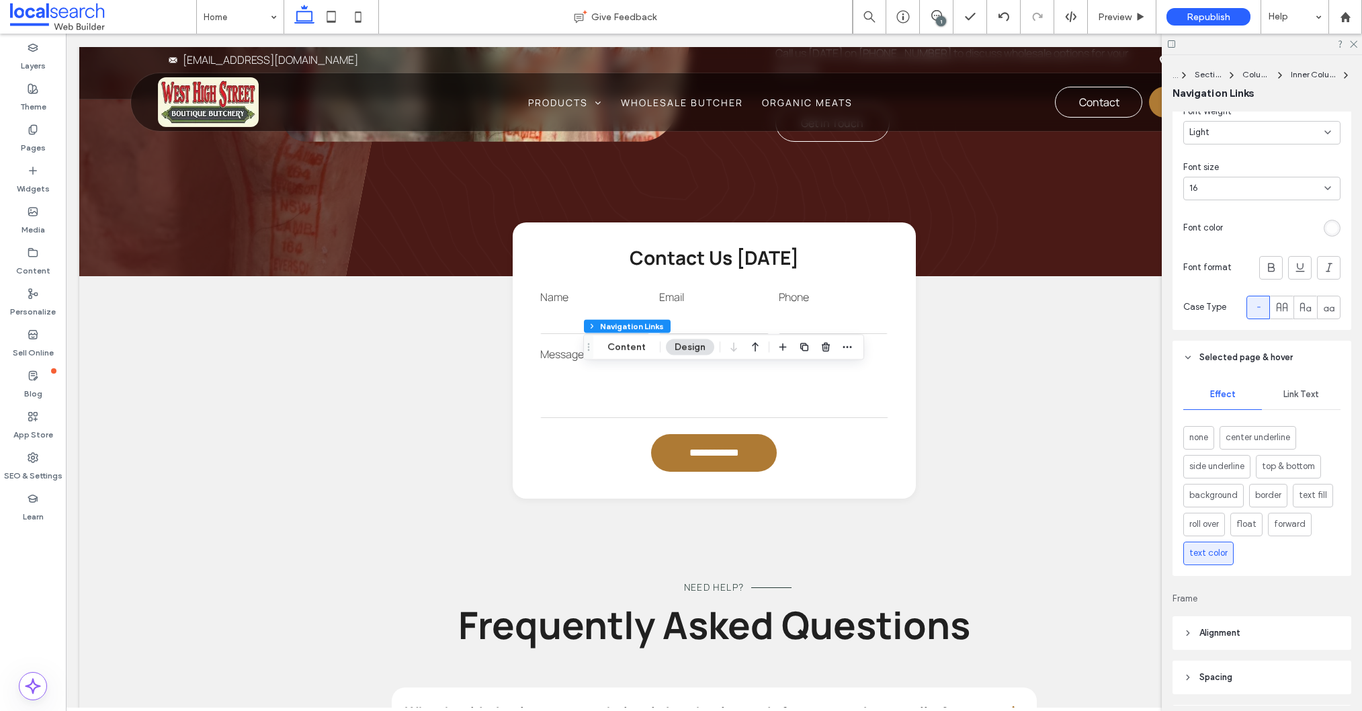
click at [1309, 394] on span "Link Text" at bounding box center [1301, 394] width 36 height 11
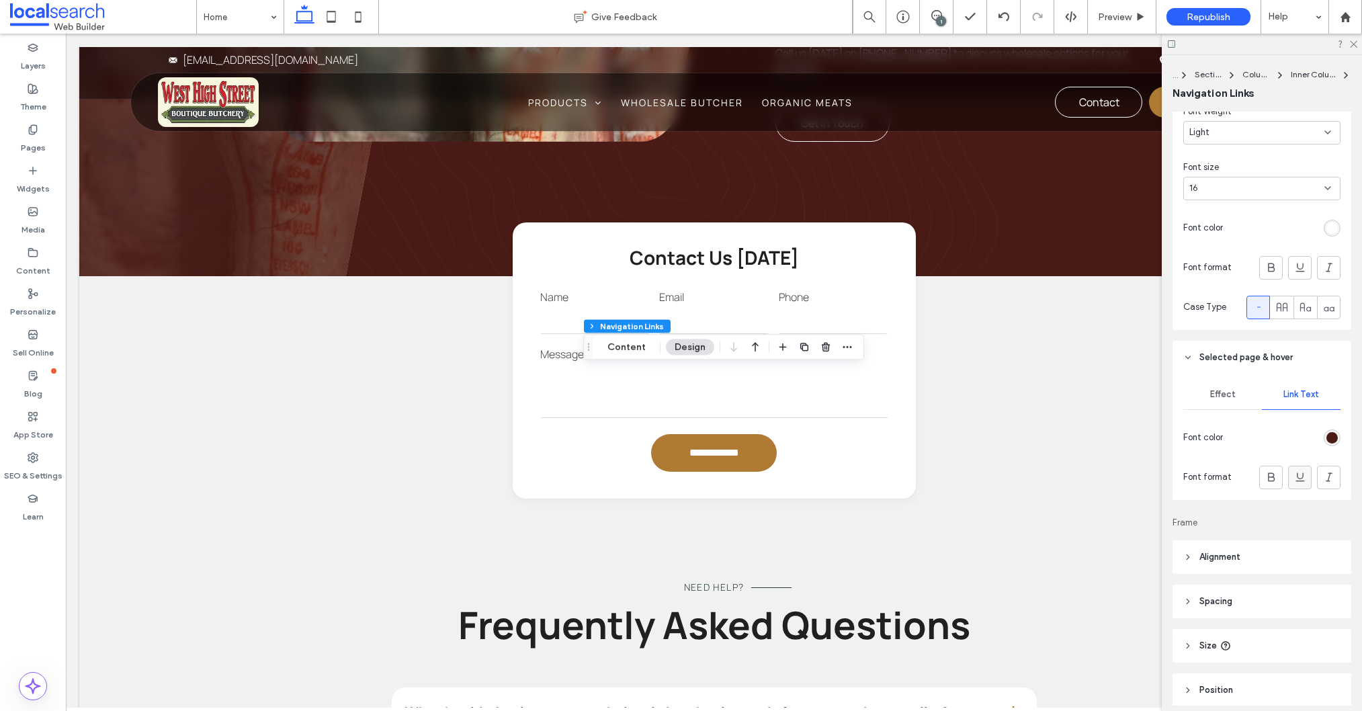
scroll to position [519, 0]
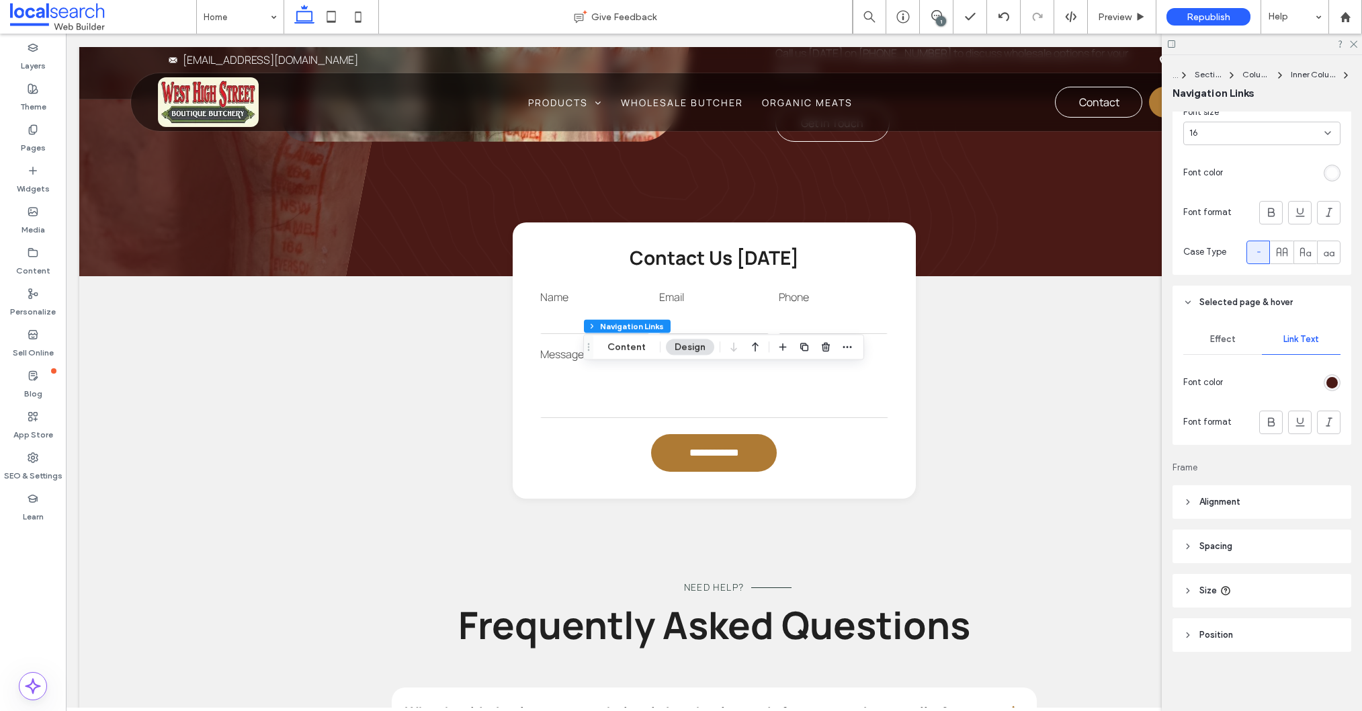
click at [1326, 382] on div "rgb(74, 26, 22)" at bounding box center [1331, 382] width 11 height 11
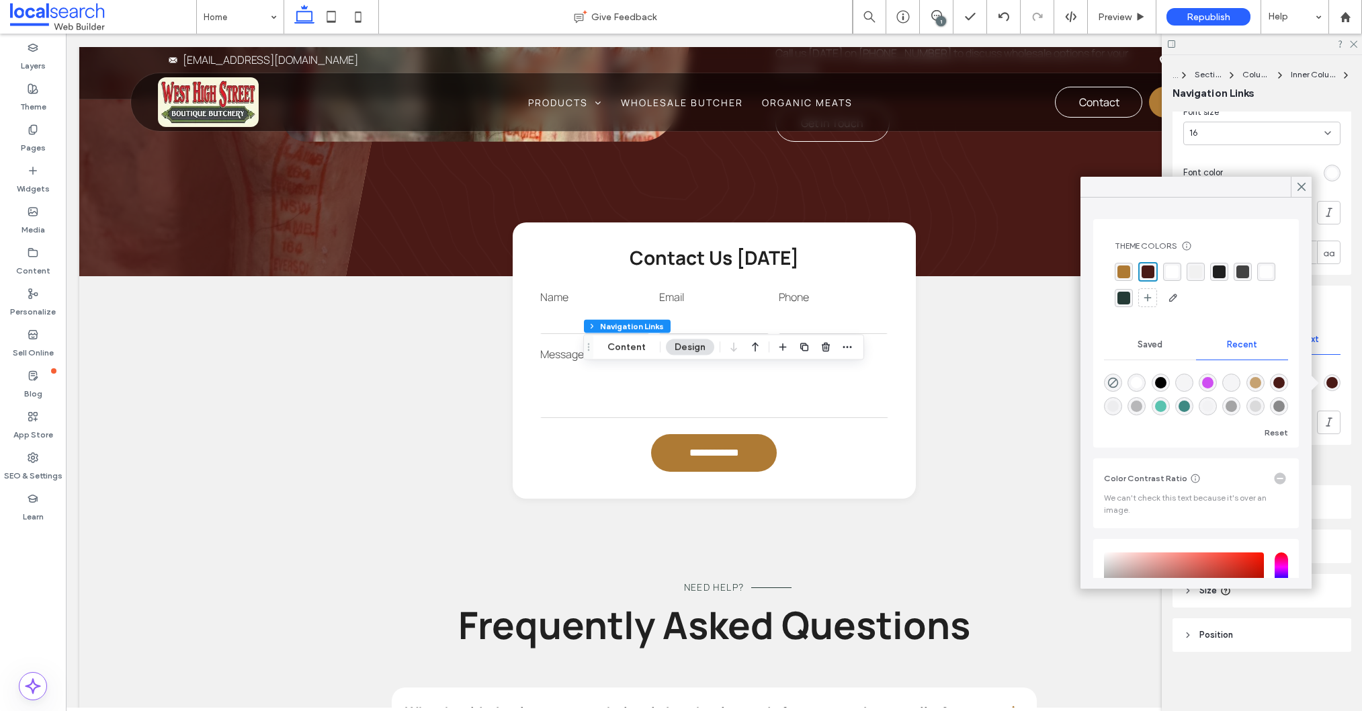
click at [1121, 268] on div "rgba(174, 122, 52, 1)" at bounding box center [1123, 271] width 13 height 13
drag, startPoint x: 1307, startPoint y: 188, endPoint x: 1229, endPoint y: 216, distance: 82.7
click at [1307, 188] on icon at bounding box center [1301, 187] width 12 height 12
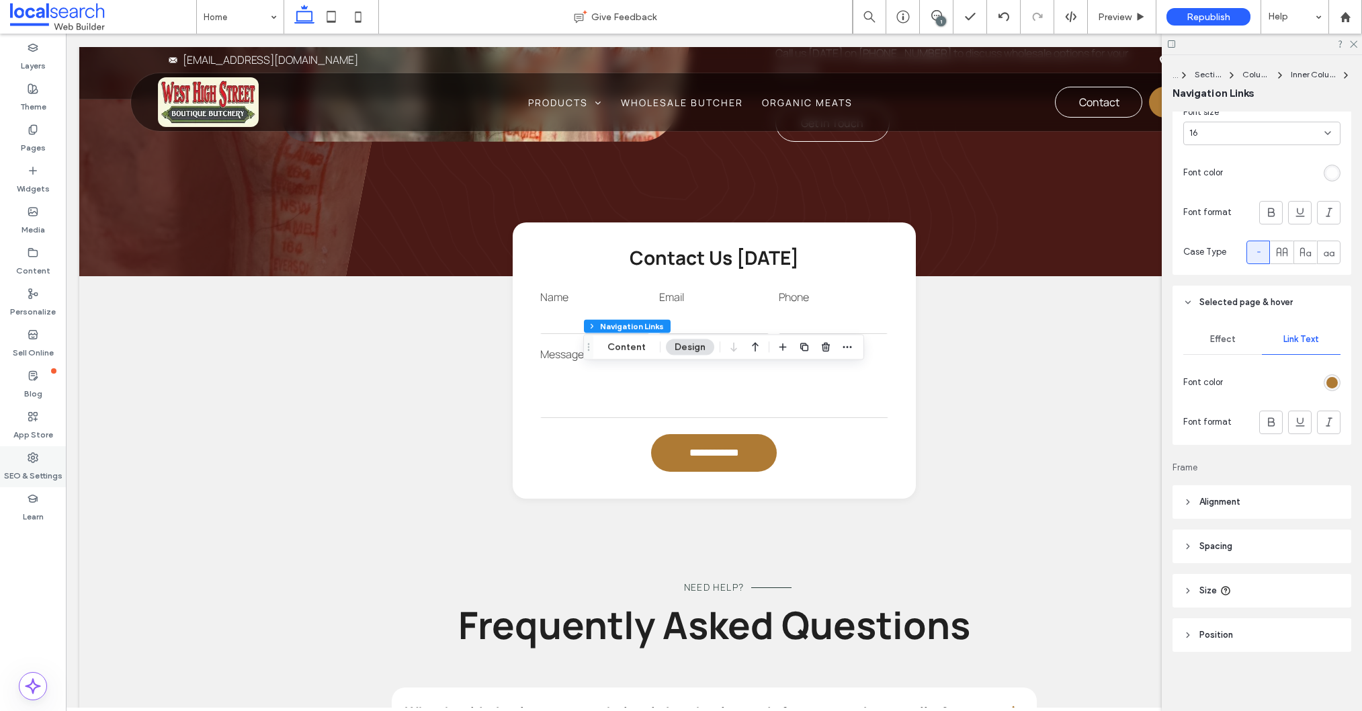
drag, startPoint x: 44, startPoint y: 470, endPoint x: 51, endPoint y: 481, distance: 13.6
click at [44, 470] on label "SEO & Settings" at bounding box center [33, 472] width 58 height 19
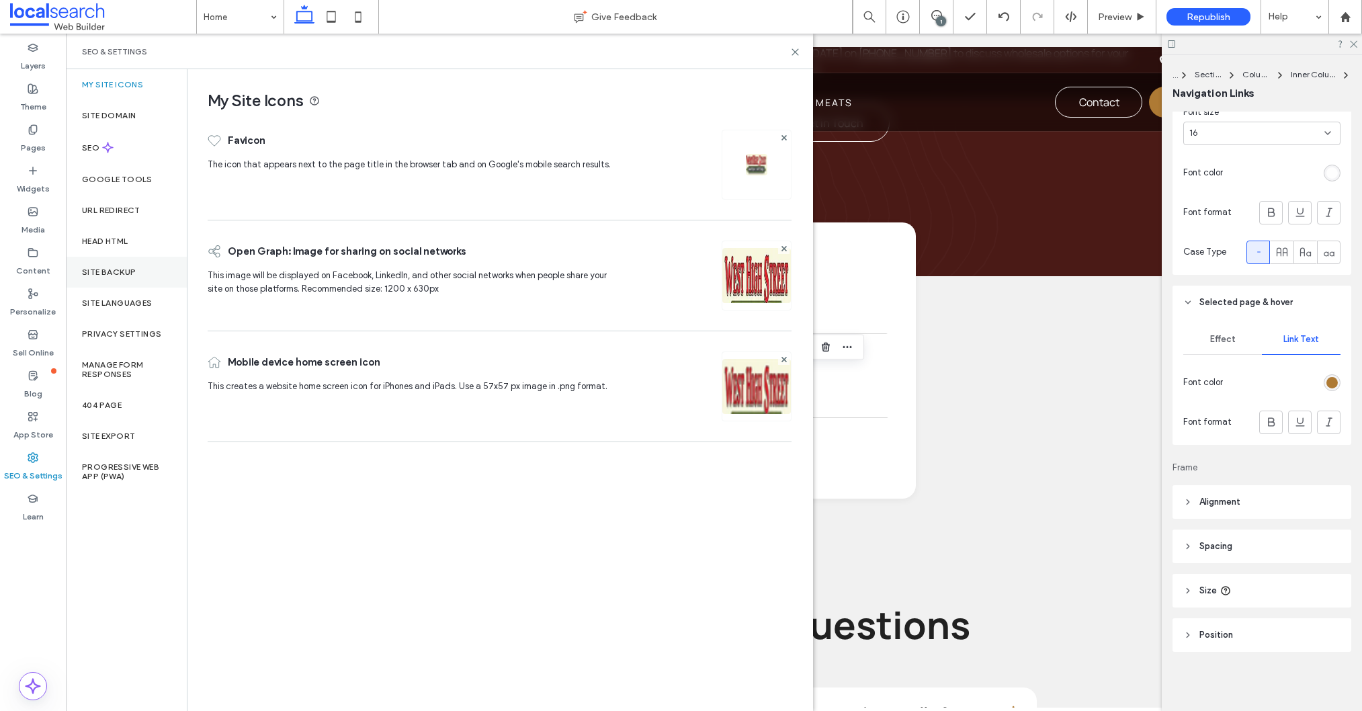
click at [128, 274] on label "Site Backup" at bounding box center [109, 271] width 54 height 9
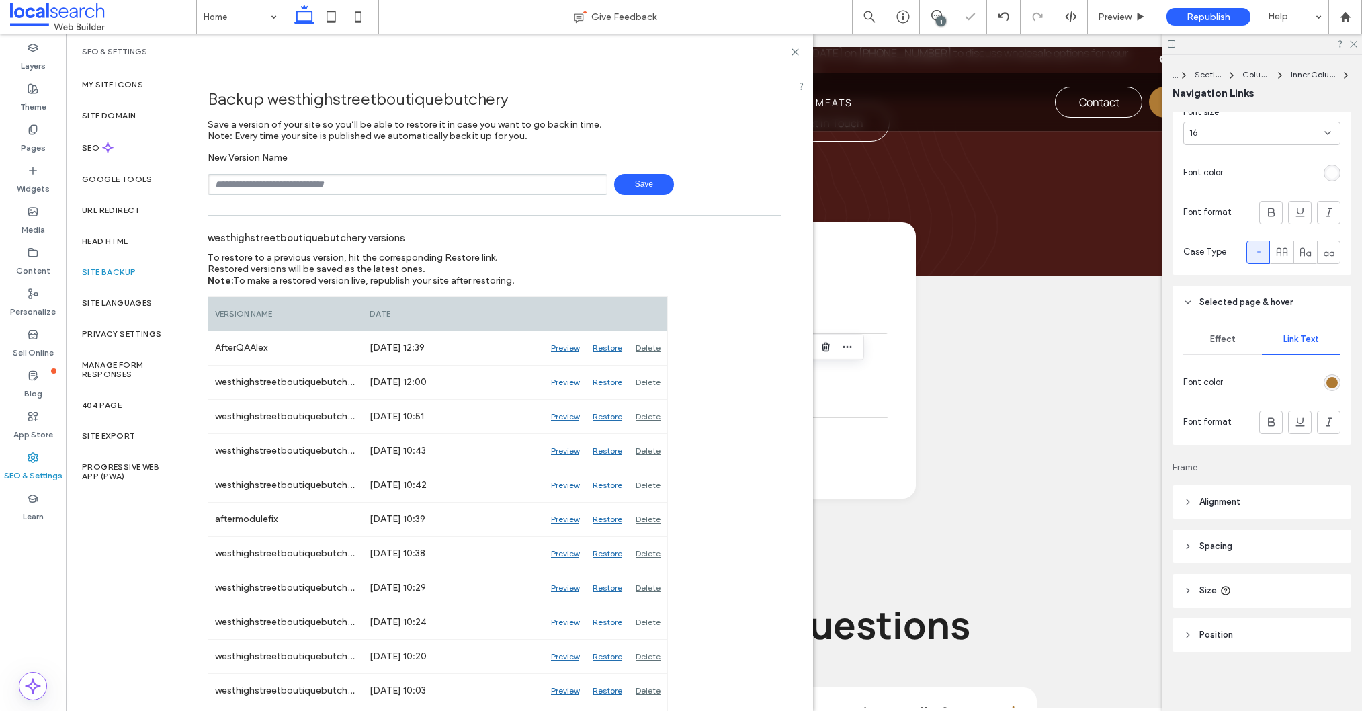
click at [326, 176] on input "text" at bounding box center [408, 184] width 400 height 21
type input "**********"
click at [614, 184] on span "Save" at bounding box center [644, 184] width 60 height 21
click at [798, 51] on icon at bounding box center [795, 52] width 10 height 10
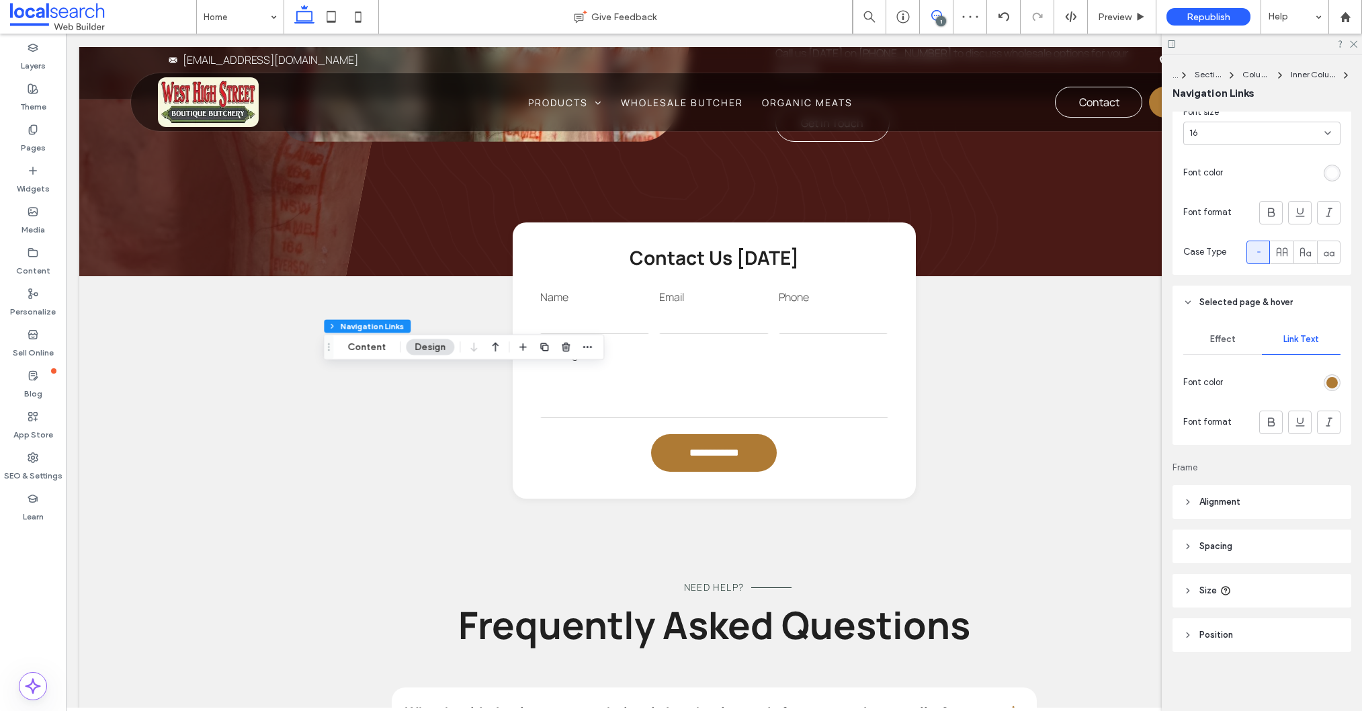
click at [936, 13] on icon at bounding box center [936, 15] width 11 height 11
